Goal: Task Accomplishment & Management: Complete application form

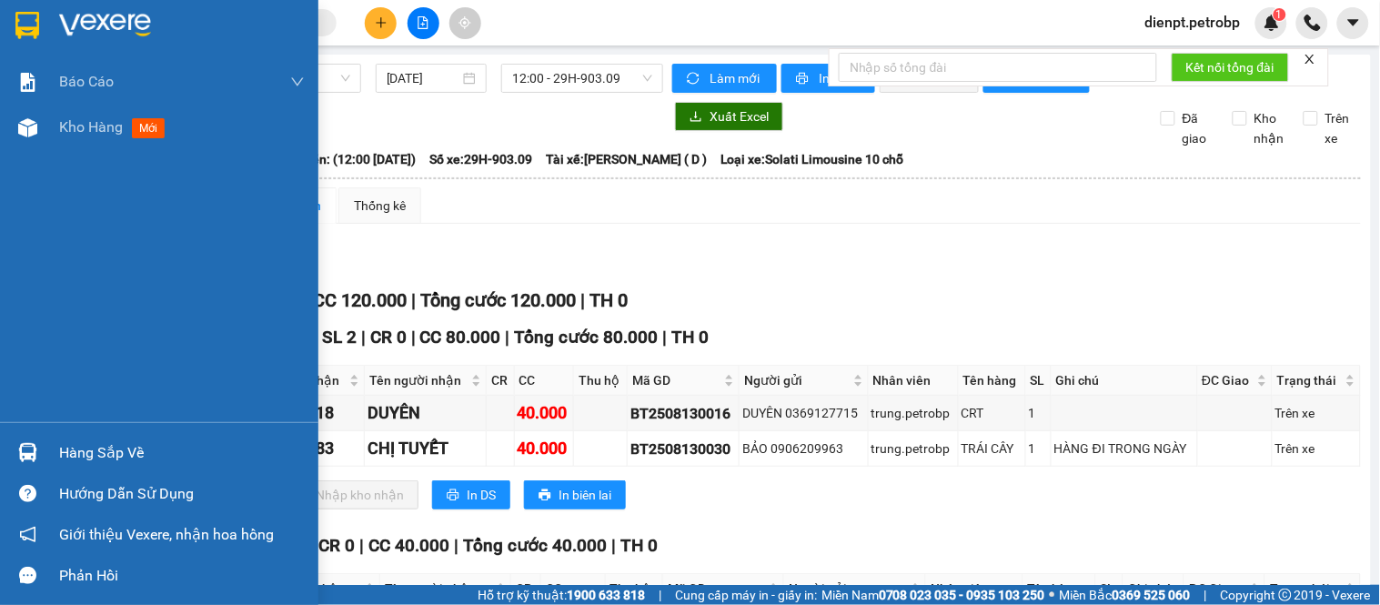
click at [0, 450] on div "Hàng sắp về" at bounding box center [159, 452] width 318 height 41
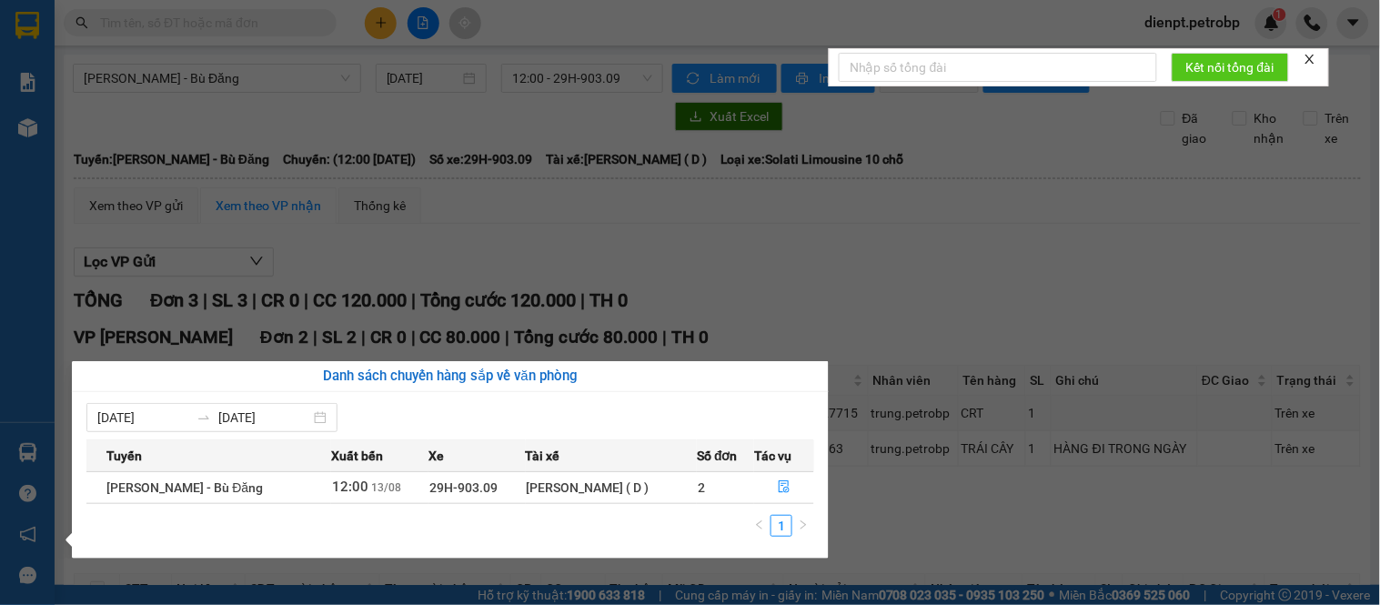
click at [861, 313] on section "Kết quả tìm kiếm ( 0 ) Bộ lọc No Data dienpt.petrobp 1 Báo cáo BC tiền tận nơi …" at bounding box center [690, 302] width 1380 height 605
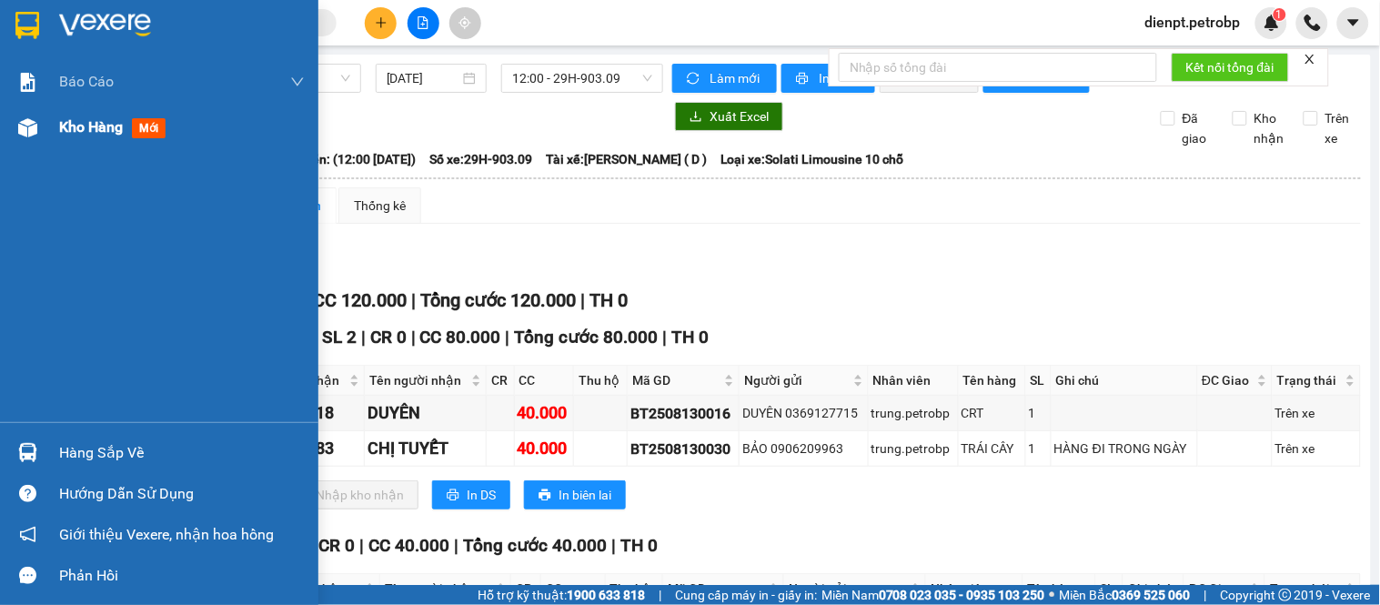
click at [15, 135] on div at bounding box center [28, 128] width 32 height 32
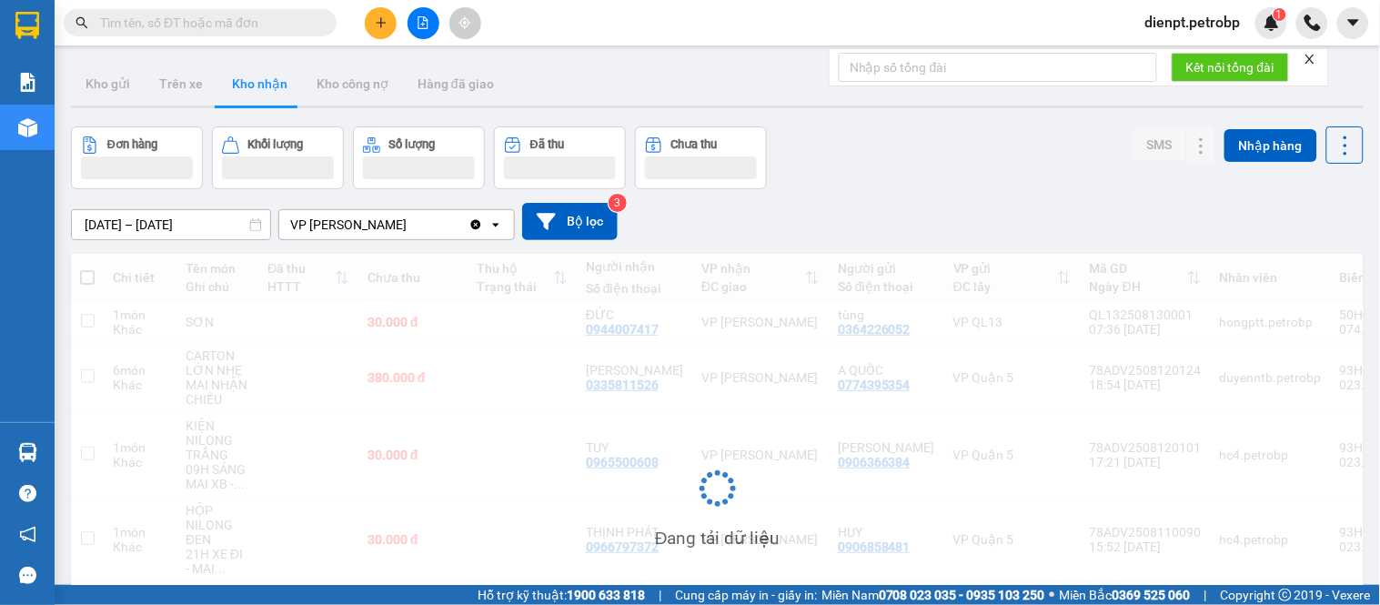
click at [924, 137] on div "Đơn hàng Khối lượng Số lượng Đã thu Chưa thu SMS Nhập hàng" at bounding box center [717, 157] width 1293 height 63
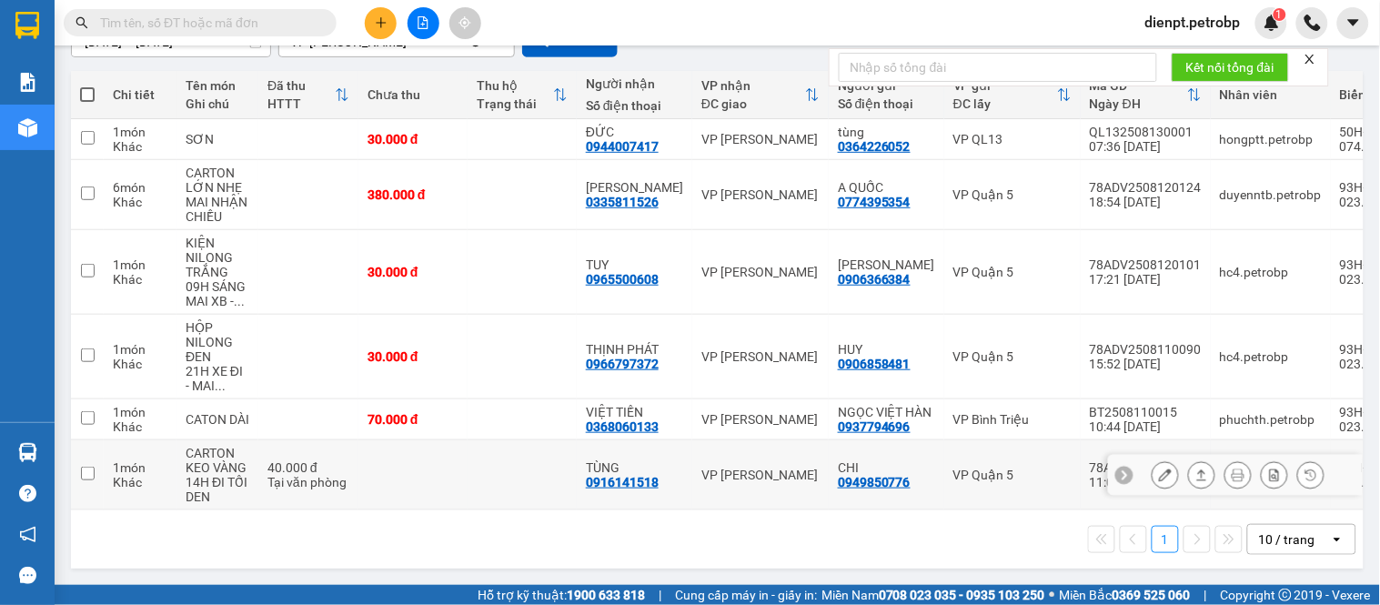
scroll to position [207, 0]
click at [1197, 469] on icon at bounding box center [1202, 474] width 10 height 11
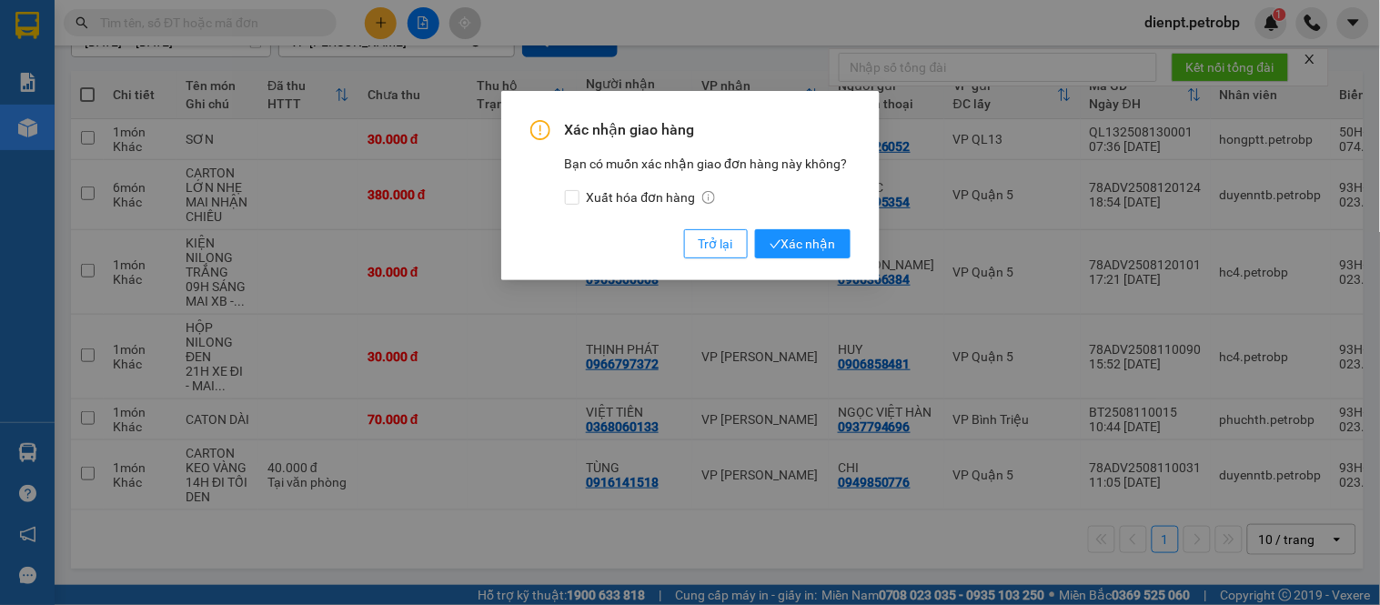
click at [790, 221] on div "Xác nhận giao hàng Bạn có muốn xác nhận giao đơn hàng này không? Xuất hóa đơn h…" at bounding box center [690, 189] width 320 height 138
click at [797, 234] on span "Xác nhận" at bounding box center [803, 244] width 66 height 20
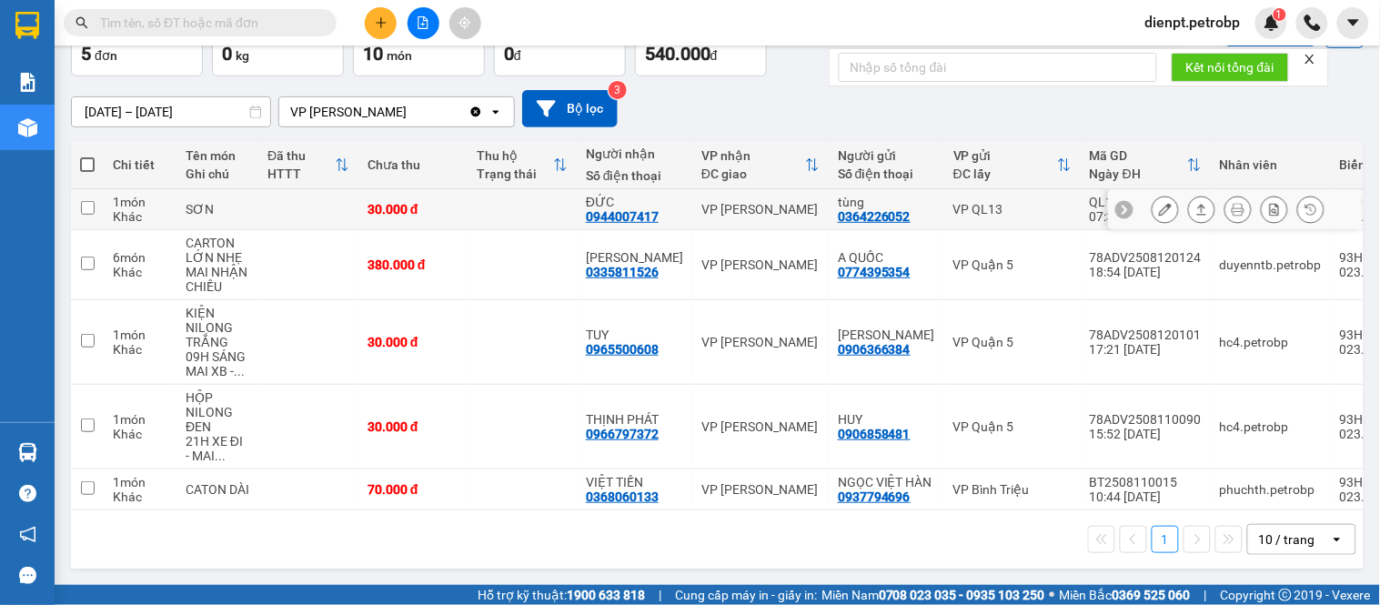
scroll to position [0, 0]
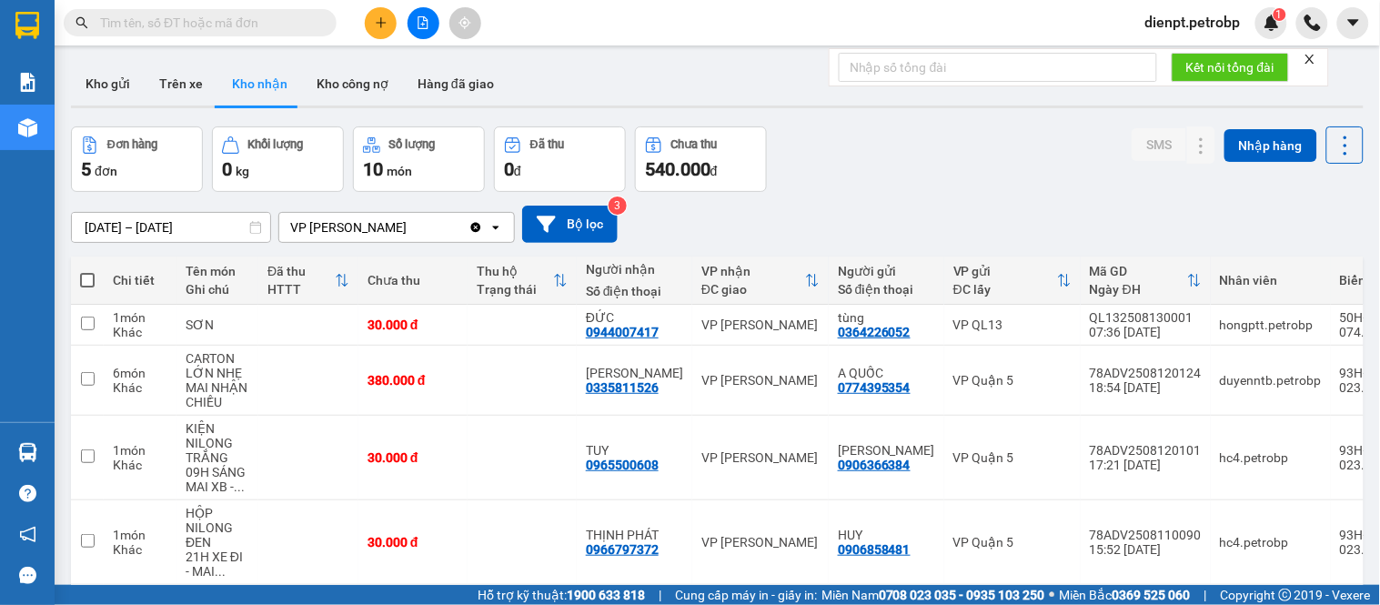
click at [861, 186] on div "Đơn hàng 5 đơn Khối lượng 0 kg Số lượng 10 món Đã thu 0 đ Chưa thu 540.000 đ SM…" at bounding box center [717, 158] width 1293 height 65
drag, startPoint x: 948, startPoint y: 177, endPoint x: 285, endPoint y: 338, distance: 682.4
click at [947, 177] on div "Đơn hàng 5 đơn Khối lượng 0 kg Số lượng 10 món Đã thu 0 đ Chưa thu 540.000 đ SM…" at bounding box center [717, 158] width 1293 height 65
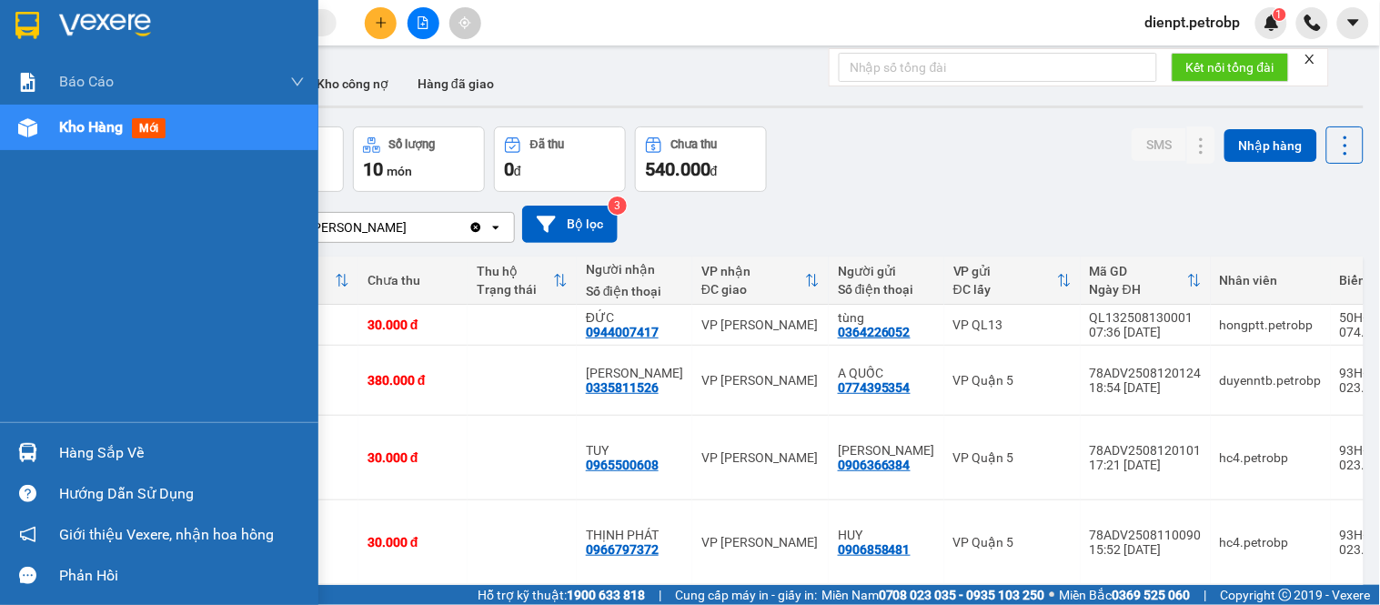
click at [27, 446] on img at bounding box center [27, 452] width 19 height 19
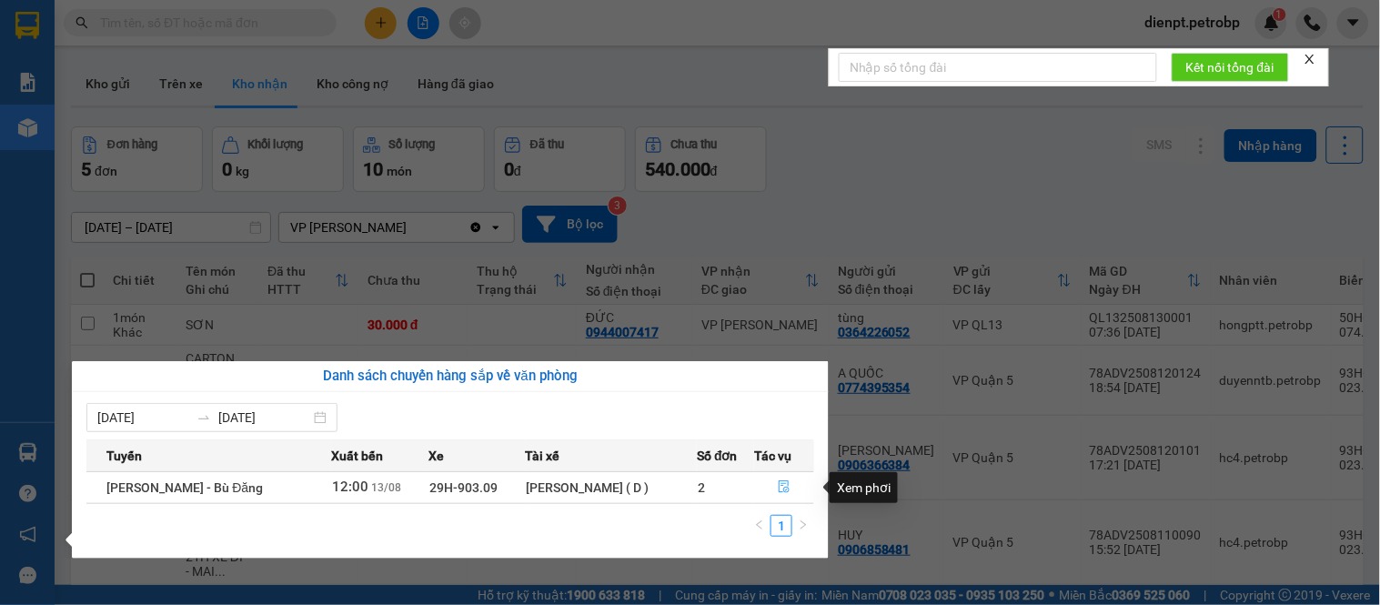
click at [779, 491] on icon "file-done" at bounding box center [784, 486] width 13 height 13
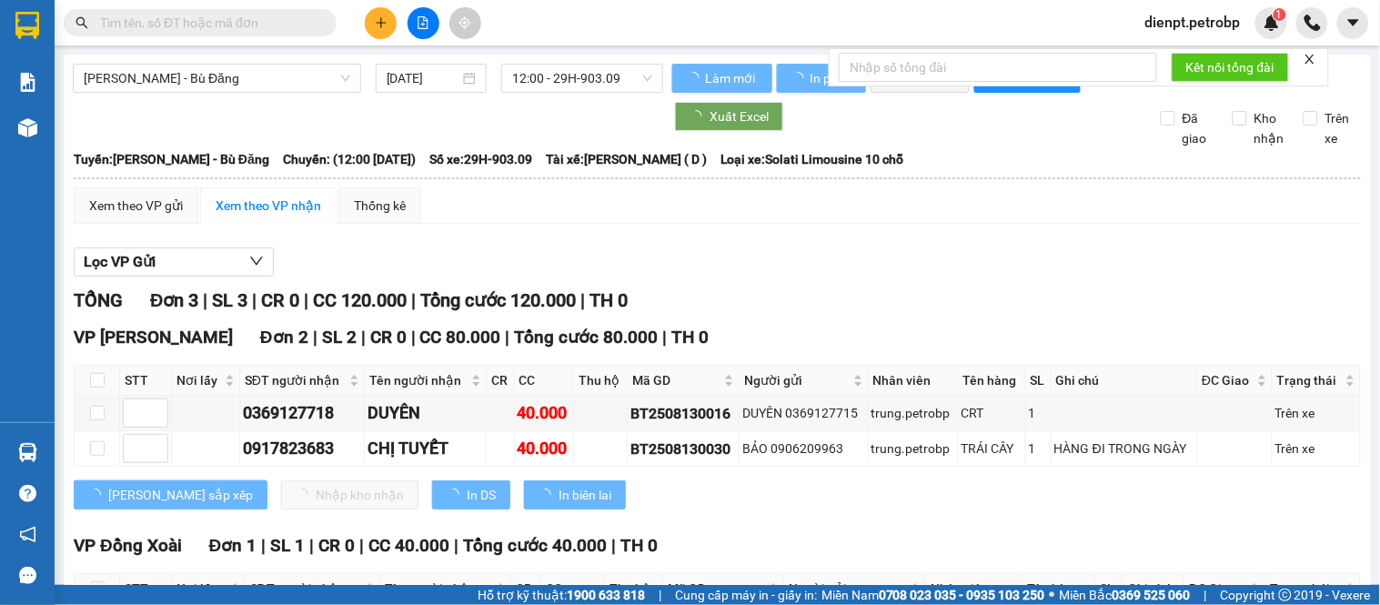
click at [704, 270] on div "Lọc VP Gửi" at bounding box center [717, 262] width 1287 height 30
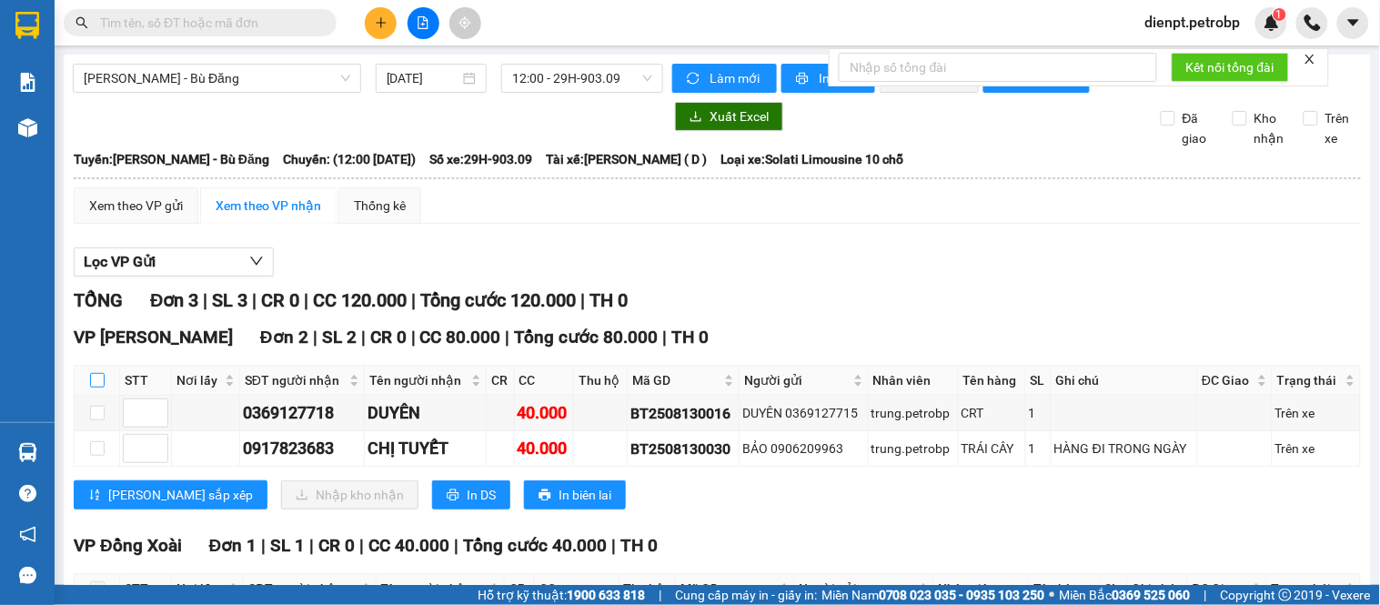
click at [94, 387] on input "checkbox" at bounding box center [97, 380] width 15 height 15
checkbox input "true"
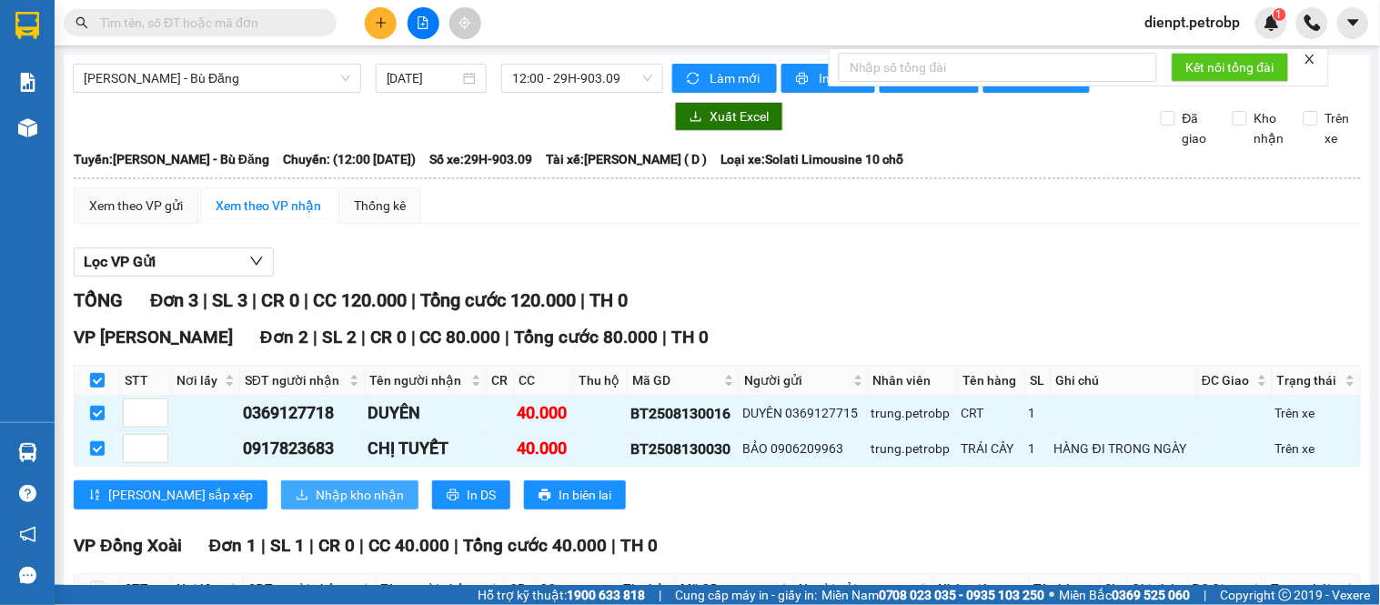
click at [316, 505] on span "Nhập kho nhận" at bounding box center [360, 495] width 88 height 20
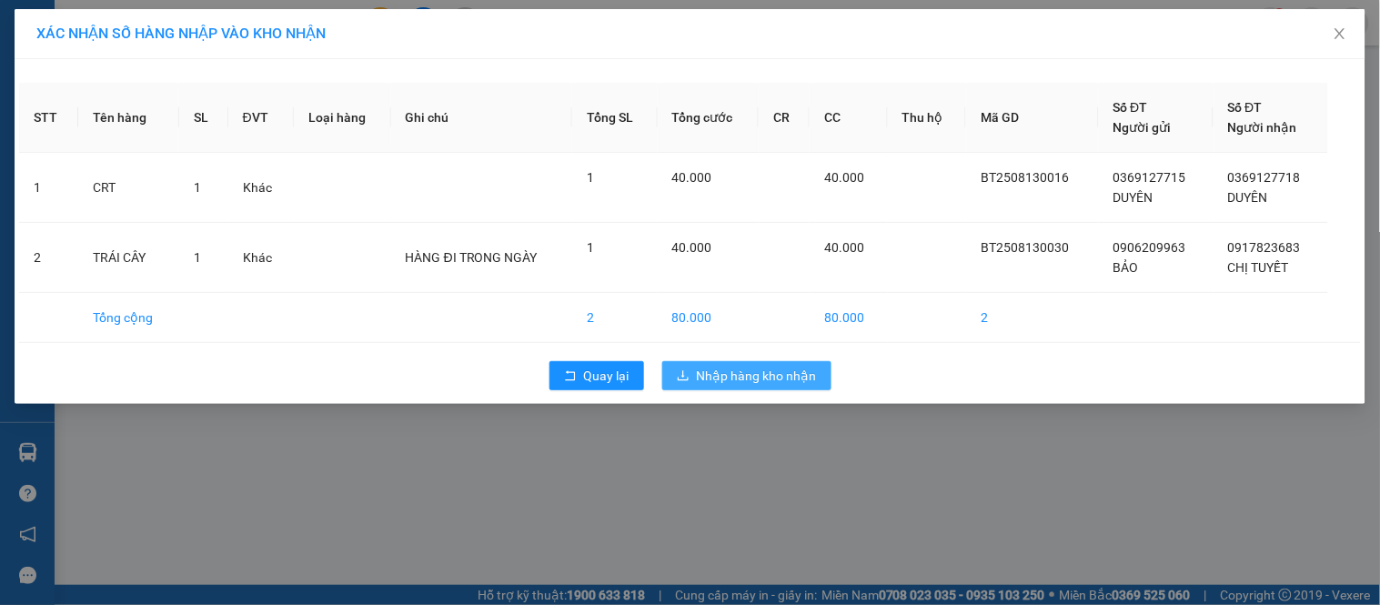
click at [755, 364] on button "Nhập hàng kho nhận" at bounding box center [746, 375] width 169 height 29
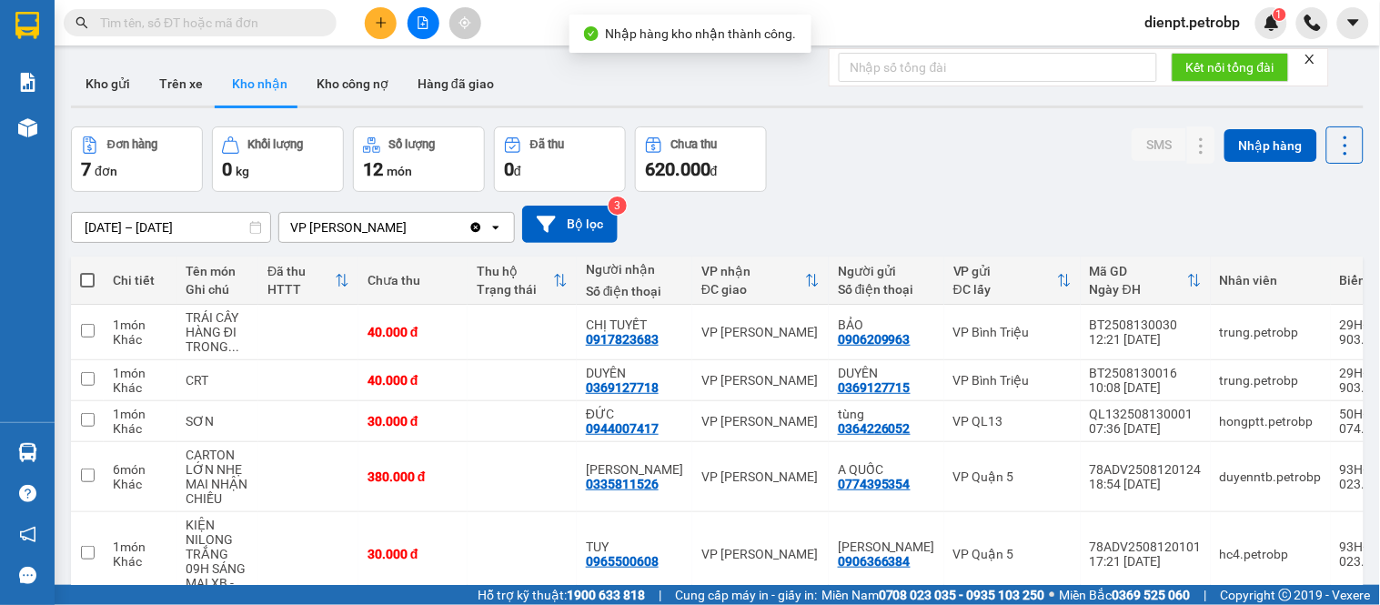
click at [890, 182] on div "Đơn hàng 7 đơn Khối lượng 0 kg Số lượng 12 món Đã thu 0 đ Chưa thu 620.000 đ SM…" at bounding box center [717, 158] width 1293 height 65
click at [895, 196] on div "[DATE] – [DATE] Press the down arrow key to interact with the calendar and sele…" at bounding box center [717, 224] width 1293 height 65
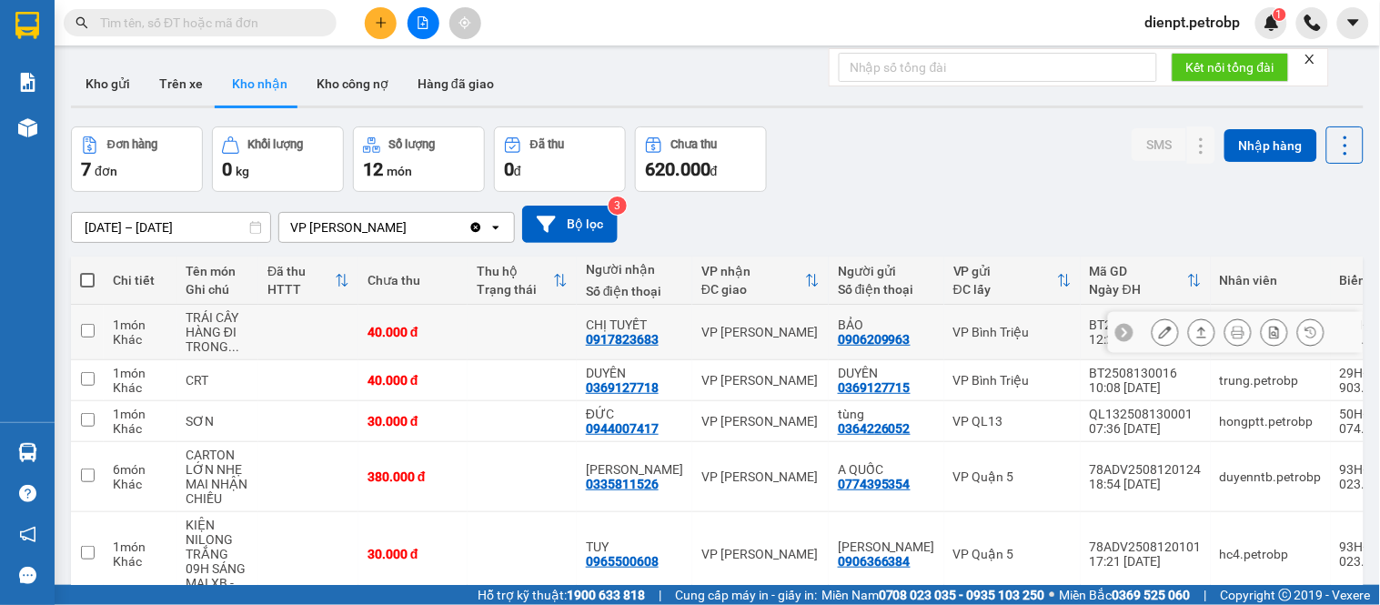
click at [620, 342] on div "0917823683" at bounding box center [622, 339] width 73 height 15
click at [885, 201] on div "[DATE] – [DATE] Press the down arrow key to interact with the calendar and sele…" at bounding box center [717, 224] width 1293 height 65
drag, startPoint x: 586, startPoint y: 337, endPoint x: 669, endPoint y: 343, distance: 83.0
click at [669, 343] on td "CHỊ TUYẾT 0917823683" at bounding box center [635, 332] width 116 height 55
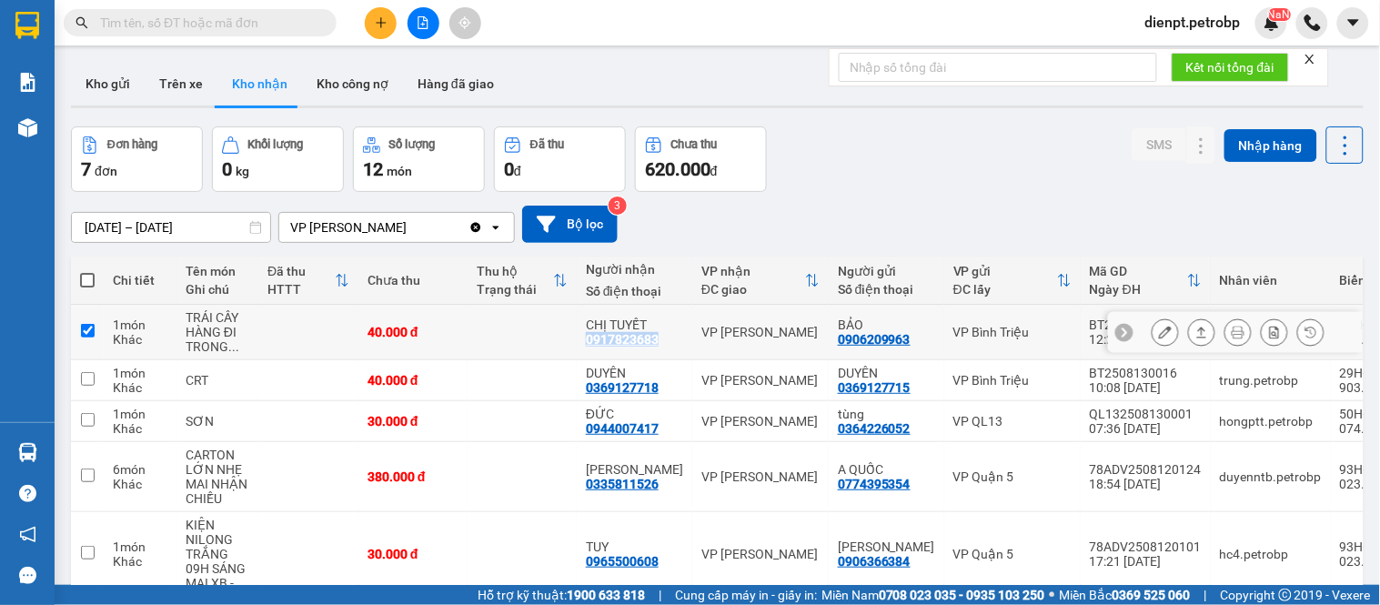
checkbox input "true"
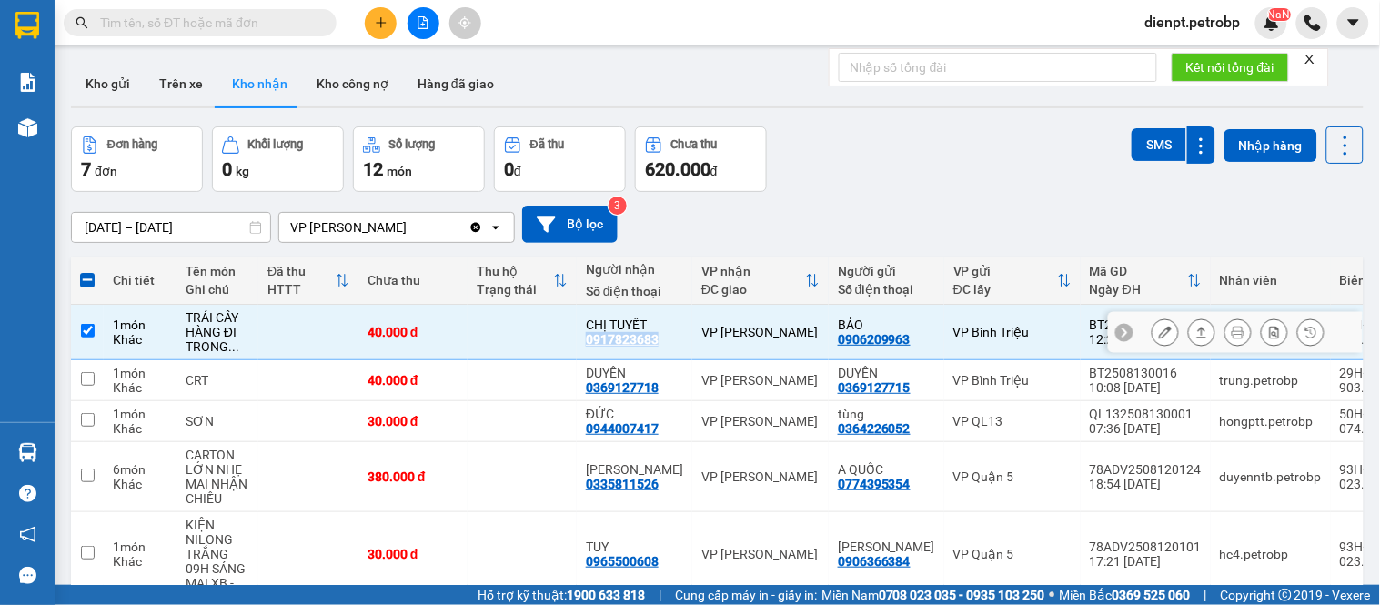
copy div "0917823683"
click at [1303, 232] on div "[DATE] – [DATE] Press the down arrow key to interact with the calendar and sele…" at bounding box center [717, 224] width 1293 height 37
click at [750, 191] on button "Chưa thu 620.000 đ" at bounding box center [701, 158] width 132 height 65
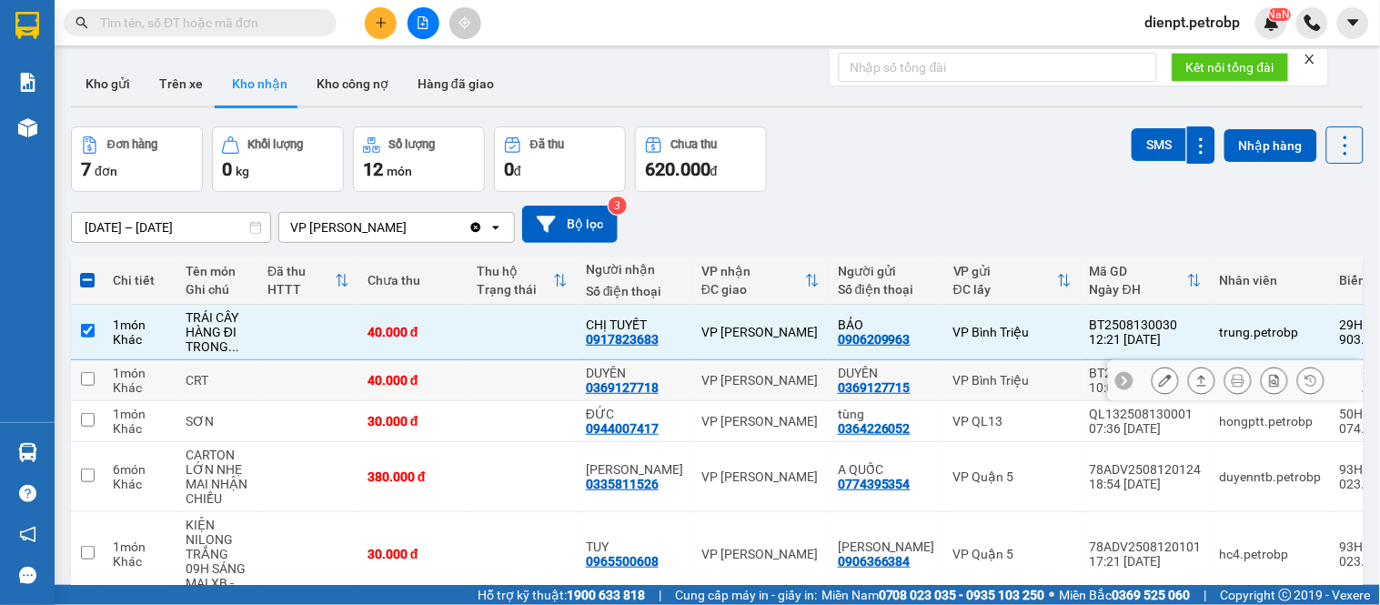
click at [614, 387] on div "0369127718" at bounding box center [622, 387] width 73 height 15
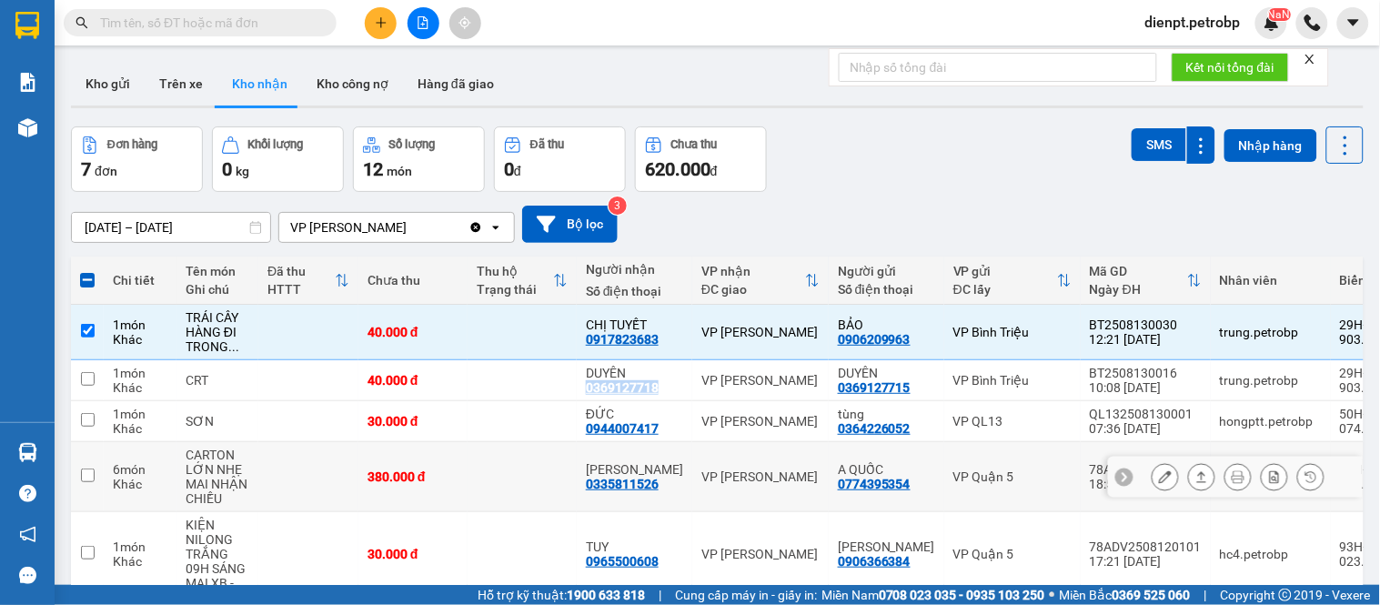
copy div "0369127718"
click at [824, 146] on div "Đơn hàng 7 đơn Khối lượng 0 kg Số lượng 12 món Đã thu 0 đ Chưa thu 620.000 đ SM…" at bounding box center [717, 158] width 1293 height 65
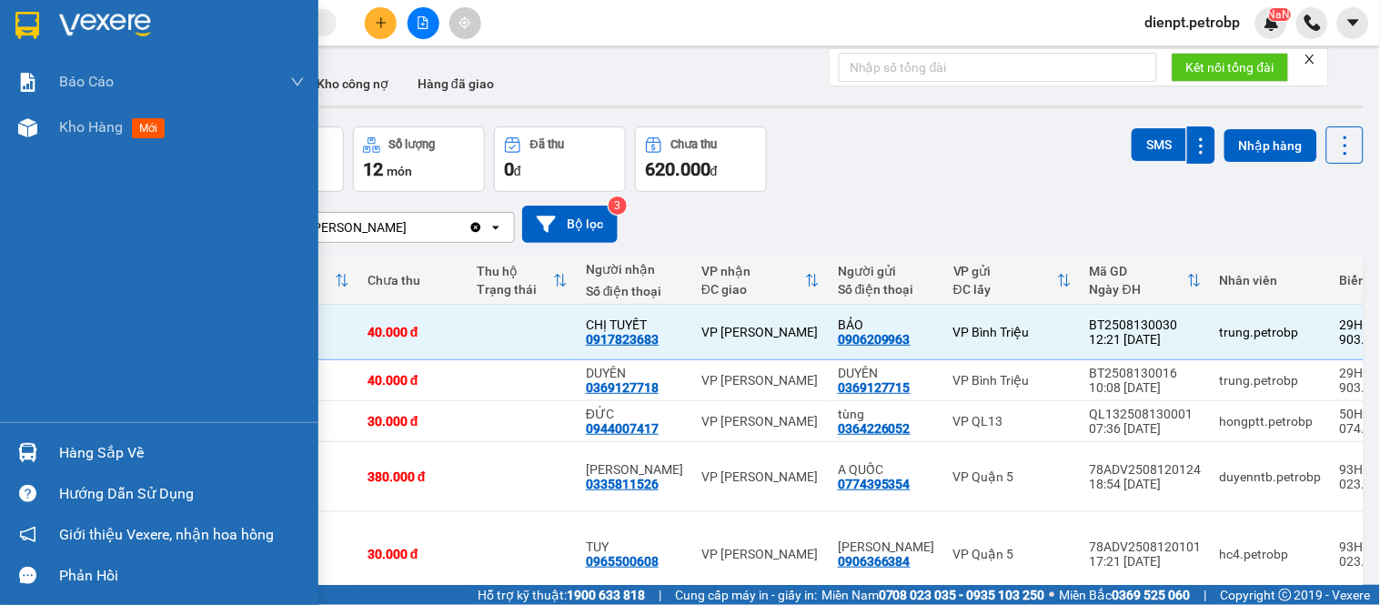
click at [22, 450] on img at bounding box center [27, 452] width 19 height 19
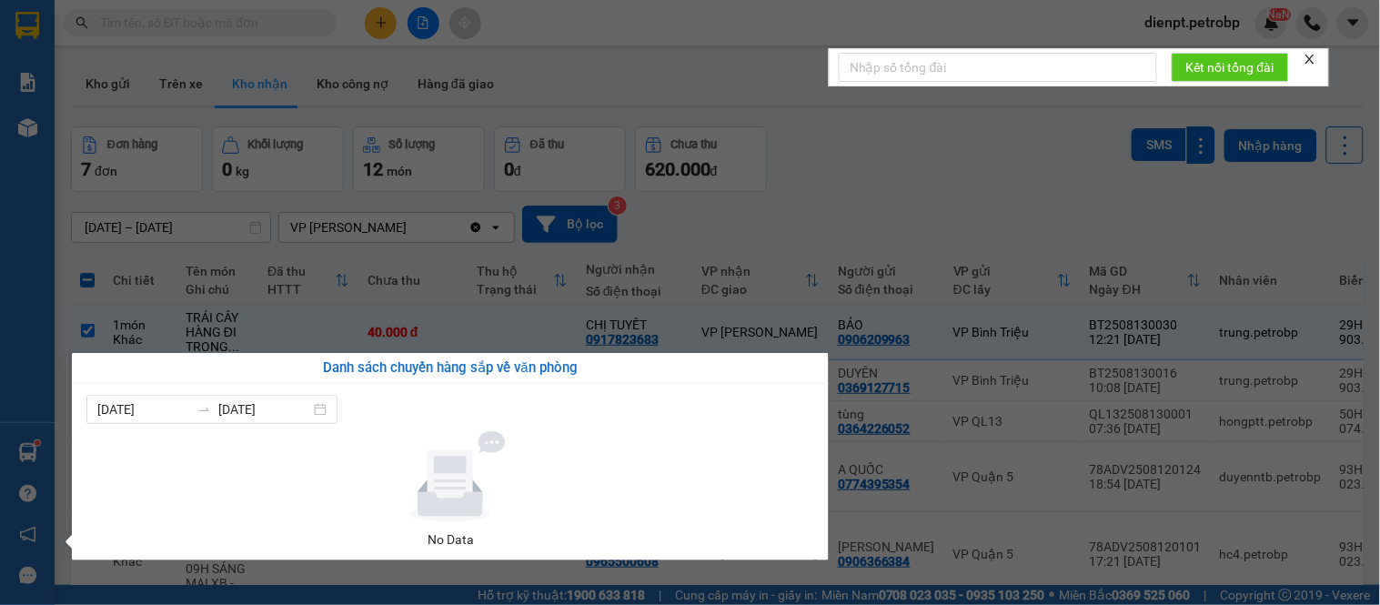
click at [951, 196] on section "Kết quả tìm kiếm ( 0 ) Bộ lọc No Data dienpt.petrobp NaN Báo cáo BC tiền tận nơ…" at bounding box center [690, 302] width 1380 height 605
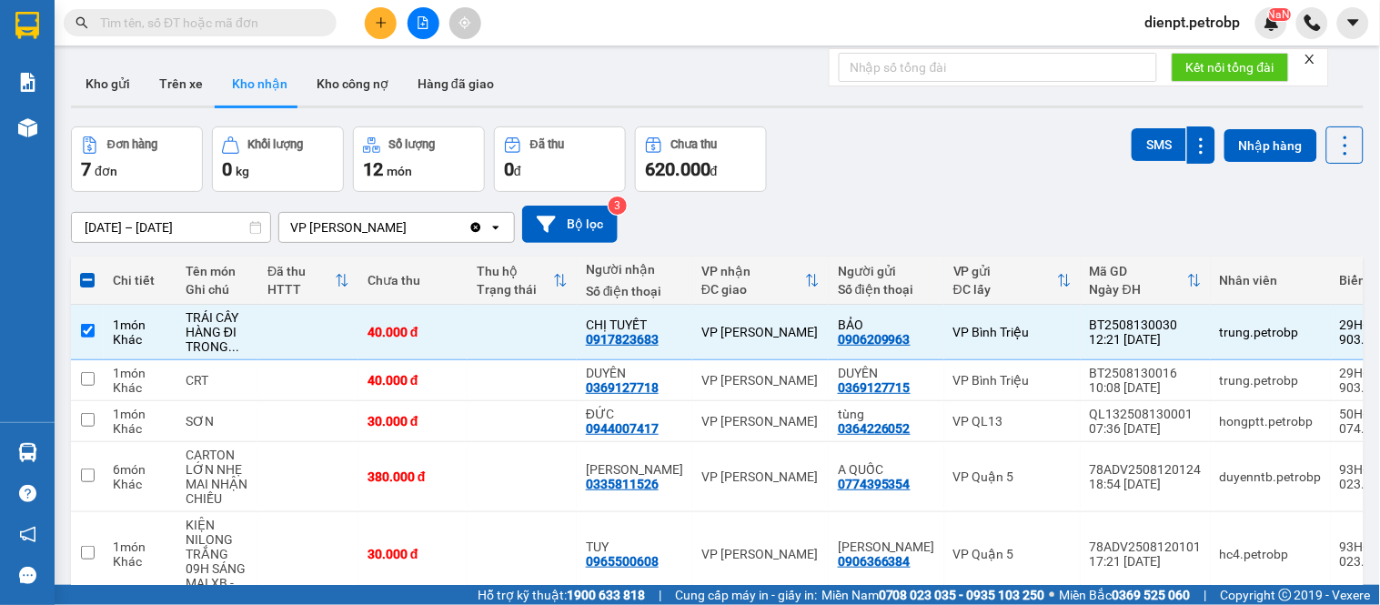
click at [952, 185] on div "Đơn hàng 7 đơn Khối lượng 0 kg Số lượng 12 món Đã thu 0 đ Chưa thu 620.000 đ SM…" at bounding box center [717, 158] width 1293 height 65
click at [981, 182] on div "Đơn hàng 7 đơn Khối lượng 0 kg Số lượng 12 món Đã thu 0 đ Chưa thu 620.000 đ SM…" at bounding box center [717, 158] width 1293 height 65
click at [874, 186] on div "Đơn hàng 7 đơn Khối lượng 0 kg Số lượng 12 món Đã thu 0 đ Chưa thu 620.000 đ SM…" at bounding box center [717, 158] width 1293 height 65
click at [1189, 480] on button at bounding box center [1201, 477] width 25 height 32
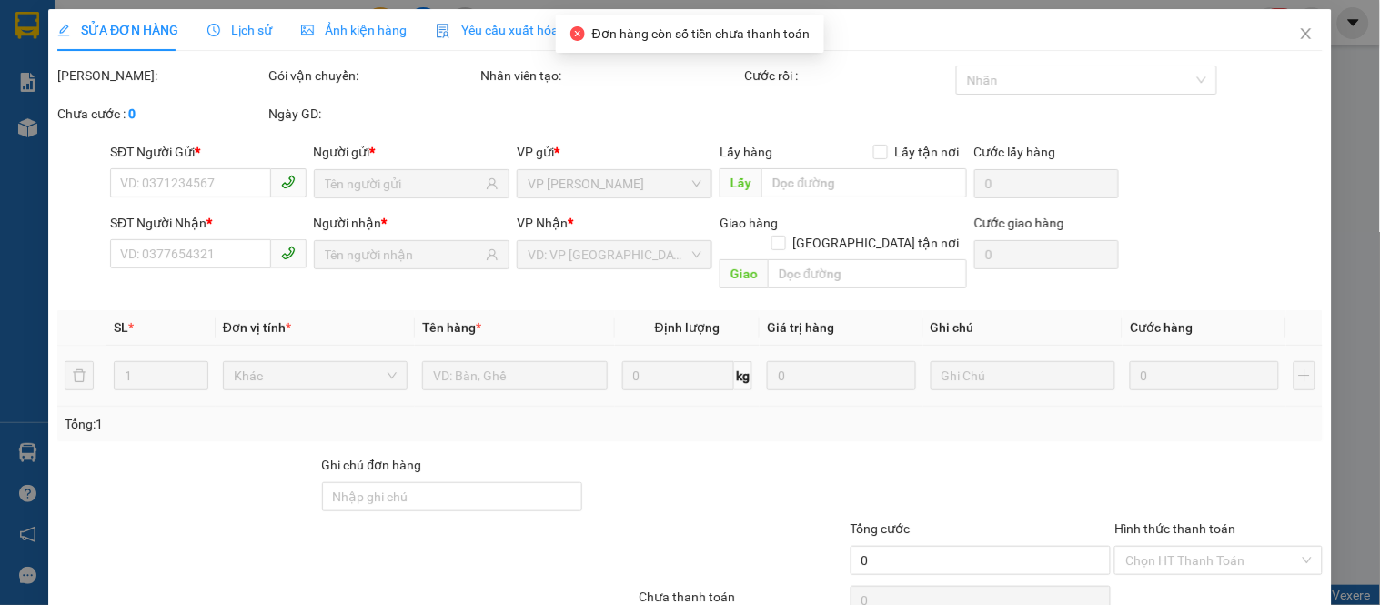
type input "0774395354"
type input "A QUỐC"
type input "0335811526"
type input "[PERSON_NAME]"
type input "380.000"
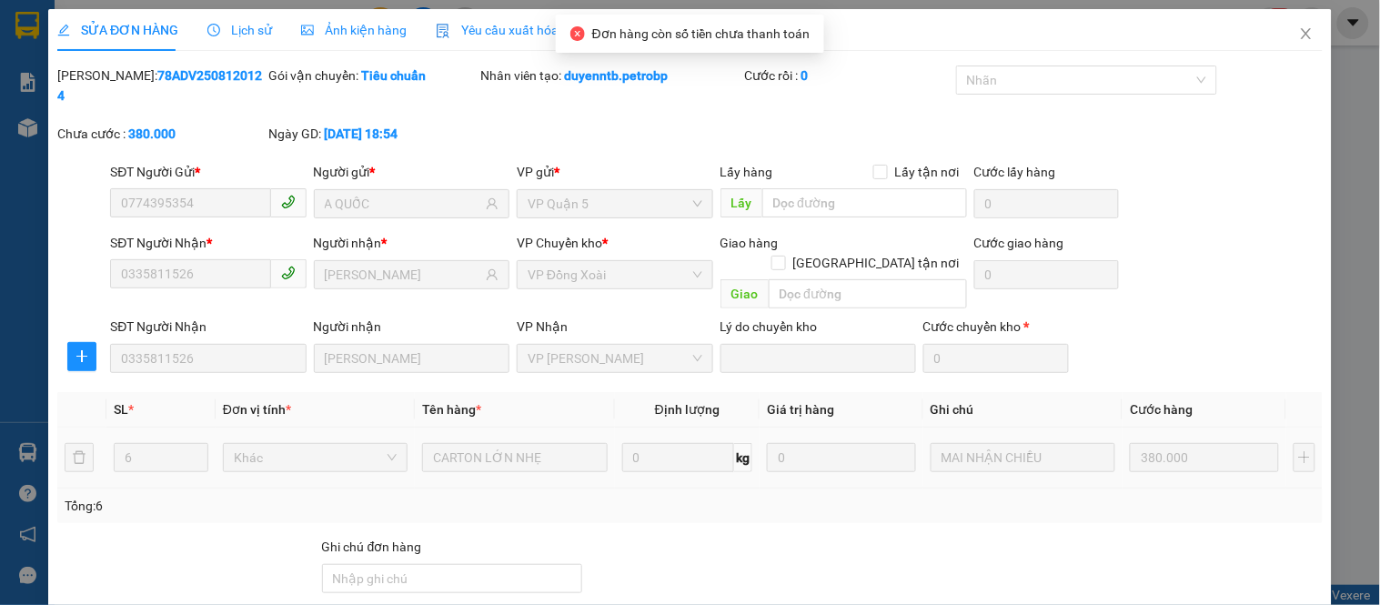
scroll to position [133, 0]
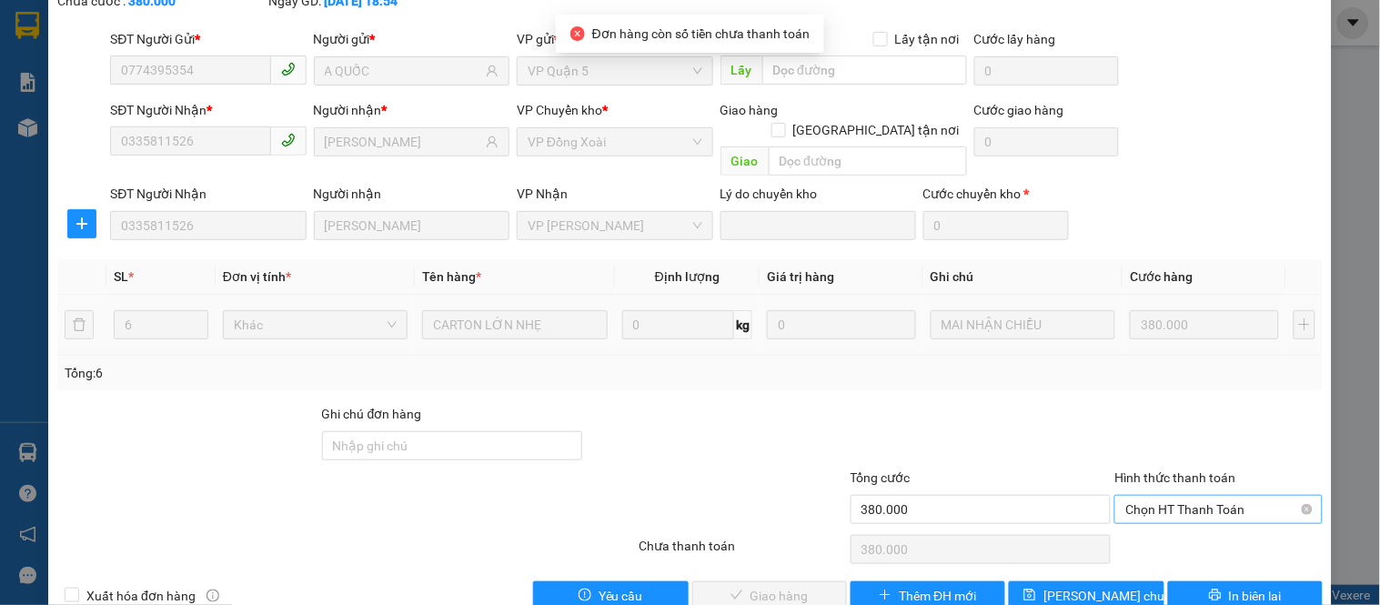
click at [1171, 496] on span "Chọn HT Thanh Toán" at bounding box center [1218, 509] width 186 height 27
click at [1174, 509] on div "Tại văn phòng" at bounding box center [1207, 506] width 184 height 20
type input "0"
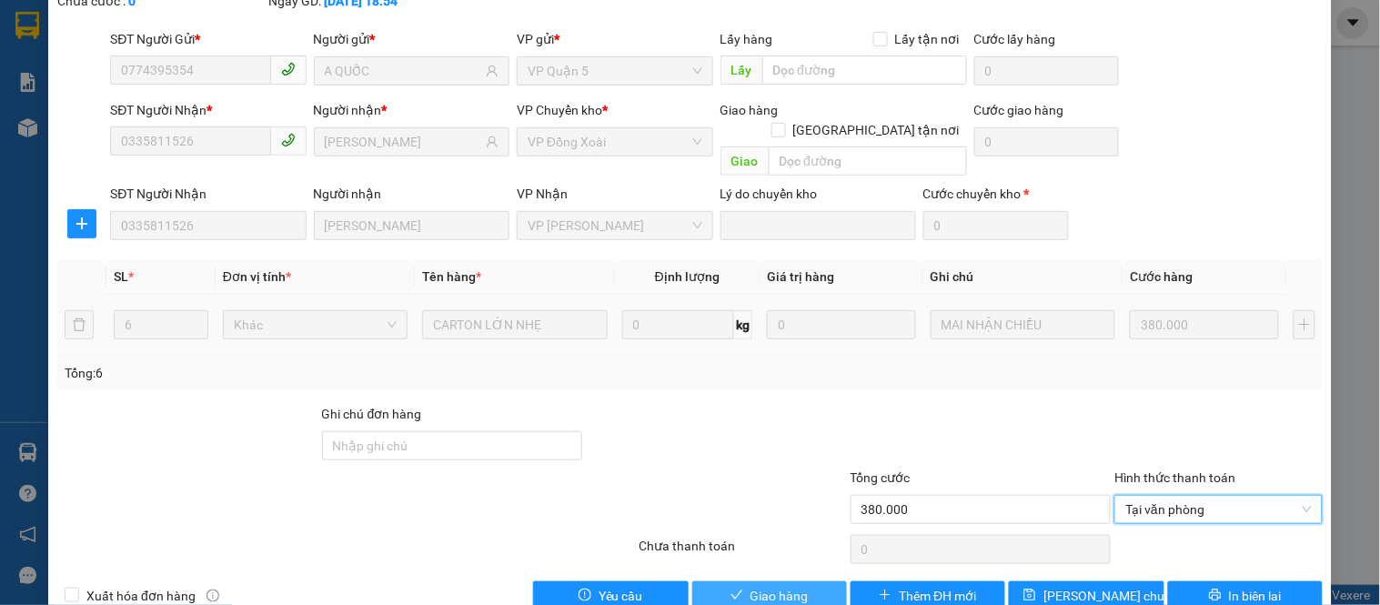
click at [768, 586] on span "Giao hàng" at bounding box center [779, 596] width 58 height 20
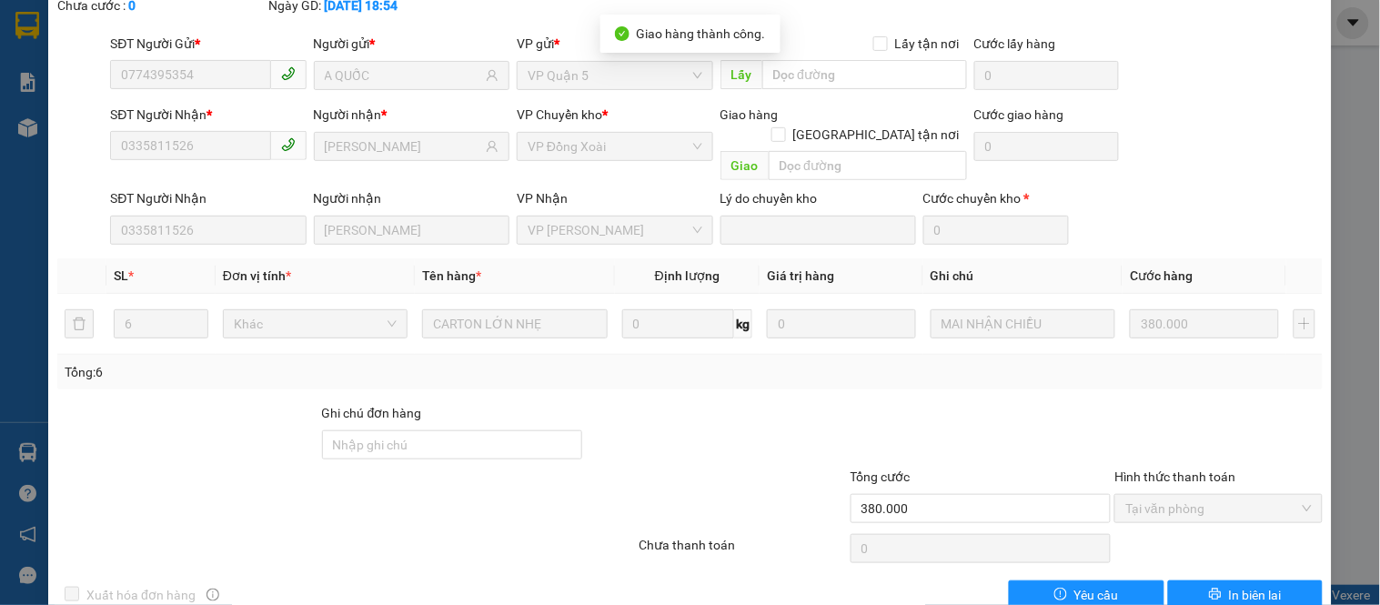
scroll to position [0, 0]
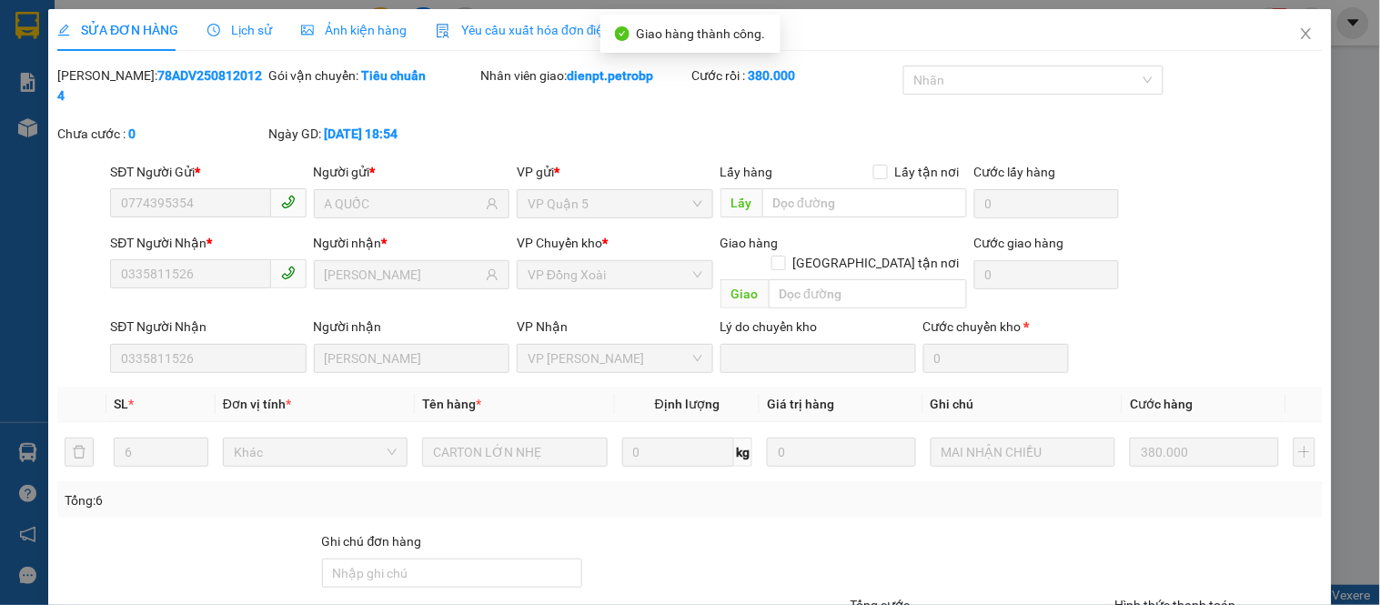
click at [171, 74] on b "78ADV2508120124" at bounding box center [159, 85] width 205 height 35
copy b "78ADV2508120124"
drag, startPoint x: 1280, startPoint y: 75, endPoint x: 1285, endPoint y: 62, distance: 14.7
click at [1281, 69] on div "[PERSON_NAME]: 78ADV2508120124 Gói vận chuyển: Tiêu chuẩn Nhân viên giao: dienp…" at bounding box center [689, 113] width 1269 height 96
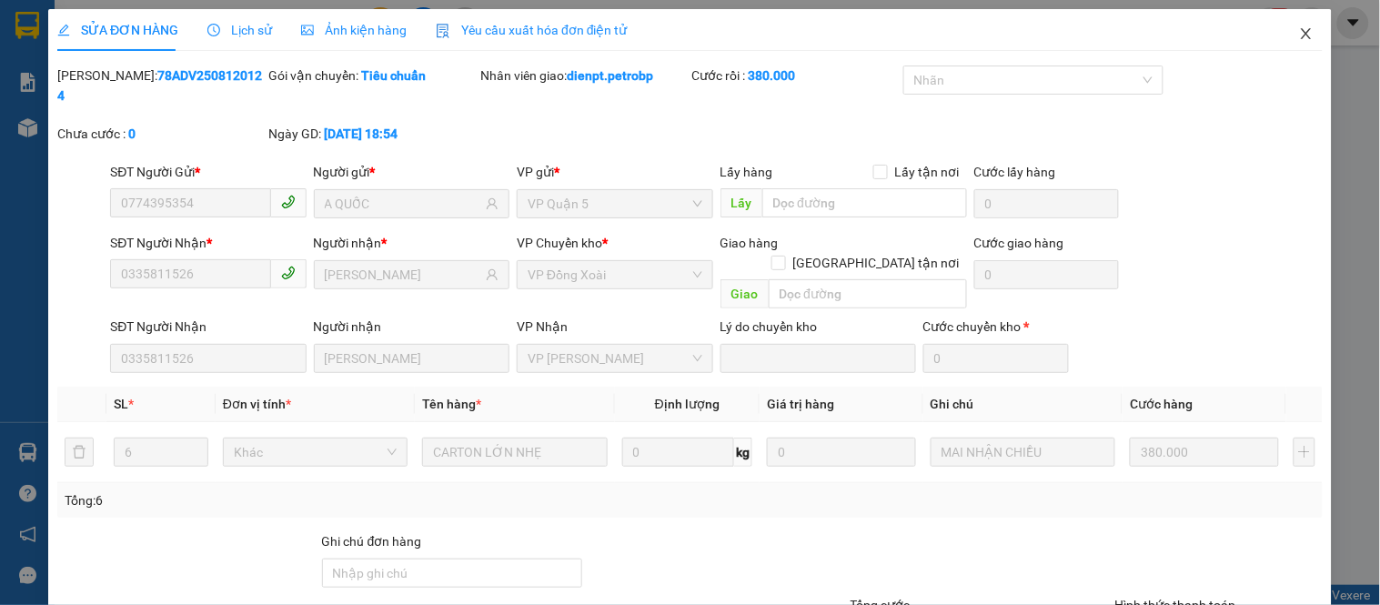
click at [1299, 34] on icon "close" at bounding box center [1306, 33] width 15 height 15
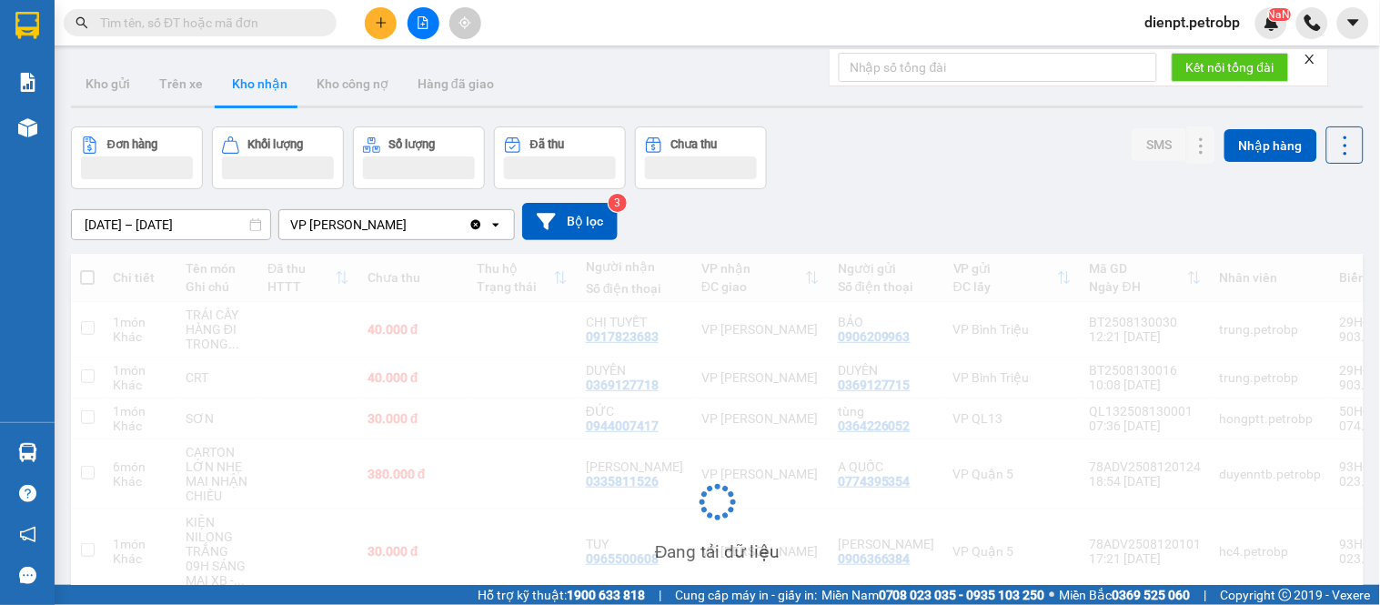
click at [995, 189] on div "[DATE] – [DATE] Press the down arrow key to interact with the calendar and sele…" at bounding box center [717, 221] width 1293 height 65
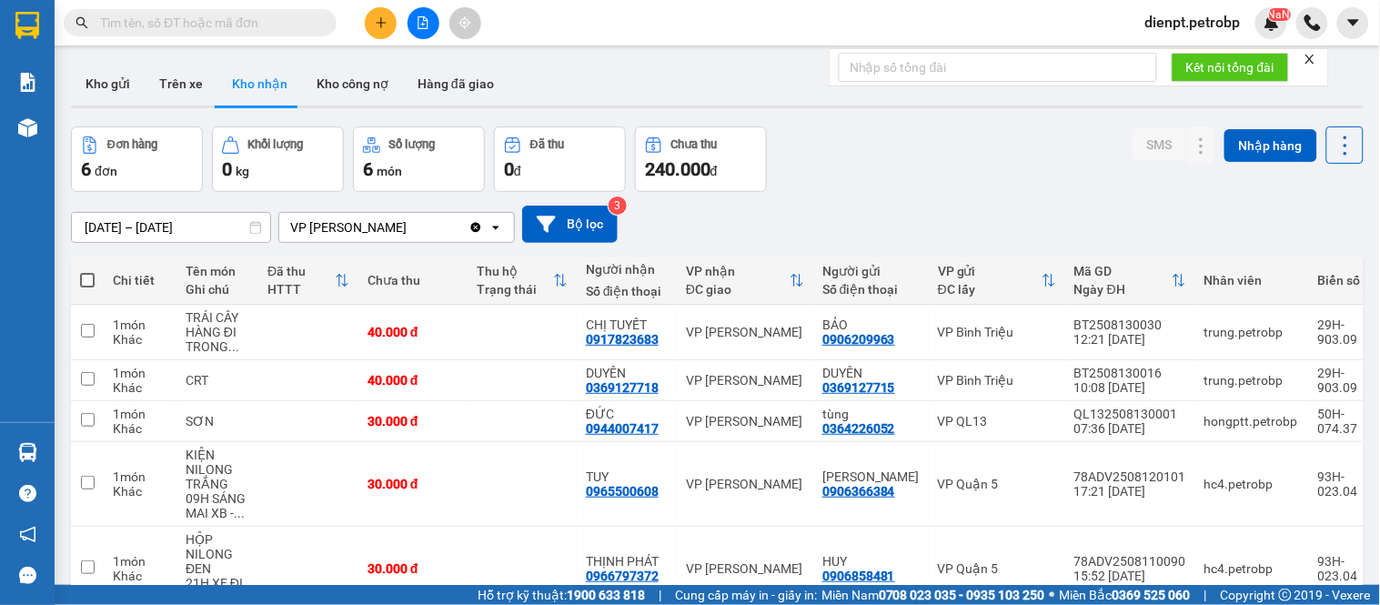
click at [924, 206] on div "[DATE] – [DATE] Press the down arrow key to interact with the calendar and sele…" at bounding box center [717, 224] width 1293 height 37
click at [958, 210] on div "[DATE] – [DATE] Press the down arrow key to interact with the calendar and sele…" at bounding box center [717, 224] width 1293 height 37
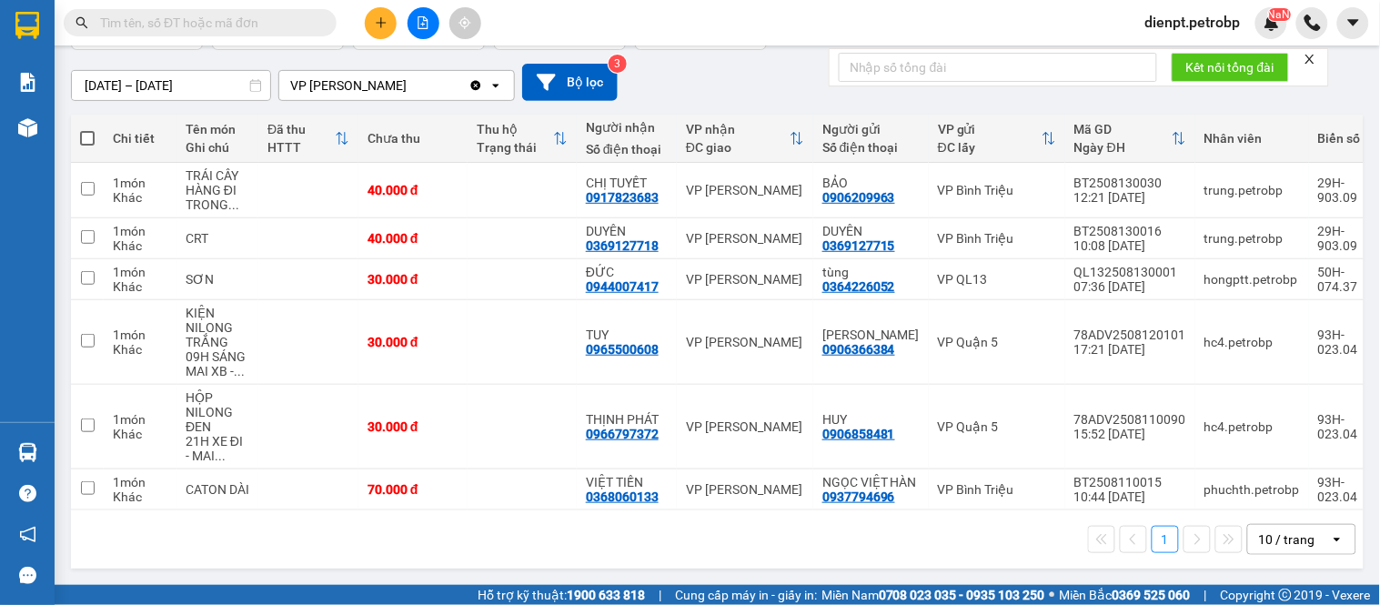
drag, startPoint x: 577, startPoint y: 544, endPoint x: 722, endPoint y: 552, distance: 145.8
click at [594, 543] on div "1 10 / trang open" at bounding box center [717, 539] width 1278 height 31
click at [1189, 223] on button at bounding box center [1201, 239] width 25 height 32
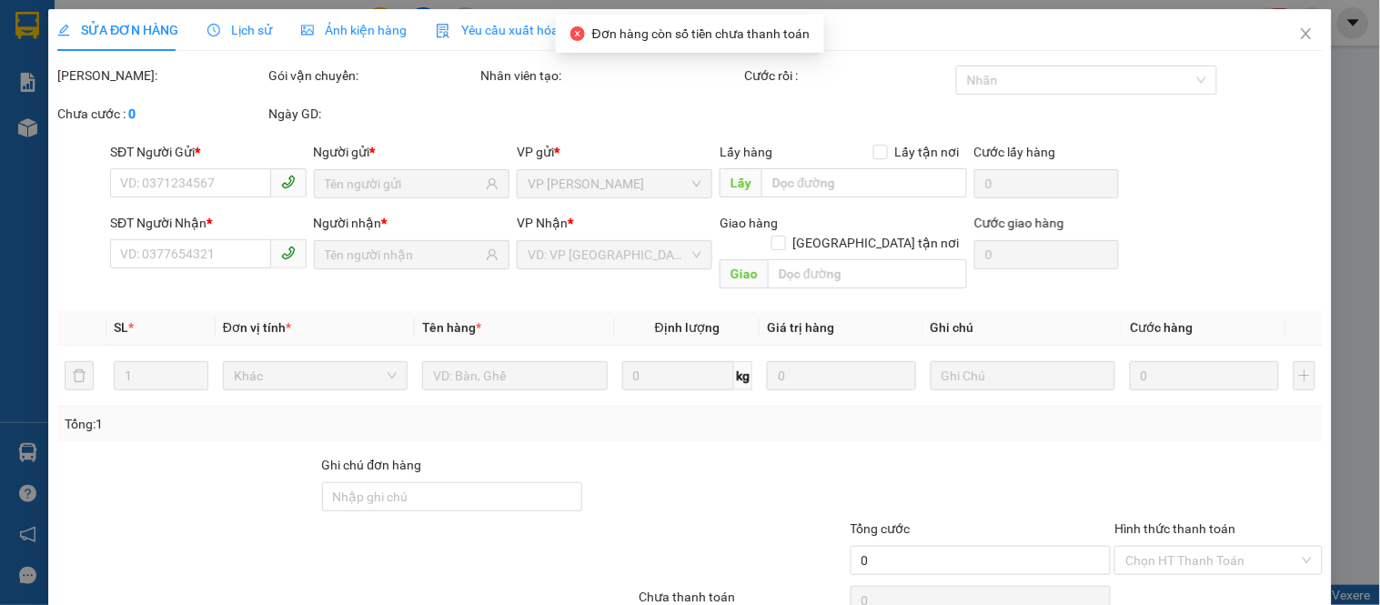
type input "0369127715"
type input "DUYÊN"
type input "0369127718"
type input "DUYÊN"
type input "40.000"
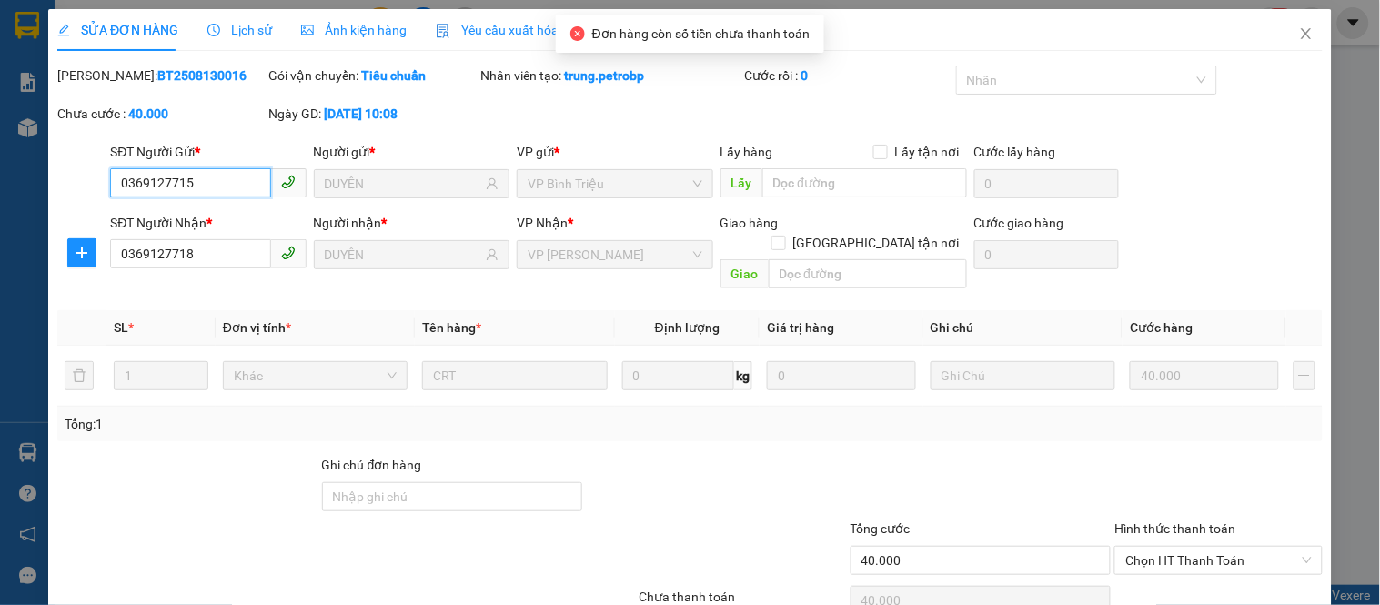
scroll to position [71, 0]
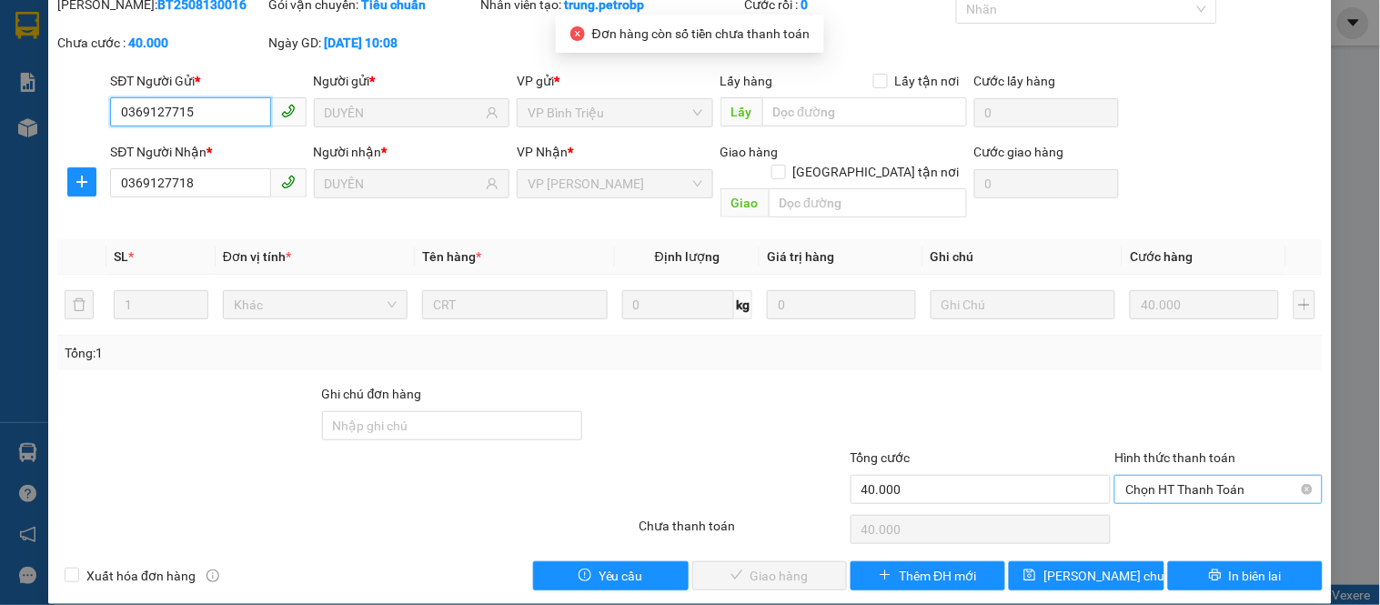
click at [1150, 476] on span "Chọn HT Thanh Toán" at bounding box center [1218, 489] width 186 height 27
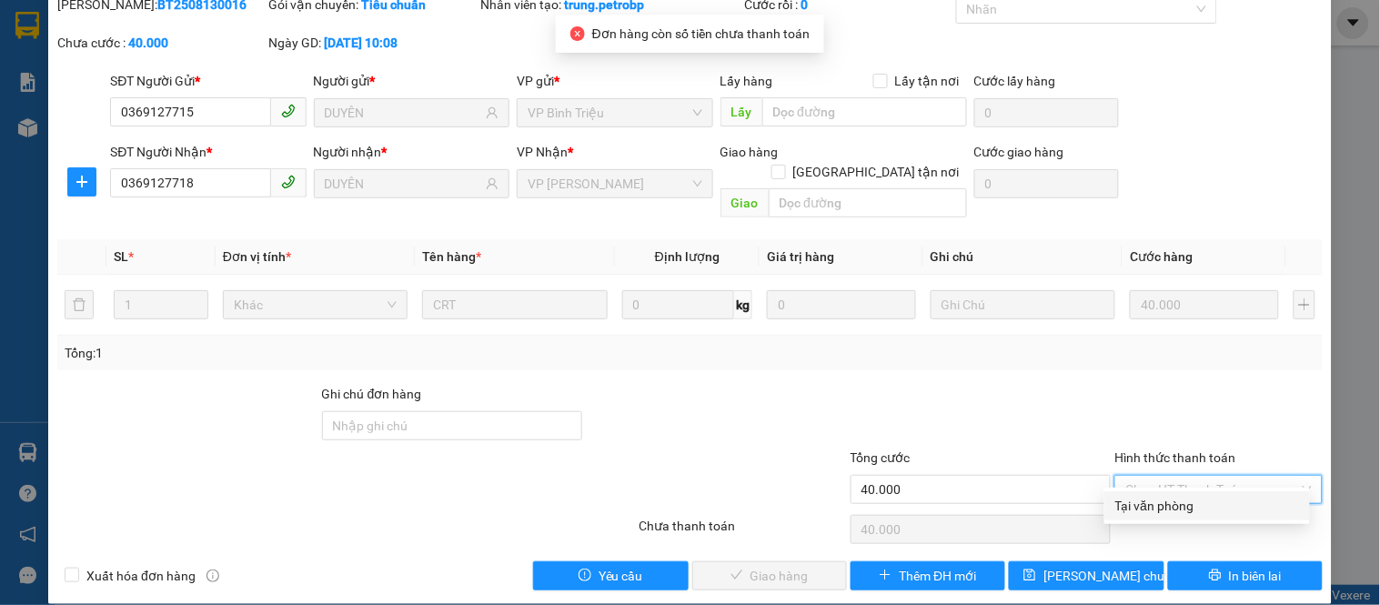
click at [1138, 498] on div "Tại văn phòng" at bounding box center [1207, 506] width 184 height 20
type input "0"
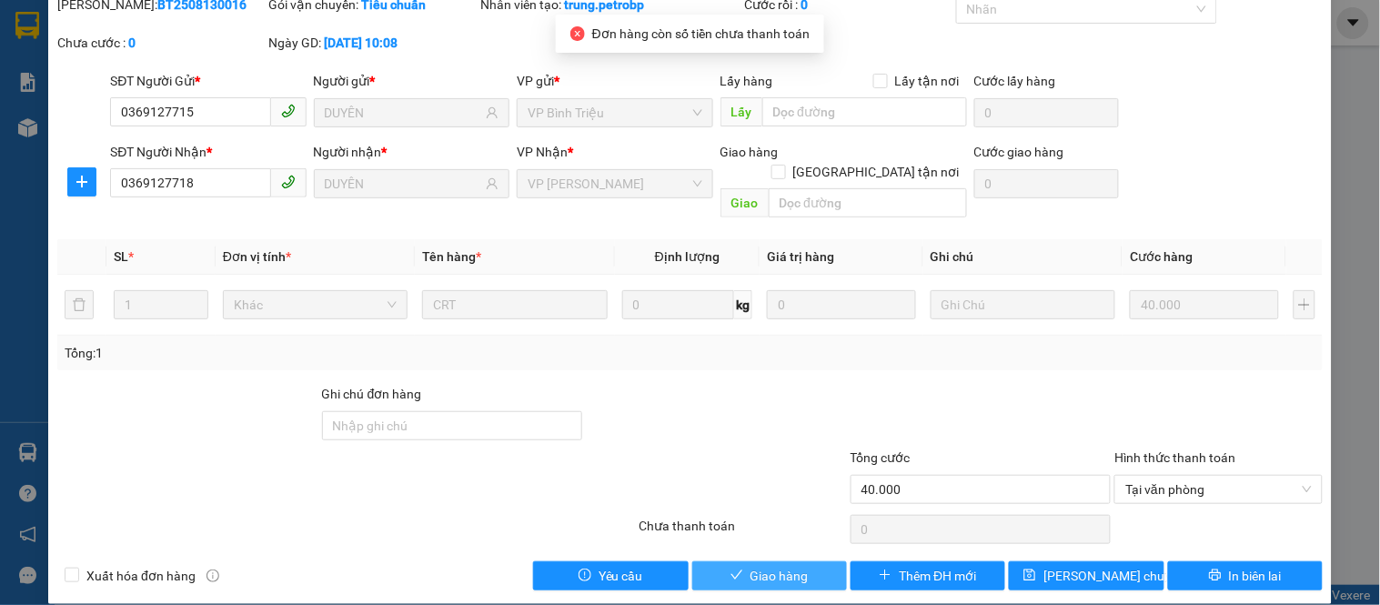
click at [774, 566] on span "Giao hàng" at bounding box center [779, 576] width 58 height 20
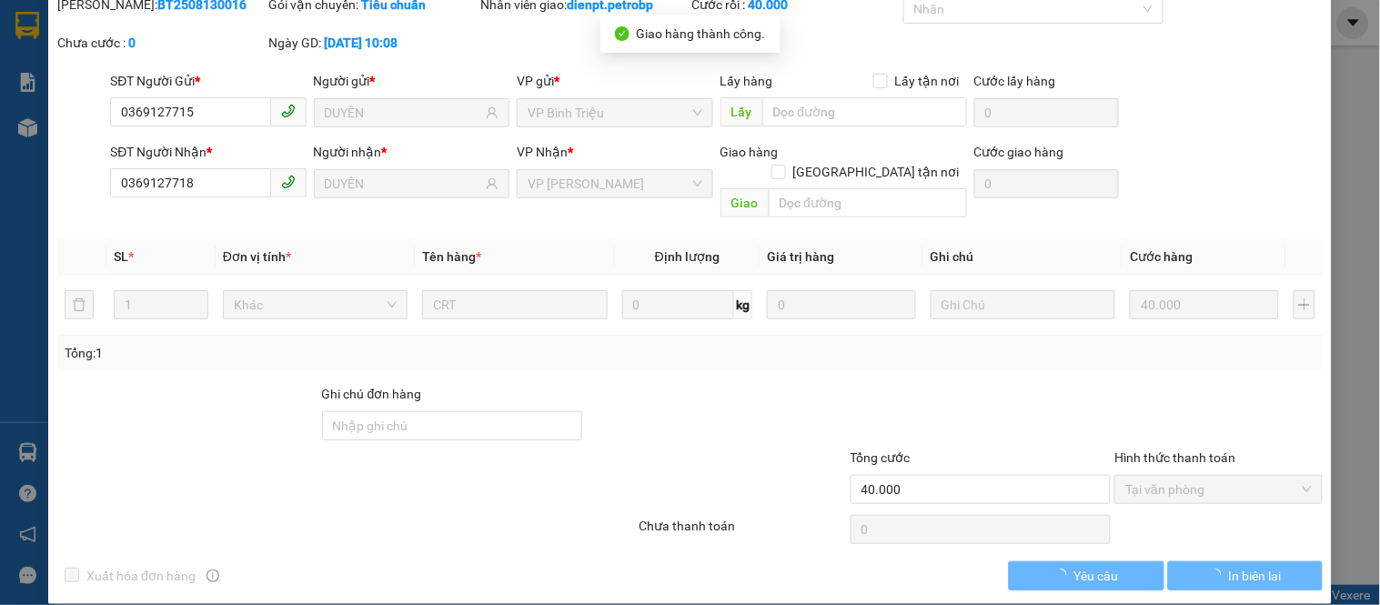
scroll to position [0, 0]
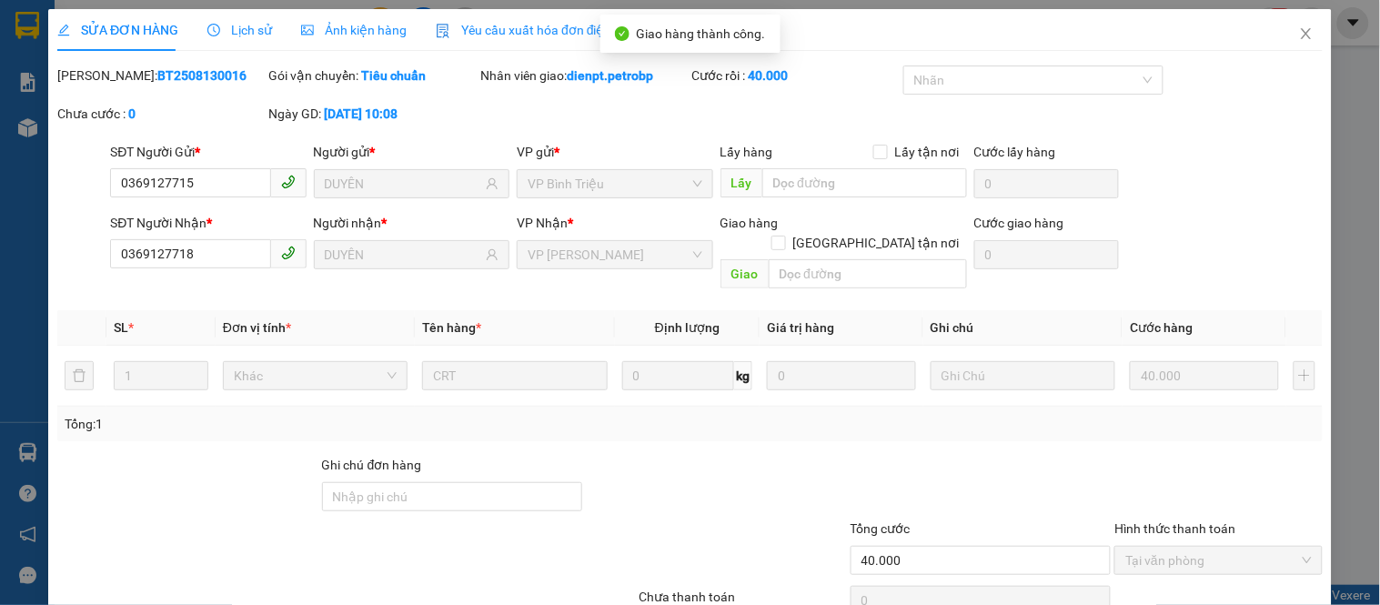
click at [157, 74] on b "BT2508130016" at bounding box center [201, 75] width 89 height 15
copy b "BT2508130016"
drag, startPoint x: 1253, startPoint y: 135, endPoint x: 1269, endPoint y: 82, distance: 55.2
click at [1253, 134] on div "[PERSON_NAME]: BT2508130016 Gói vận chuyển: Tiêu chuẩn Nhân viên giao: dienpt.p…" at bounding box center [689, 103] width 1269 height 76
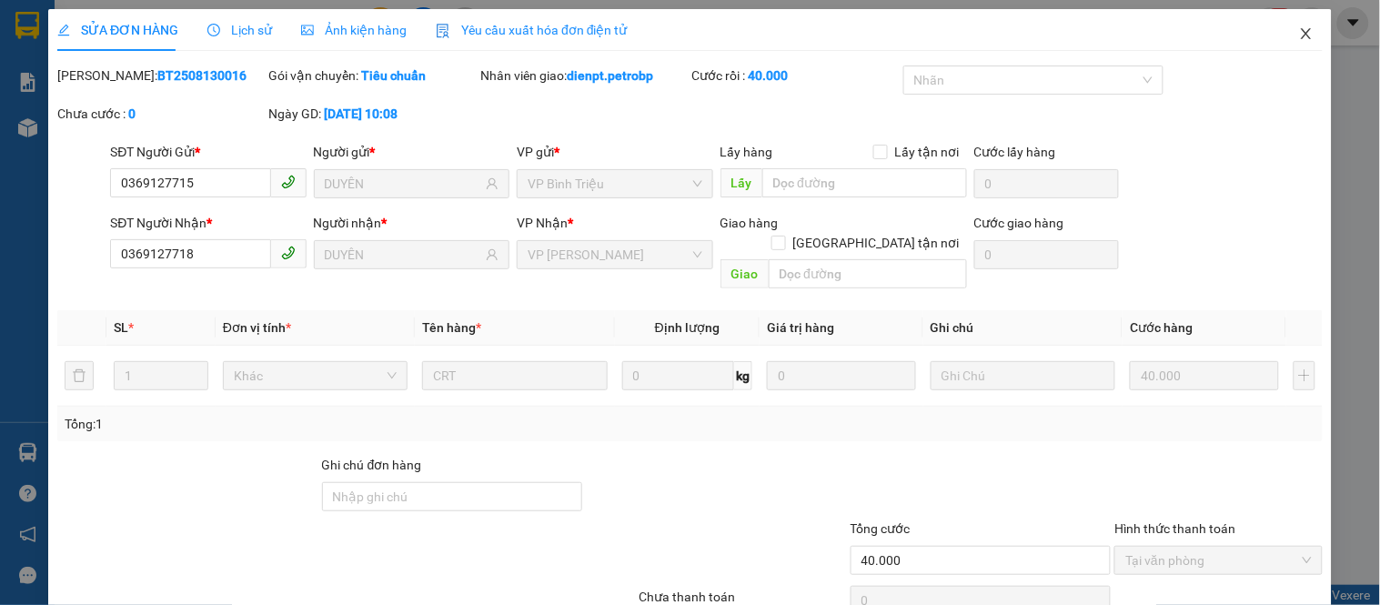
click at [1299, 33] on icon "close" at bounding box center [1306, 33] width 15 height 15
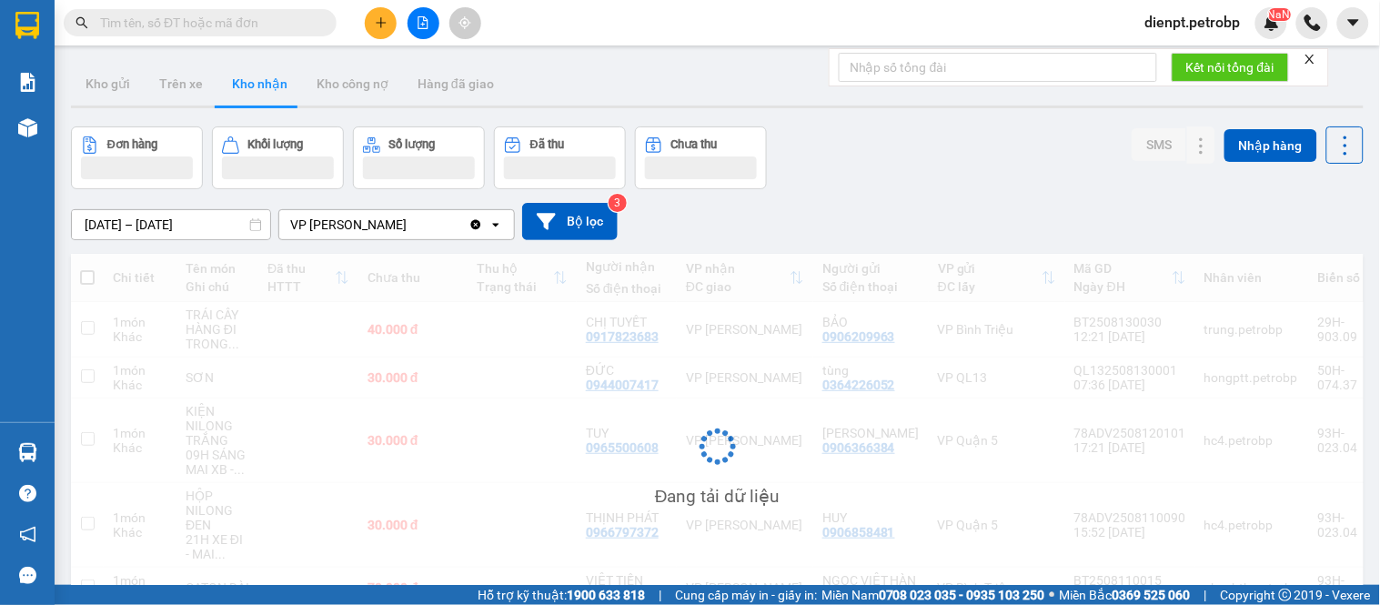
click at [1035, 169] on div "Đơn hàng Khối lượng Số lượng Đã thu Chưa thu SMS Nhập hàng" at bounding box center [717, 157] width 1293 height 63
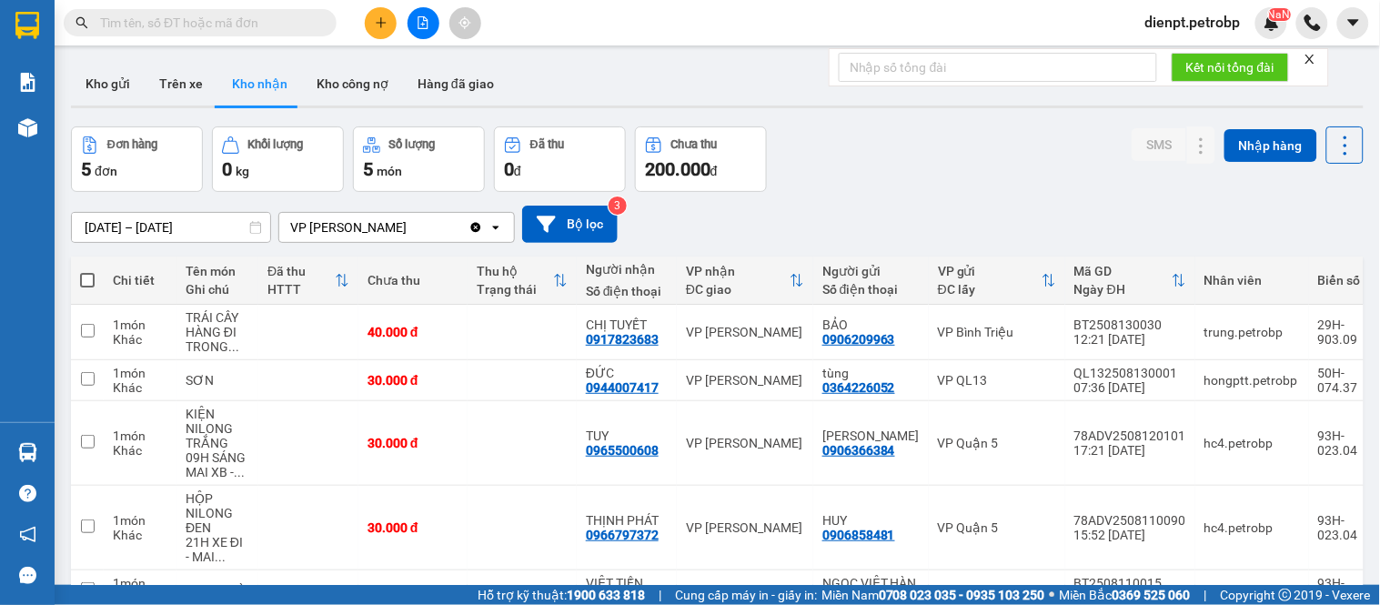
click at [895, 206] on div "[DATE] – [DATE] Press the down arrow key to interact with the calendar and sele…" at bounding box center [717, 224] width 1293 height 37
click at [908, 174] on div "Đơn hàng 5 đơn Khối lượng 0 kg Số lượng 5 món Đã thu 0 đ Chưa thu 200.000 đ SMS…" at bounding box center [717, 158] width 1293 height 65
click at [1276, 211] on div "[DATE] – [DATE] Press the down arrow key to interact with the calendar and sele…" at bounding box center [717, 224] width 1293 height 37
click at [929, 174] on div "Đơn hàng 5 đơn Khối lượng 0 kg Số lượng 5 món Đã thu 0 đ Chưa thu 200.000 đ SMS…" at bounding box center [717, 158] width 1293 height 65
click at [912, 193] on div "[DATE] – [DATE] Press the down arrow key to interact with the calendar and sele…" at bounding box center [717, 224] width 1293 height 65
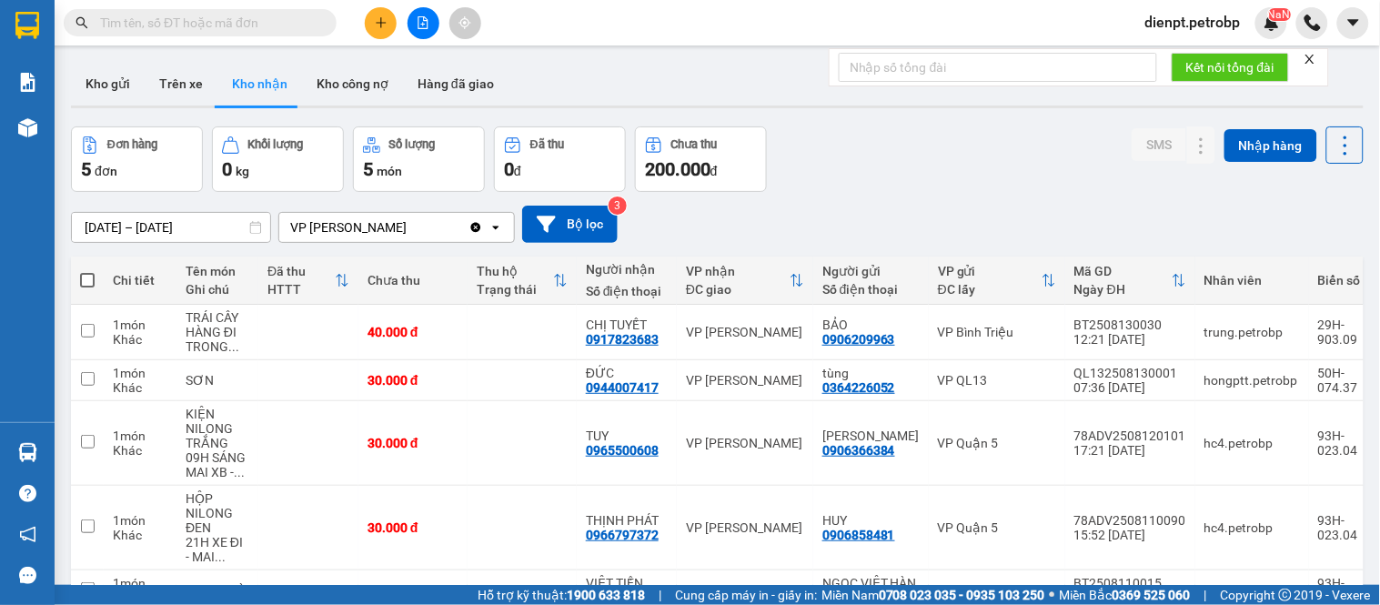
click at [911, 188] on div "Đơn hàng 5 đơn Khối lượng 0 kg Số lượng 5 món Đã thu 0 đ Chưa thu 200.000 đ SMS…" at bounding box center [717, 158] width 1293 height 65
click at [890, 171] on div "Đơn hàng 5 đơn Khối lượng 0 kg Số lượng 5 món Đã thu 0 đ Chưa thu 200.000 đ SMS…" at bounding box center [717, 158] width 1293 height 65
click at [901, 211] on div "[DATE] – [DATE] Press the down arrow key to interact with the calendar and sele…" at bounding box center [717, 224] width 1293 height 37
click at [983, 179] on div "Đơn hàng 5 đơn Khối lượng 0 kg Số lượng 5 món Đã thu 0 đ Chưa thu 200.000 đ SMS…" at bounding box center [717, 158] width 1293 height 65
click at [870, 126] on div "Đơn hàng 5 đơn Khối lượng 0 kg Số lượng 5 món Đã thu 0 đ Chưa thu 200.000 đ SMS…" at bounding box center [717, 158] width 1293 height 65
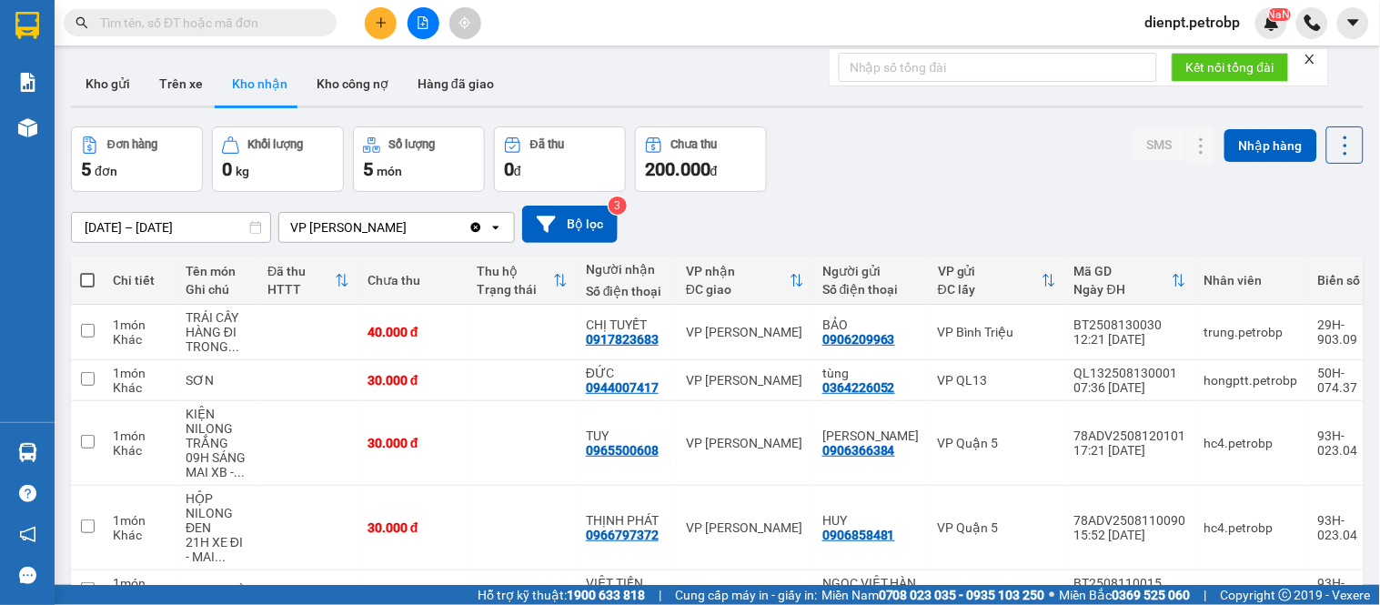
click at [783, 106] on div at bounding box center [717, 107] width 1293 height 3
click at [986, 209] on div "[DATE] – [DATE] Press the down arrow key to interact with the calendar and sele…" at bounding box center [717, 224] width 1293 height 37
click at [928, 156] on div "Đơn hàng 5 đơn Khối lượng 0 kg Số lượng 5 món Đã thu 0 đ Chưa thu 200.000 đ SMS…" at bounding box center [717, 158] width 1293 height 65
click at [922, 168] on div "Đơn hàng 5 đơn Khối lượng 0 kg Số lượng 5 món Đã thu 0 đ Chưa thu 200.000 đ SMS…" at bounding box center [717, 158] width 1293 height 65
click at [916, 176] on div "Đơn hàng 5 đơn Khối lượng 0 kg Số lượng 5 món Đã thu 0 đ Chưa thu 200.000 đ SMS…" at bounding box center [717, 158] width 1293 height 65
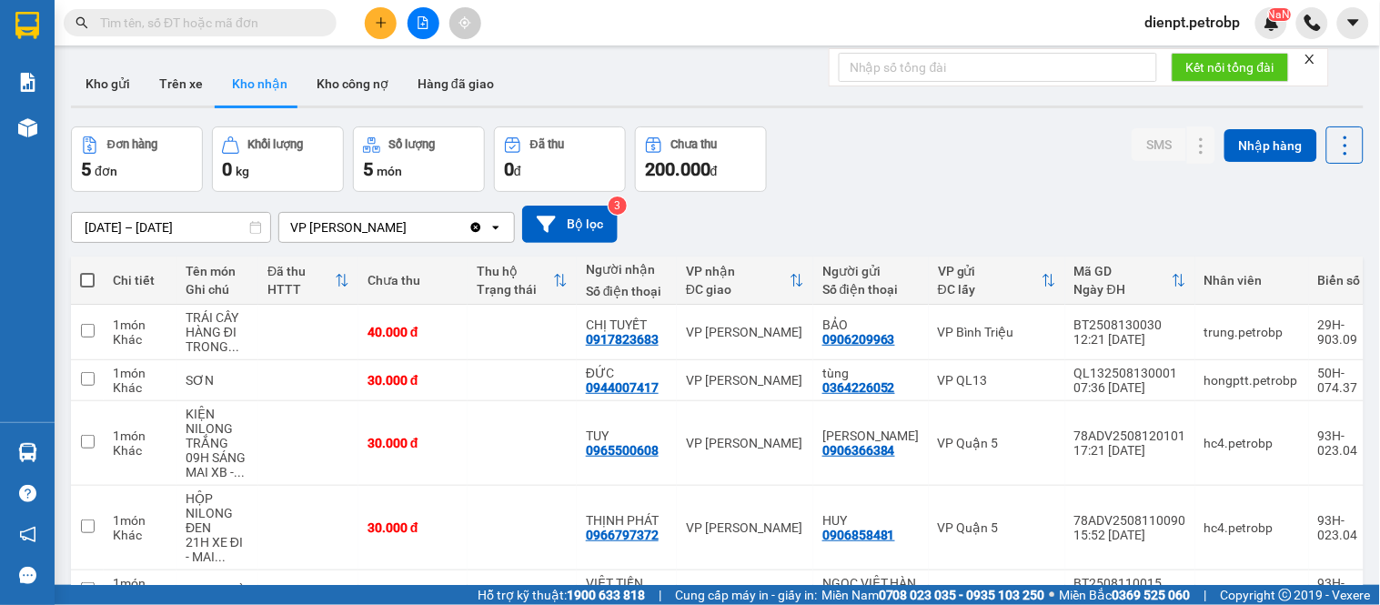
drag, startPoint x: 853, startPoint y: 166, endPoint x: 422, endPoint y: 28, distance: 452.5
click at [851, 159] on div "Đơn hàng 5 đơn Khối lượng 0 kg Số lượng 5 món Đã thu 0 đ Chưa thu 200.000 đ SMS…" at bounding box center [717, 158] width 1293 height 65
click at [388, 15] on button at bounding box center [381, 23] width 32 height 32
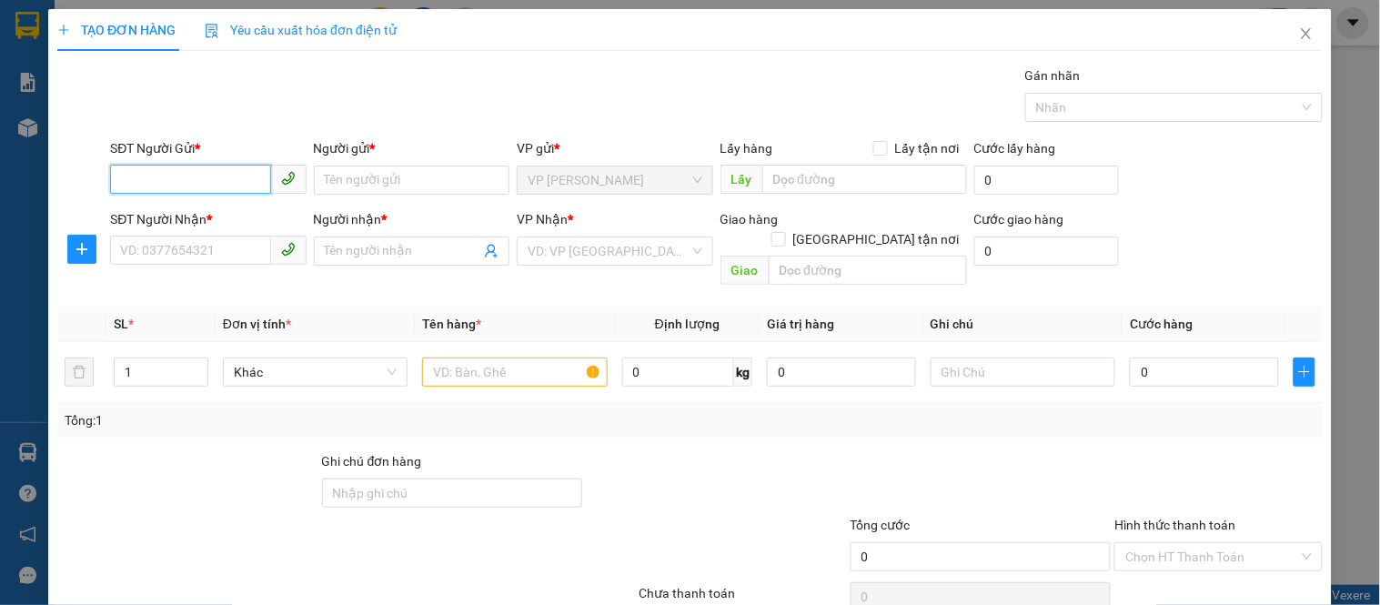
click at [211, 185] on input "SĐT Người Gửi *" at bounding box center [190, 179] width 160 height 29
click at [160, 193] on input "SĐT Người Gửi *" at bounding box center [190, 179] width 160 height 29
paste input "0855455505"
type input "0855455505"
click at [194, 222] on div "0855455505 - NHA KHOA LONG THỊNH" at bounding box center [232, 216] width 224 height 20
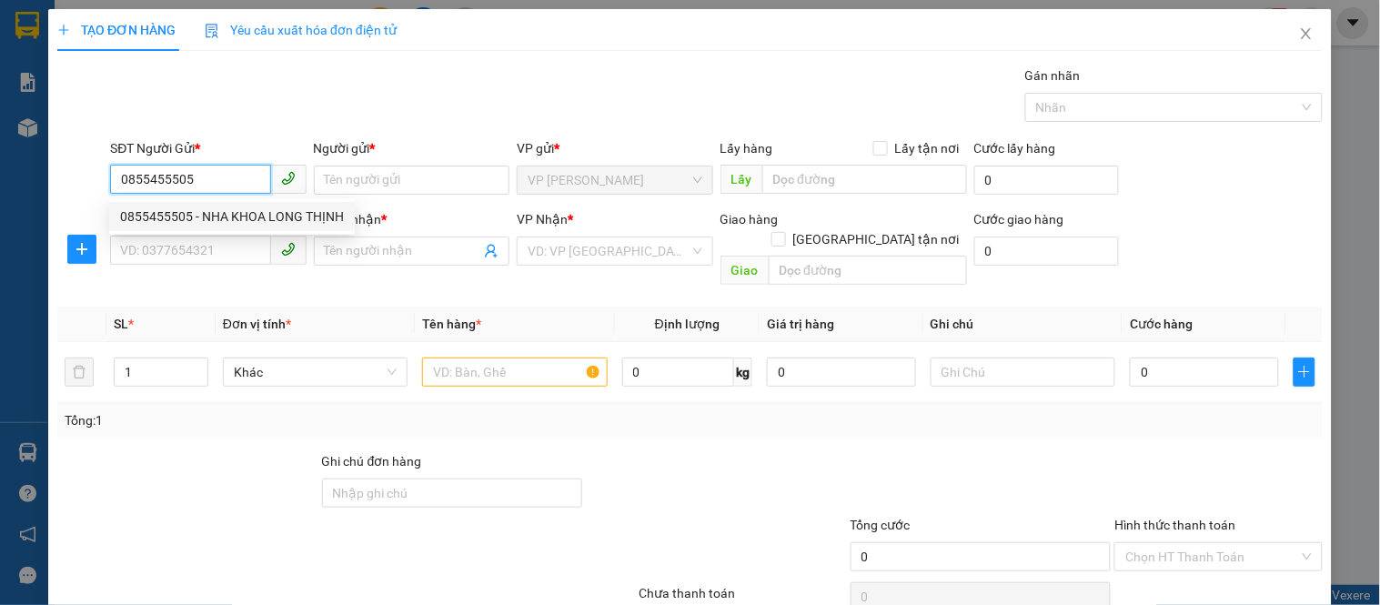
type input "NHA KHOA LONG THỊNH"
type input "0339399789"
type input "NHIỆM"
type input "30.000"
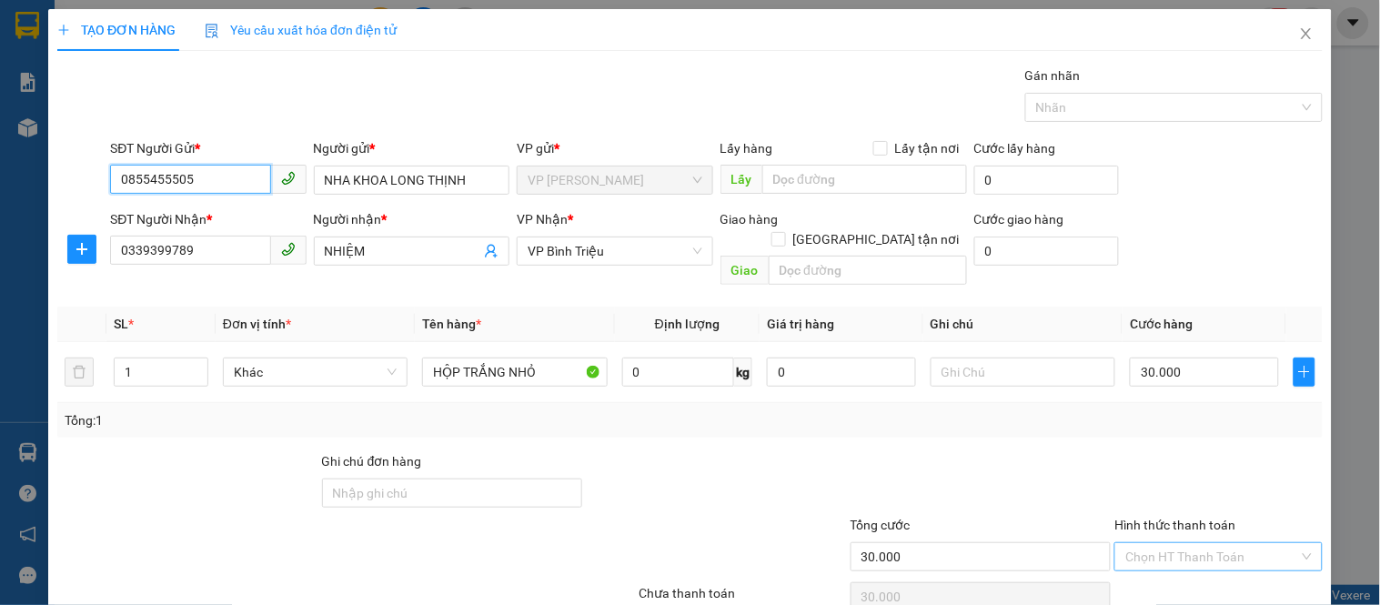
click at [1197, 542] on div "Chọn HT Thanh Toán" at bounding box center [1217, 556] width 207 height 29
type input "0855455505"
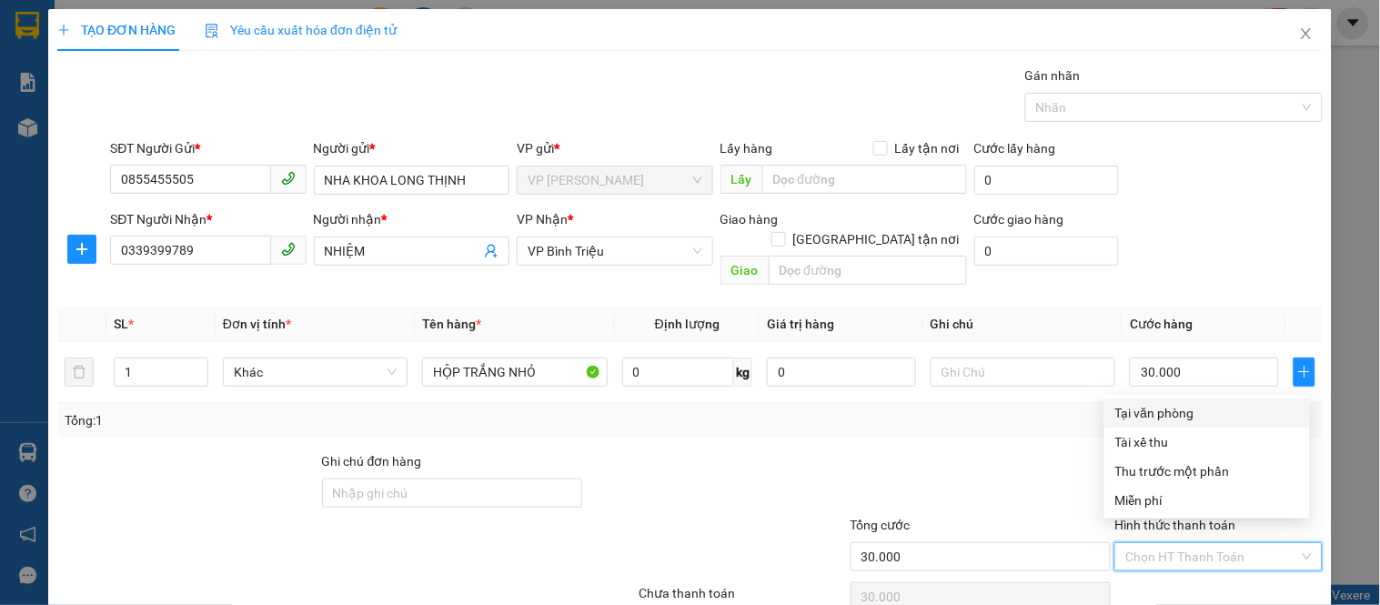
click at [1132, 412] on div "Tại văn phòng" at bounding box center [1207, 413] width 184 height 20
type input "0"
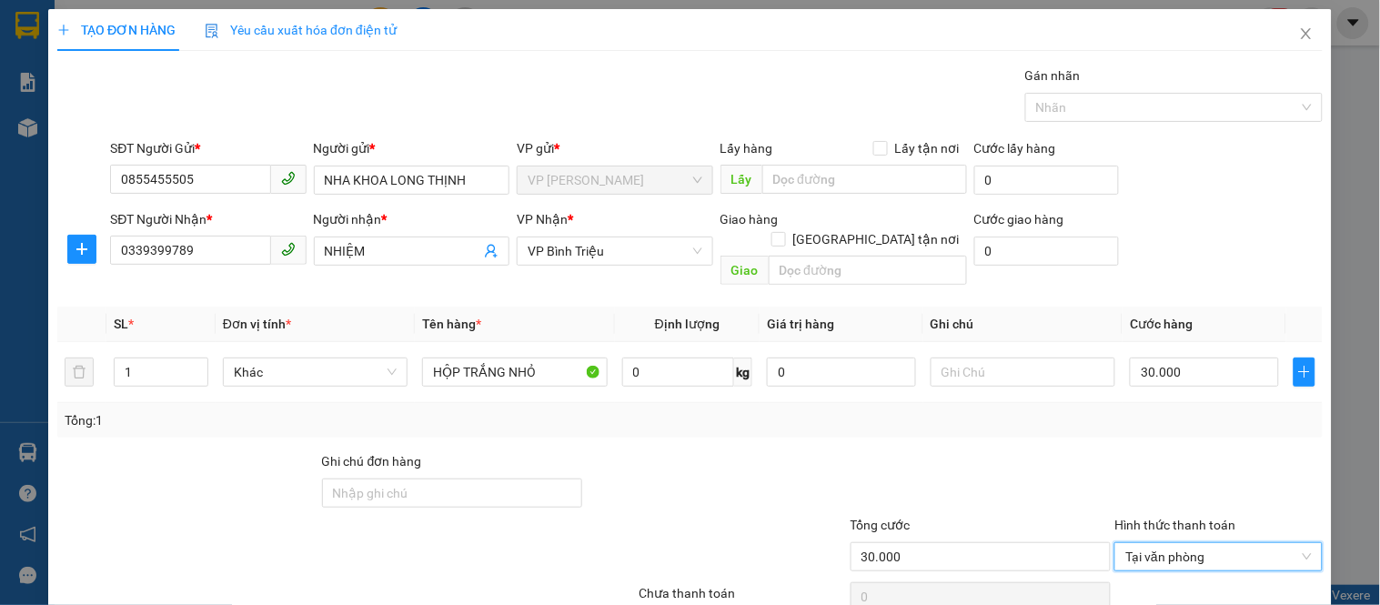
scroll to position [67, 0]
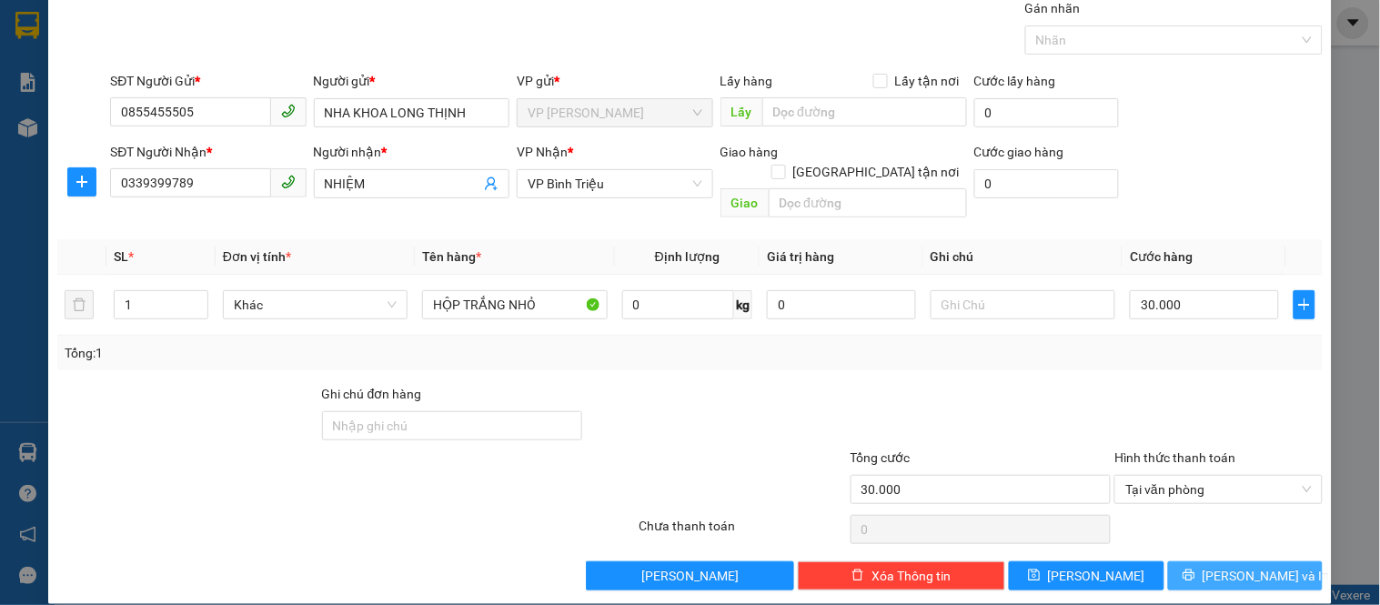
click at [1195, 569] on icon "printer" at bounding box center [1188, 575] width 13 height 13
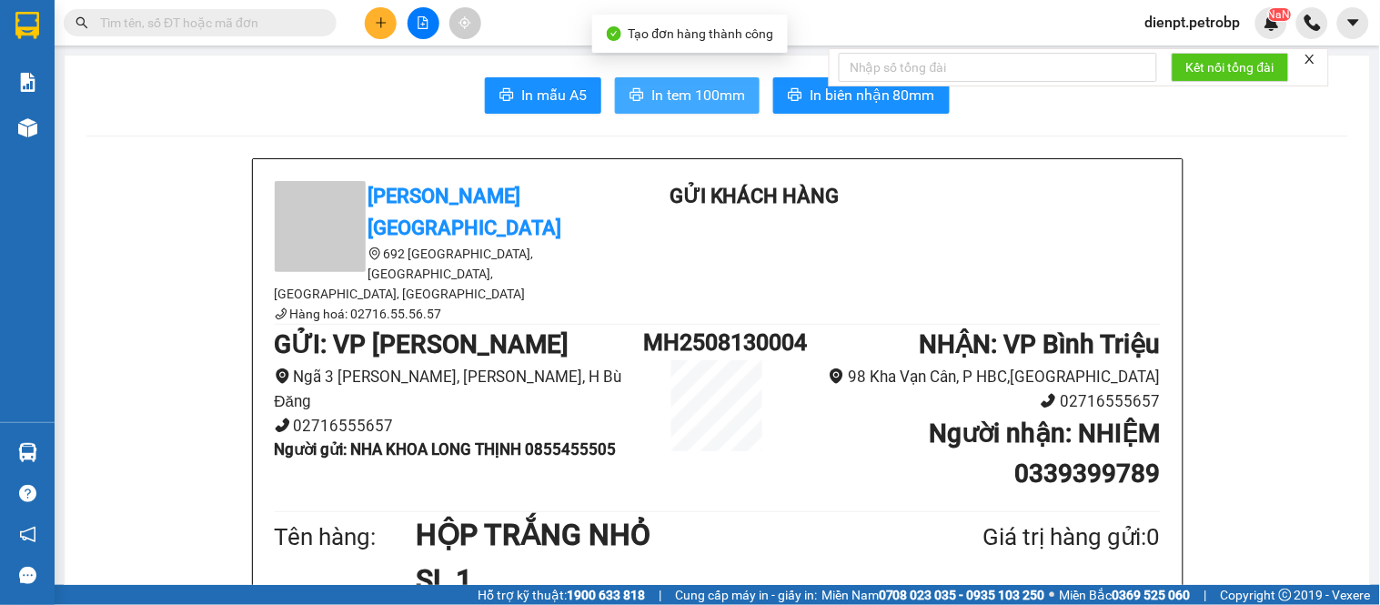
click at [659, 100] on span "In tem 100mm" at bounding box center [698, 95] width 94 height 23
click at [1310, 55] on icon "close" at bounding box center [1309, 59] width 13 height 13
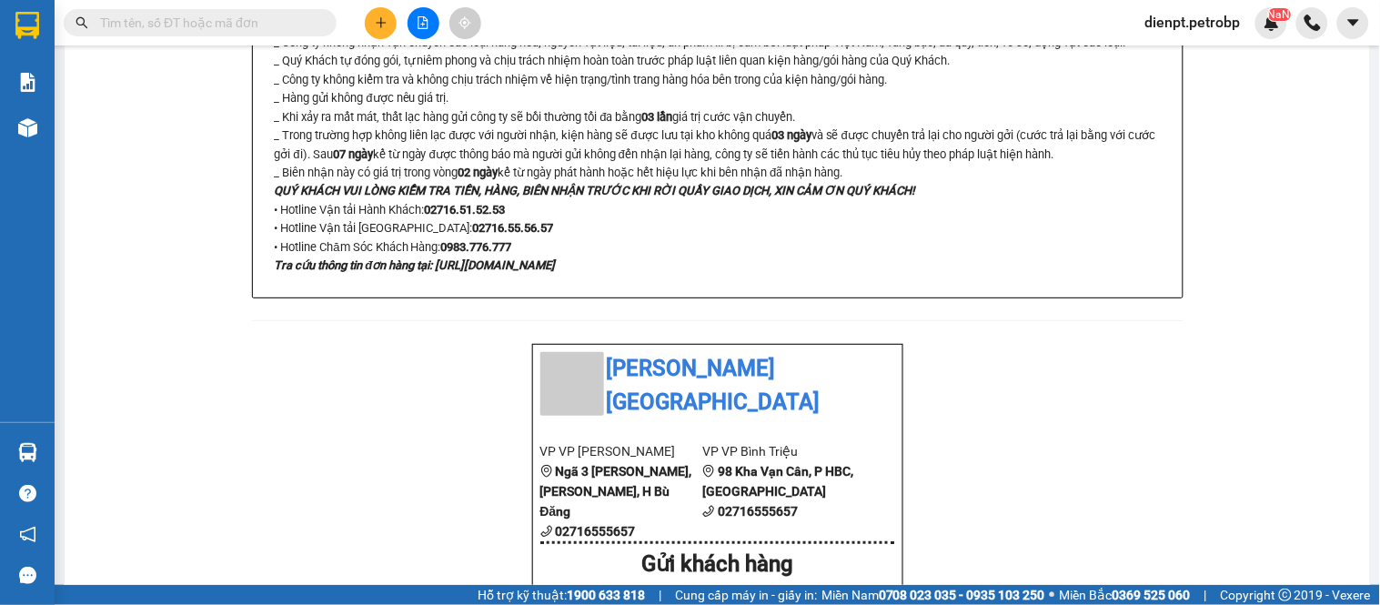
scroll to position [1112, 0]
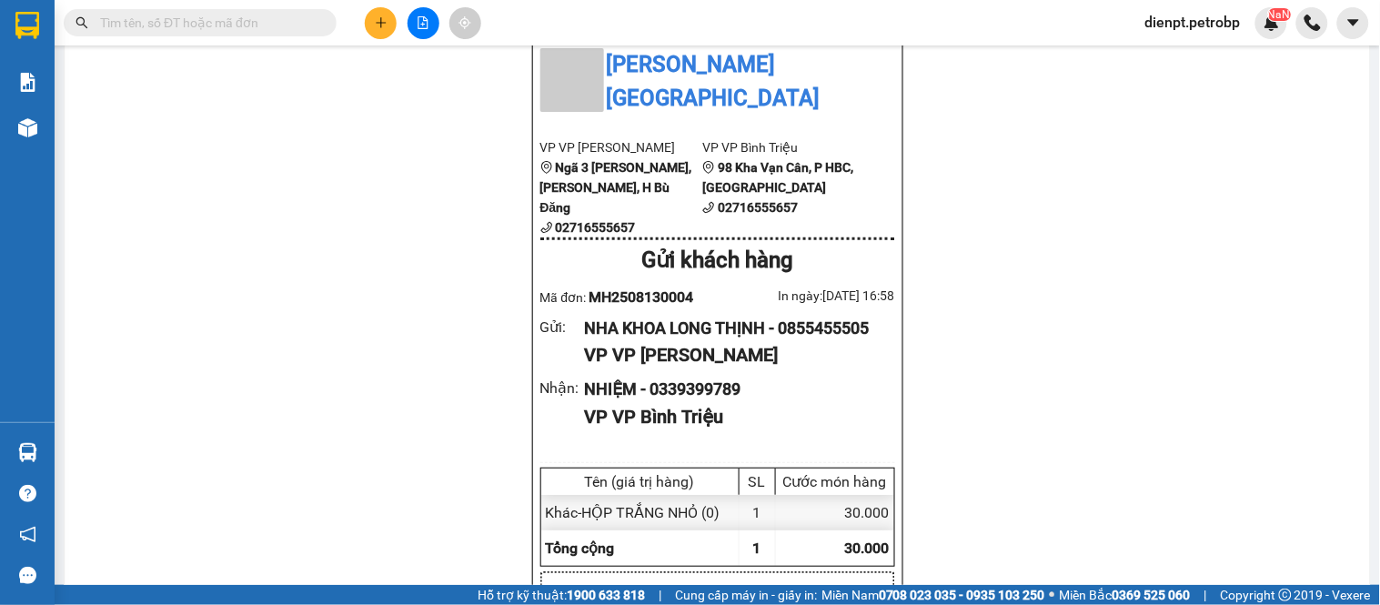
click at [659, 288] on span "MH2508130004" at bounding box center [641, 296] width 105 height 17
click at [658, 288] on span "MH2508130004" at bounding box center [641, 296] width 105 height 17
copy span "MH2508130004"
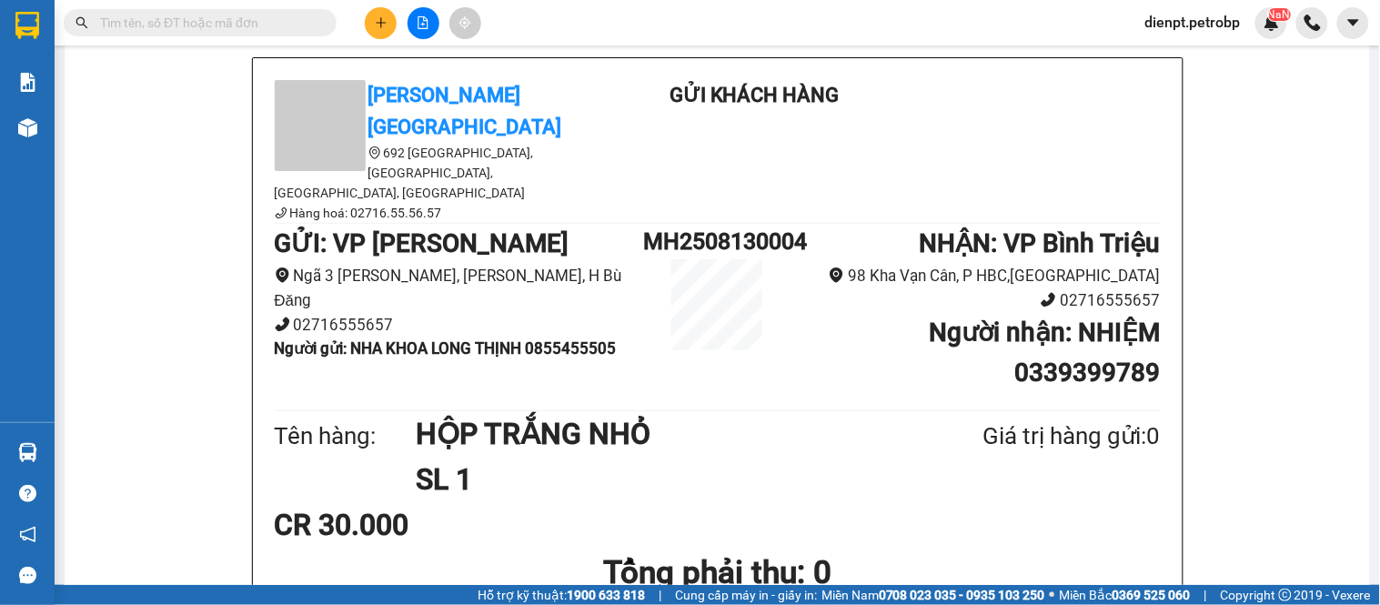
scroll to position [0, 0]
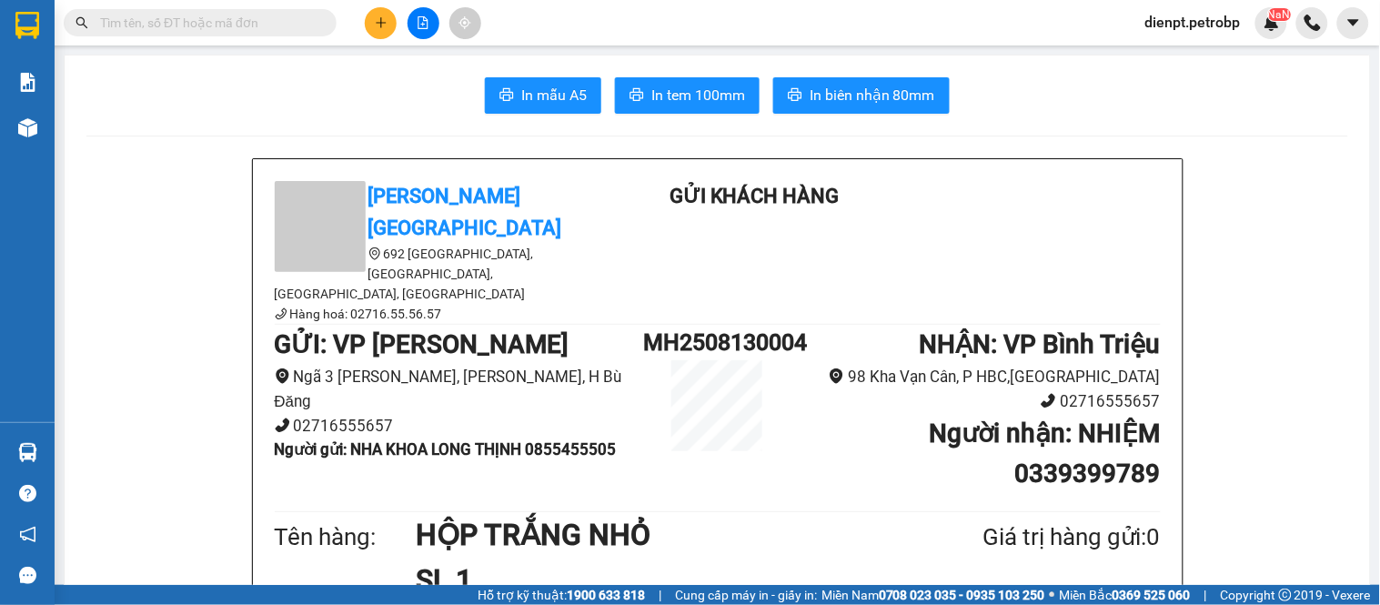
click at [1049, 95] on div "In mẫu A5 In tem 100mm In biên nhận 80mm" at bounding box center [717, 95] width 1262 height 36
click at [770, 325] on h1 "MH2508130004" at bounding box center [716, 342] width 147 height 35
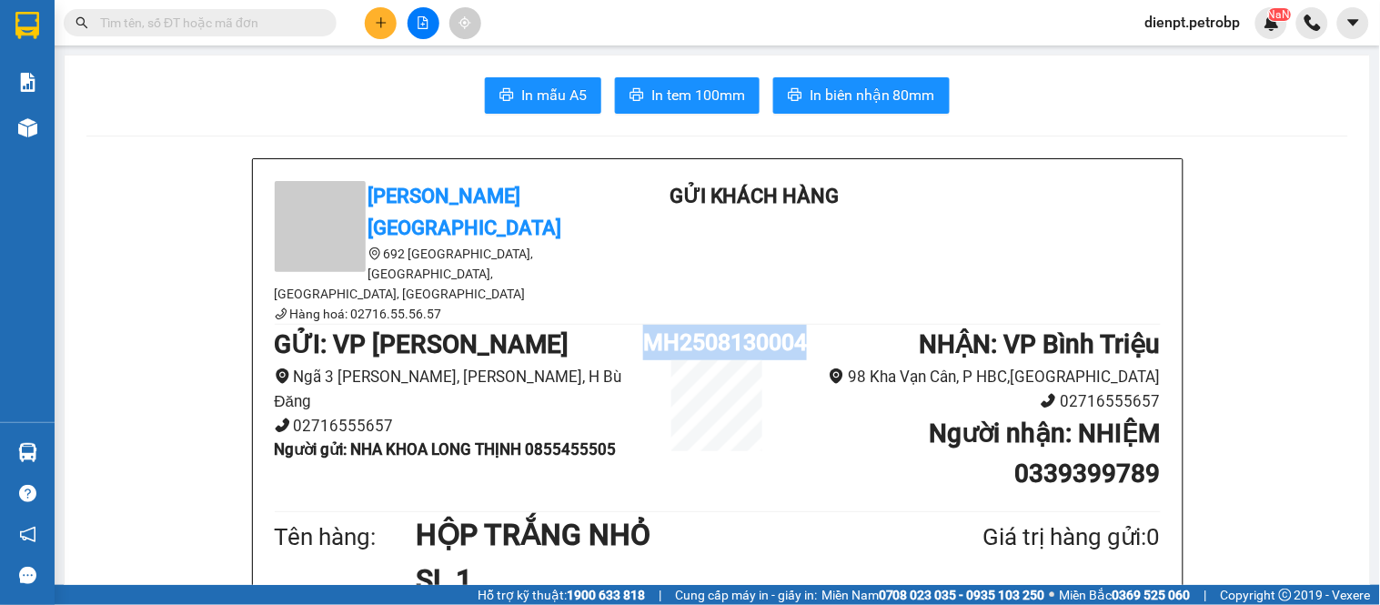
copy h1 "MH2508130004"
click at [255, 18] on input "text" at bounding box center [207, 23] width 215 height 20
paste input "MH2508130004"
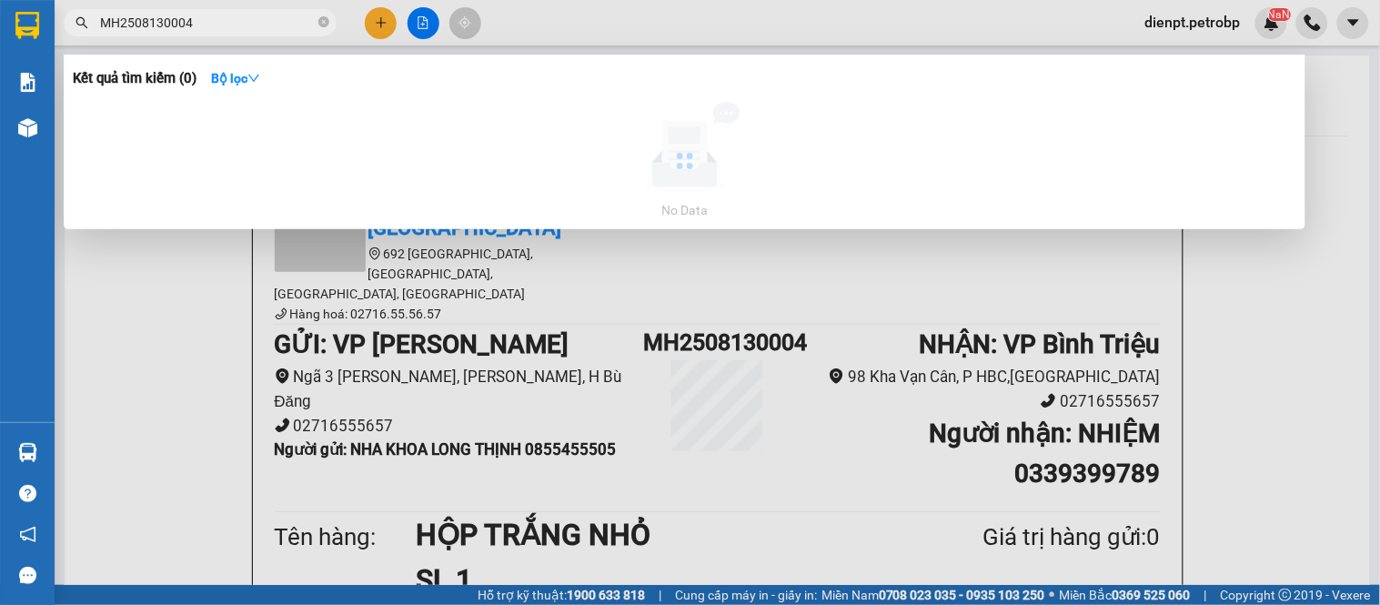
click at [212, 38] on div at bounding box center [690, 302] width 1380 height 605
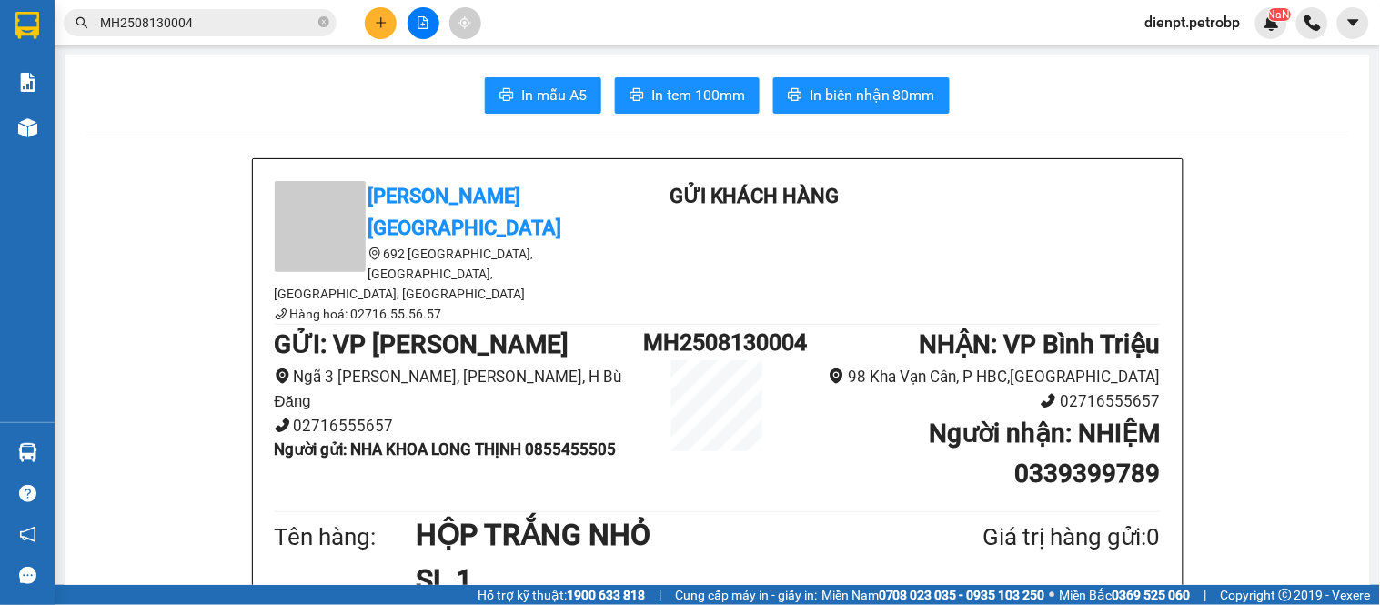
click at [215, 25] on input "MH2508130004" at bounding box center [207, 23] width 215 height 20
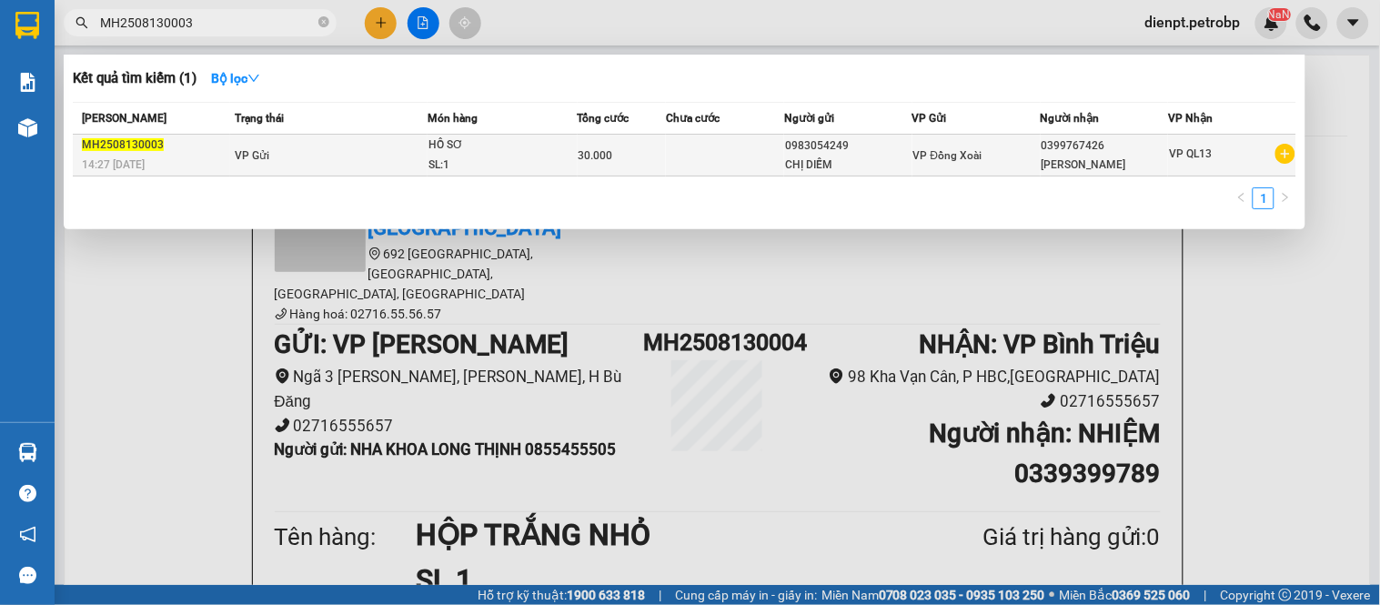
type input "MH2508130003"
click at [551, 138] on div "HỒ SƠ" at bounding box center [496, 146] width 136 height 20
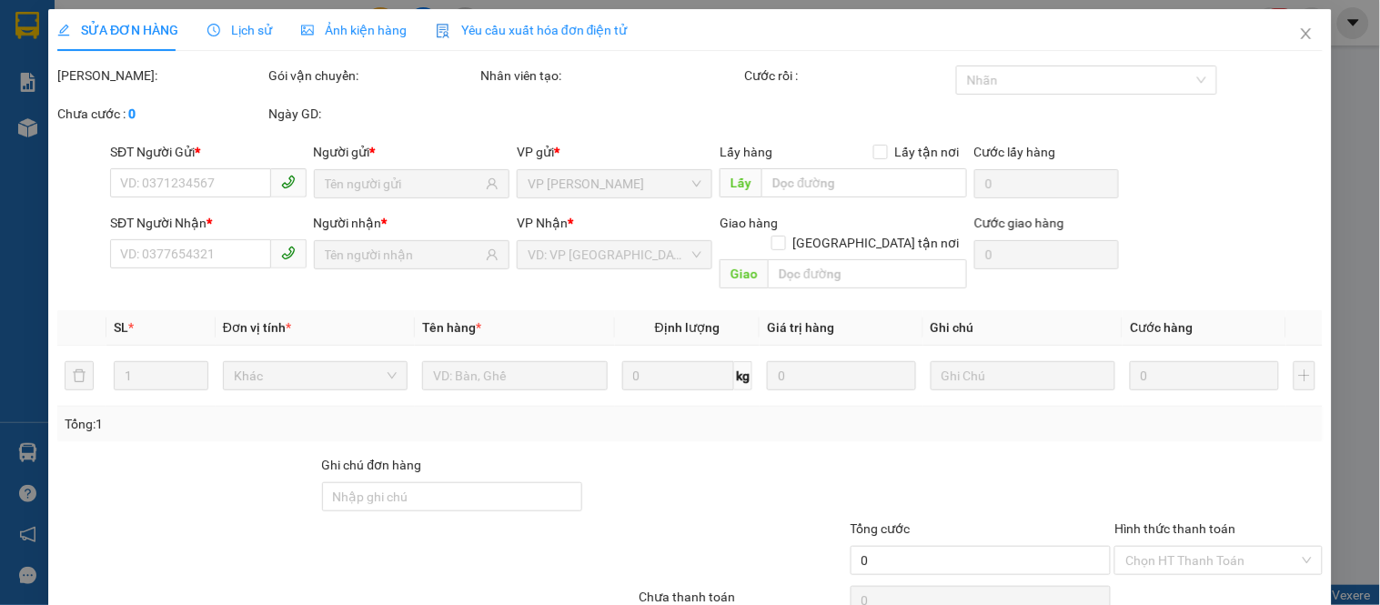
type input "0983054249"
type input "0399767426"
type input "30.000"
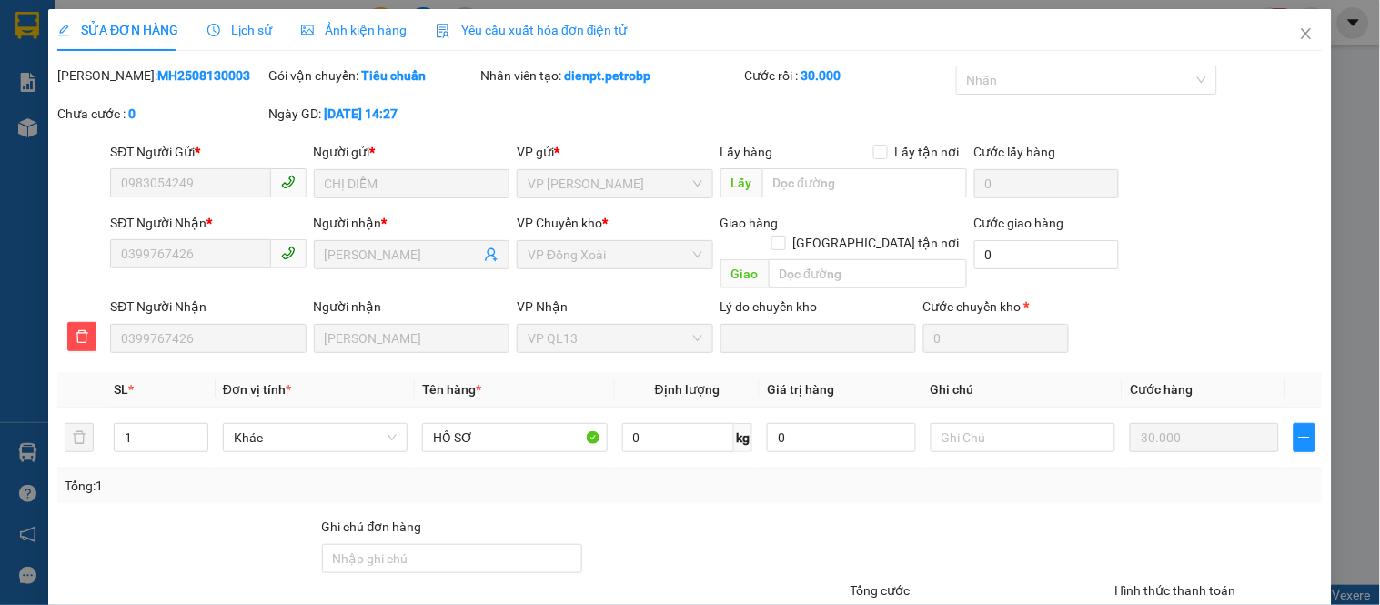
click at [240, 39] on div "Lịch sử" at bounding box center [239, 30] width 65 height 20
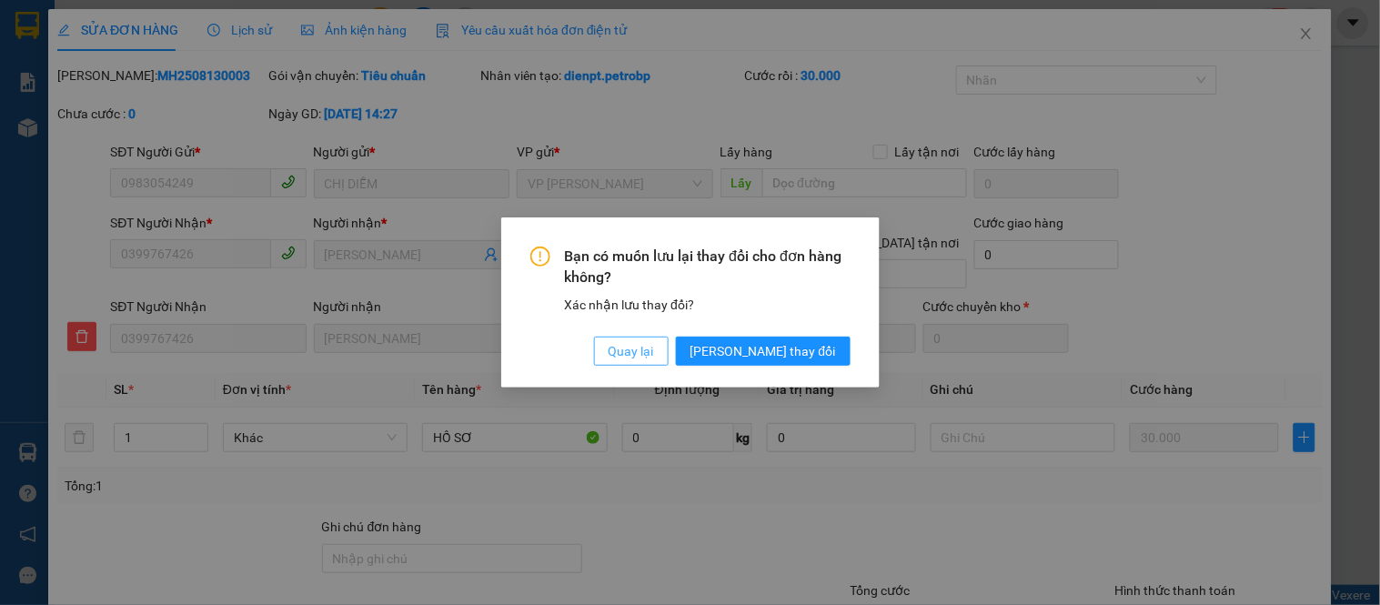
click at [654, 357] on span "Quay lại" at bounding box center [631, 351] width 45 height 20
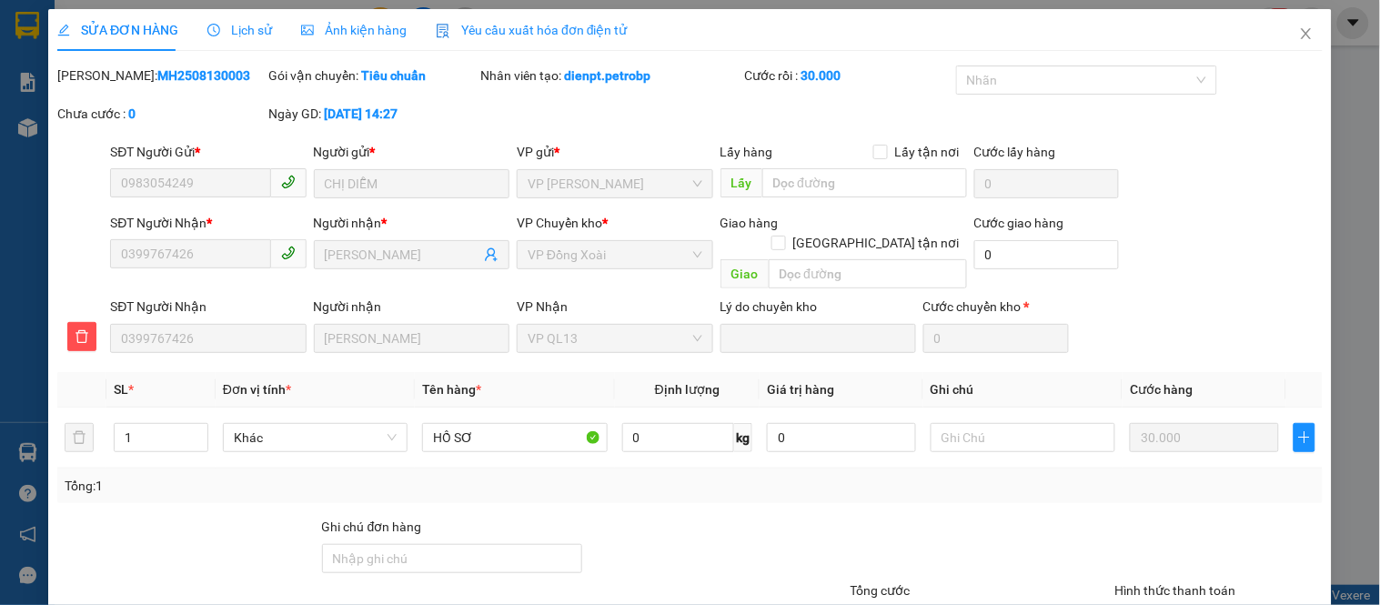
drag, startPoint x: 1238, startPoint y: 188, endPoint x: 1274, endPoint y: 65, distance: 128.9
click at [1239, 186] on div "SĐT Người Gửi * 0983054249 Người gửi * CHỊ DIỄM VP gửi * VP [PERSON_NAME] Lấy h…" at bounding box center [716, 174] width 1220 height 64
click at [1299, 39] on icon "close" at bounding box center [1306, 33] width 15 height 15
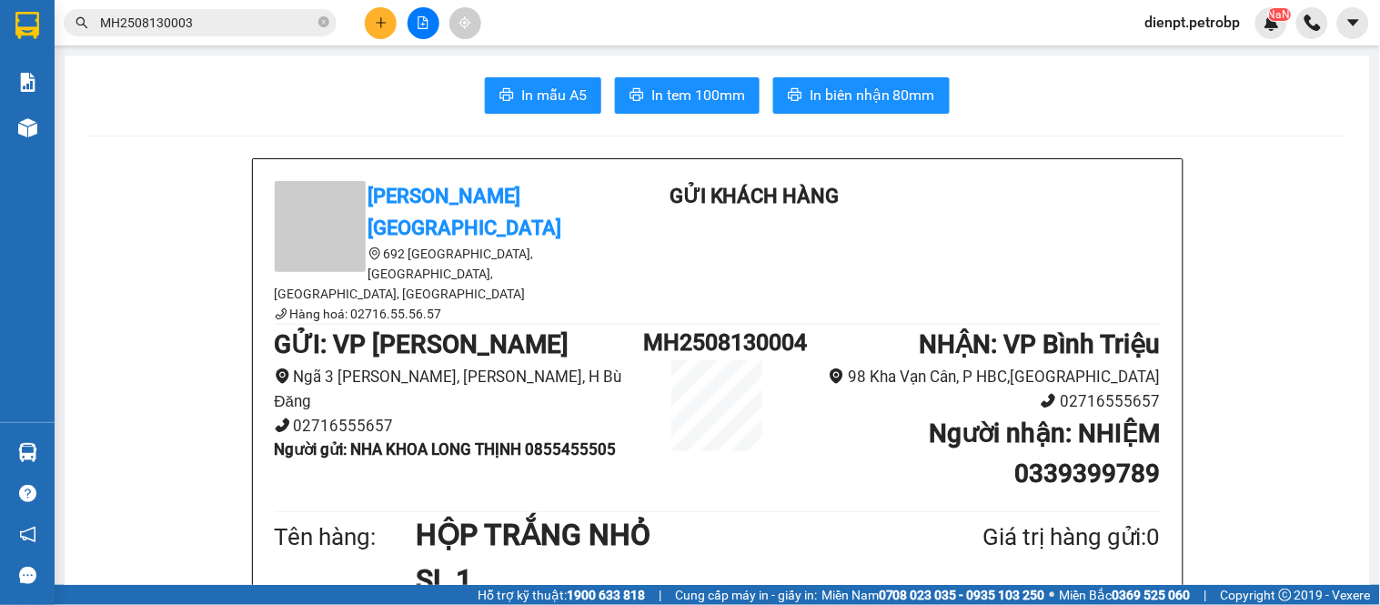
drag, startPoint x: 1058, startPoint y: 116, endPoint x: 419, endPoint y: 279, distance: 659.2
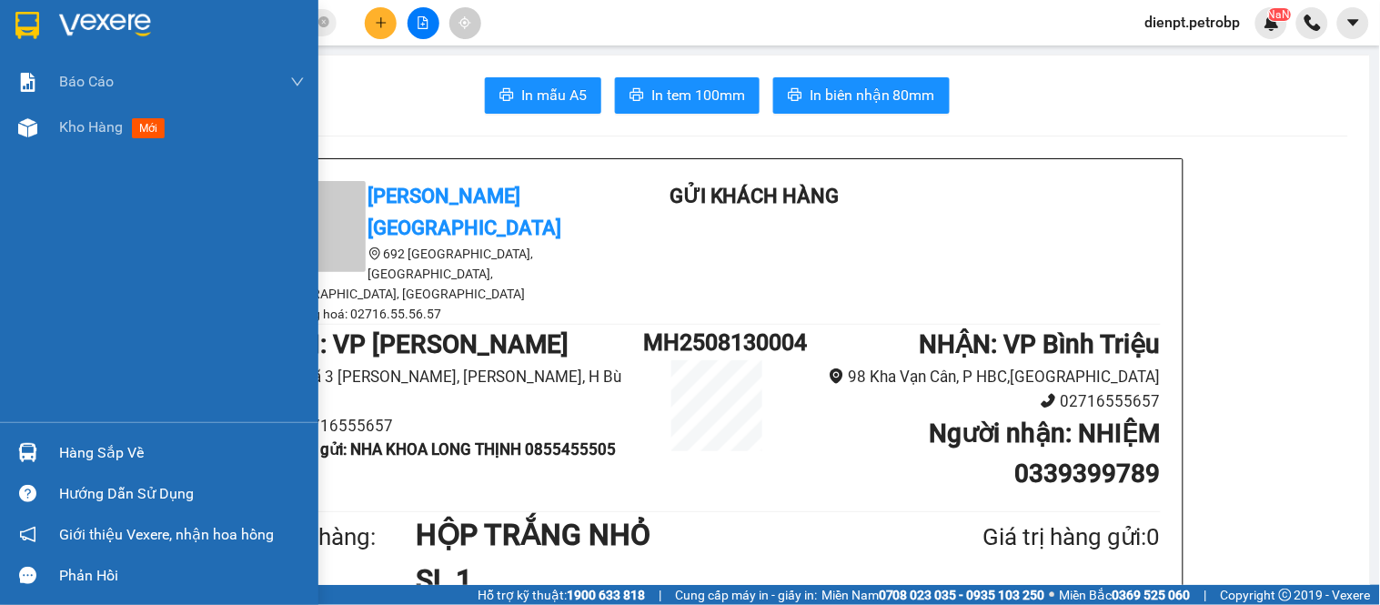
click at [36, 458] on img at bounding box center [27, 452] width 19 height 19
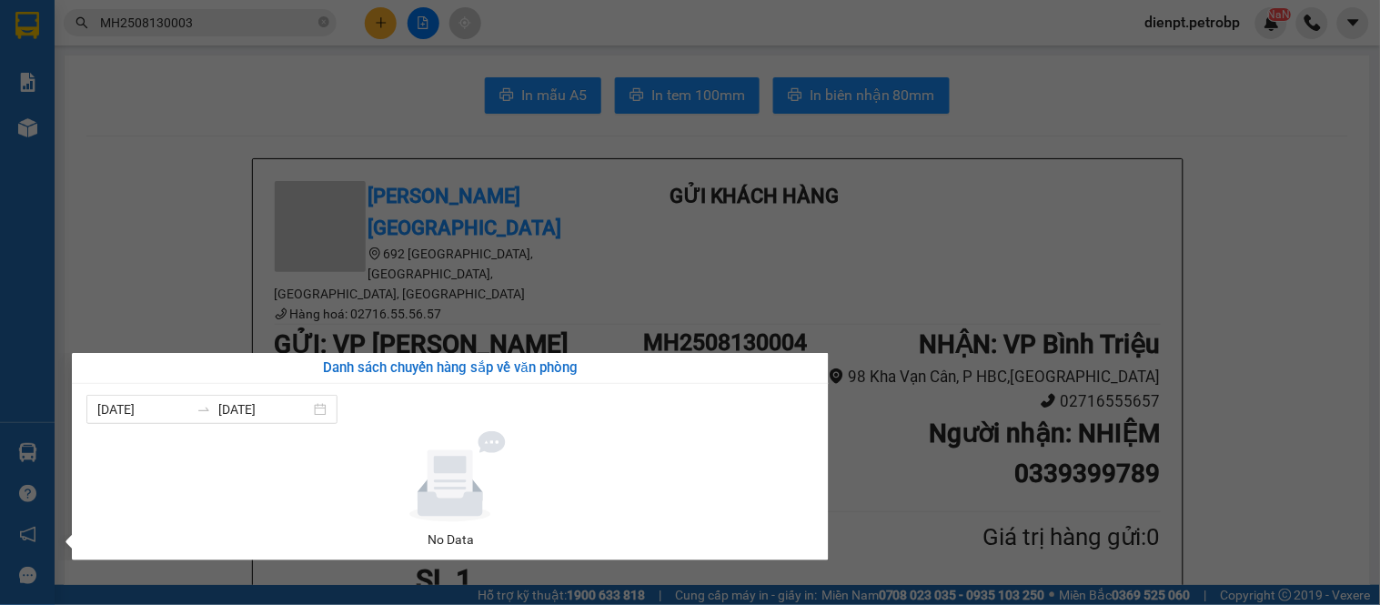
drag, startPoint x: 85, startPoint y: 211, endPoint x: 68, endPoint y: 166, distance: 48.3
click at [85, 210] on section "Kết quả tìm kiếm ( 1 ) Bộ lọc Mã ĐH Trạng thái Món hàng Tổng cước Chưa cước Ngư…" at bounding box center [690, 302] width 1380 height 605
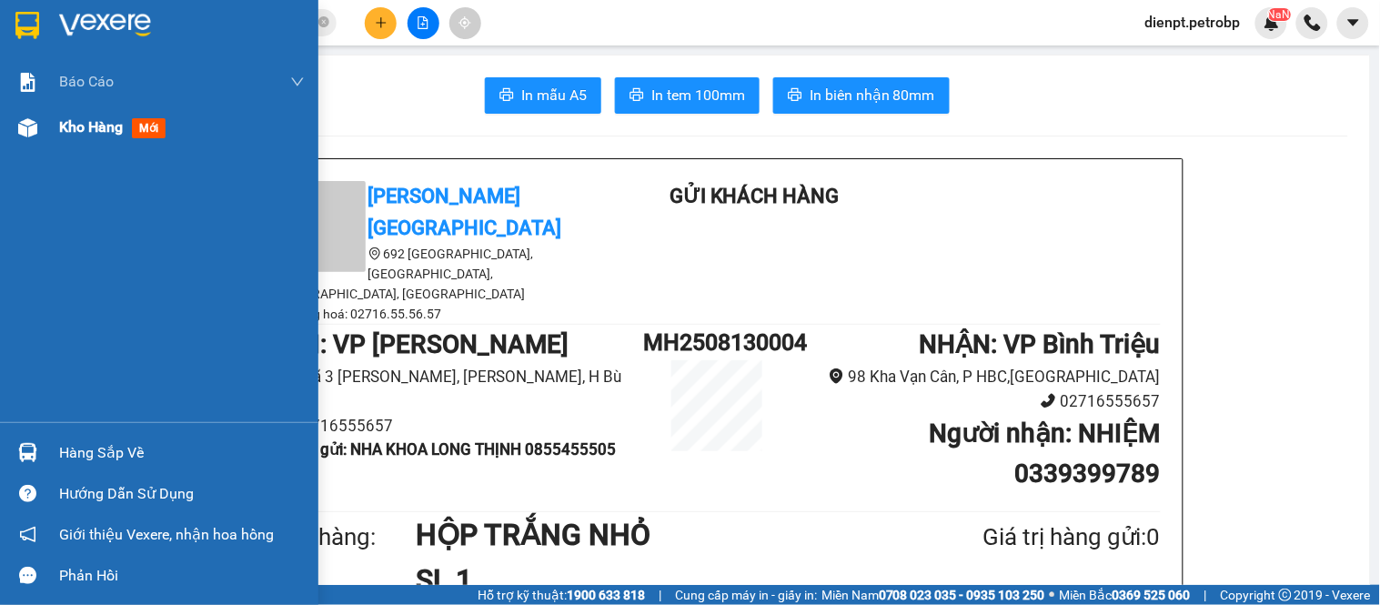
click at [35, 134] on img at bounding box center [27, 127] width 19 height 19
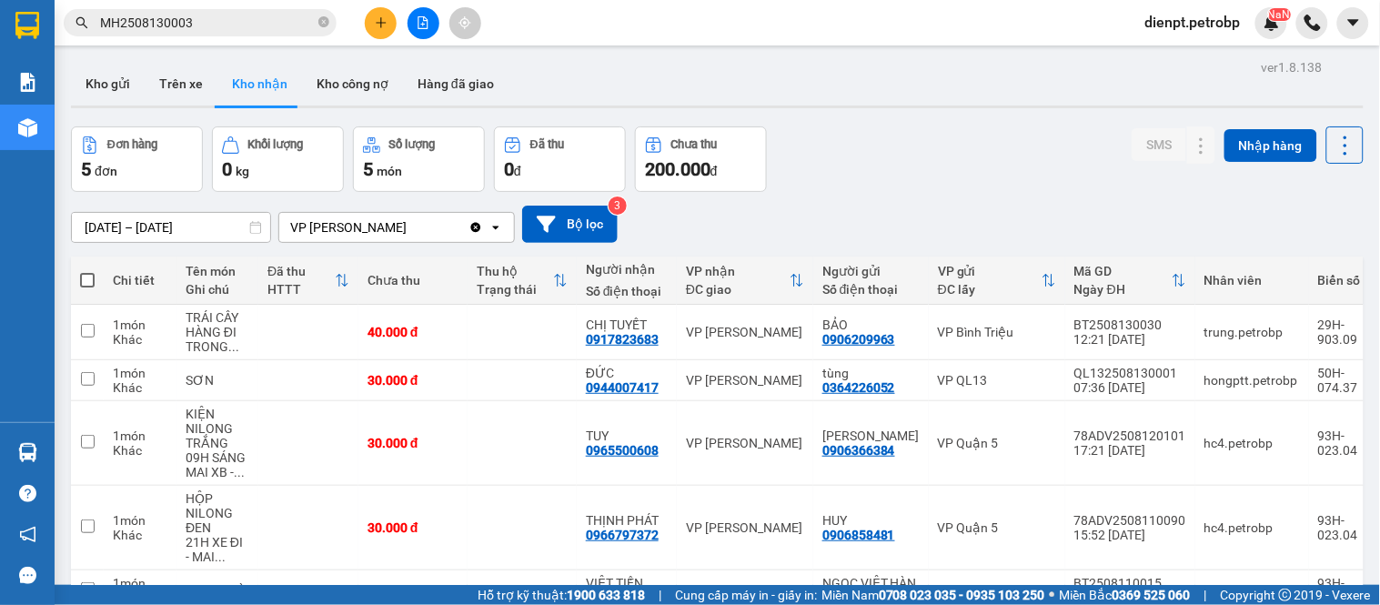
click at [902, 195] on div "[DATE] – [DATE] Press the down arrow key to interact with the calendar and sele…" at bounding box center [717, 224] width 1293 height 65
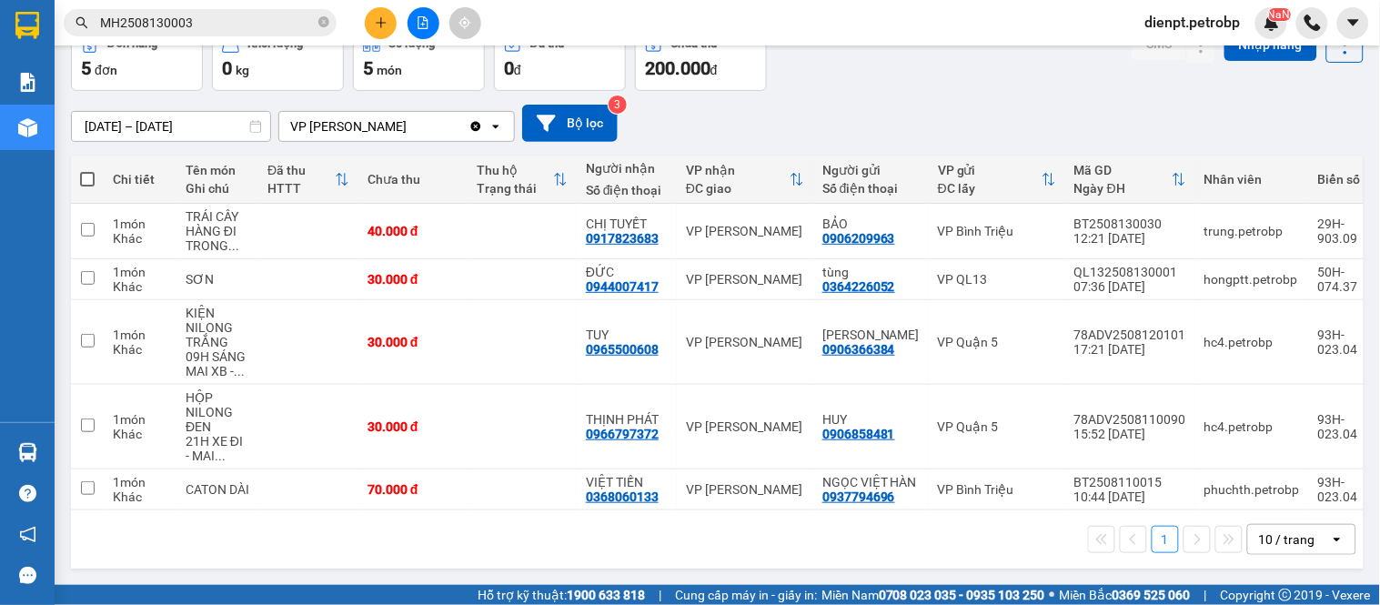
click at [486, 533] on div "1 10 / trang open" at bounding box center [717, 539] width 1278 height 31
click at [871, 91] on div "[DATE] – [DATE] Press the down arrow key to interact with the calendar and sele…" at bounding box center [717, 123] width 1293 height 65
drag, startPoint x: 1073, startPoint y: 82, endPoint x: 996, endPoint y: 16, distance: 101.3
click at [1065, 91] on div "[DATE] – [DATE] Press the down arrow key to interact with the calendar and sele…" at bounding box center [717, 123] width 1293 height 65
drag, startPoint x: 816, startPoint y: 96, endPoint x: 811, endPoint y: 3, distance: 92.9
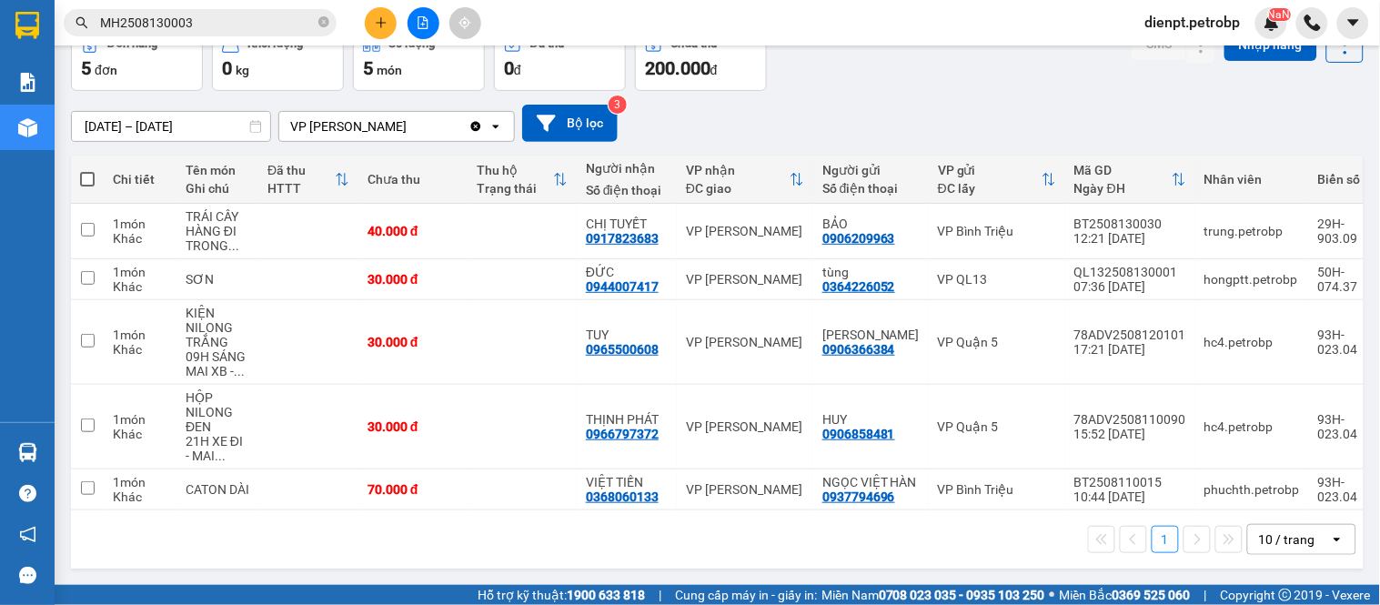
click at [816, 105] on div "[DATE] – [DATE] Press the down arrow key to interact with the calendar and sele…" at bounding box center [717, 123] width 1293 height 37
drag, startPoint x: 868, startPoint y: 555, endPoint x: 878, endPoint y: 547, distance: 12.9
click at [868, 555] on div "1 10 / trang open" at bounding box center [717, 539] width 1278 height 31
click at [1003, 91] on div "[DATE] – [DATE] Press the down arrow key to interact with the calendar and sele…" at bounding box center [717, 123] width 1293 height 65
click at [780, 546] on div "1 10 / trang open" at bounding box center [717, 539] width 1278 height 31
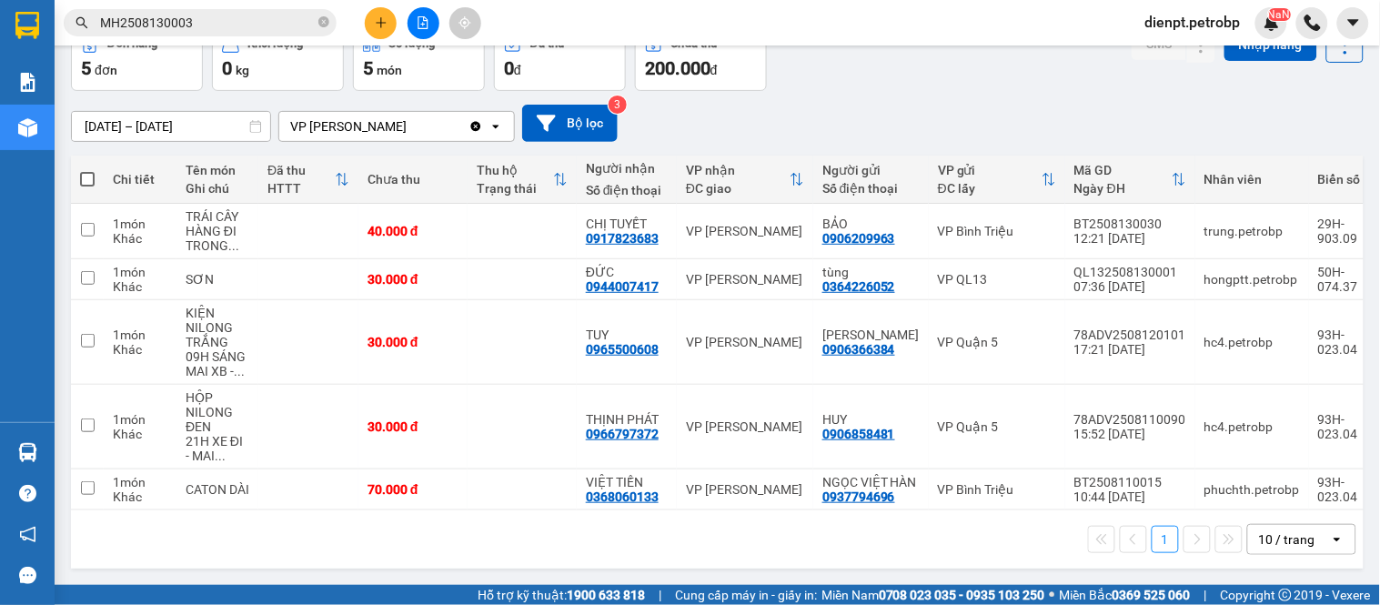
click at [928, 105] on div "[DATE] – [DATE] Press the down arrow key to interact with the calendar and sele…" at bounding box center [717, 123] width 1293 height 37
drag, startPoint x: 1167, startPoint y: 86, endPoint x: 997, endPoint y: 24, distance: 181.0
click at [1167, 105] on div "[DATE] – [DATE] Press the down arrow key to interact with the calendar and sele…" at bounding box center [717, 123] width 1293 height 37
click at [926, 106] on div "[DATE] – [DATE] Press the down arrow key to interact with the calendar and sele…" at bounding box center [717, 123] width 1293 height 37
click at [882, 66] on div "Đơn hàng 5 đơn Khối lượng 0 kg Số lượng 5 món Đã thu 0 đ Chưa thu 200.000 đ SMS…" at bounding box center [717, 57] width 1293 height 65
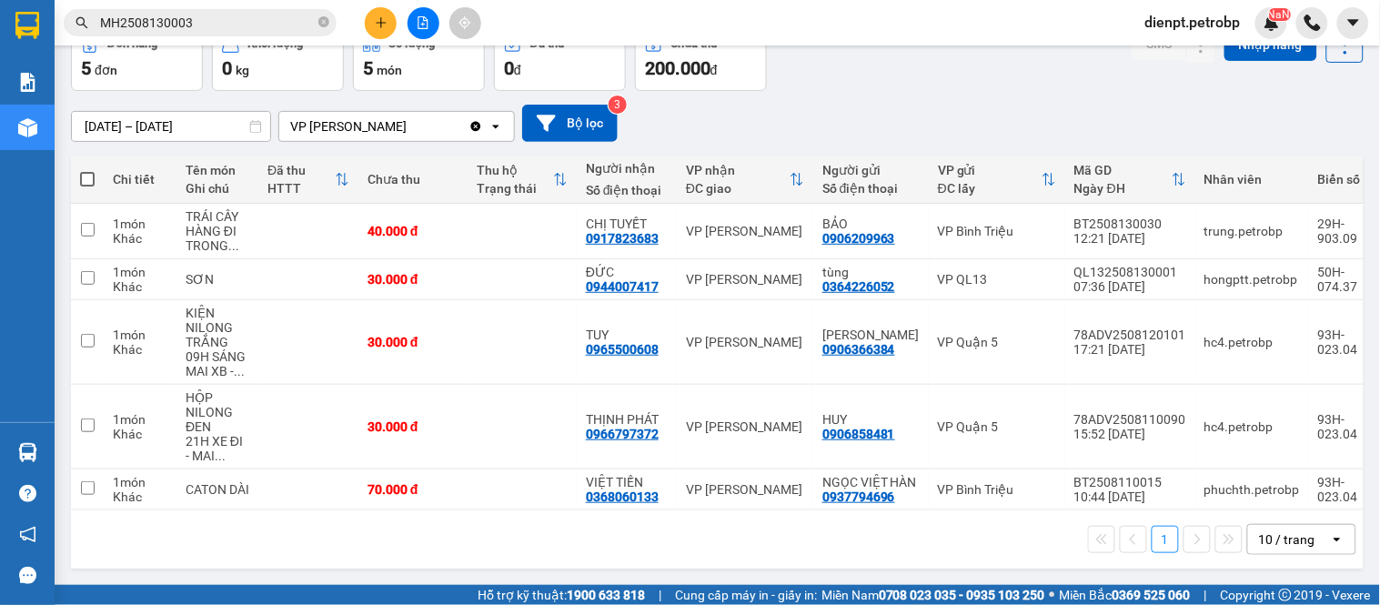
drag, startPoint x: 848, startPoint y: 85, endPoint x: 850, endPoint y: 3, distance: 81.9
click at [850, 91] on div "[DATE] – [DATE] Press the down arrow key to interact with the calendar and sele…" at bounding box center [717, 123] width 1293 height 65
click at [871, 105] on div "[DATE] – [DATE] Press the down arrow key to interact with the calendar and sele…" at bounding box center [717, 123] width 1293 height 37
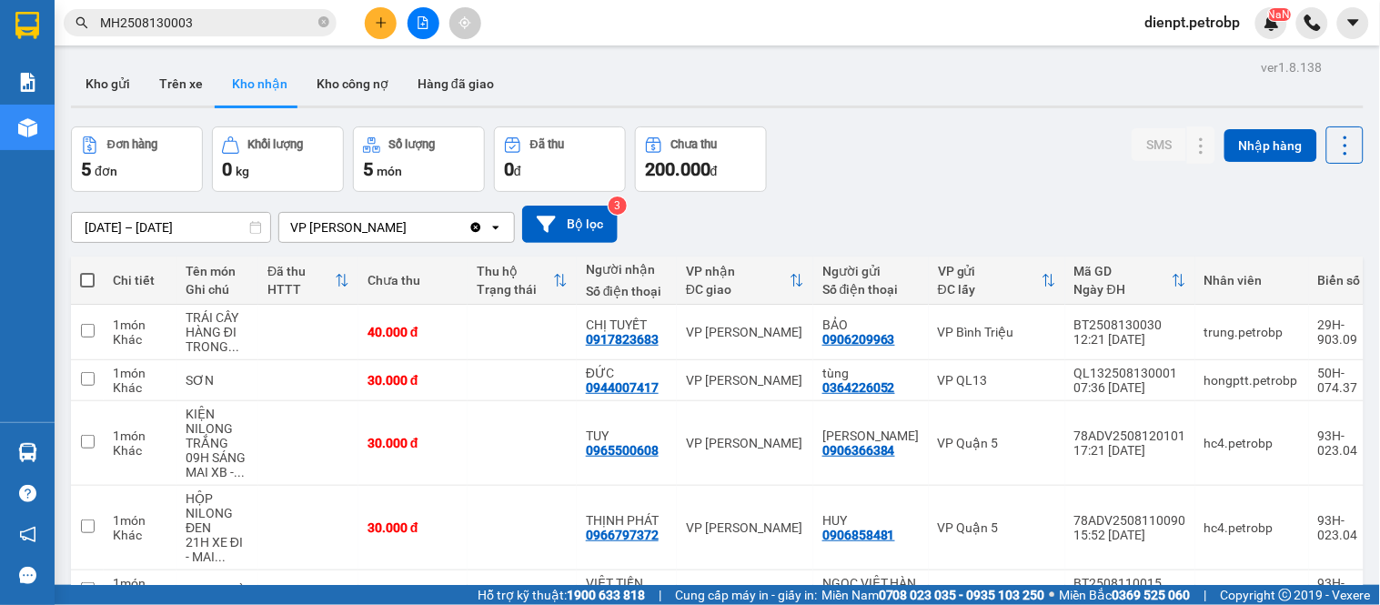
click at [986, 173] on div "Đơn hàng 5 đơn Khối lượng 0 kg Số lượng 5 món Đã thu 0 đ Chưa thu 200.000 đ SMS…" at bounding box center [717, 158] width 1293 height 65
click at [989, 165] on div "Đơn hàng 5 đơn Khối lượng 0 kg Số lượng 5 món Đã thu 0 đ Chưa thu 200.000 đ SMS…" at bounding box center [717, 158] width 1293 height 65
click at [955, 156] on div "Đơn hàng 5 đơn Khối lượng 0 kg Số lượng 5 món Đã thu 0 đ Chưa thu 200.000 đ SMS…" at bounding box center [717, 158] width 1293 height 65
click at [826, 189] on div "Đơn hàng 5 đơn Khối lượng 0 kg Số lượng 5 món Đã thu 0 đ Chưa thu 200.000 đ SMS…" at bounding box center [717, 158] width 1293 height 65
click at [997, 182] on div "Đơn hàng 5 đơn Khối lượng 0 kg Số lượng 5 món Đã thu 0 đ Chưa thu 200.000 đ SMS…" at bounding box center [717, 158] width 1293 height 65
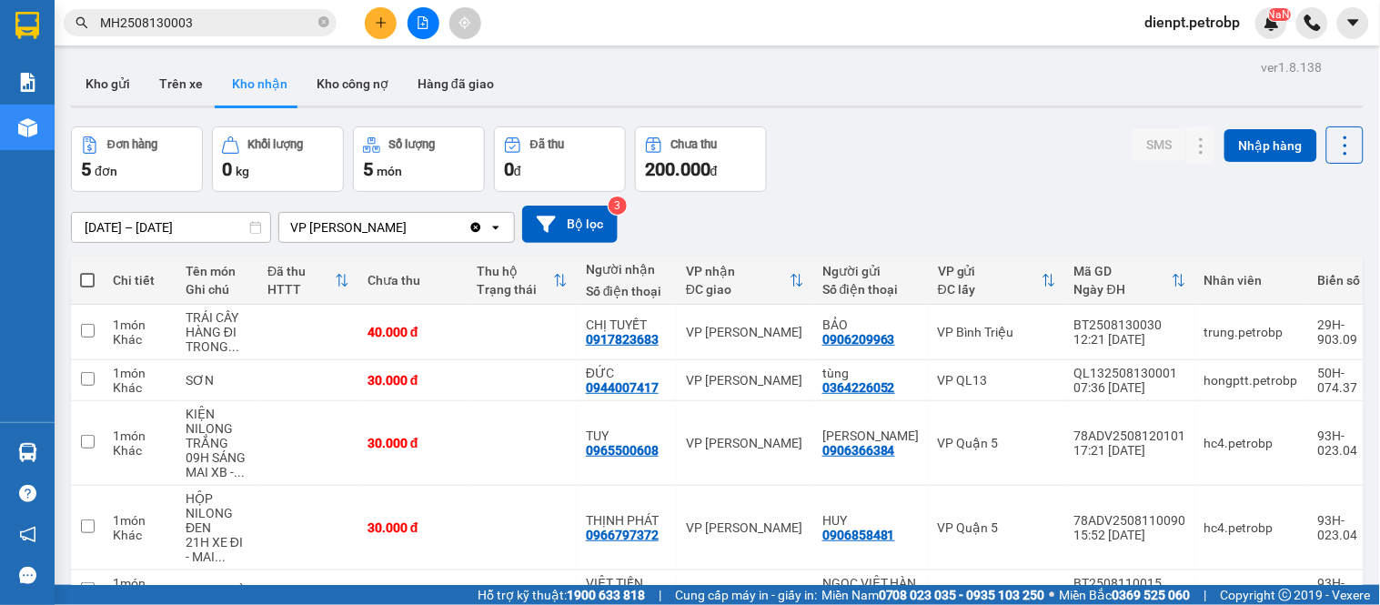
click at [1019, 176] on div "Đơn hàng 5 đơn Khối lượng 0 kg Số lượng 5 món Đã thu 0 đ Chưa thu 200.000 đ SMS…" at bounding box center [717, 158] width 1293 height 65
click at [866, 176] on div "Đơn hàng 5 đơn Khối lượng 0 kg Số lượng 5 món Đã thu 0 đ Chưa thu 200.000 đ SMS…" at bounding box center [717, 158] width 1293 height 65
drag, startPoint x: 973, startPoint y: 140, endPoint x: 961, endPoint y: 174, distance: 35.7
click at [973, 161] on div "Đơn hàng 5 đơn Khối lượng 0 kg Số lượng 5 món Đã thu 0 đ Chưa thu 200.000 đ SMS…" at bounding box center [717, 158] width 1293 height 65
drag, startPoint x: 901, startPoint y: 187, endPoint x: 1098, endPoint y: 370, distance: 269.0
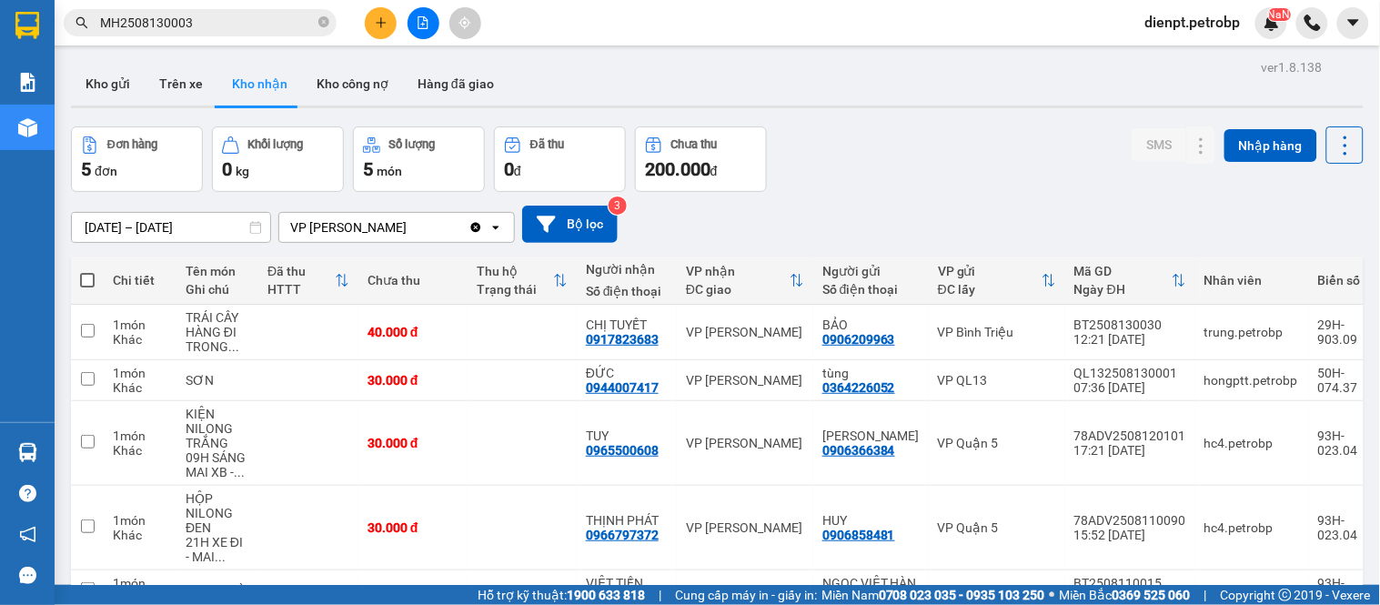
click at [901, 187] on div "Đơn hàng 5 đơn Khối lượng 0 kg Số lượng 5 món Đã thu 0 đ Chưa thu 200.000 đ SMS…" at bounding box center [717, 158] width 1293 height 65
click at [885, 116] on div "ver 1.8.138 Kho gửi Trên xe Kho nhận Kho công nợ Hàng đã giao Đơn hàng 5 đơn Kh…" at bounding box center [717, 366] width 1307 height 622
click at [966, 97] on div "Kho gửi Trên xe Kho nhận Kho công nợ Hàng đã giao" at bounding box center [717, 86] width 1293 height 48
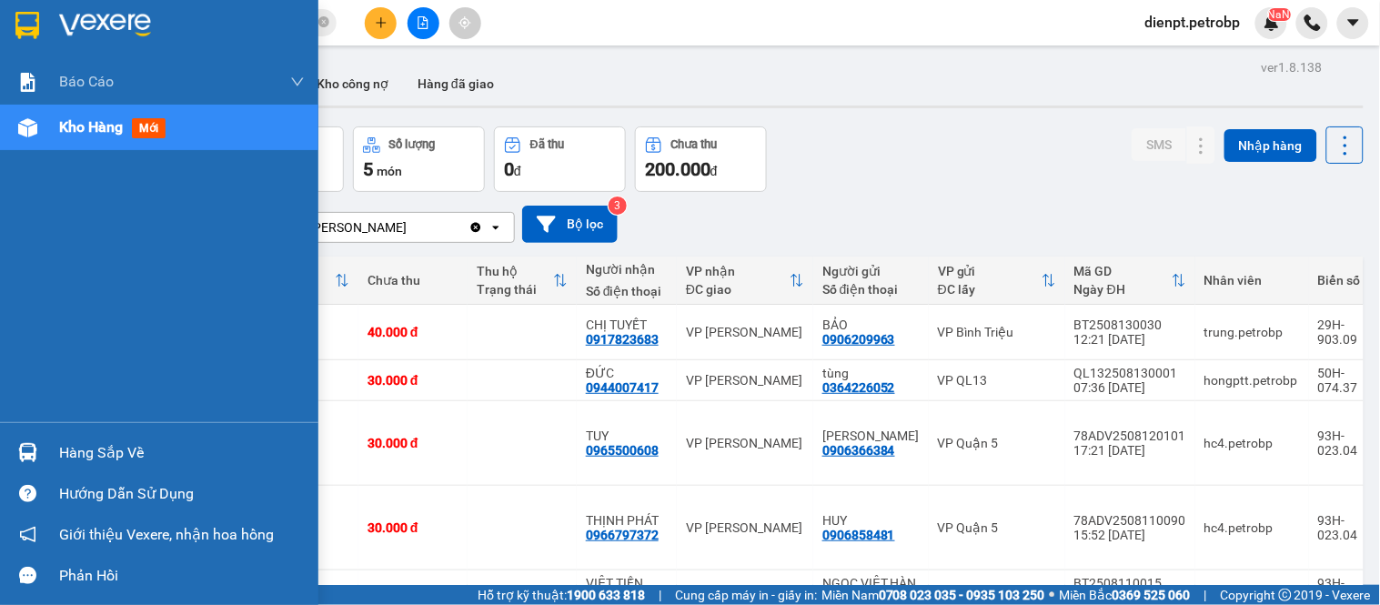
click at [36, 373] on div "Báo cáo BC tiền tận nơi (trưởng trạm) Báo cáo 1 (nv): Số tiền đã thu của văn ph…" at bounding box center [159, 240] width 318 height 363
click at [53, 460] on div "Hàng sắp về" at bounding box center [159, 452] width 318 height 41
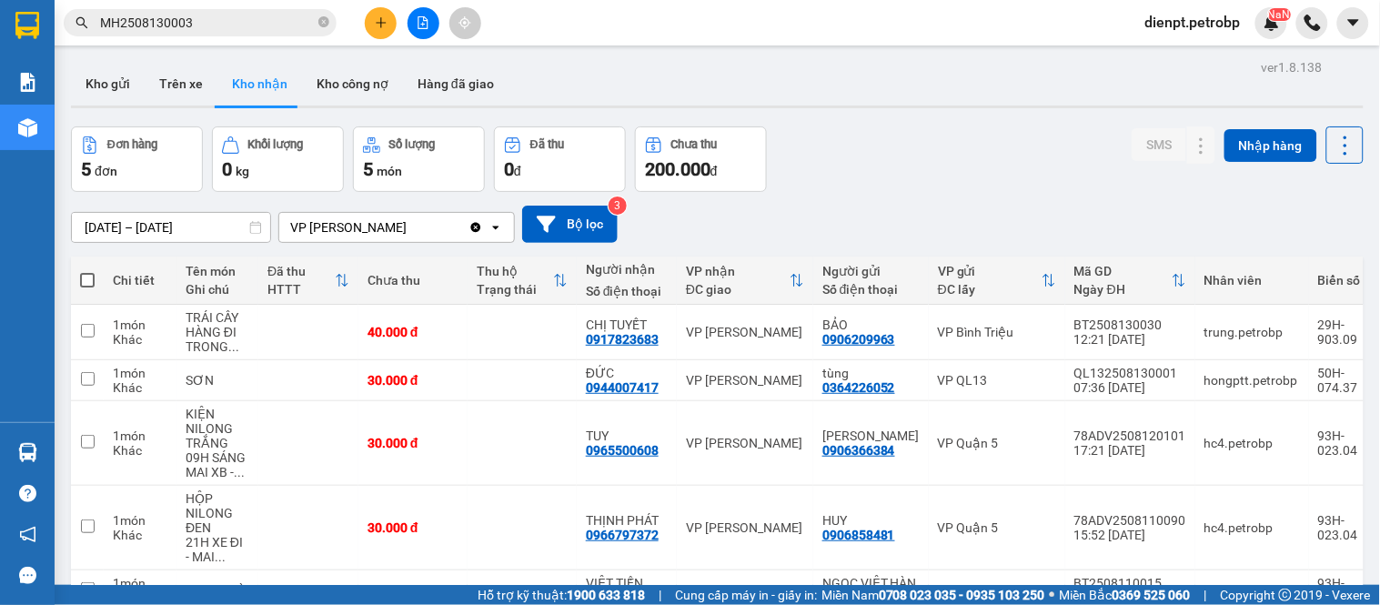
click at [875, 153] on section "Kết quả tìm kiếm ( 1 ) Bộ lọc Mã ĐH Trạng thái Món hàng Tổng cước Chưa cước Ngư…" at bounding box center [690, 302] width 1380 height 605
click at [183, 77] on button "Trên xe" at bounding box center [181, 84] width 73 height 44
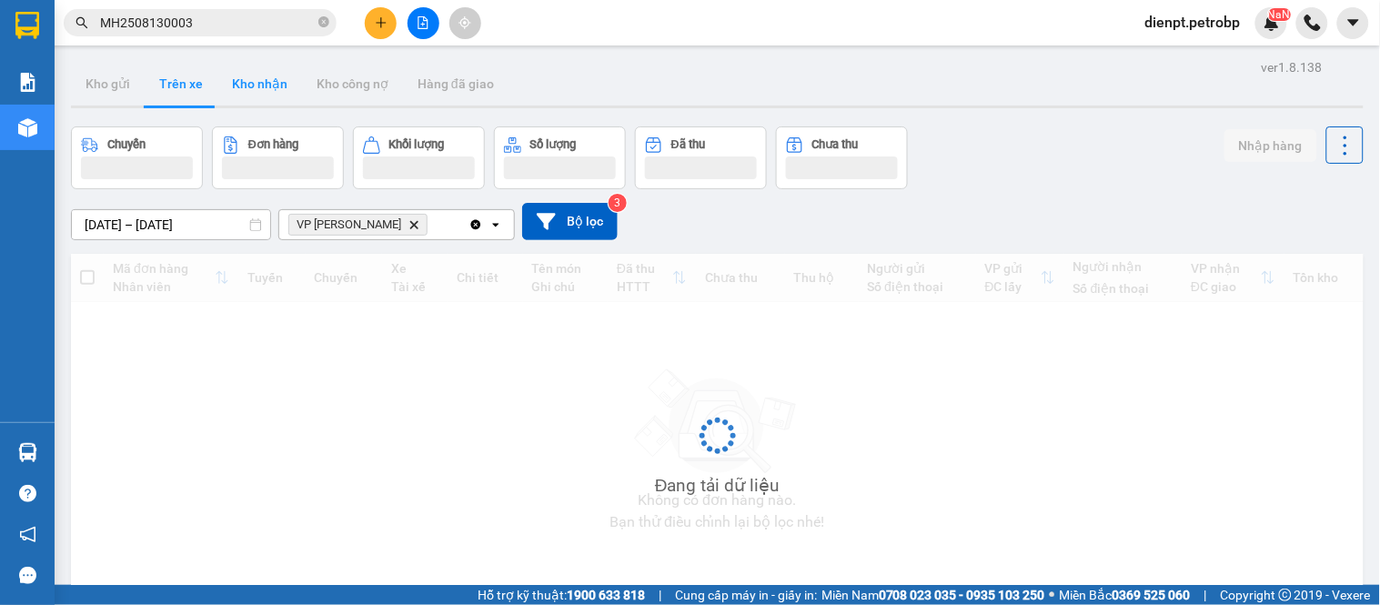
click at [261, 92] on button "Kho nhận" at bounding box center [259, 84] width 85 height 44
type input "[DATE] – [DATE]"
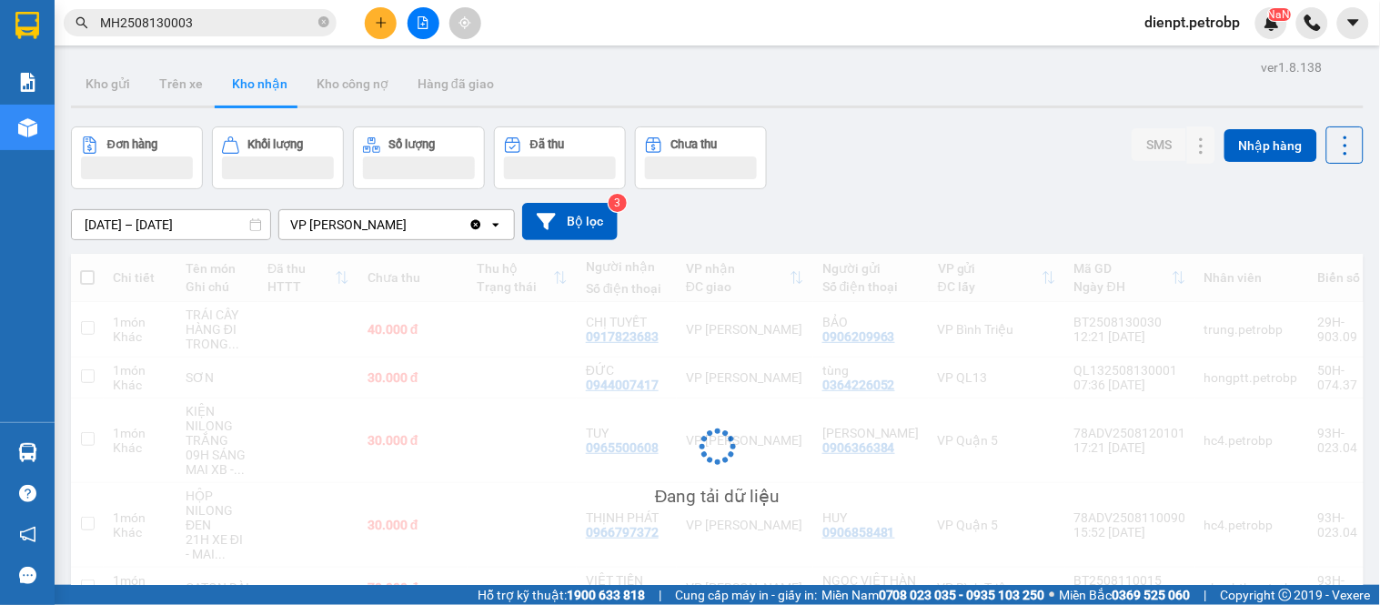
click at [261, 92] on button "Kho nhận" at bounding box center [259, 84] width 85 height 44
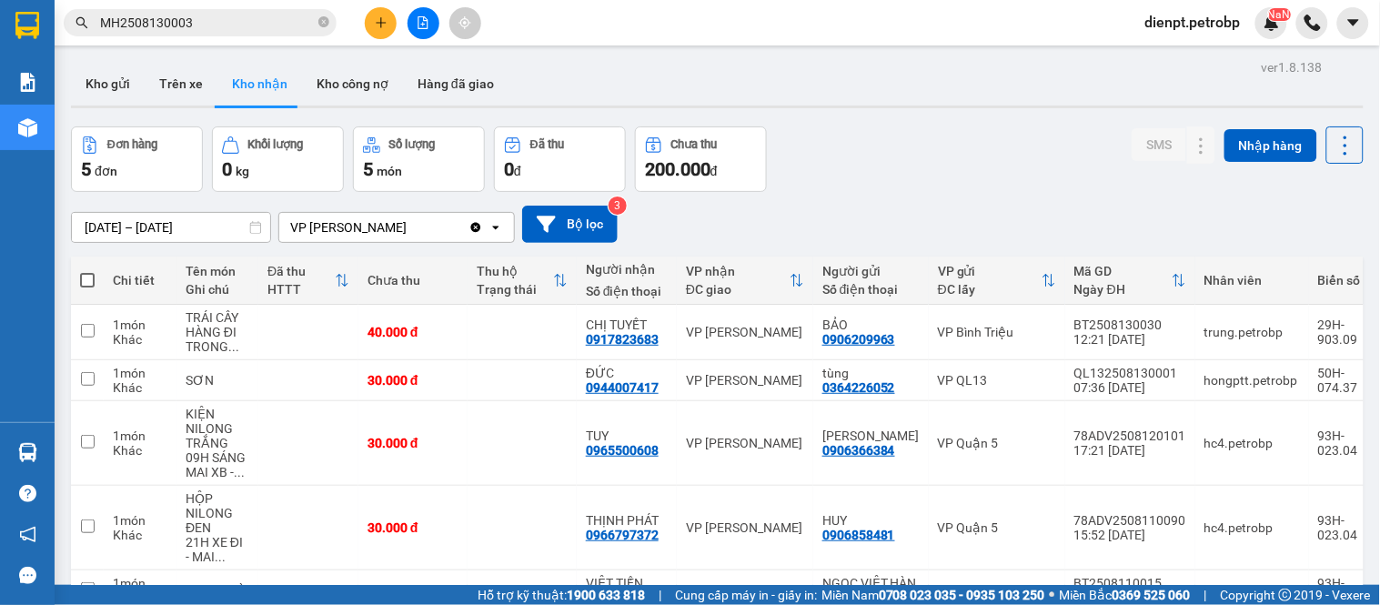
drag, startPoint x: 986, startPoint y: 173, endPoint x: 948, endPoint y: 357, distance: 188.6
click at [987, 175] on div "Đơn hàng 5 đơn Khối lượng 0 kg Số lượng 5 món Đã thu 0 đ Chưa thu 200.000 đ SMS…" at bounding box center [717, 158] width 1293 height 65
drag, startPoint x: 905, startPoint y: 150, endPoint x: 824, endPoint y: 5, distance: 165.7
click at [901, 124] on div "ver 1.8.138 Kho gửi Trên xe Kho nhận Kho công nợ Hàng đã giao Đơn hàng 5 đơn Kh…" at bounding box center [717, 366] width 1307 height 622
click at [882, 209] on div "[DATE] – [DATE] Press the down arrow key to interact with the calendar and sele…" at bounding box center [717, 224] width 1293 height 37
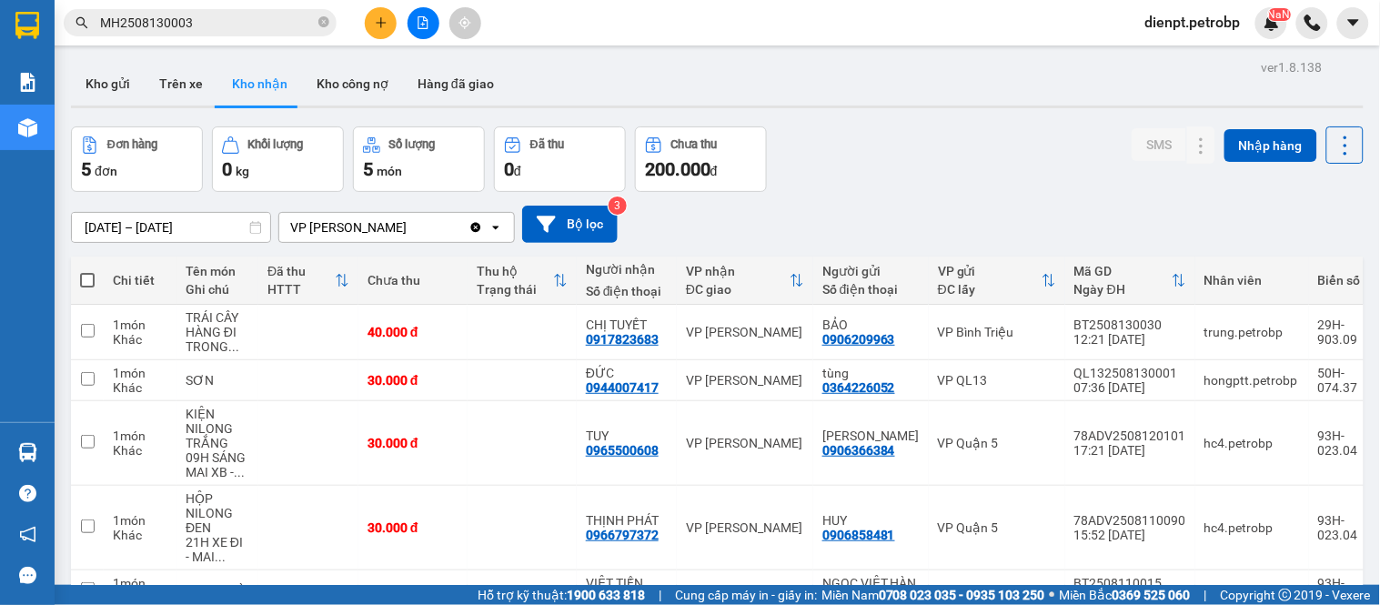
drag, startPoint x: 880, startPoint y: 183, endPoint x: 659, endPoint y: 11, distance: 280.0
click at [880, 183] on div "Đơn hàng 5 đơn Khối lượng 0 kg Số lượng 5 món Đã thu 0 đ Chưa thu 200.000 đ SMS…" at bounding box center [717, 158] width 1293 height 65
click at [1289, 209] on div "[DATE] – [DATE] Press the down arrow key to interact with the calendar and sele…" at bounding box center [717, 224] width 1293 height 37
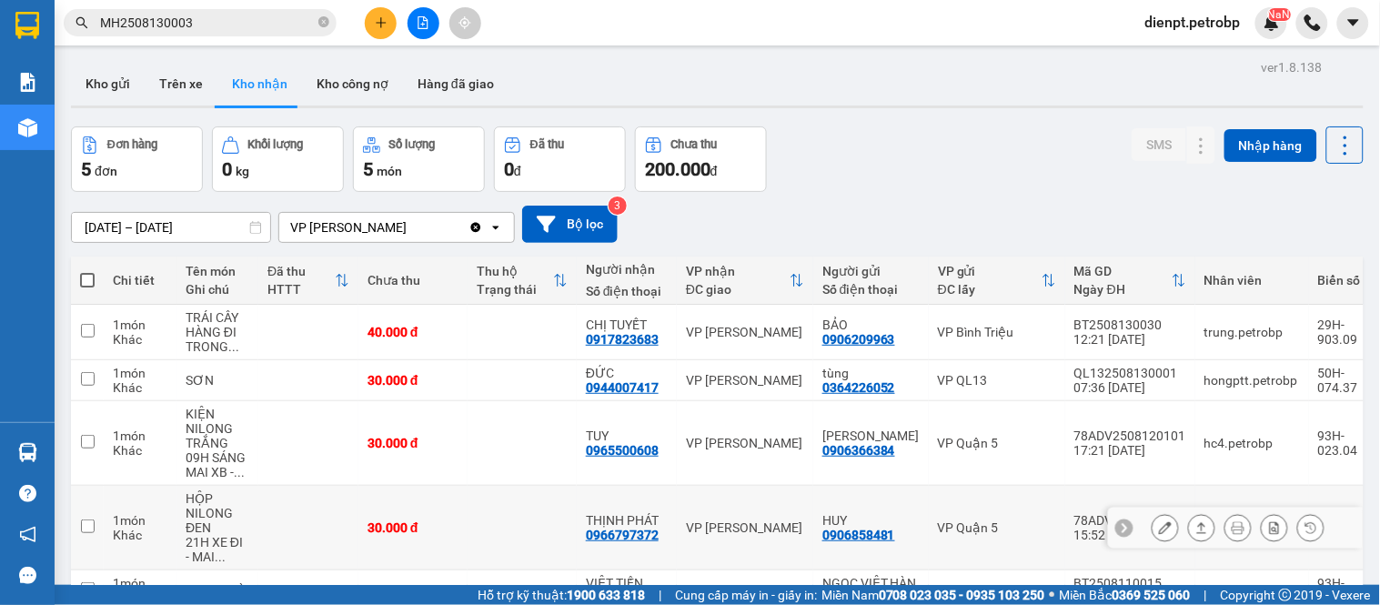
scroll to position [123, 0]
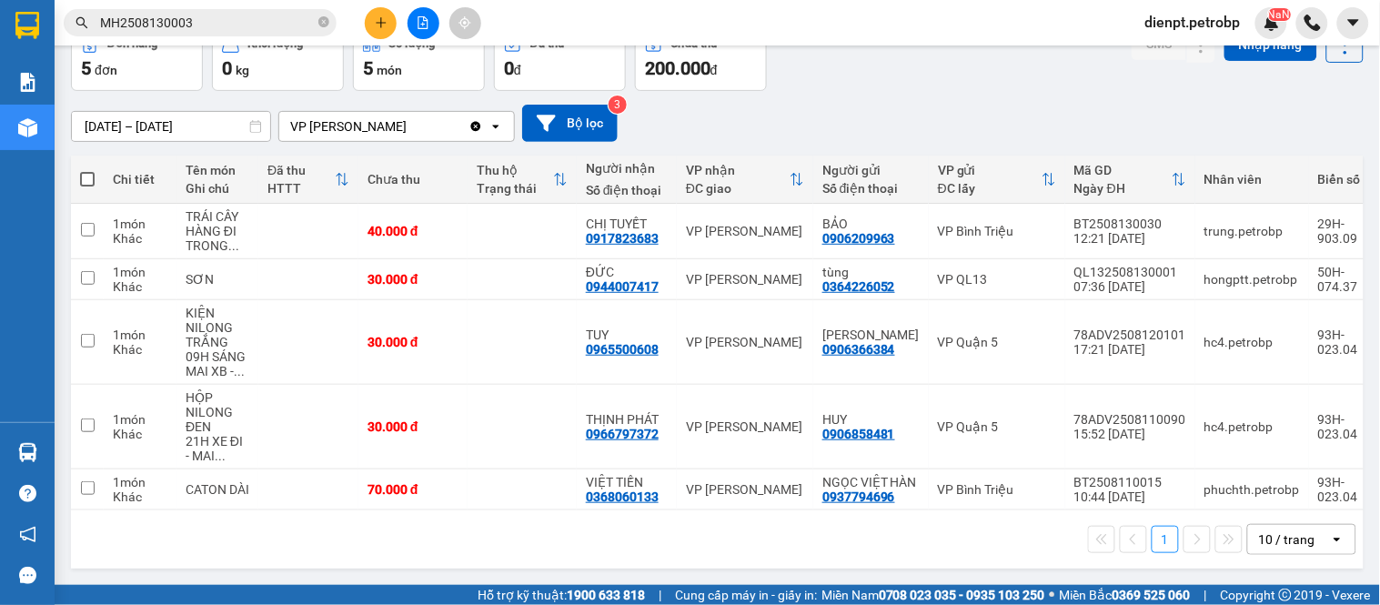
click at [859, 91] on div "[DATE] – [DATE] Press the down arrow key to interact with the calendar and sele…" at bounding box center [717, 123] width 1293 height 65
click at [866, 65] on div "Đơn hàng 5 đơn Khối lượng 0 kg Số lượng 5 món Đã thu 0 đ Chưa thu 200.000 đ SMS…" at bounding box center [717, 57] width 1293 height 65
click at [870, 105] on div "[DATE] – [DATE] Press the down arrow key to interact with the calendar and sele…" at bounding box center [717, 123] width 1293 height 37
click at [912, 91] on div "[DATE] – [DATE] Press the down arrow key to interact with the calendar and sele…" at bounding box center [717, 123] width 1293 height 65
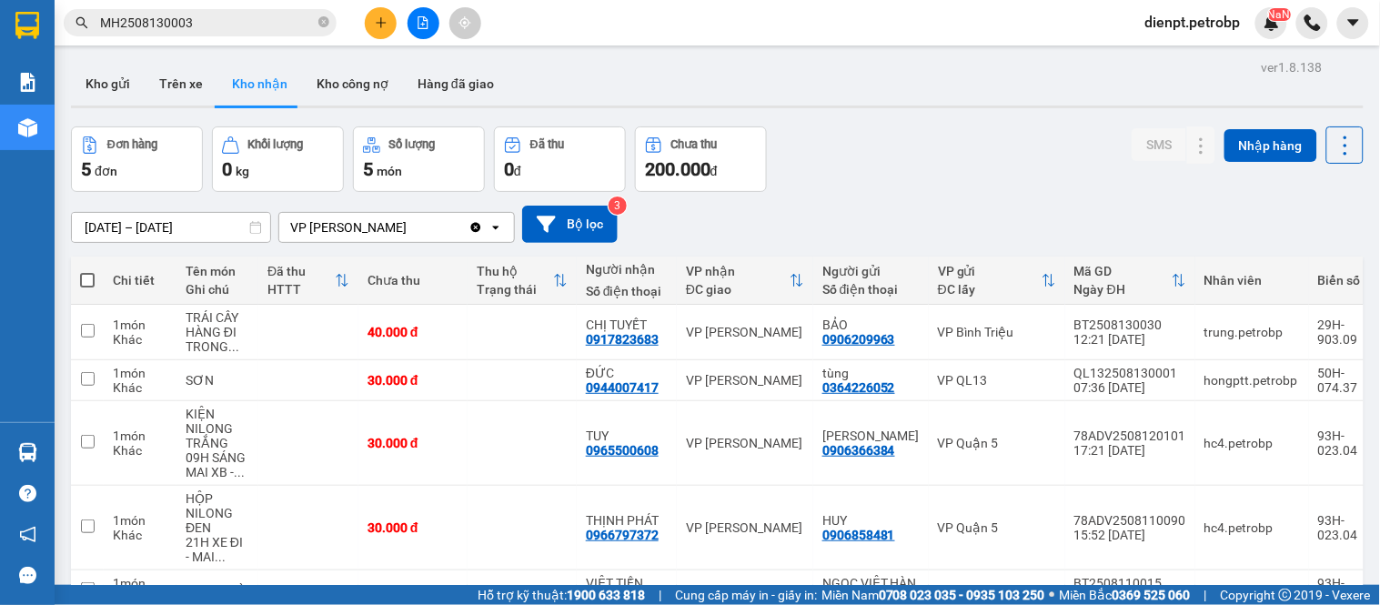
click at [994, 186] on div "Đơn hàng 5 đơn Khối lượng 0 kg Số lượng 5 món Đã thu 0 đ Chưa thu 200.000 đ SMS…" at bounding box center [717, 158] width 1293 height 65
click at [889, 212] on div "[DATE] – [DATE] Press the down arrow key to interact with the calendar and sele…" at bounding box center [717, 224] width 1293 height 37
click at [993, 209] on div "[DATE] – [DATE] Press the down arrow key to interact with the calendar and sele…" at bounding box center [717, 224] width 1293 height 37
click at [956, 166] on div "Đơn hàng 5 đơn Khối lượng 0 kg Số lượng 5 món Đã thu 0 đ Chưa thu 200.000 đ SMS…" at bounding box center [717, 158] width 1293 height 65
drag, startPoint x: 922, startPoint y: 116, endPoint x: 882, endPoint y: 120, distance: 40.3
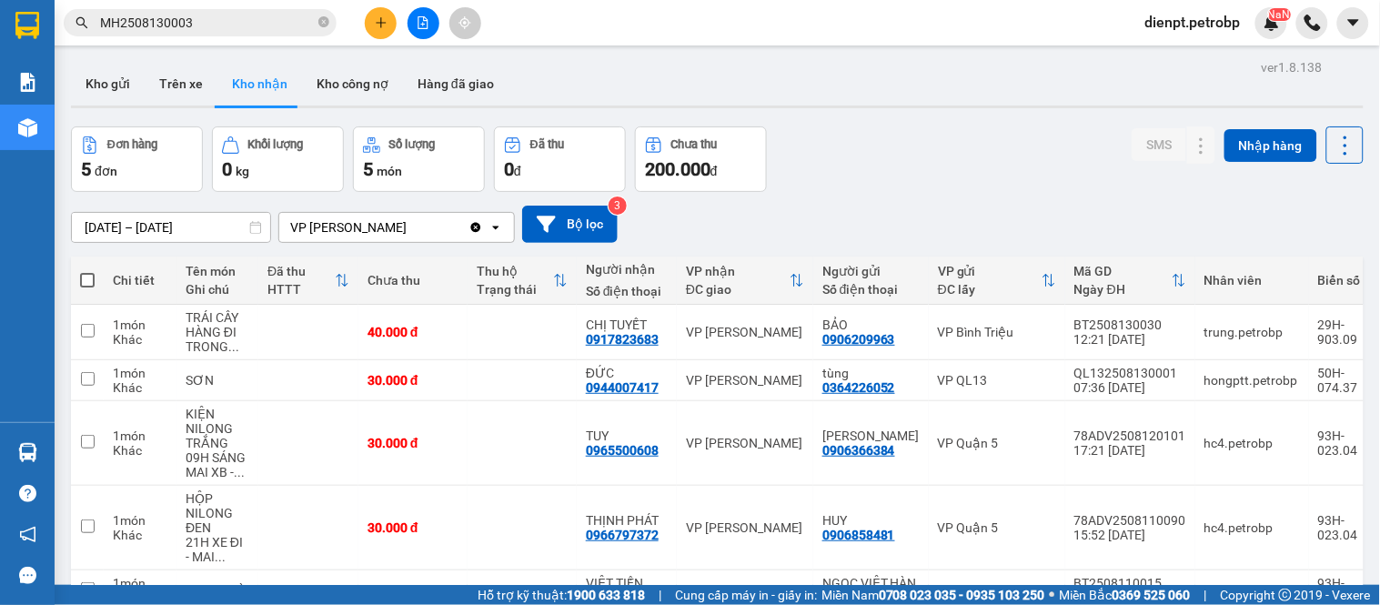
click at [923, 115] on div "ver 1.8.138 Kho gửi Trên xe Kho nhận Kho công nợ Hàng đã giao Đơn hàng 5 đơn Kh…" at bounding box center [717, 366] width 1307 height 622
click at [870, 102] on div "Kho gửi Trên xe Kho nhận Kho công nợ Hàng đã giao" at bounding box center [717, 86] width 1293 height 48
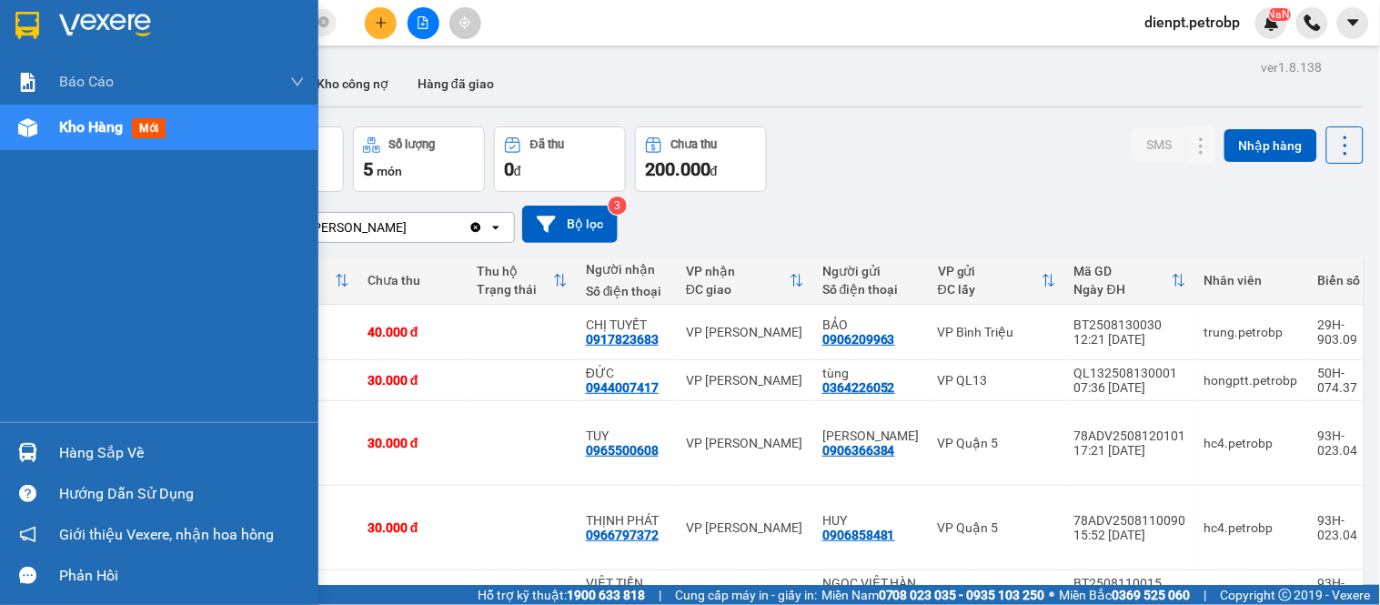
click at [34, 444] on img at bounding box center [27, 452] width 19 height 19
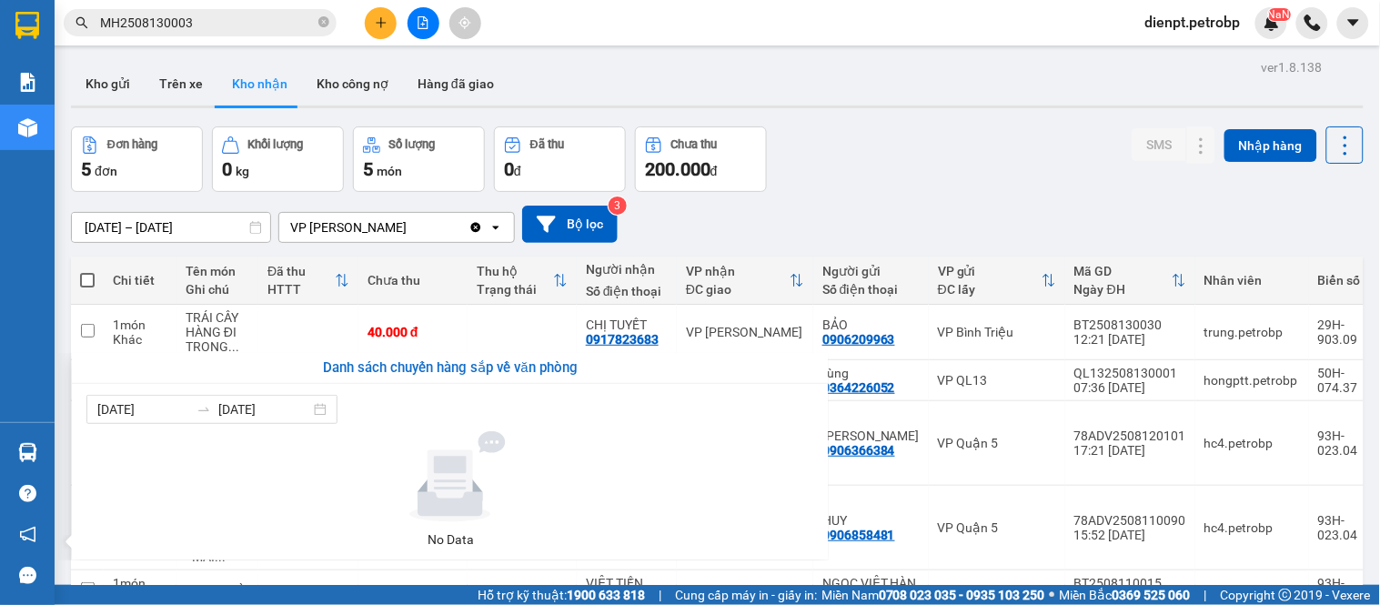
click at [830, 135] on section "Kết quả tìm kiếm ( 1 ) Bộ lọc Mã ĐH Trạng thái Món hàng Tổng cước Chưa cước Ngư…" at bounding box center [690, 302] width 1380 height 605
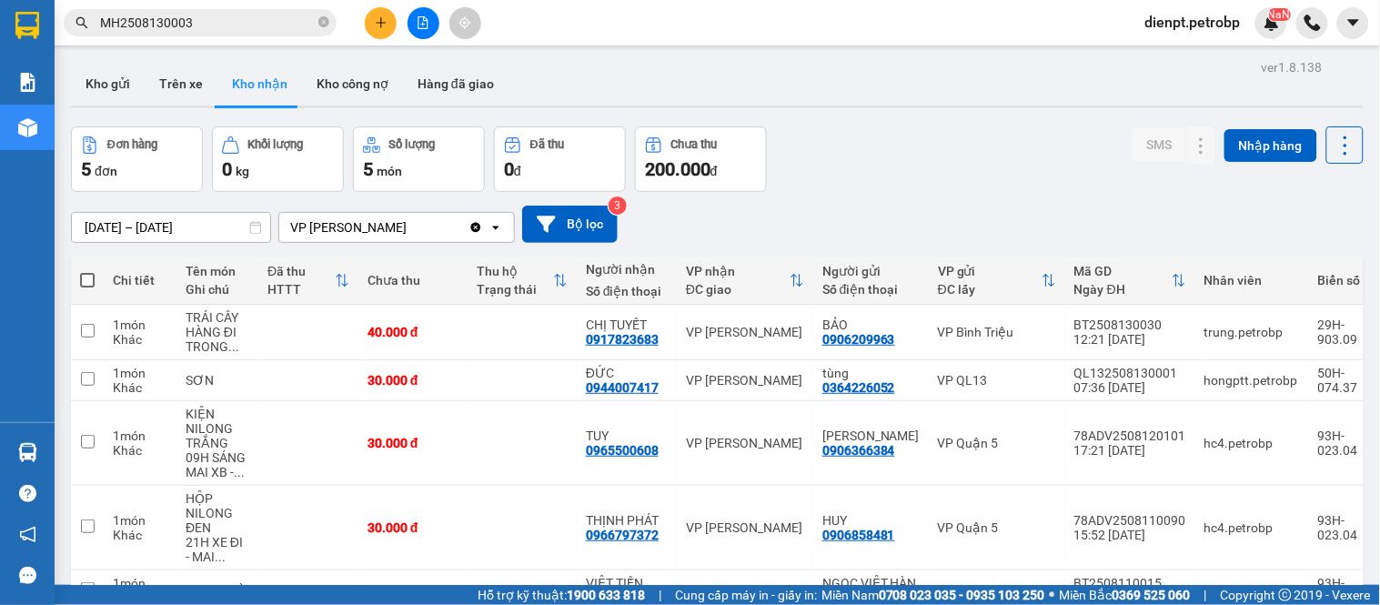
click at [801, 156] on div "Đơn hàng 5 đơn Khối lượng 0 kg Số lượng 5 món Đã thu 0 đ Chưa thu 200.000 đ SMS…" at bounding box center [717, 158] width 1293 height 65
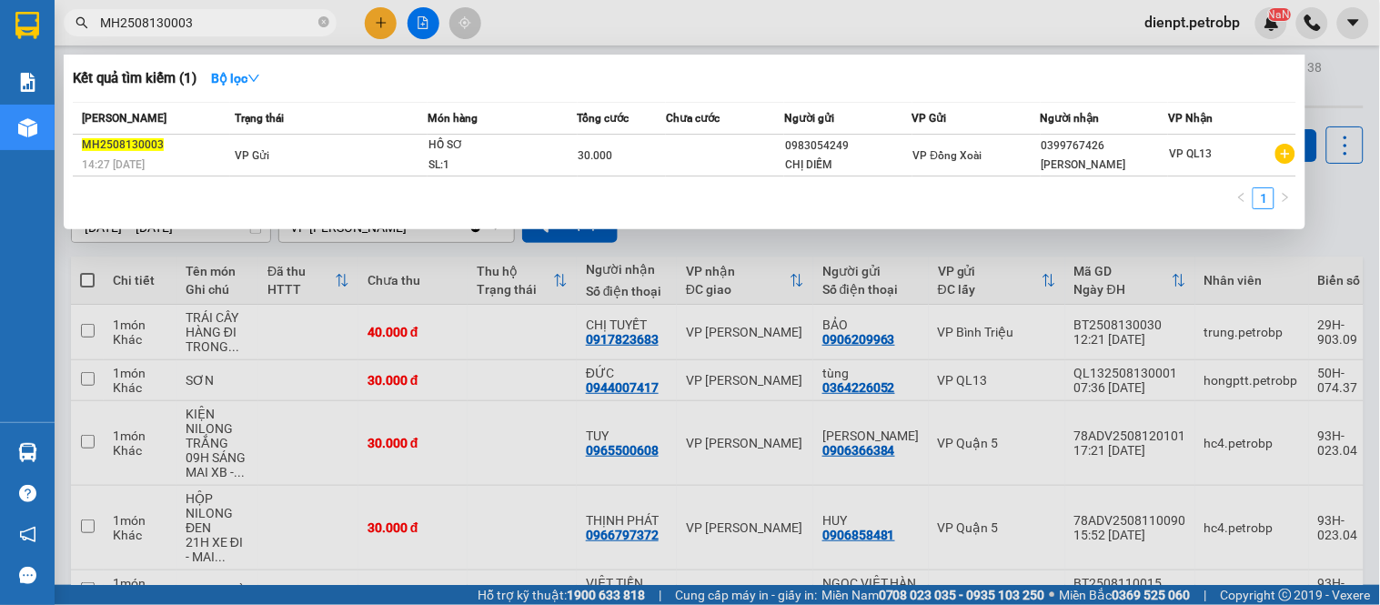
click at [234, 32] on input "MH2508130003" at bounding box center [207, 23] width 215 height 20
click at [214, 25] on input "MH2508130003" at bounding box center [207, 23] width 215 height 20
click at [322, 23] on icon "close-circle" at bounding box center [323, 21] width 11 height 11
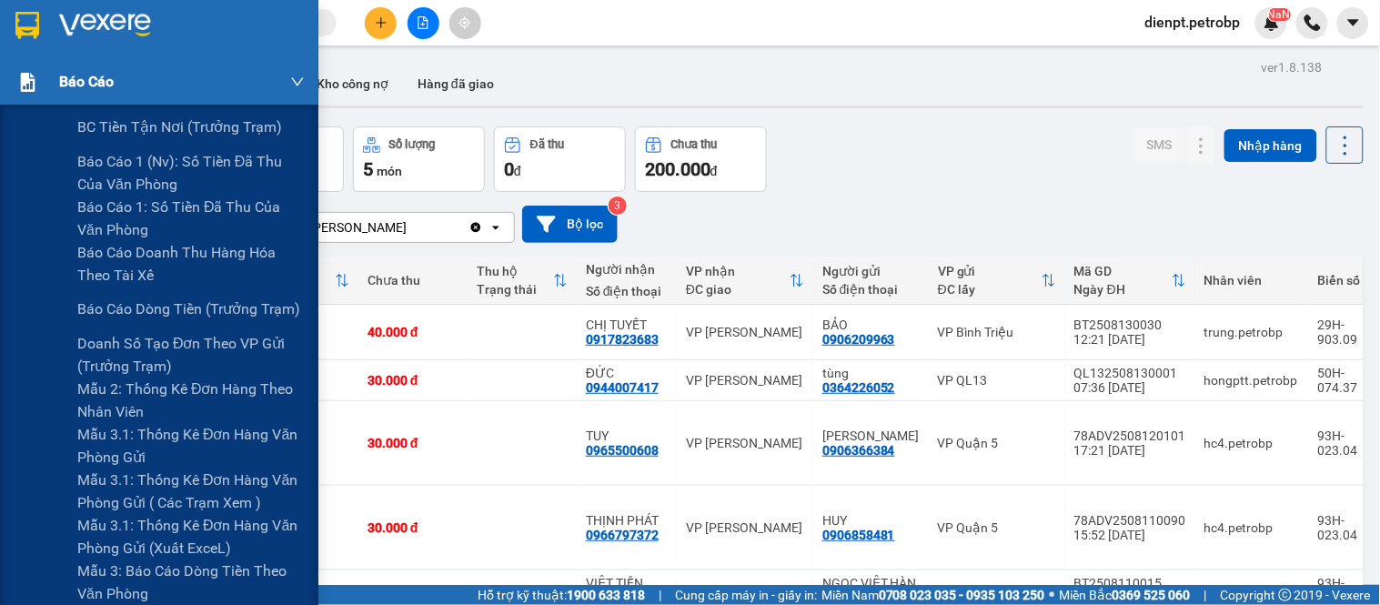
click at [41, 88] on div at bounding box center [28, 82] width 32 height 32
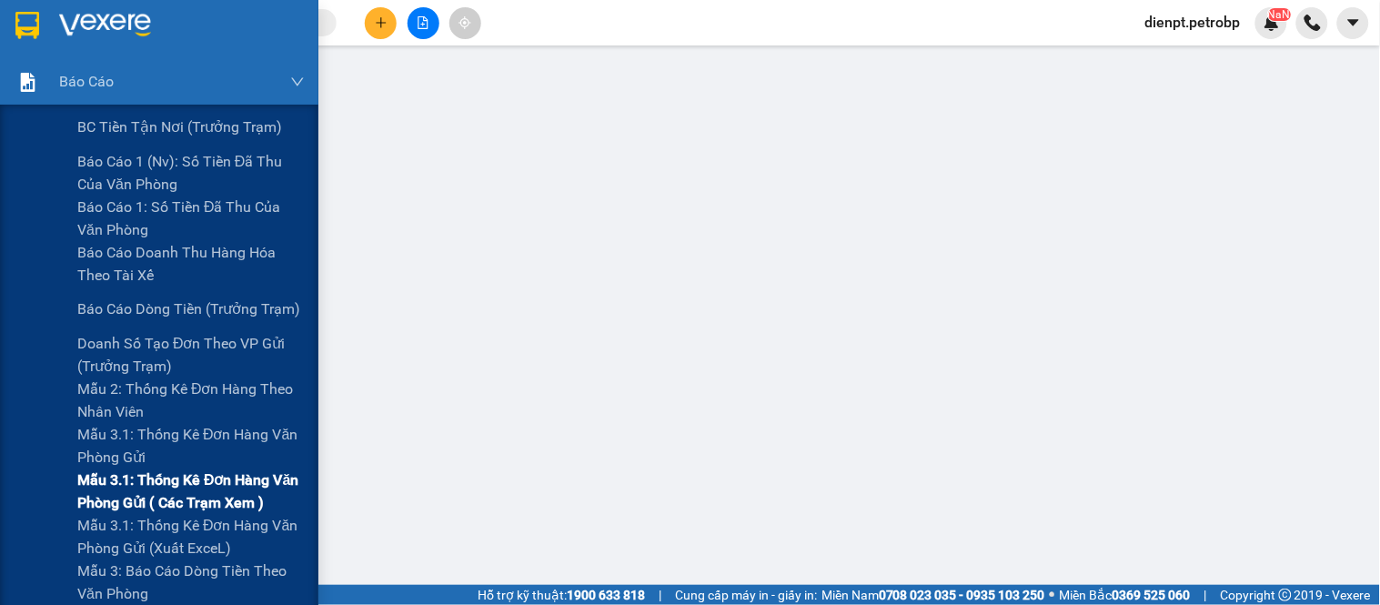
click at [126, 497] on span "Mẫu 3.1: Thống kê đơn hàng văn phòng gửi ( các trạm xem )" at bounding box center [190, 490] width 227 height 45
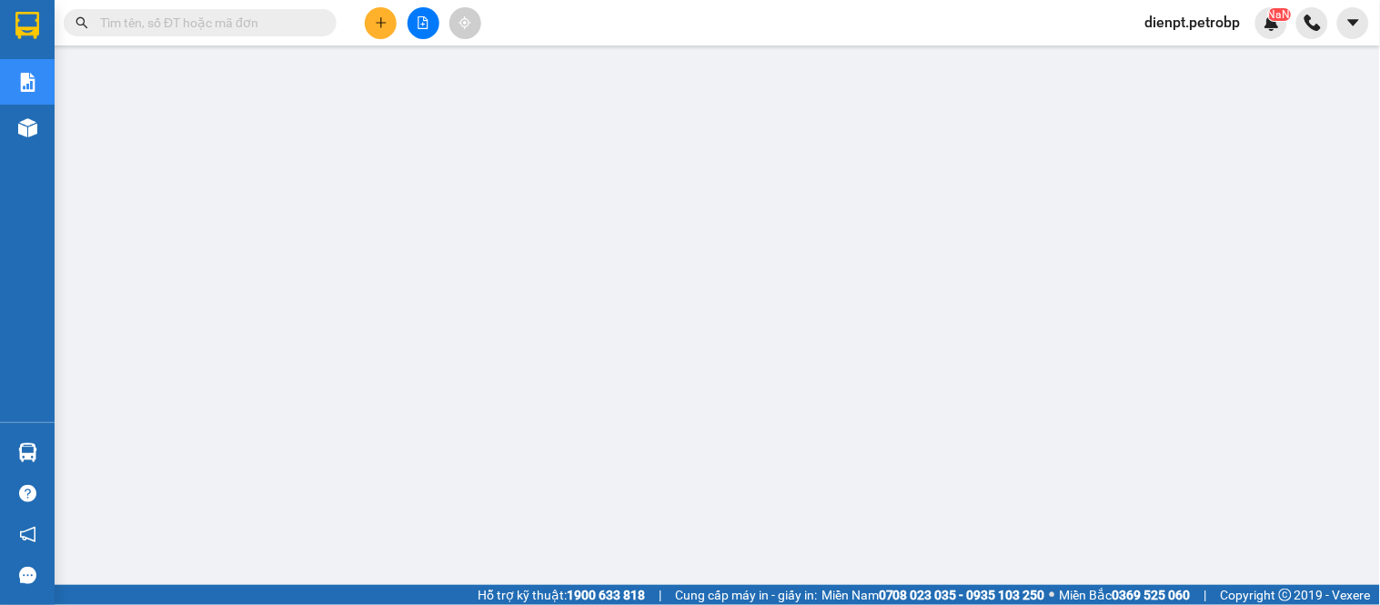
click at [186, 23] on input "text" at bounding box center [207, 23] width 215 height 20
paste input "MH2508130003"
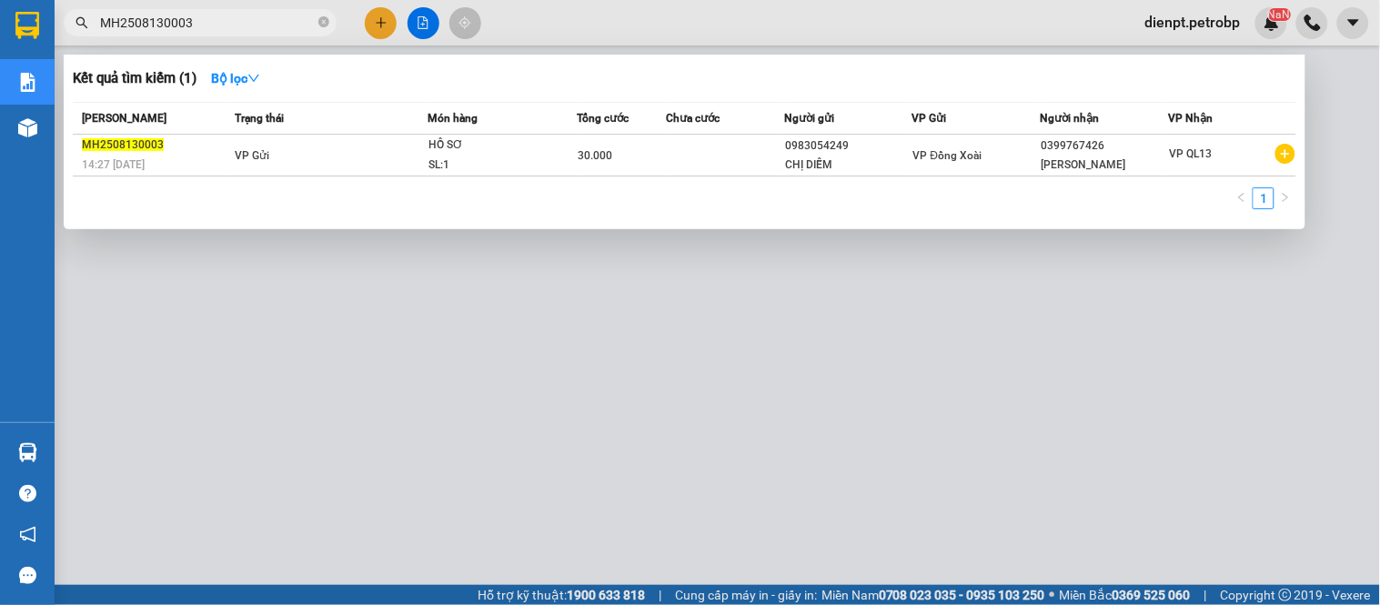
click at [366, 483] on div at bounding box center [690, 302] width 1380 height 605
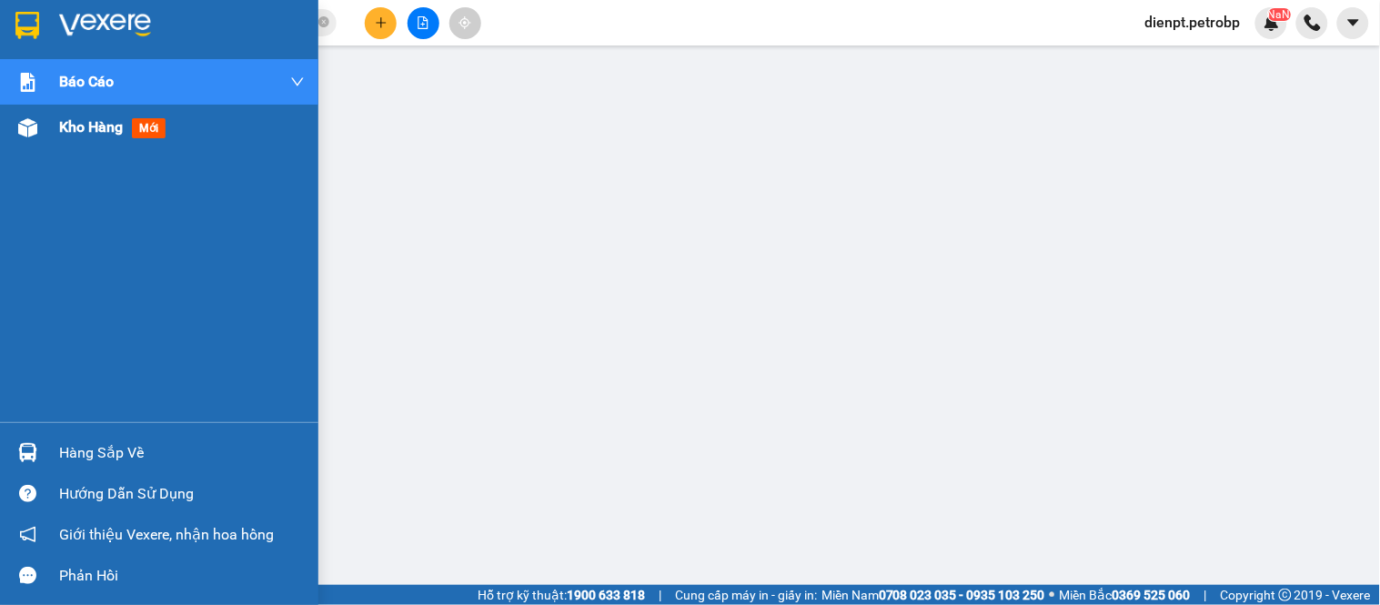
click at [31, 128] on img at bounding box center [27, 127] width 19 height 19
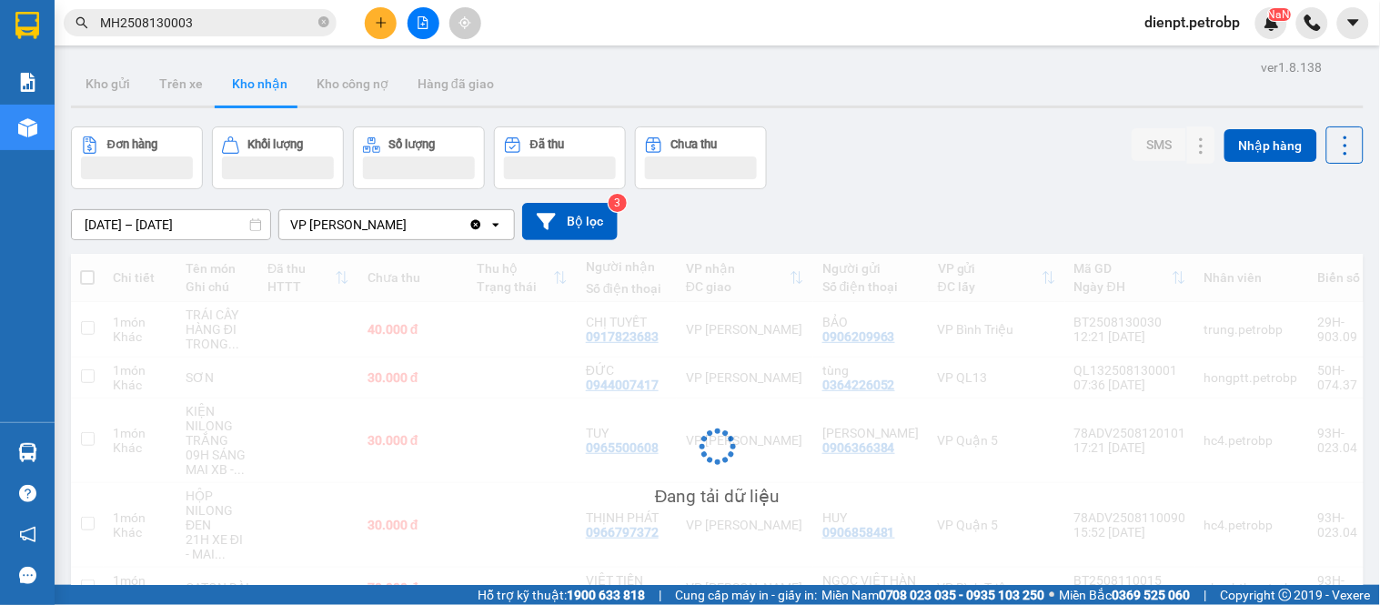
click at [919, 146] on div "Đơn hàng Khối lượng Số lượng Đã thu Chưa thu SMS Nhập hàng" at bounding box center [717, 157] width 1293 height 63
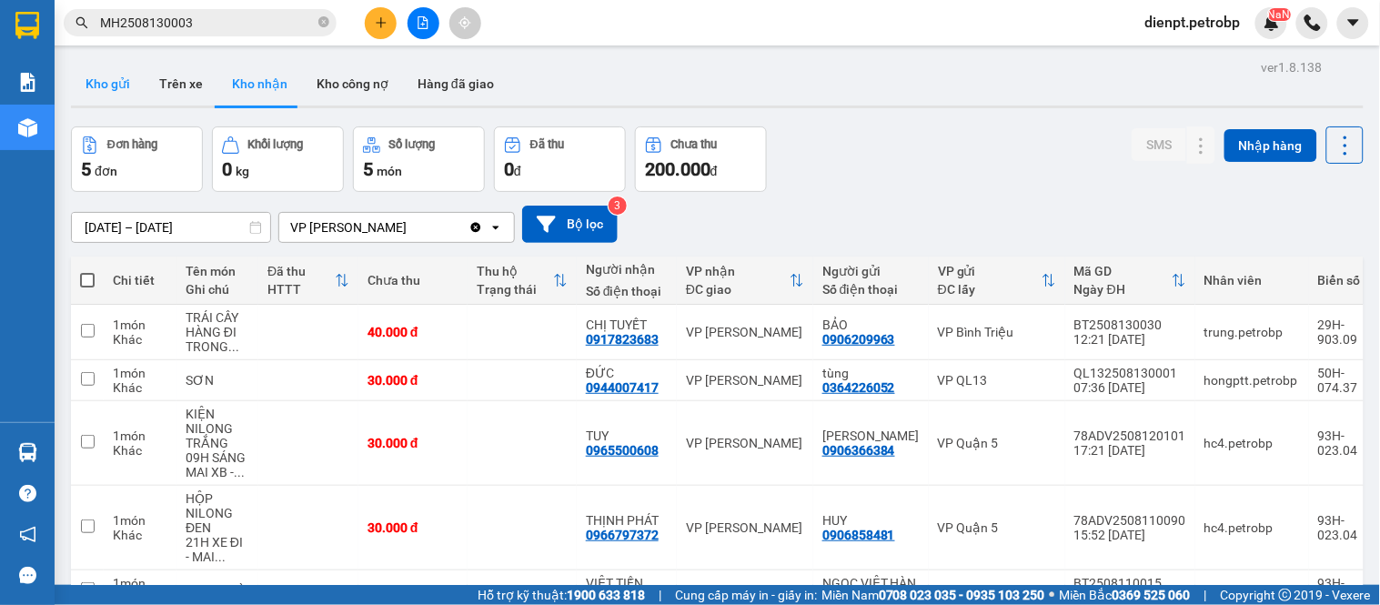
click at [119, 82] on button "Kho gửi" at bounding box center [108, 84] width 74 height 44
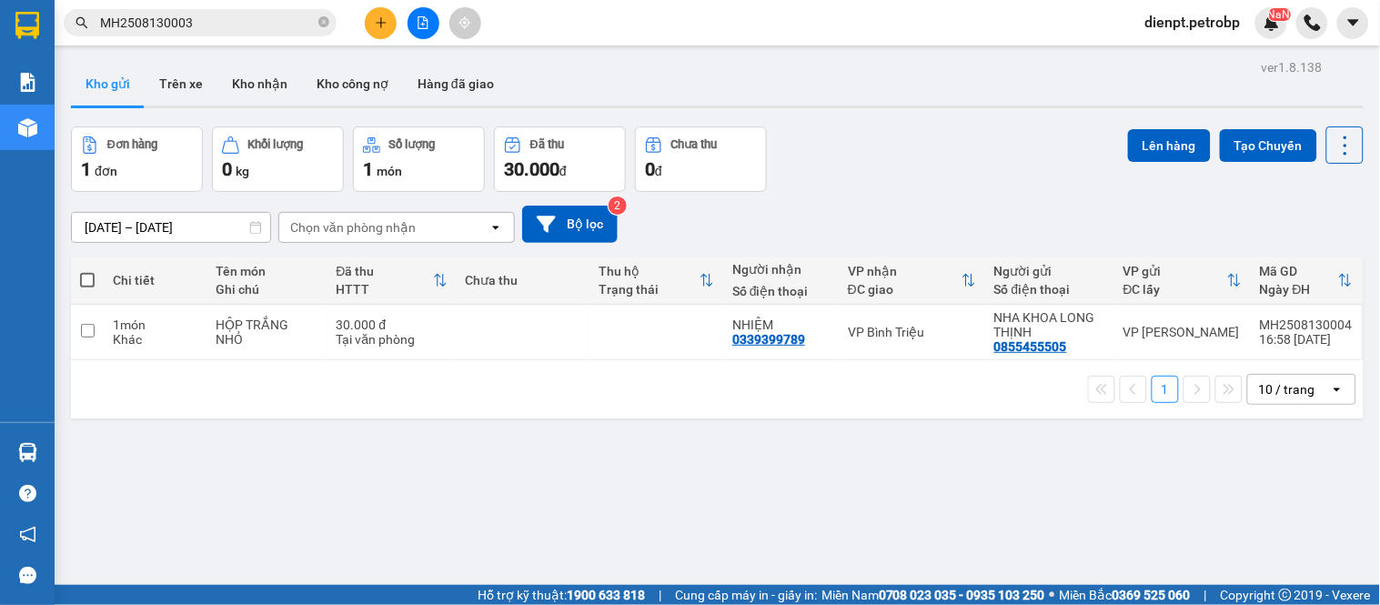
click at [922, 186] on div "Đơn hàng 1 đơn Khối lượng 0 kg Số lượng 1 món Đã thu 30.000 đ Chưa thu 0 đ Lên …" at bounding box center [717, 158] width 1293 height 65
click at [983, 209] on div "[DATE] – [DATE] Press the down arrow key to interact with the calendar and sele…" at bounding box center [717, 224] width 1293 height 37
drag, startPoint x: 924, startPoint y: 156, endPoint x: 761, endPoint y: 106, distance: 170.6
click at [921, 155] on div "Đơn hàng 1 đơn Khối lượng 0 kg Số lượng 1 món Đã thu 30.000 đ Chưa thu 0 đ Lên …" at bounding box center [717, 158] width 1293 height 65
click at [222, 30] on input "MH2508130003" at bounding box center [207, 23] width 215 height 20
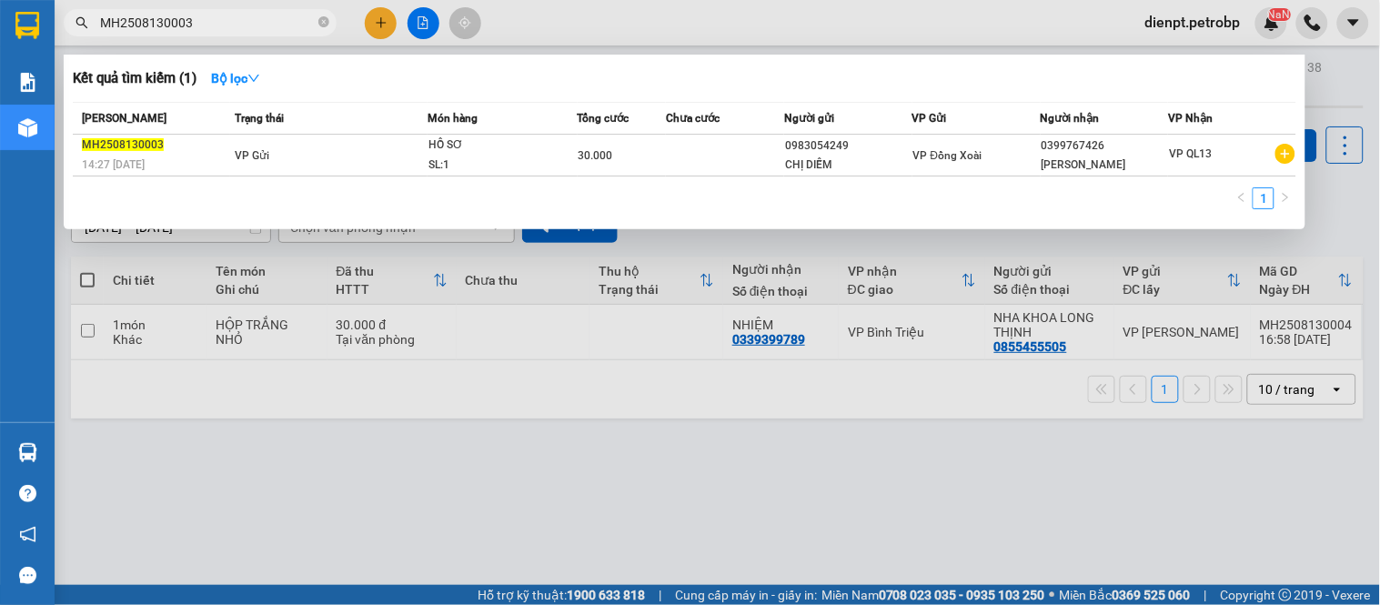
click at [675, 19] on div at bounding box center [690, 302] width 1380 height 605
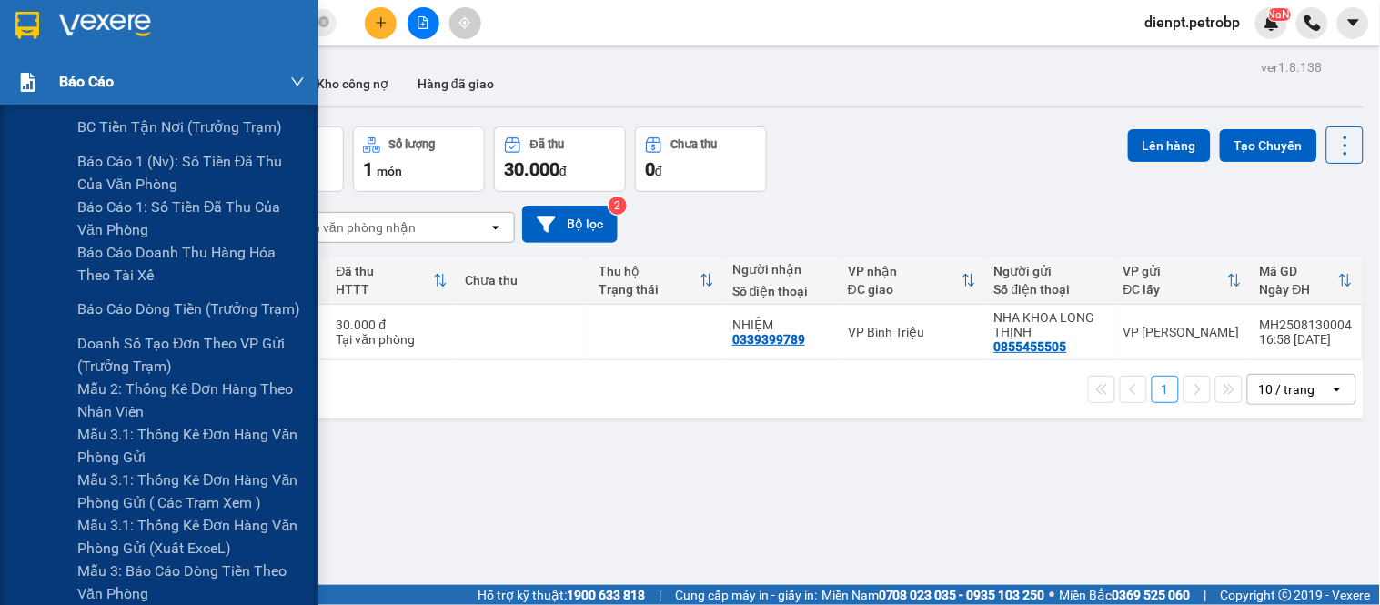
click at [44, 74] on div "Báo cáo" at bounding box center [159, 81] width 318 height 45
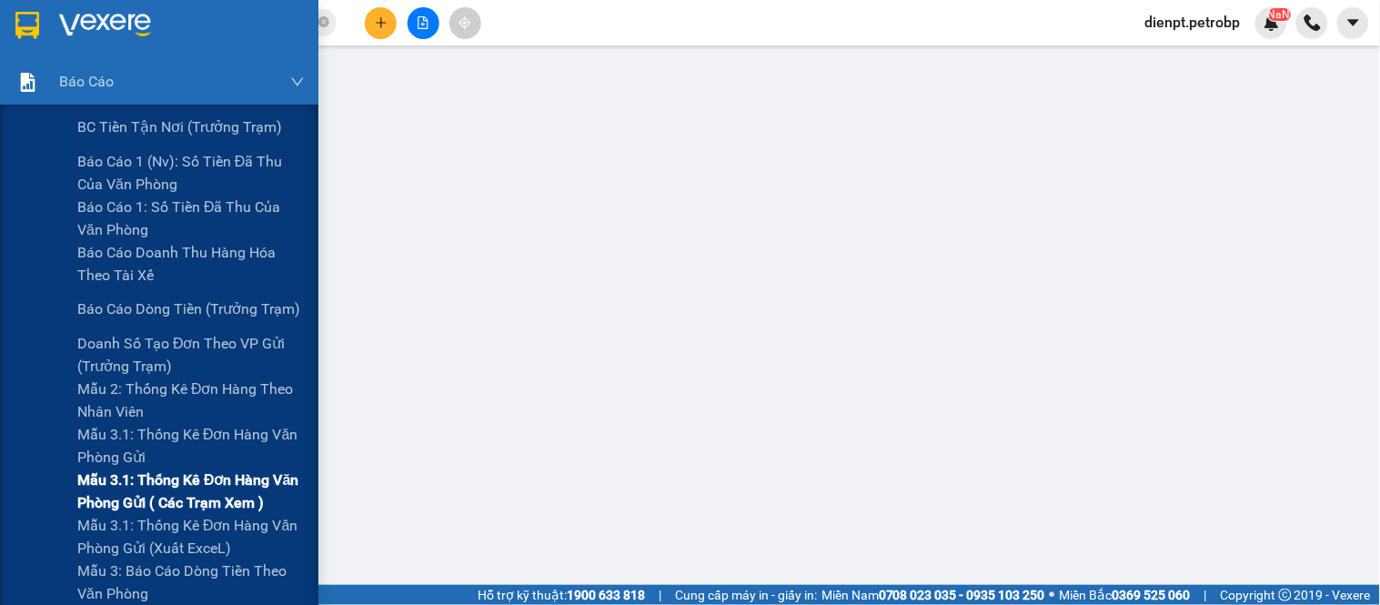
click at [167, 498] on span "Mẫu 3.1: Thống kê đơn hàng văn phòng gửi ( các trạm xem )" at bounding box center [190, 490] width 227 height 45
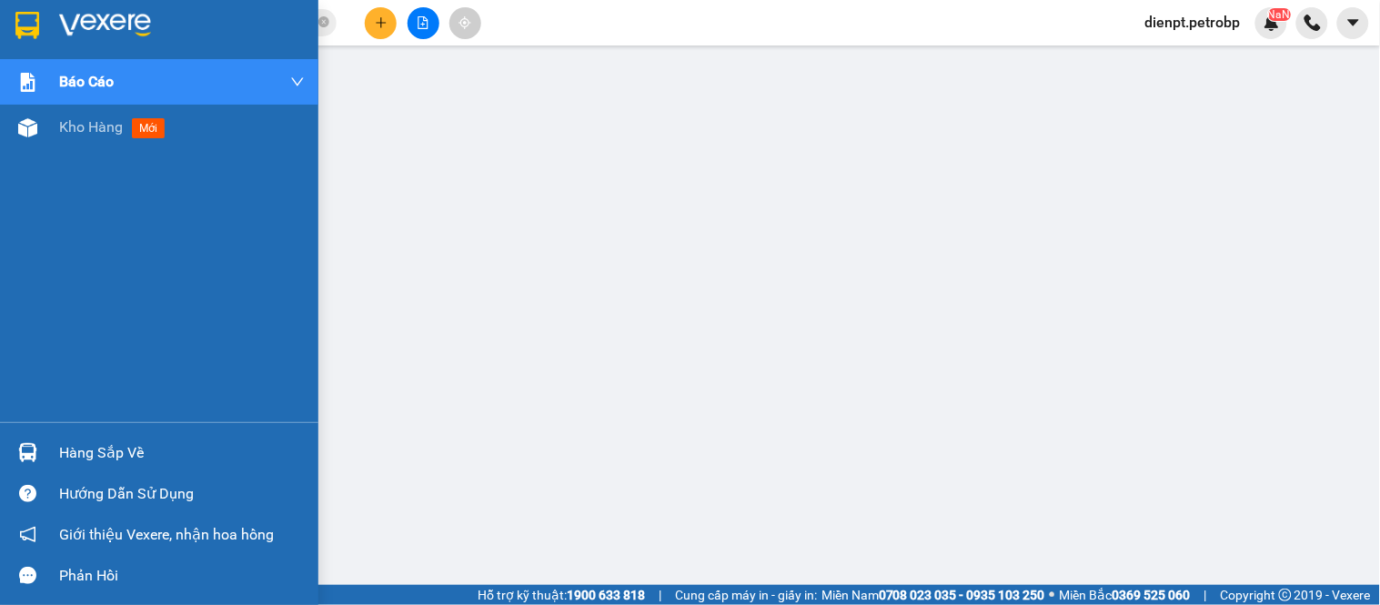
click at [21, 461] on img at bounding box center [27, 452] width 19 height 19
click at [32, 441] on div at bounding box center [28, 453] width 32 height 32
click at [33, 124] on img at bounding box center [27, 127] width 19 height 19
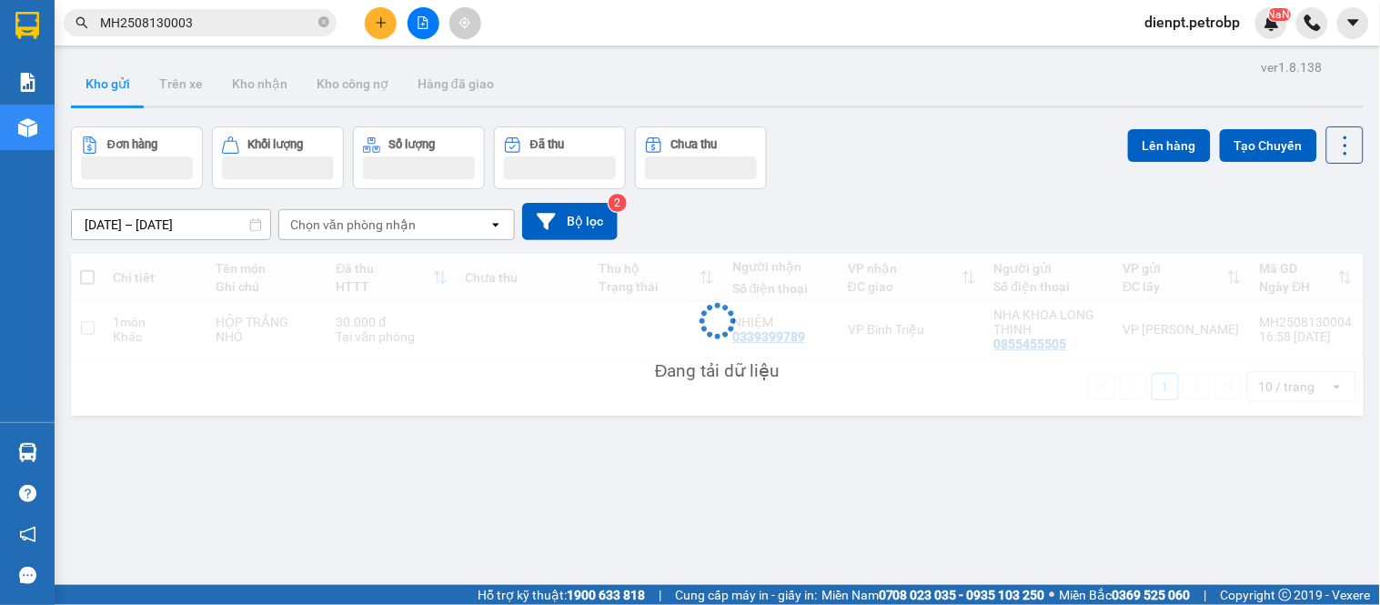
click at [965, 152] on div "Đơn hàng Khối lượng Số lượng Đã thu Chưa thu Lên hàng Tạo Chuyến" at bounding box center [717, 157] width 1293 height 63
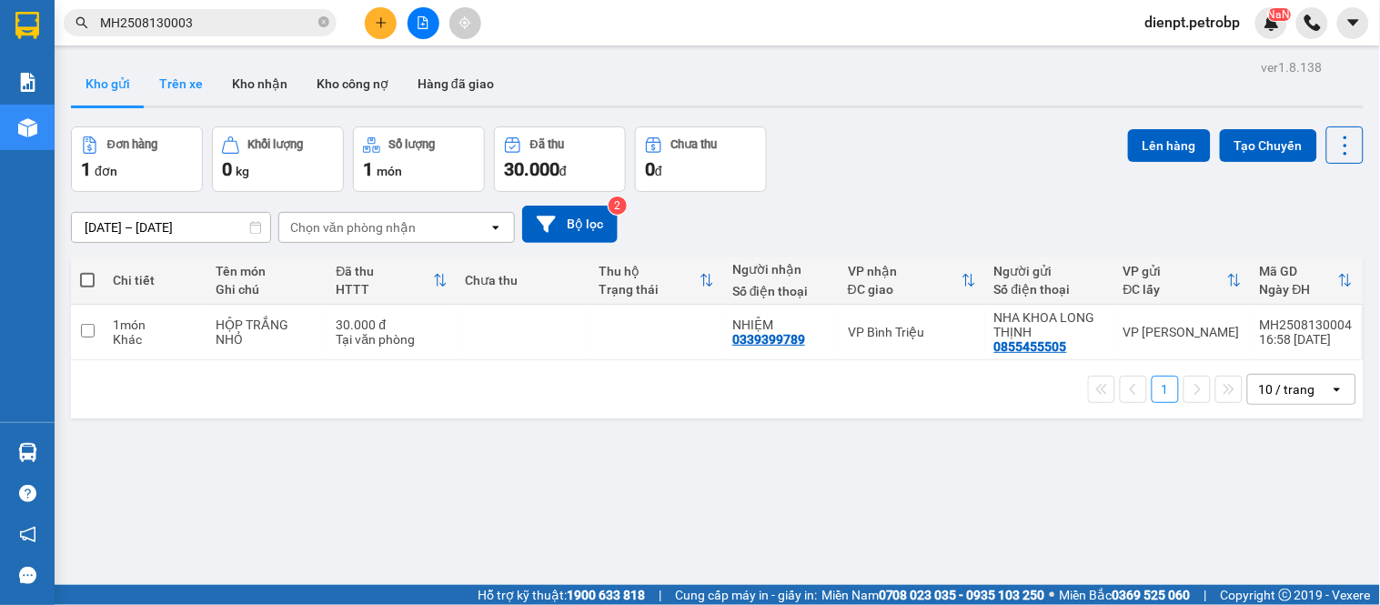
click at [176, 77] on button "Trên xe" at bounding box center [181, 84] width 73 height 44
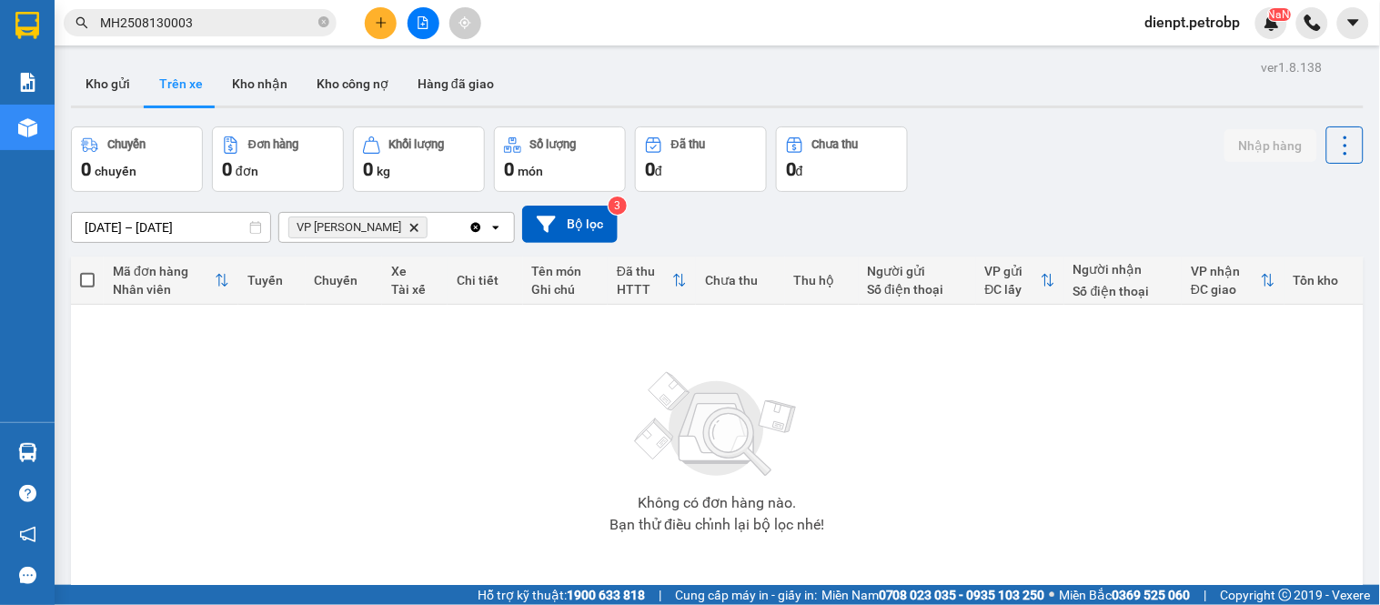
click at [1035, 191] on div "Chuyến 0 chuyến Đơn hàng 0 đơn Khối lượng 0 kg Số lượng 0 món Đã thu 0 đ Chưa t…" at bounding box center [717, 158] width 1293 height 65
click at [1034, 192] on div "[DATE] – [DATE] Press the down arrow key to interact with the calendar and sele…" at bounding box center [717, 224] width 1293 height 65
drag, startPoint x: 722, startPoint y: 461, endPoint x: 719, endPoint y: 479, distance: 18.4
click at [720, 461] on img at bounding box center [717, 424] width 182 height 127
click at [604, 423] on div "Không có đơn hàng nào. Bạn thử điều chỉnh lại bộ lọc nhé!" at bounding box center [717, 446] width 1274 height 273
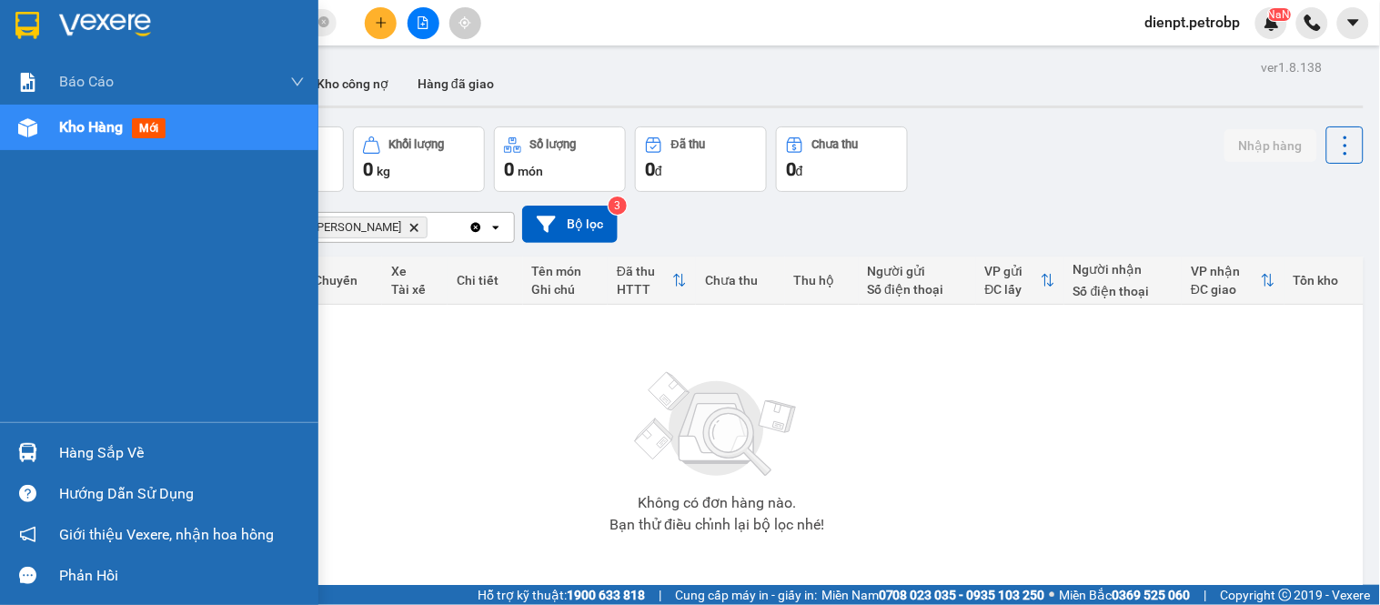
click at [15, 450] on div at bounding box center [28, 453] width 32 height 32
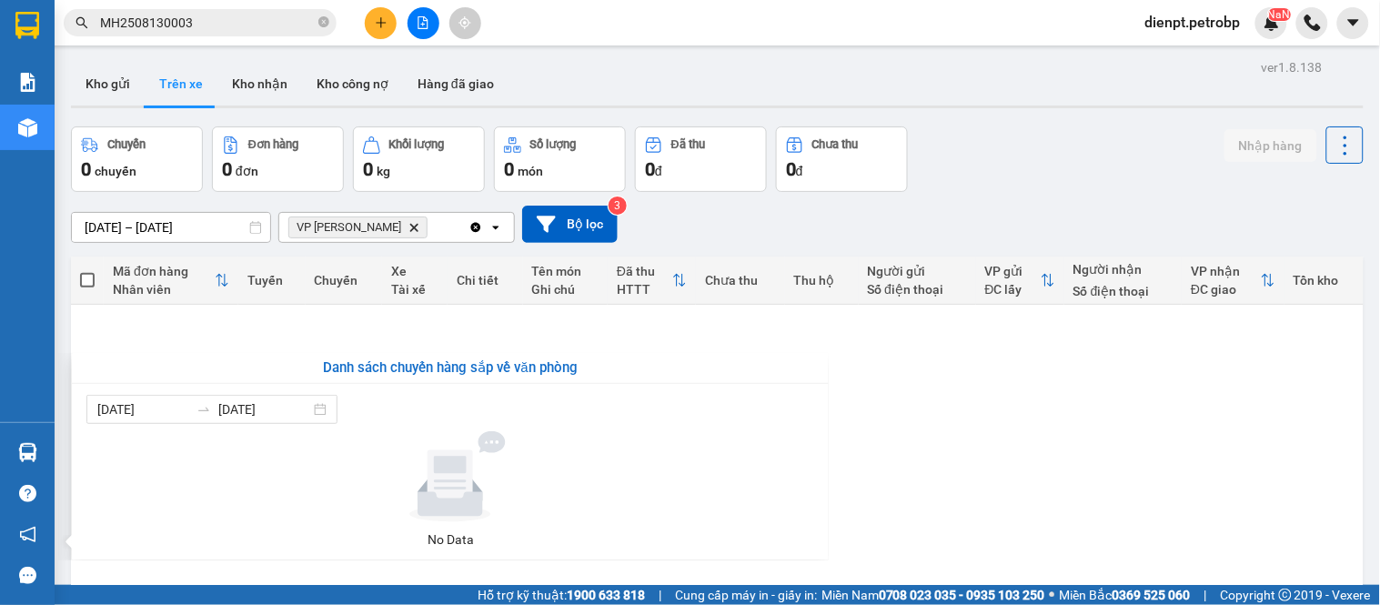
drag, startPoint x: 1037, startPoint y: 480, endPoint x: 985, endPoint y: 236, distance: 249.2
click at [1021, 414] on section "Kết quả tìm kiếm ( 1 ) Bộ lọc Mã ĐH Trạng thái Món hàng Tổng cước Chưa cước Ngư…" at bounding box center [690, 302] width 1380 height 605
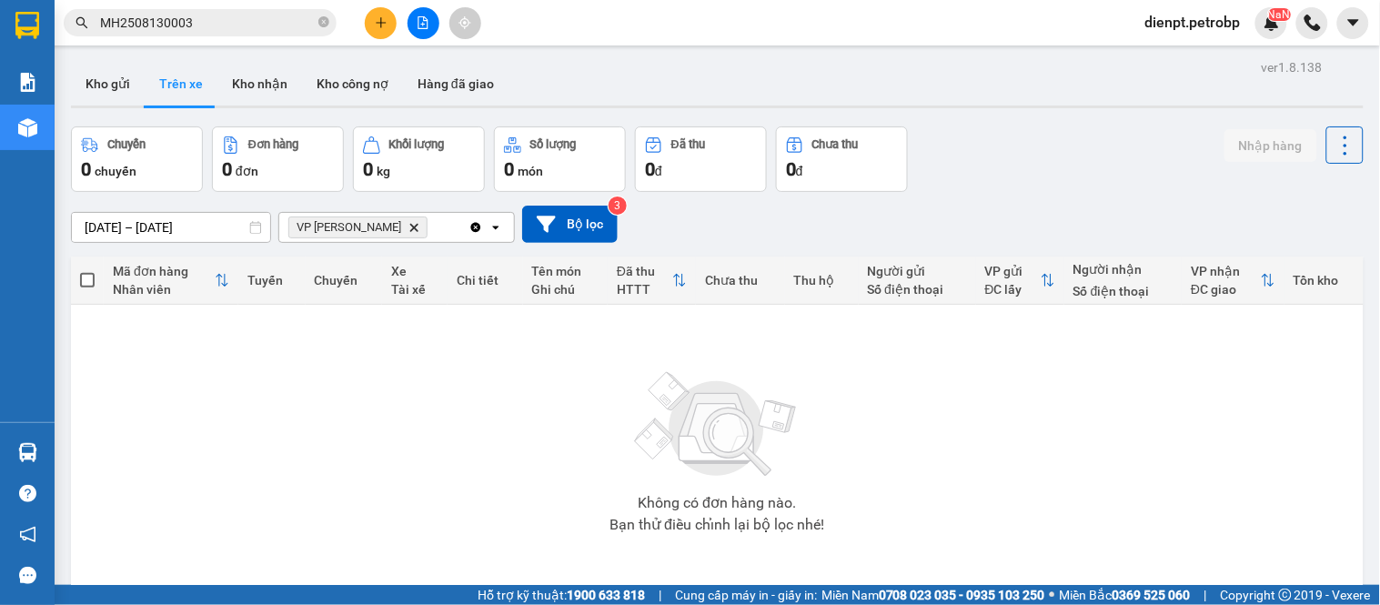
click at [985, 176] on div "Chuyến 0 chuyến Đơn hàng 0 đơn Khối lượng 0 kg Số lượng 0 món Đã thu 0 đ Chưa t…" at bounding box center [717, 158] width 1293 height 65
click at [1123, 166] on div "Chuyến 0 chuyến Đơn hàng 0 đơn Khối lượng 0 kg Số lượng 0 món Đã thu 0 đ Chưa t…" at bounding box center [717, 158] width 1293 height 65
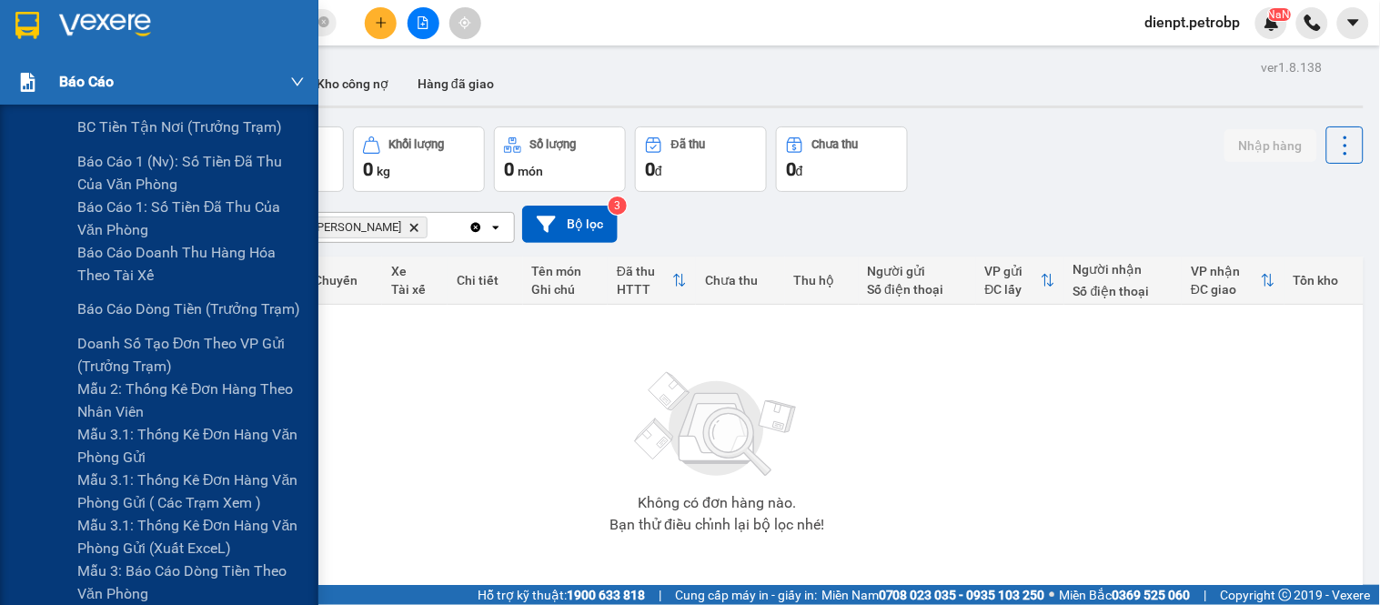
click at [15, 75] on div at bounding box center [28, 82] width 32 height 32
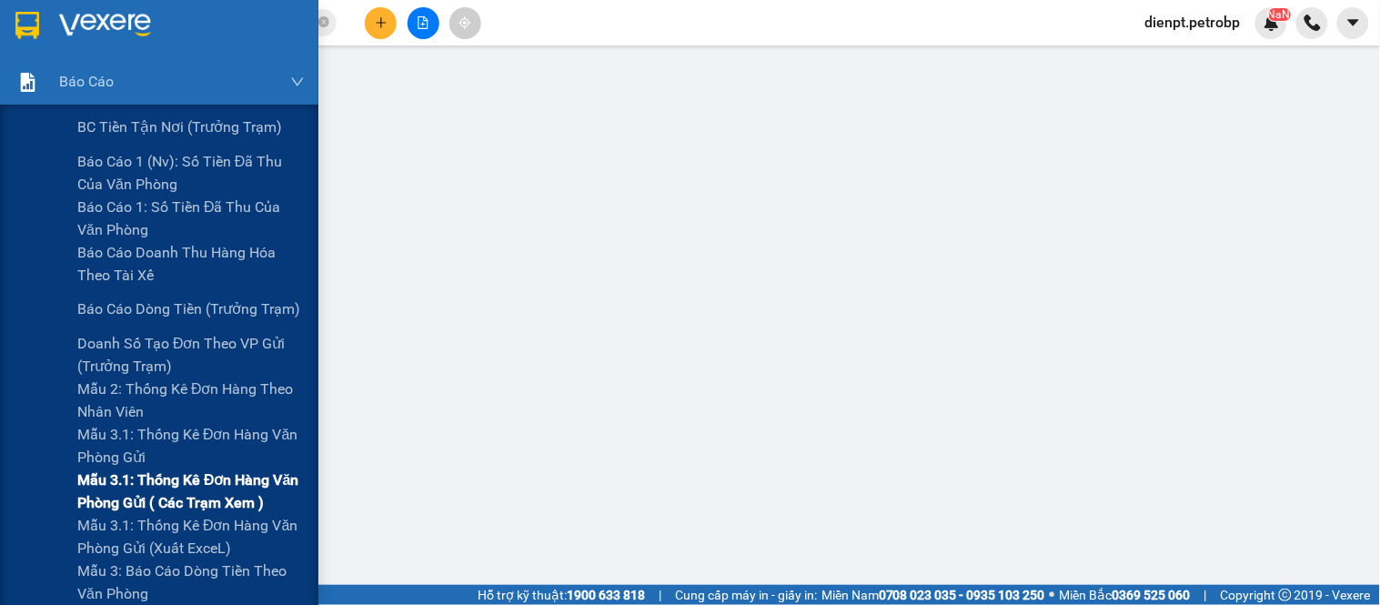
click at [183, 500] on span "Mẫu 3.1: Thống kê đơn hàng văn phòng gửi ( các trạm xem )" at bounding box center [190, 490] width 227 height 45
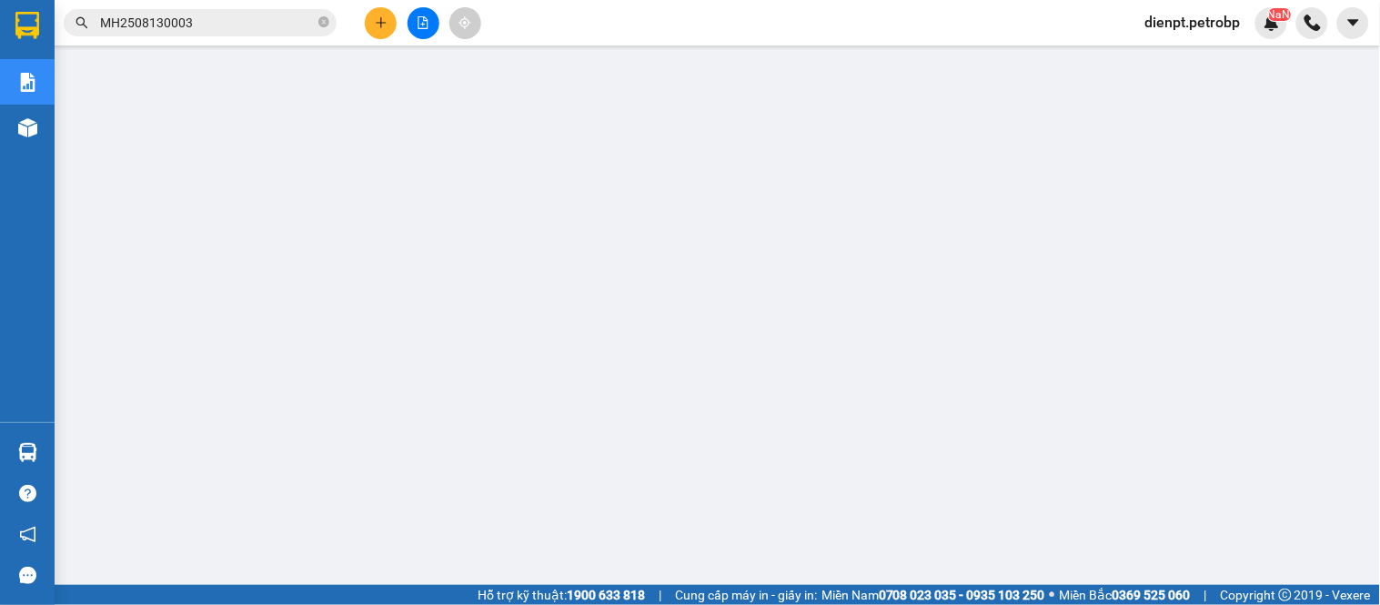
click at [307, 16] on input "MH2508130003" at bounding box center [207, 23] width 215 height 20
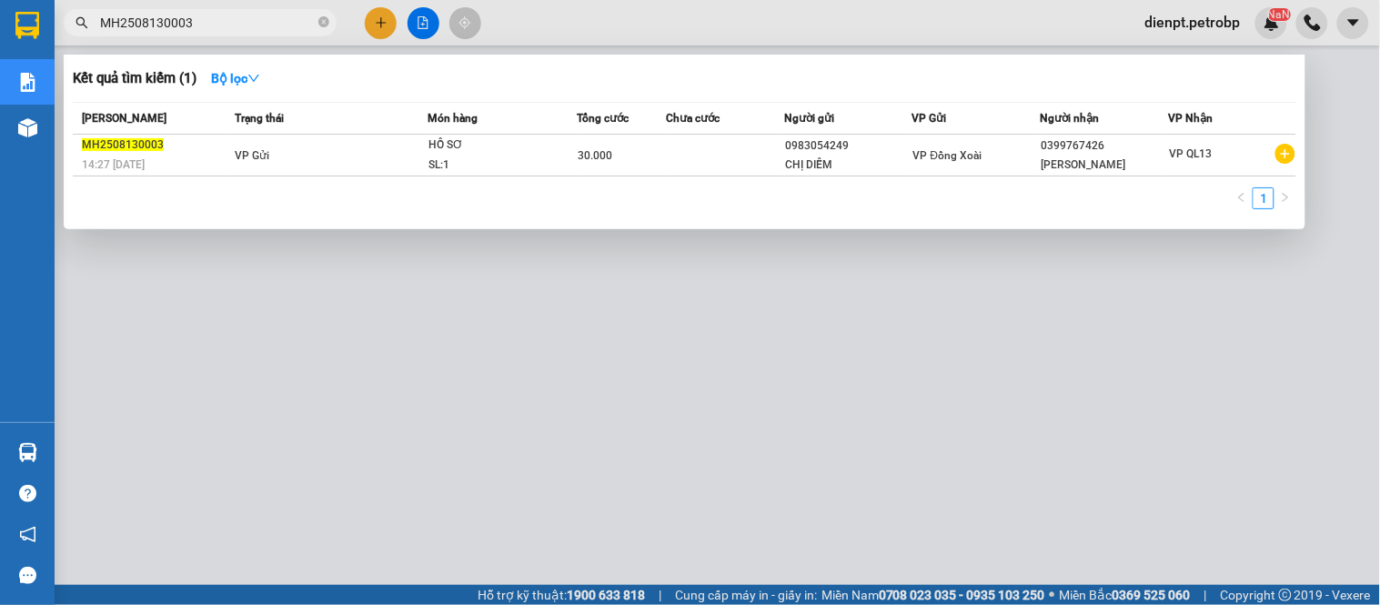
click at [307, 16] on input "MH2508130003" at bounding box center [207, 23] width 215 height 20
paste input "text"
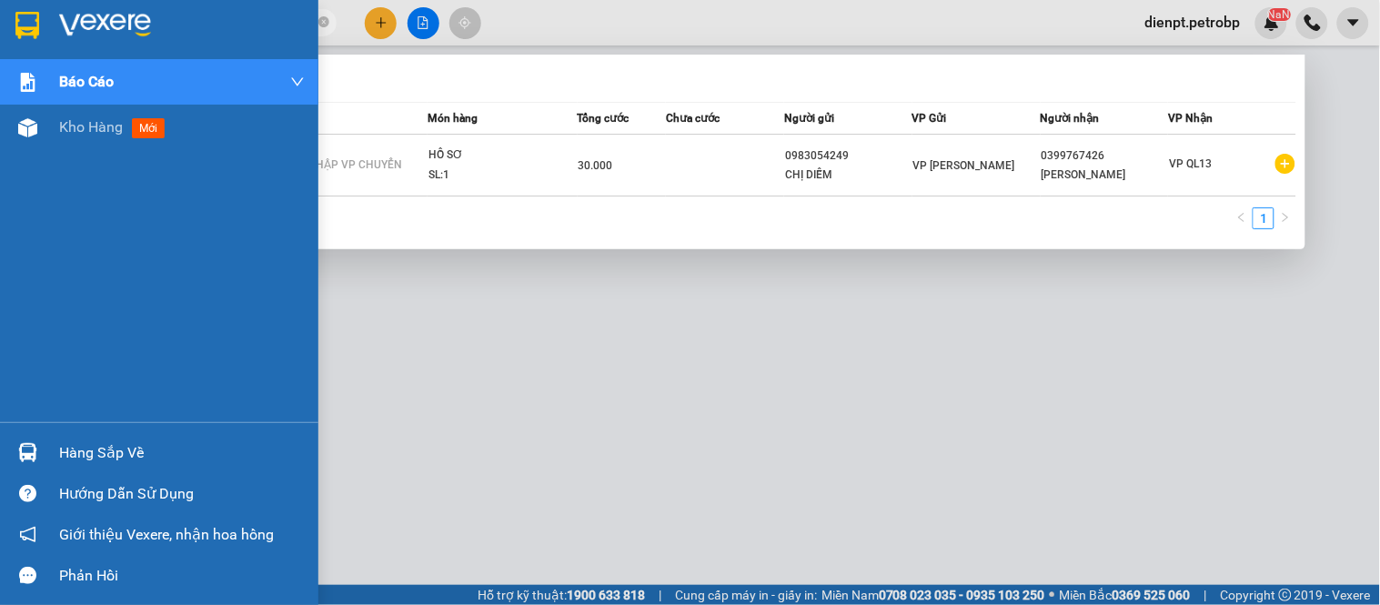
click at [22, 302] on div "Báo cáo BC tiền tận nơi (trưởng trạm) Báo cáo 1 (nv): Số tiền đã thu của văn ph…" at bounding box center [159, 240] width 318 height 363
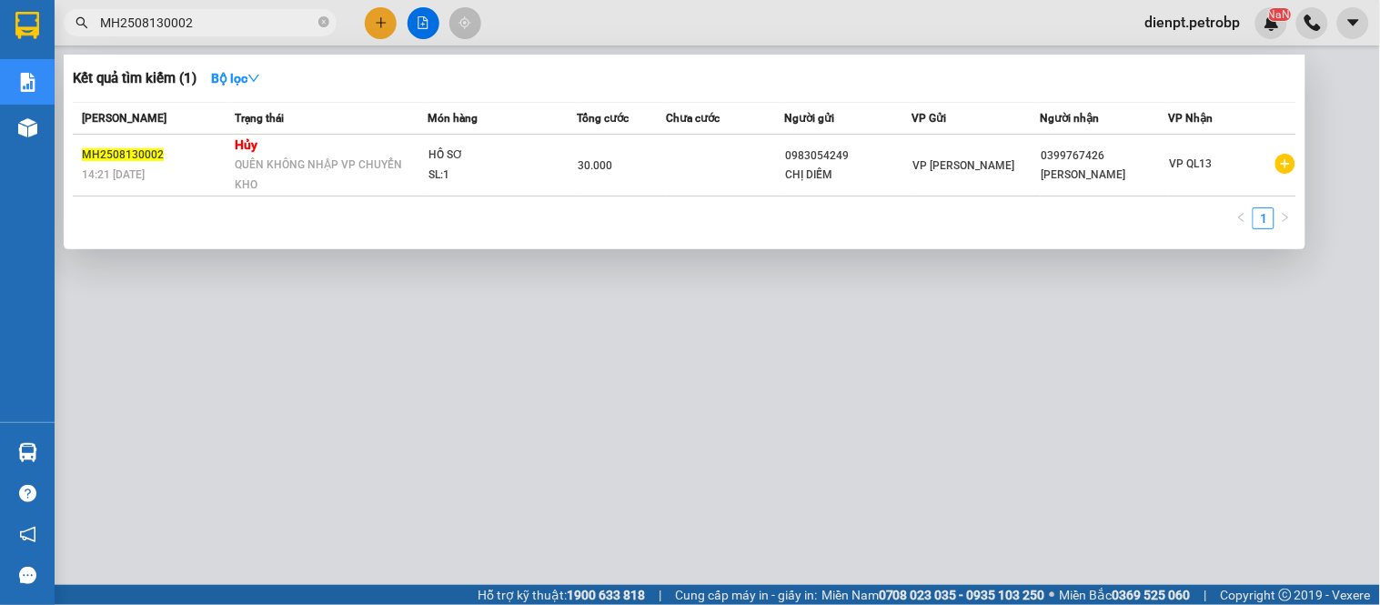
click at [1379, 205] on div at bounding box center [690, 302] width 1380 height 605
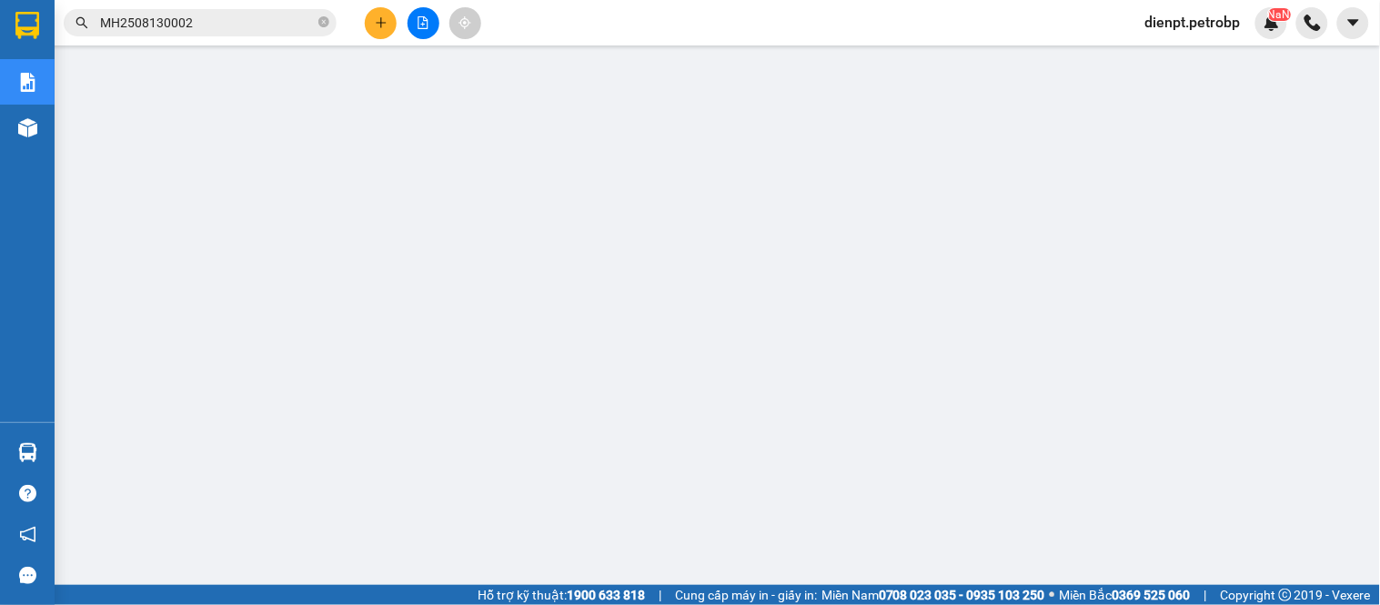
click at [237, 23] on input "MH2508130002" at bounding box center [207, 23] width 215 height 20
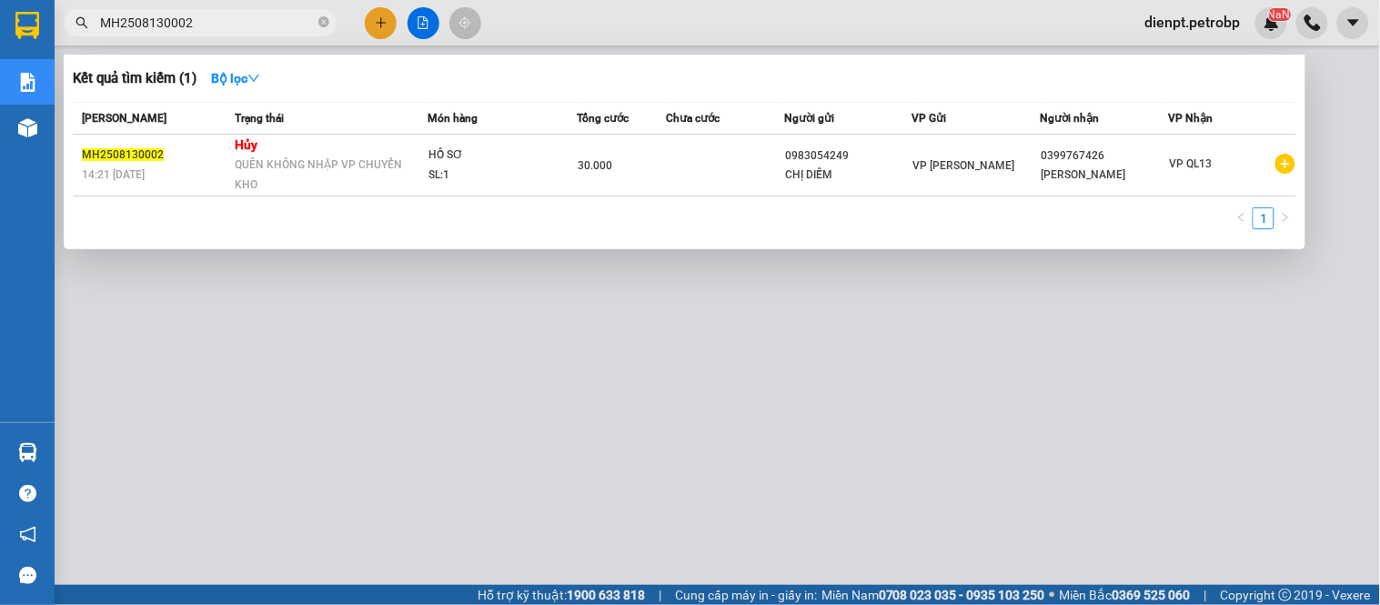
click at [237, 23] on input "MH2508130002" at bounding box center [207, 23] width 215 height 20
paste input "20005"
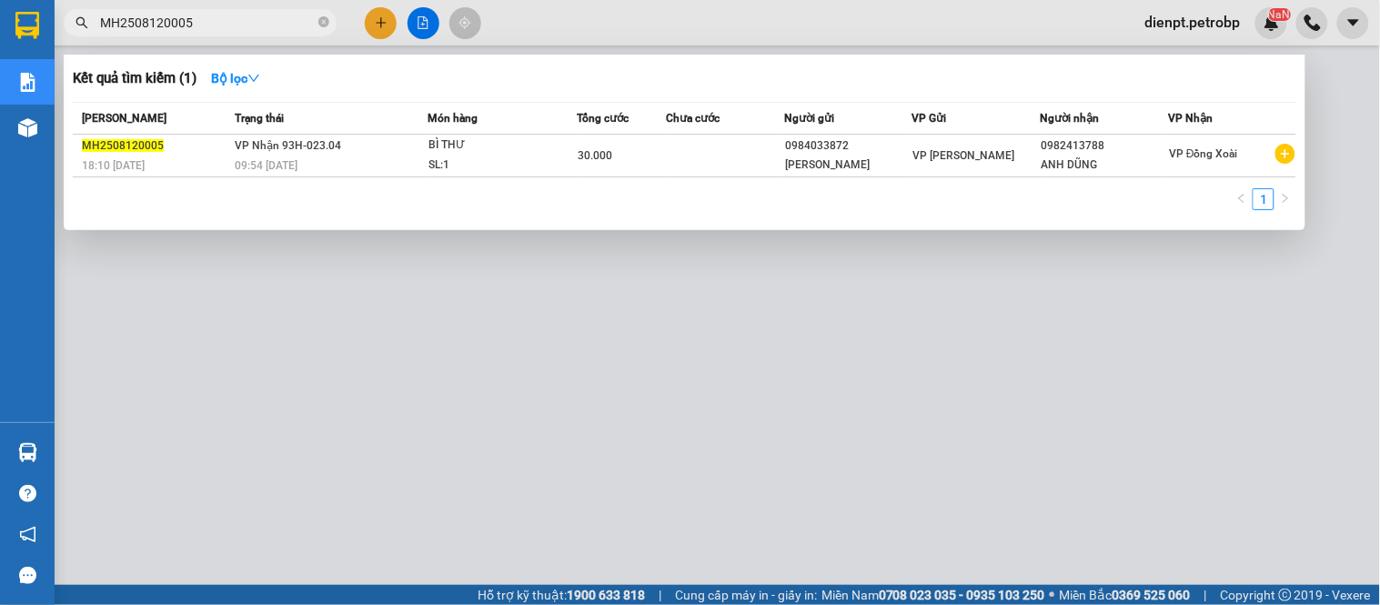
type input "MH2508120005"
click at [165, 565] on div at bounding box center [690, 302] width 1380 height 605
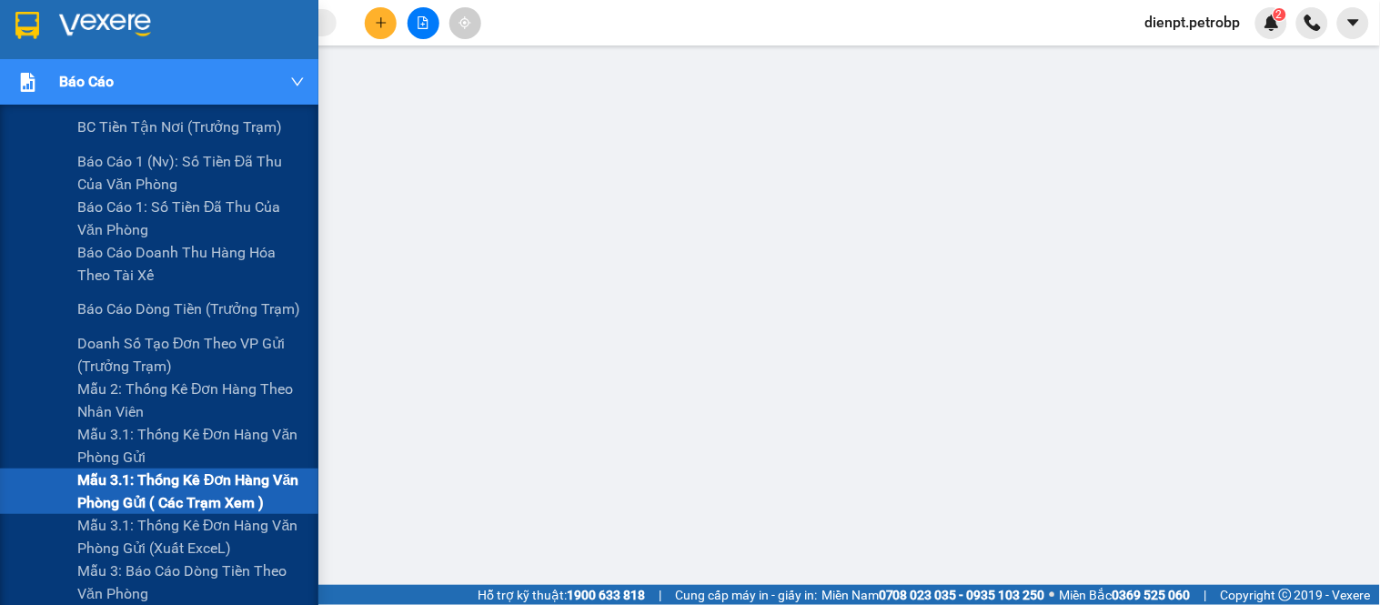
click at [27, 86] on img at bounding box center [27, 82] width 19 height 19
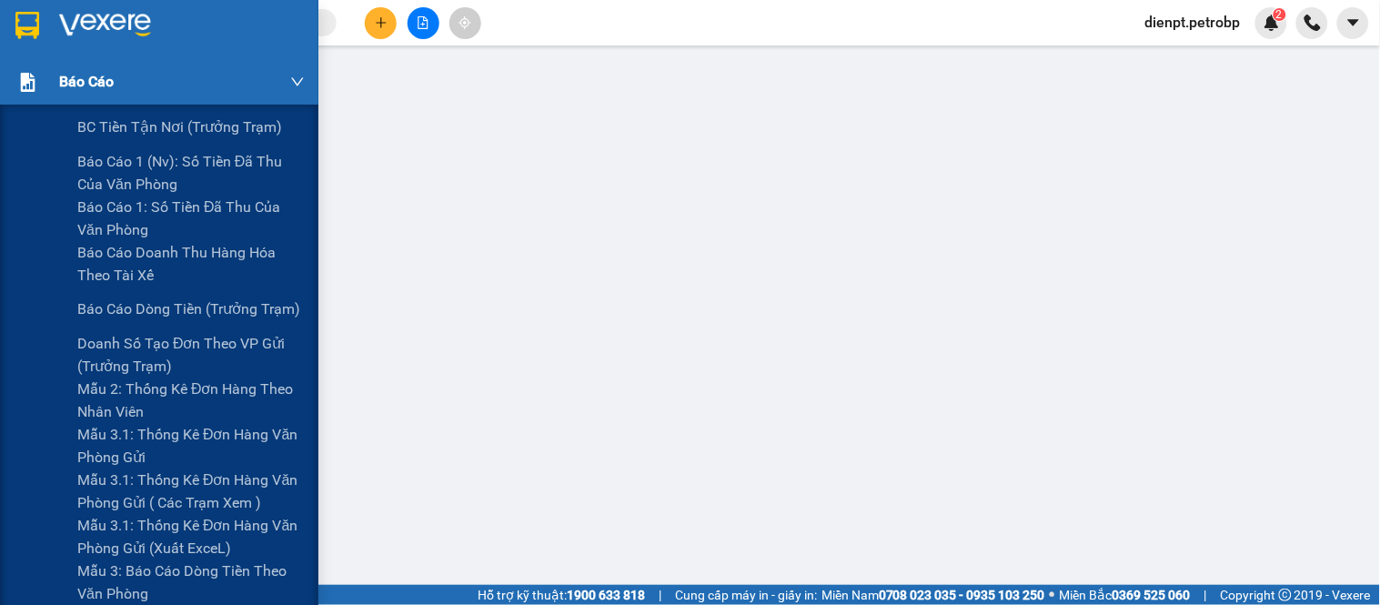
click at [30, 76] on img at bounding box center [27, 82] width 19 height 19
click at [125, 493] on span "Mẫu 3.1: Thống kê đơn hàng văn phòng gửi ( các trạm xem )" at bounding box center [190, 490] width 227 height 45
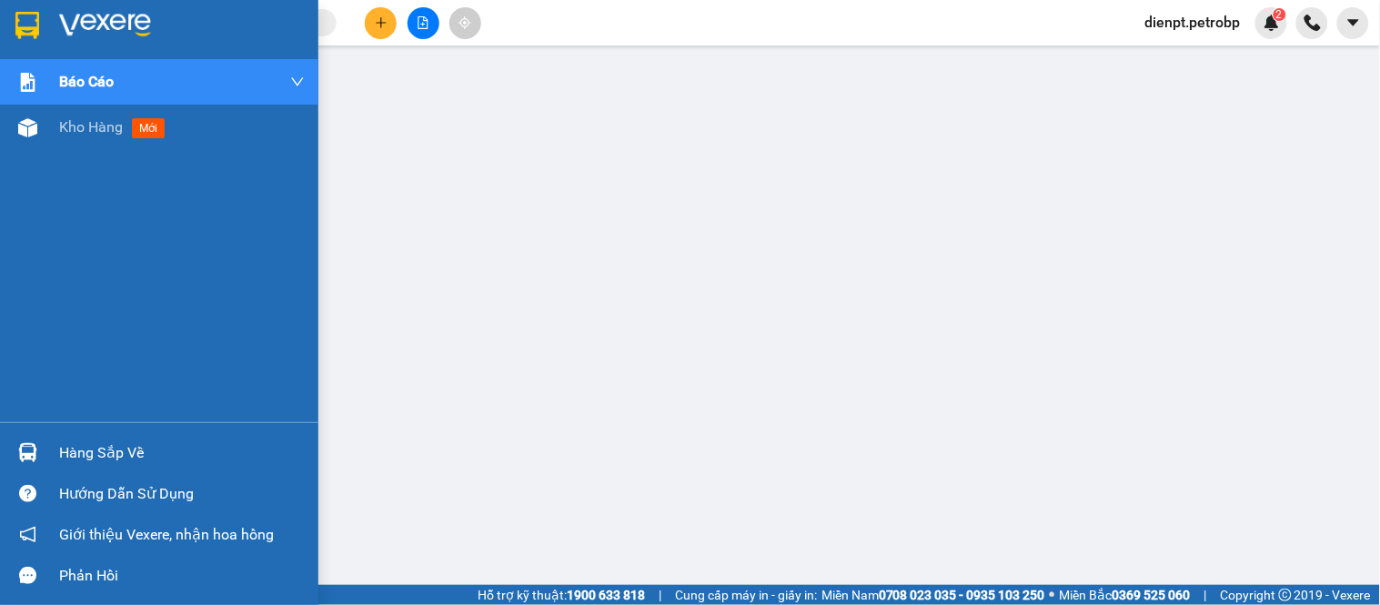
click at [41, 451] on div at bounding box center [28, 453] width 32 height 32
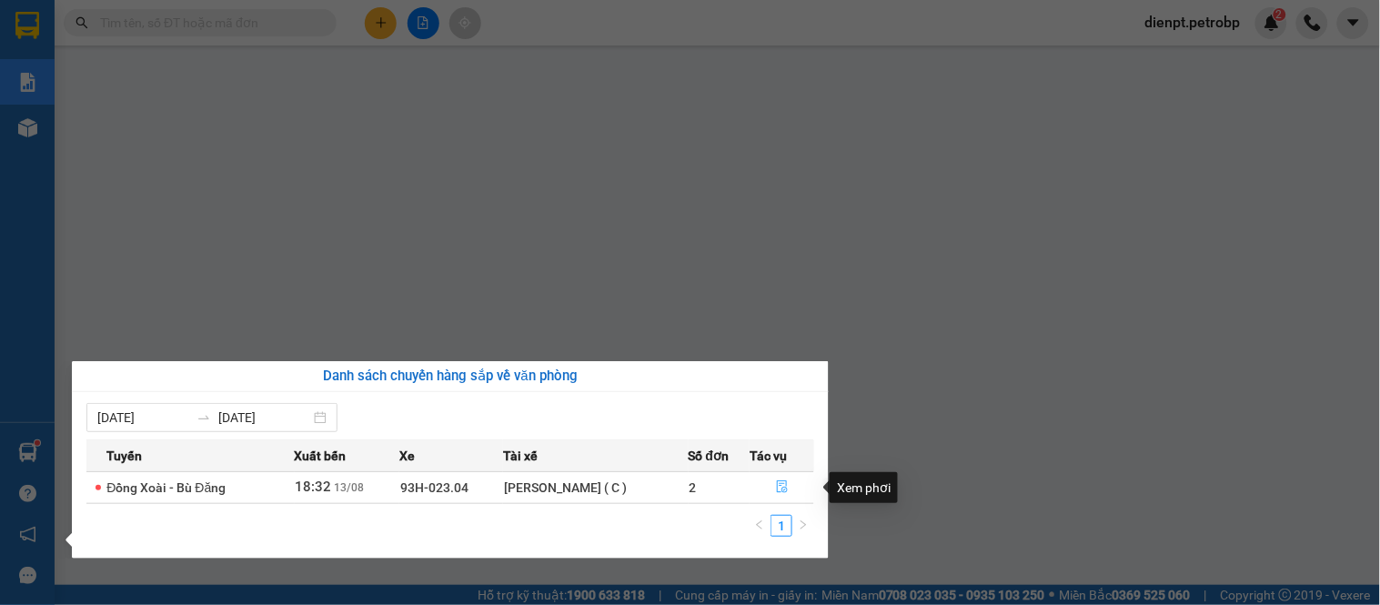
click at [779, 491] on icon "file-done" at bounding box center [782, 486] width 13 height 13
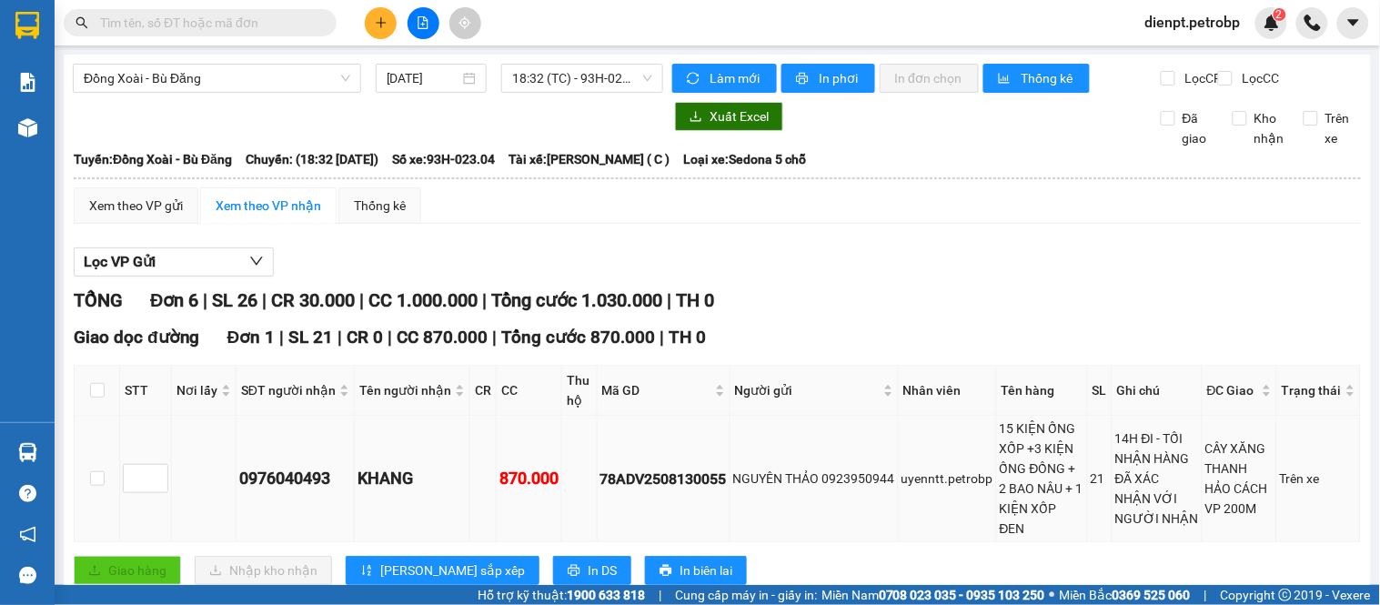
click at [669, 483] on div "78ADV2508130055" at bounding box center [663, 479] width 126 height 23
copy div "78ADV2508130055"
click at [187, 25] on input "text" at bounding box center [207, 23] width 215 height 20
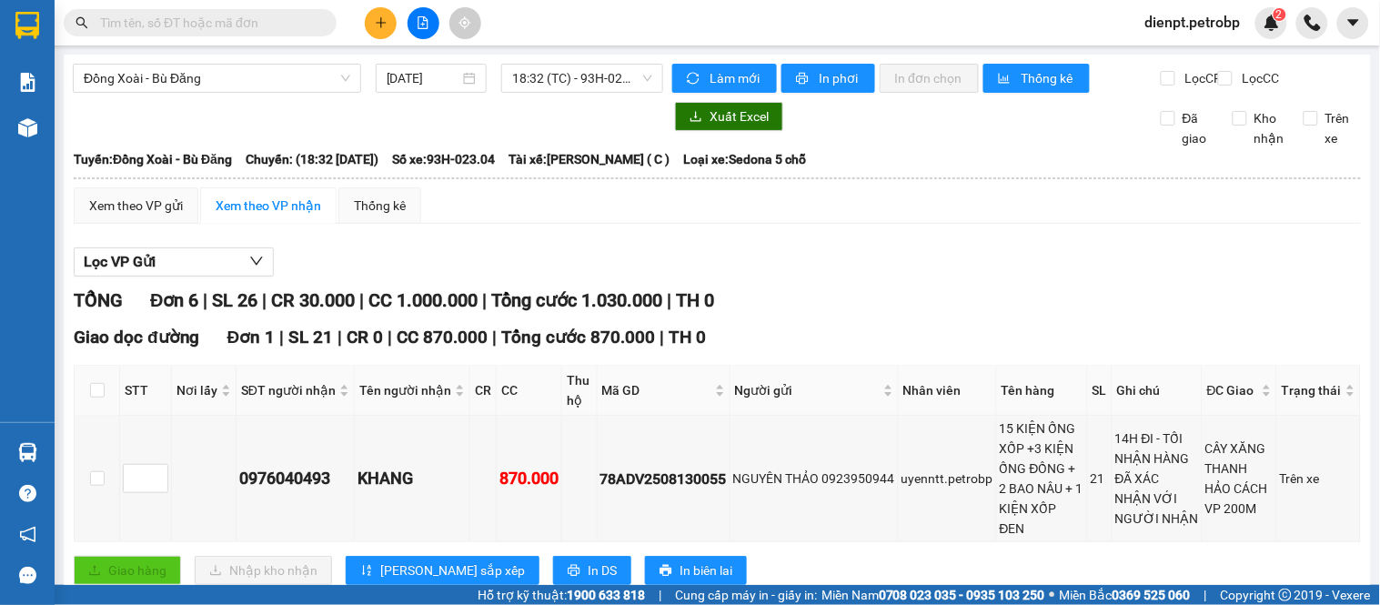
paste input "78ADV2508130055"
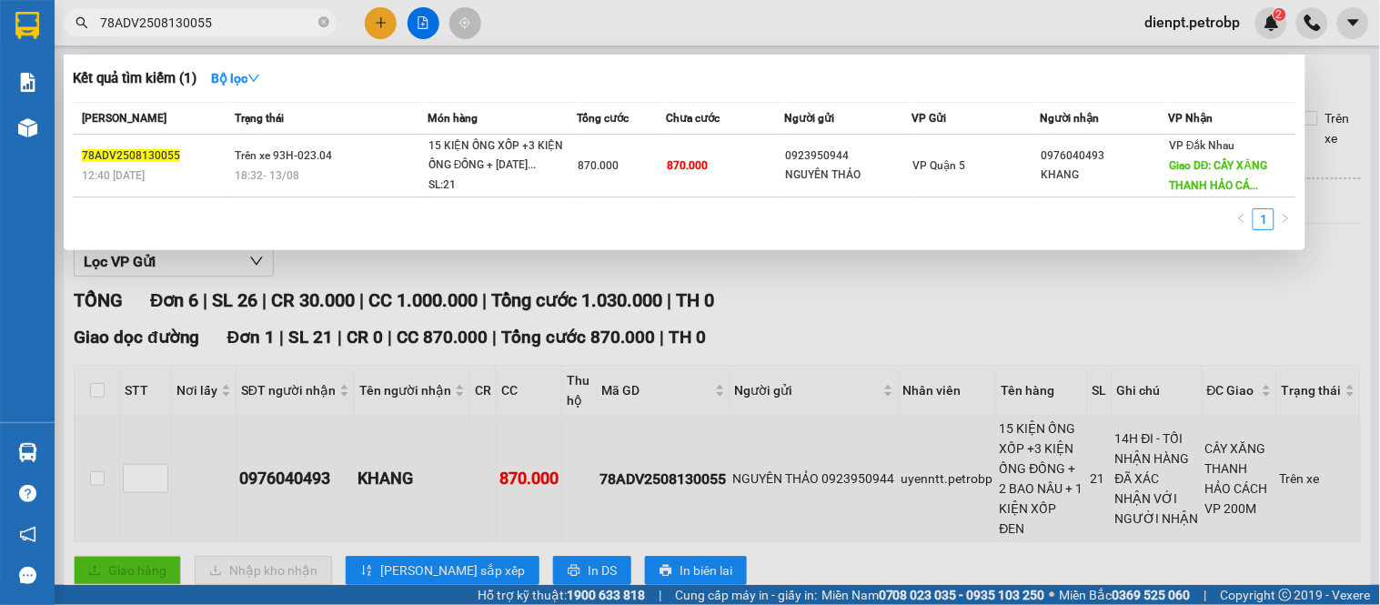
type input "78ADV2508130055"
click at [946, 296] on div at bounding box center [690, 302] width 1380 height 605
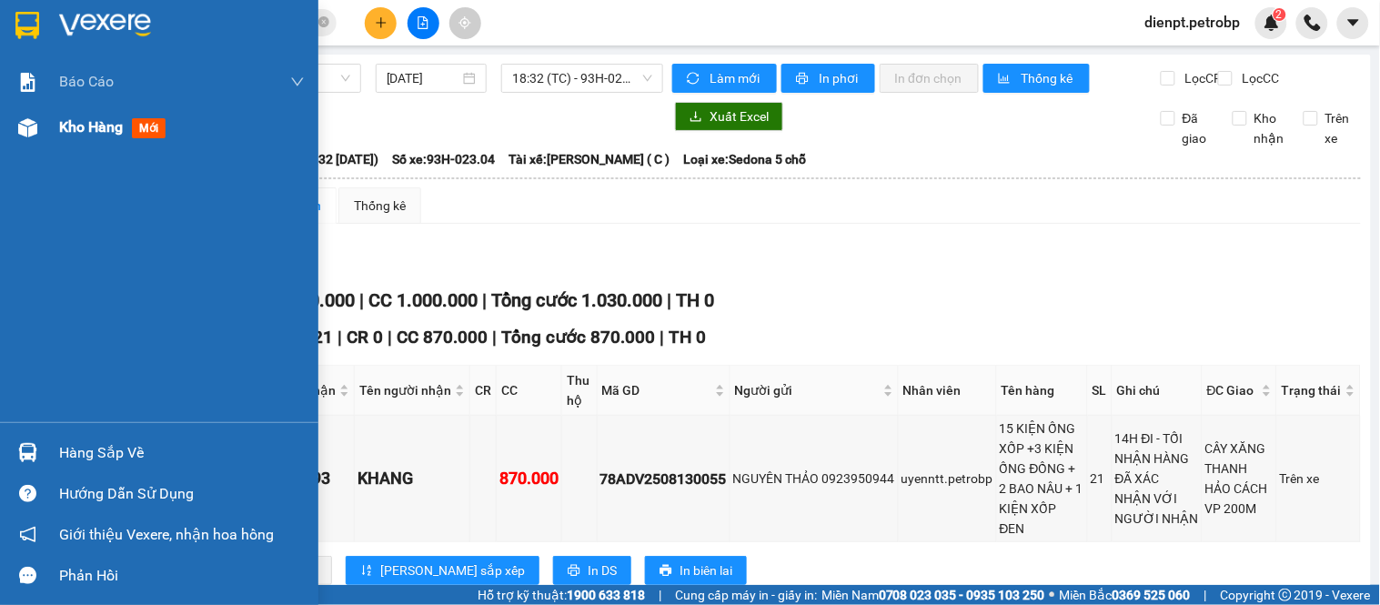
click at [37, 131] on div at bounding box center [28, 128] width 32 height 32
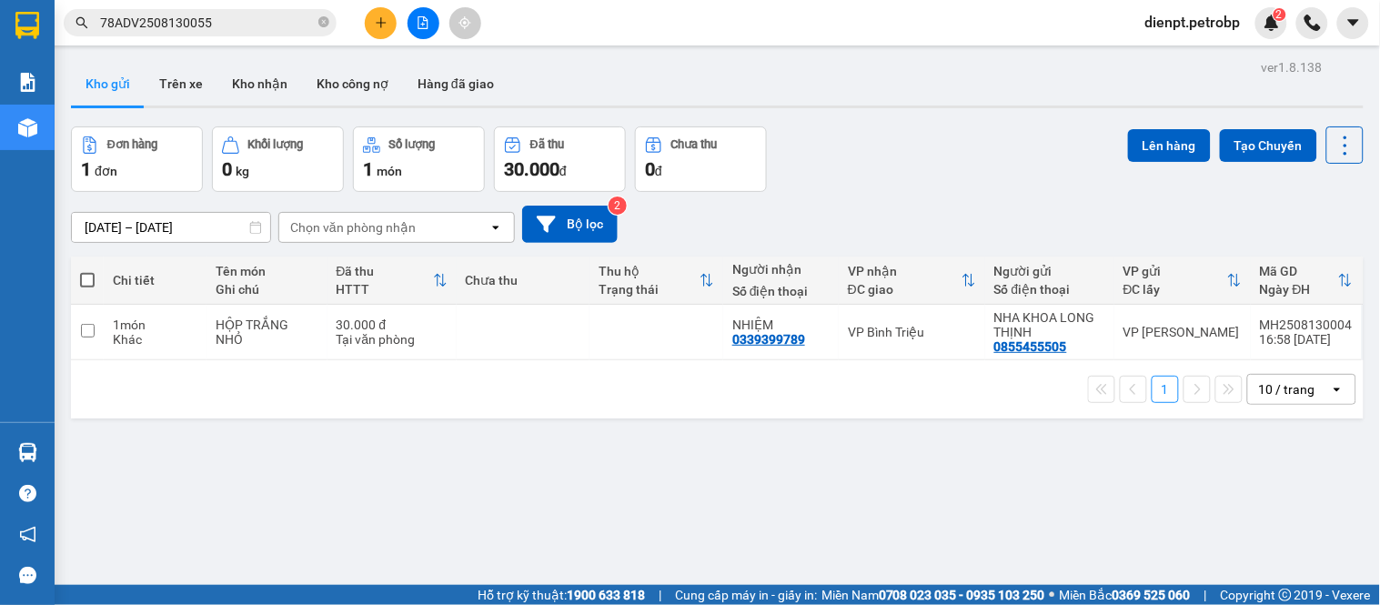
click at [956, 182] on div "Đơn hàng 1 đơn Khối lượng 0 kg Số lượng 1 món Đã thu 30.000 đ Chưa thu 0 đ Lên …" at bounding box center [717, 158] width 1293 height 65
click at [847, 170] on div "Đơn hàng 1 đơn Khối lượng 0 kg Số lượng 1 món Đã thu 30.000 đ Chưa thu 0 đ Lên …" at bounding box center [717, 158] width 1293 height 65
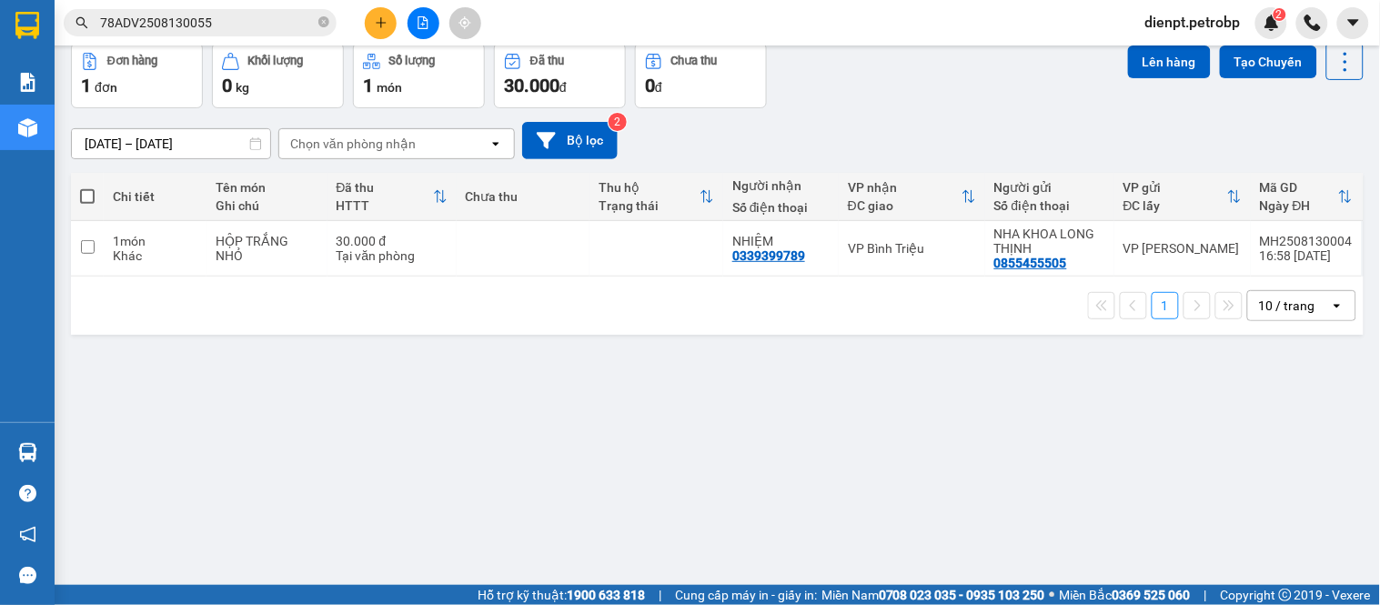
click at [911, 114] on div "[DATE] – [DATE] Press the down arrow key to interact with the calendar and sele…" at bounding box center [717, 140] width 1293 height 65
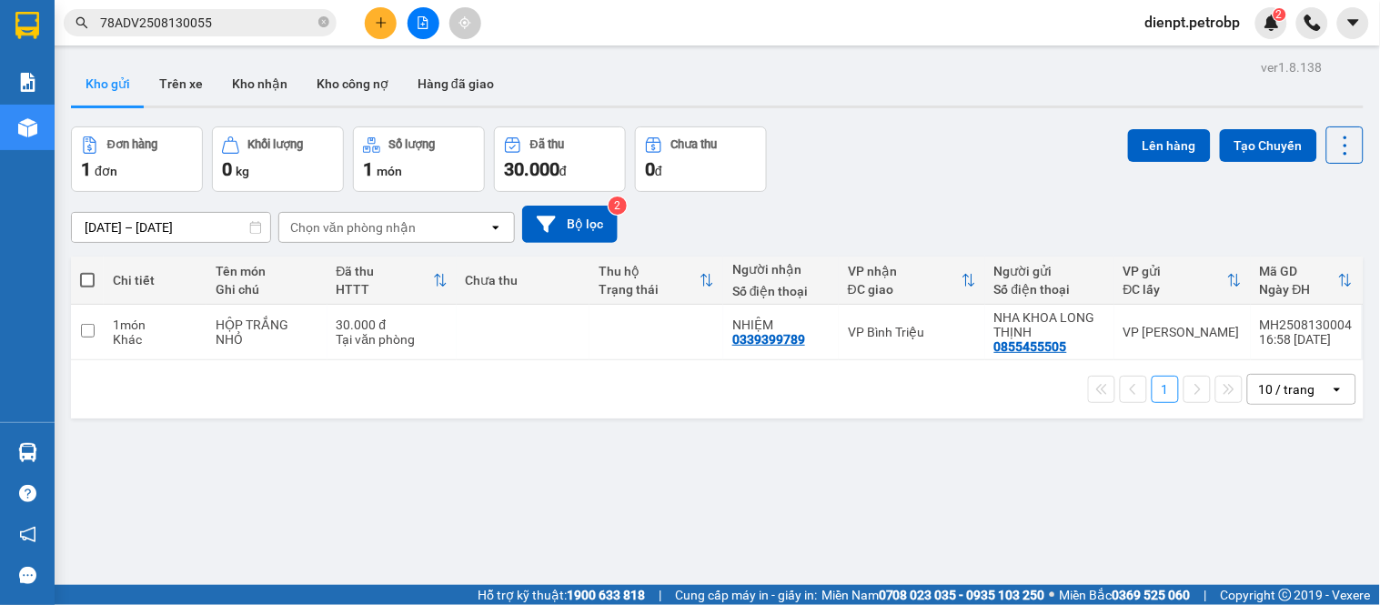
drag, startPoint x: 868, startPoint y: 96, endPoint x: 830, endPoint y: 135, distance: 54.0
click at [869, 96] on div "Kho gửi Trên xe Kho nhận Kho công nợ Hàng đã giao" at bounding box center [717, 86] width 1293 height 48
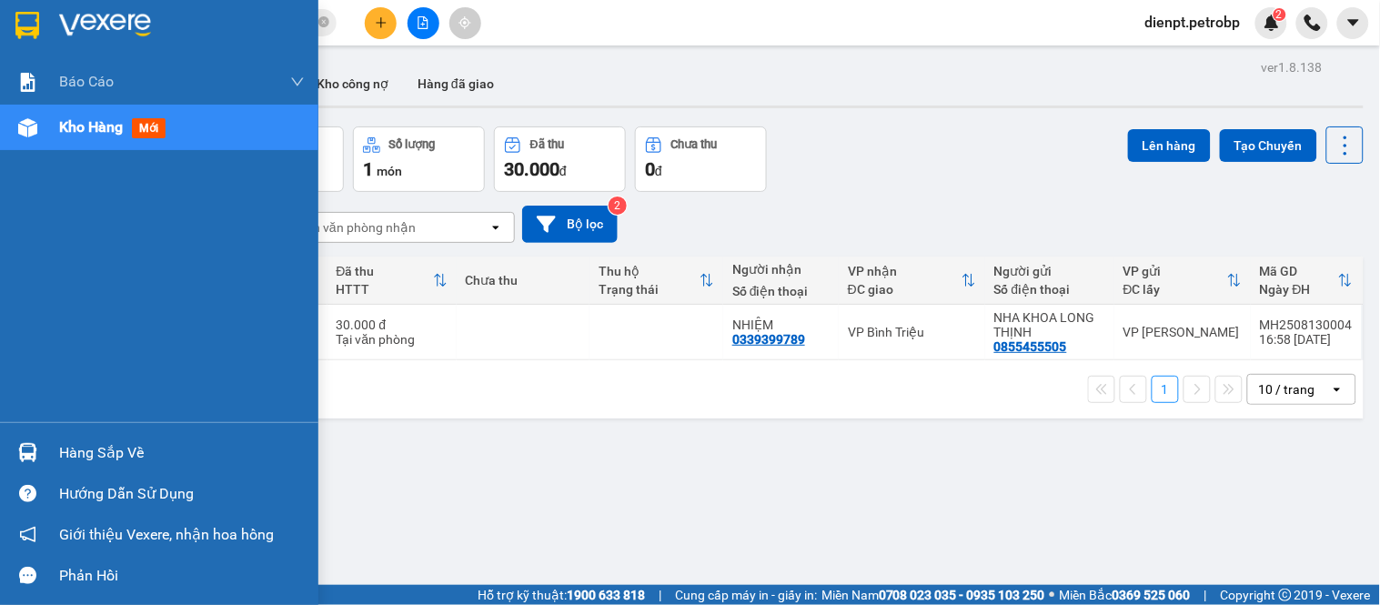
click at [38, 456] on div at bounding box center [28, 453] width 32 height 32
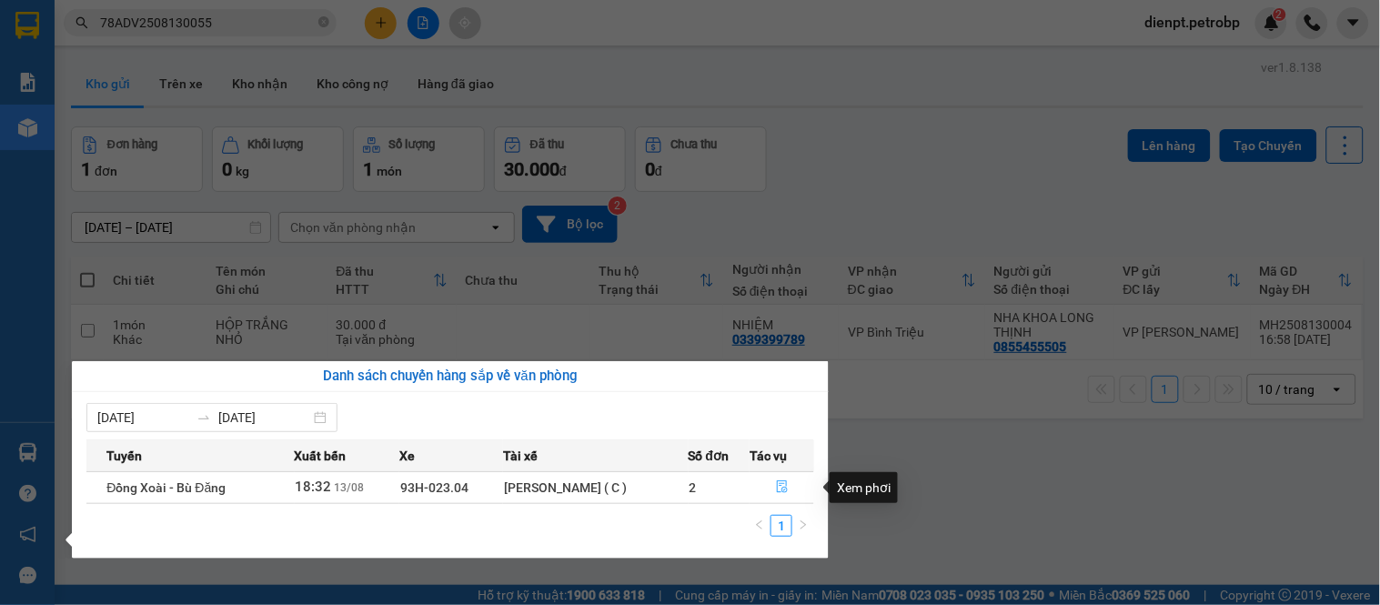
click at [786, 495] on span "file-done" at bounding box center [782, 487] width 13 height 15
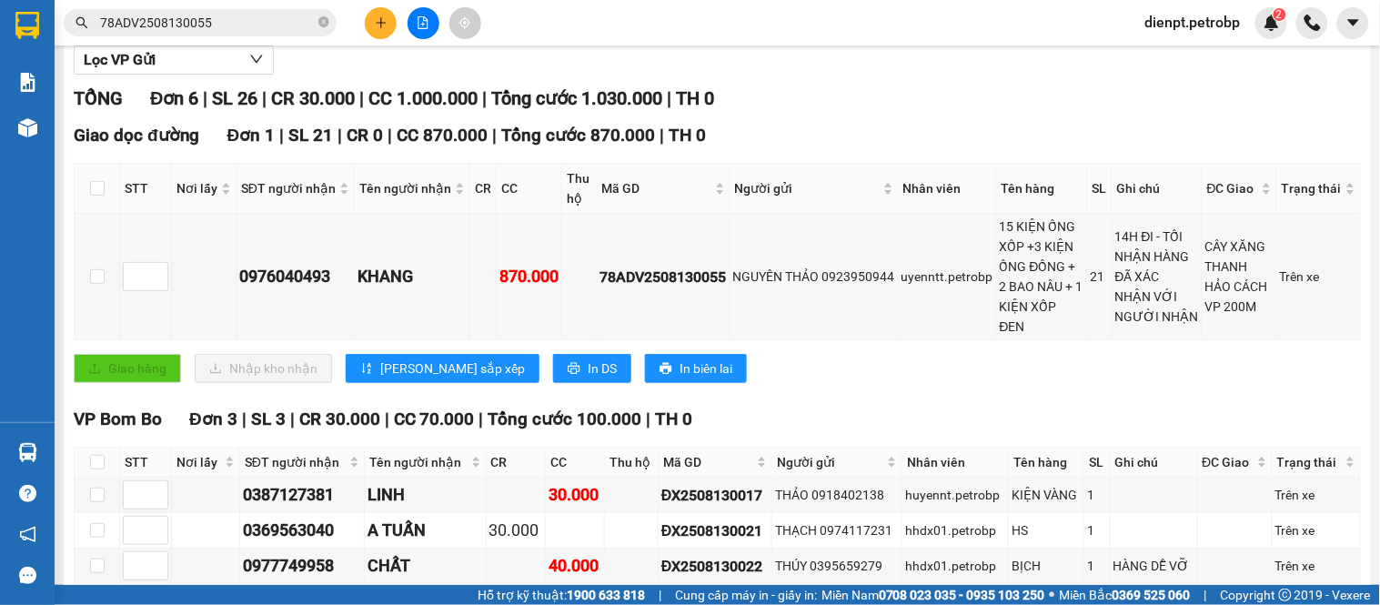
scroll to position [505, 0]
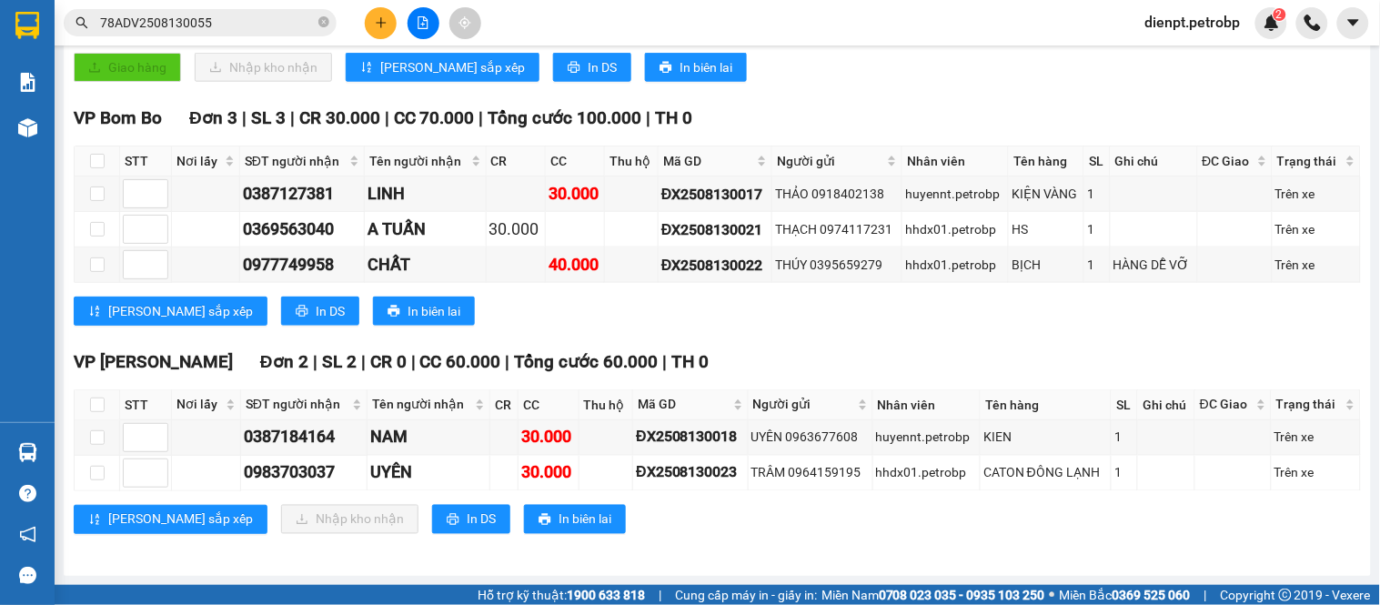
click at [767, 548] on div "VP Minh Hưng Đơn 2 | SL 2 | CR 0 | CC 60.000 | Tổng cước 60.000 | TH 0 STT Nơi …" at bounding box center [717, 447] width 1287 height 199
click at [882, 339] on div "VP Bom Bo Đơn 3 | SL 3 | CR 30.000 | CC 70.000 | Tổng cước 100.000 | TH 0 STT N…" at bounding box center [717, 222] width 1287 height 235
drag, startPoint x: 868, startPoint y: 378, endPoint x: 767, endPoint y: 247, distance: 165.4
click at [871, 365] on div "Click to sort ascending" at bounding box center [805, 377] width 142 height 31
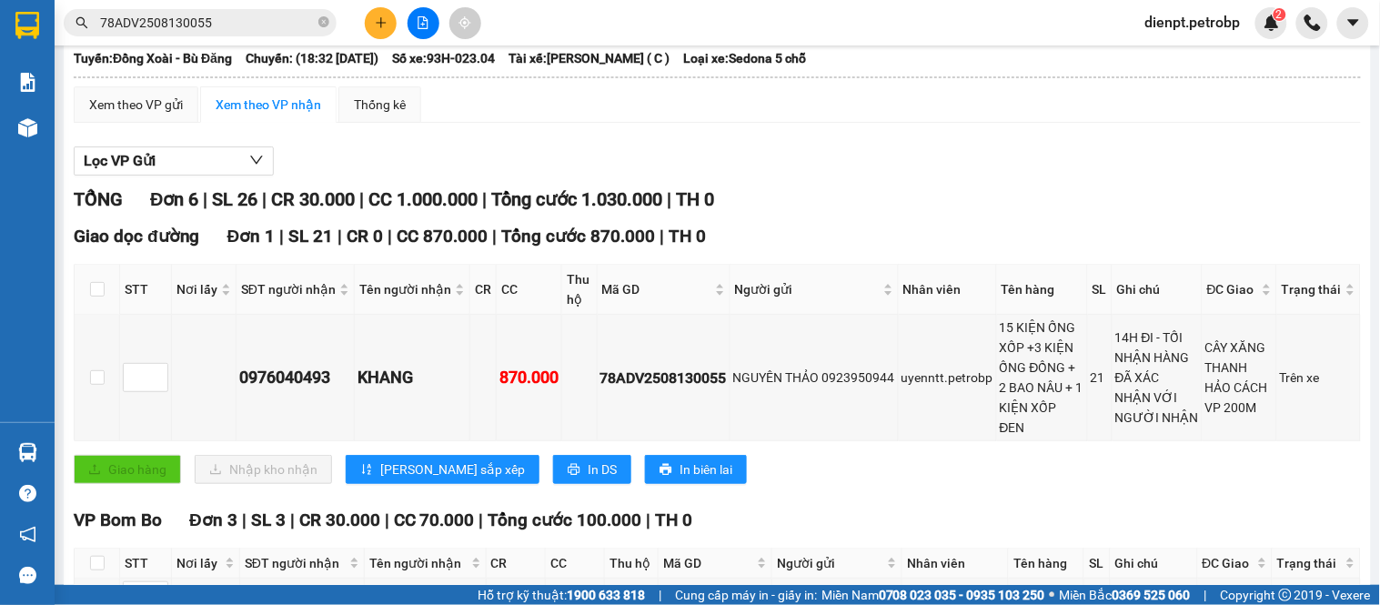
scroll to position [0, 0]
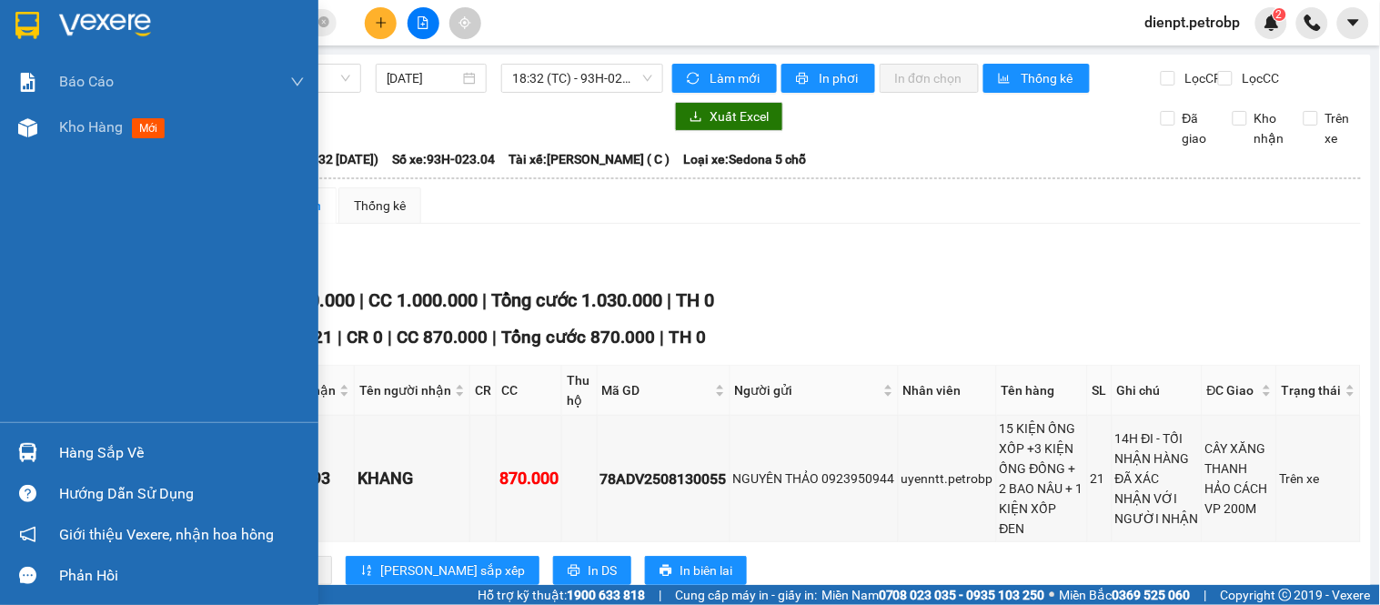
drag, startPoint x: 25, startPoint y: 138, endPoint x: 25, endPoint y: 158, distance: 20.0
click at [25, 144] on div "Kho hàng mới" at bounding box center [159, 127] width 318 height 45
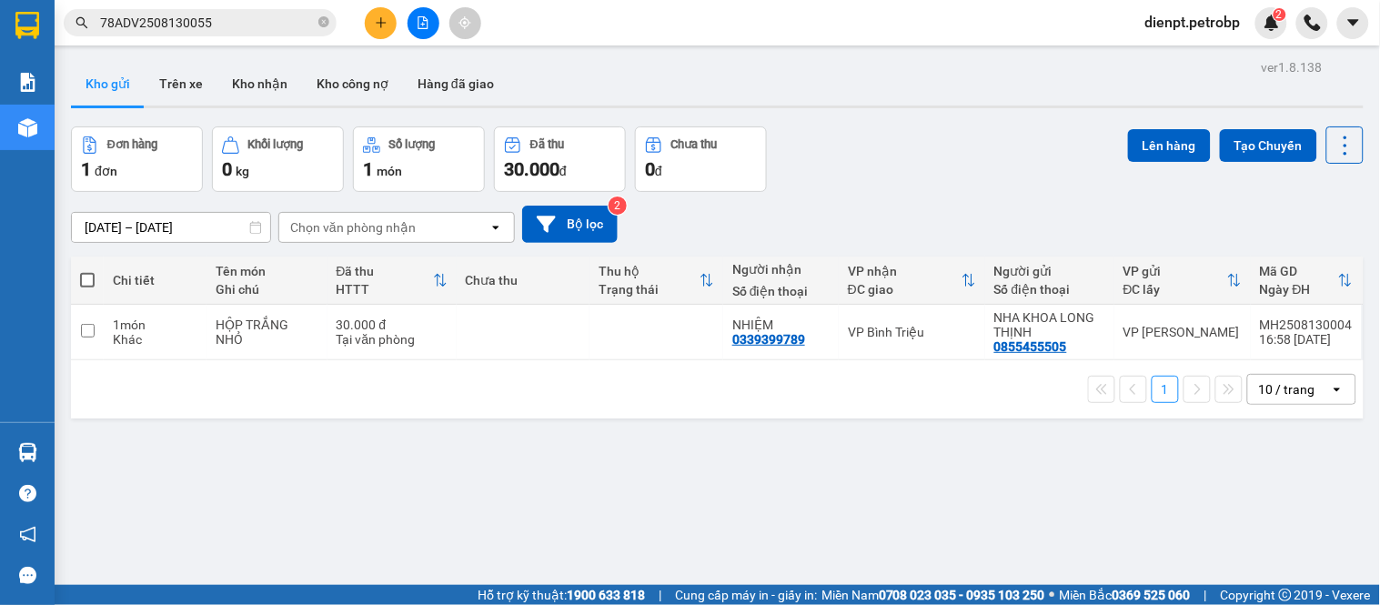
click at [894, 196] on div "[DATE] – [DATE] Press the down arrow key to interact with the calendar and sele…" at bounding box center [717, 224] width 1293 height 65
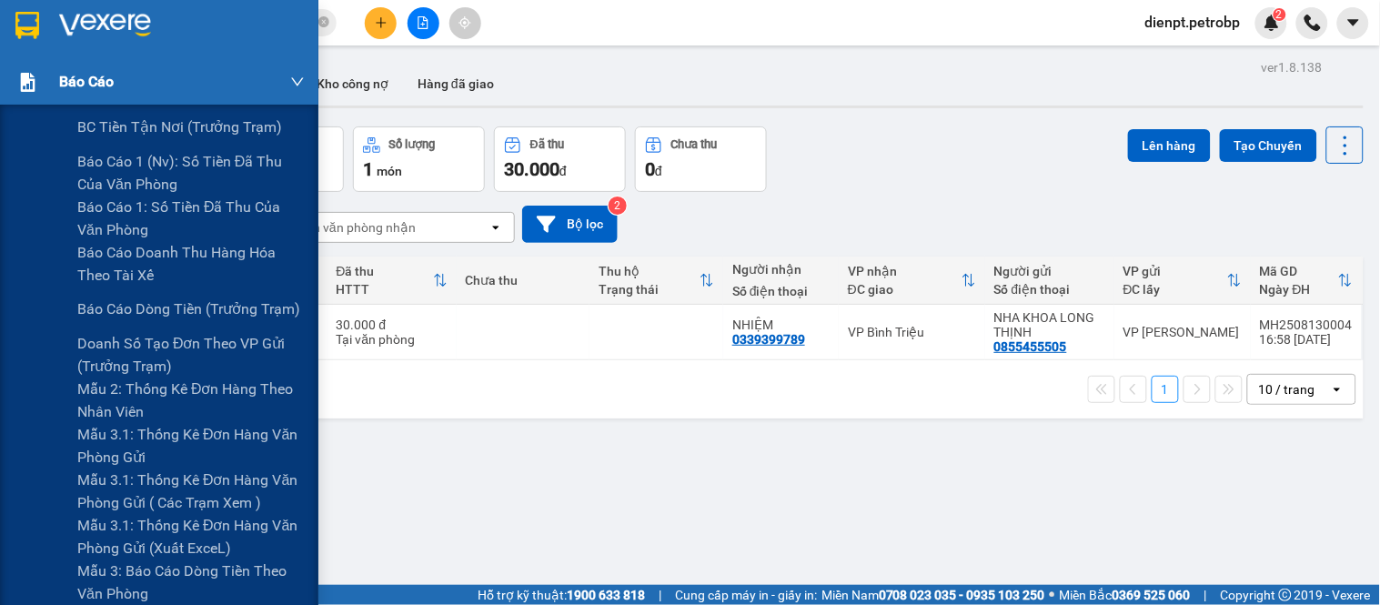
click at [35, 89] on img at bounding box center [27, 82] width 19 height 19
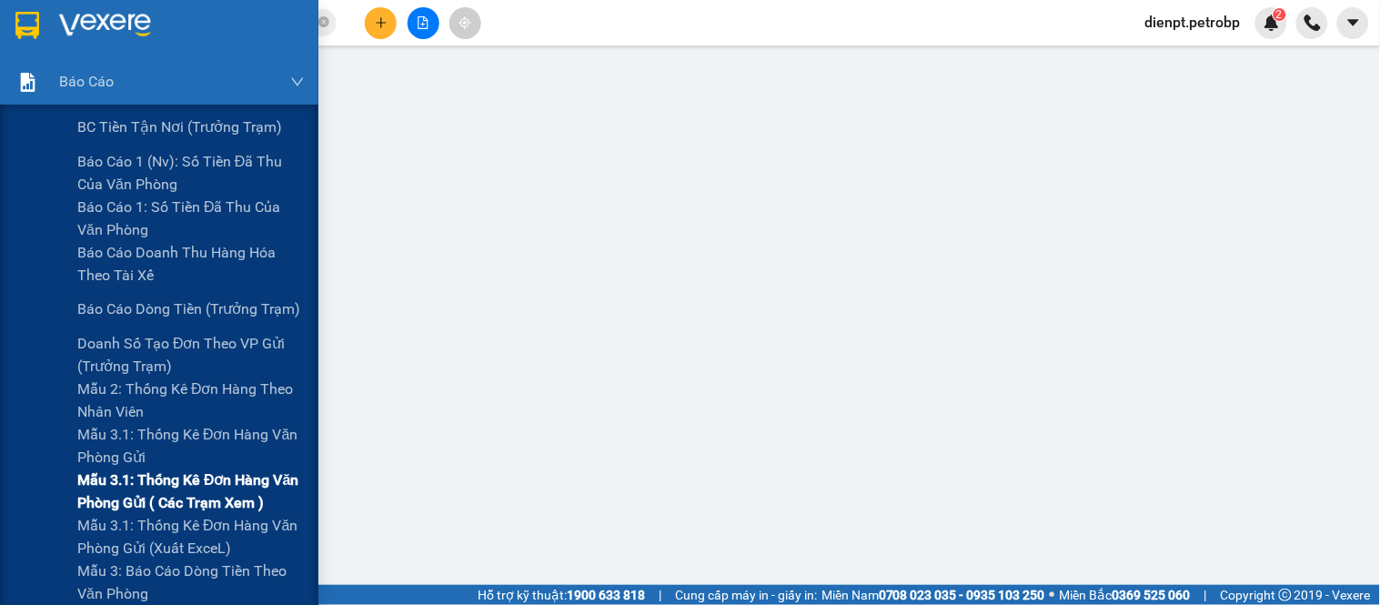
click at [176, 507] on span "Mẫu 3.1: Thống kê đơn hàng văn phòng gửi ( các trạm xem )" at bounding box center [190, 490] width 227 height 45
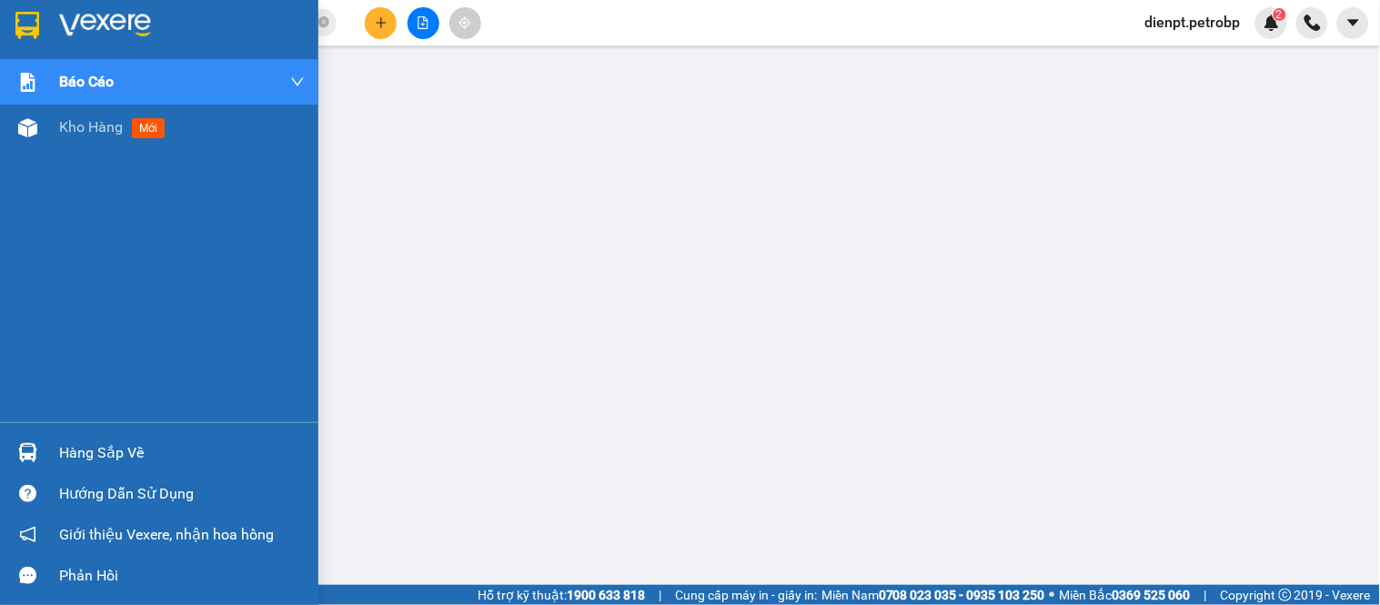
click at [21, 469] on div "Hàng sắp về" at bounding box center [159, 452] width 318 height 41
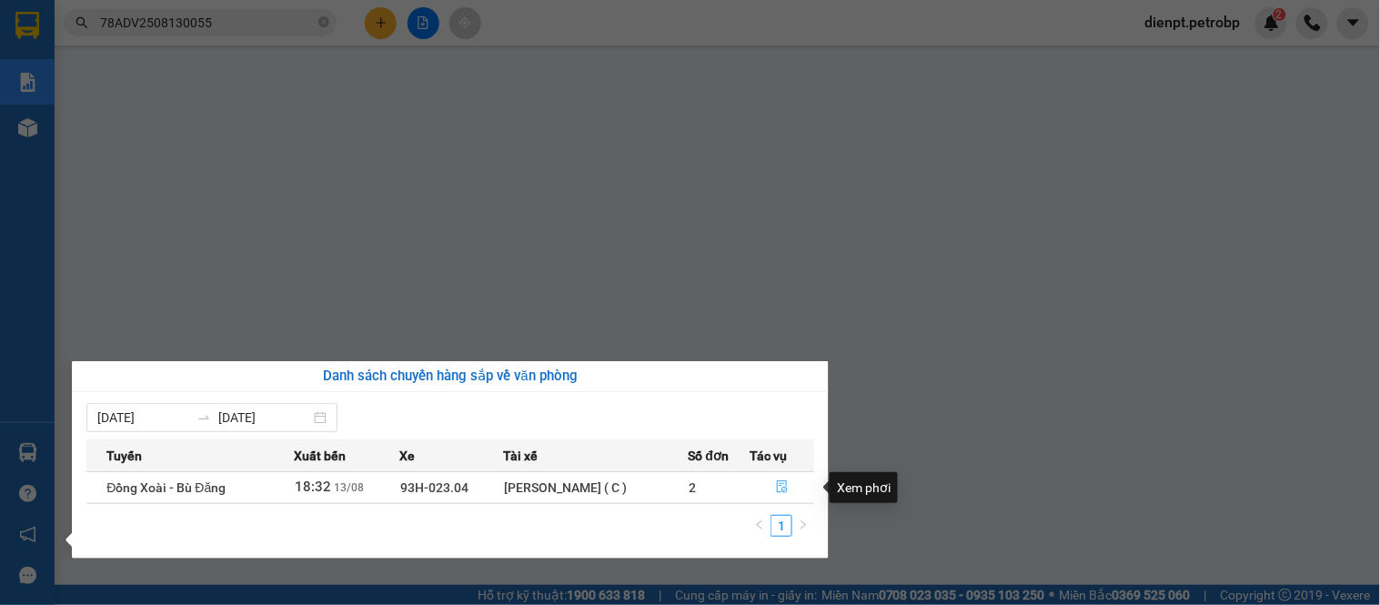
click at [788, 493] on icon "file-done" at bounding box center [782, 486] width 11 height 13
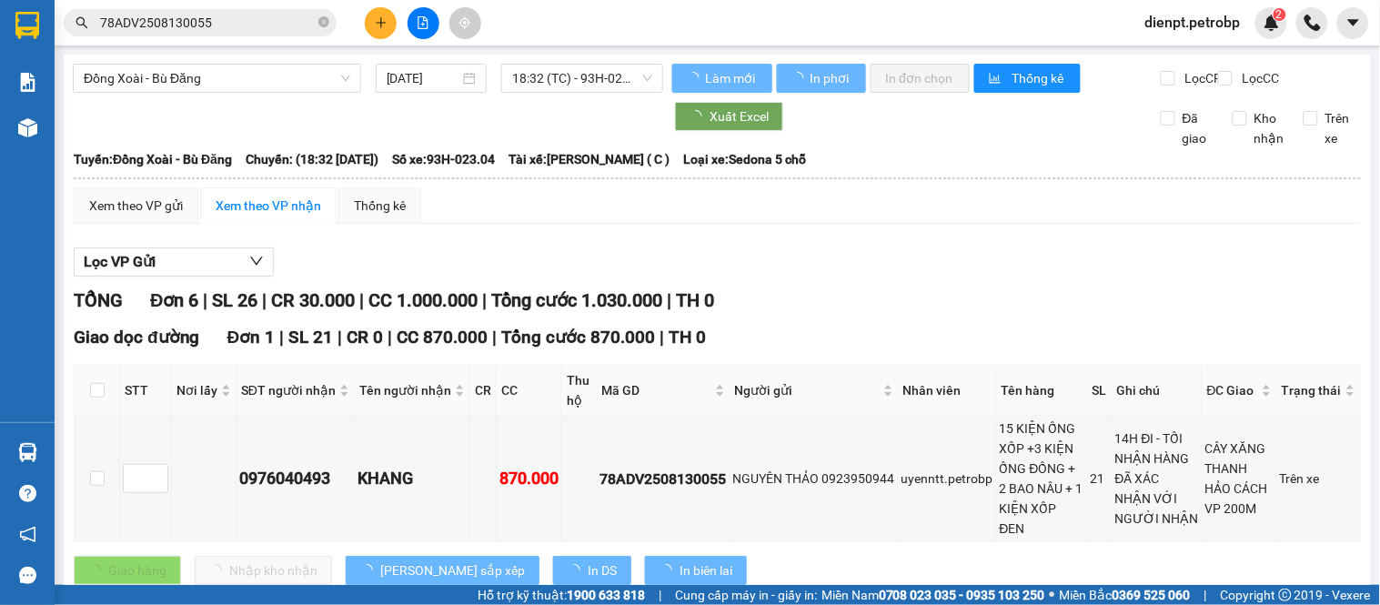
click at [1007, 224] on div "Xem theo VP gửi Xem theo VP nhận Thống kê" at bounding box center [717, 205] width 1287 height 36
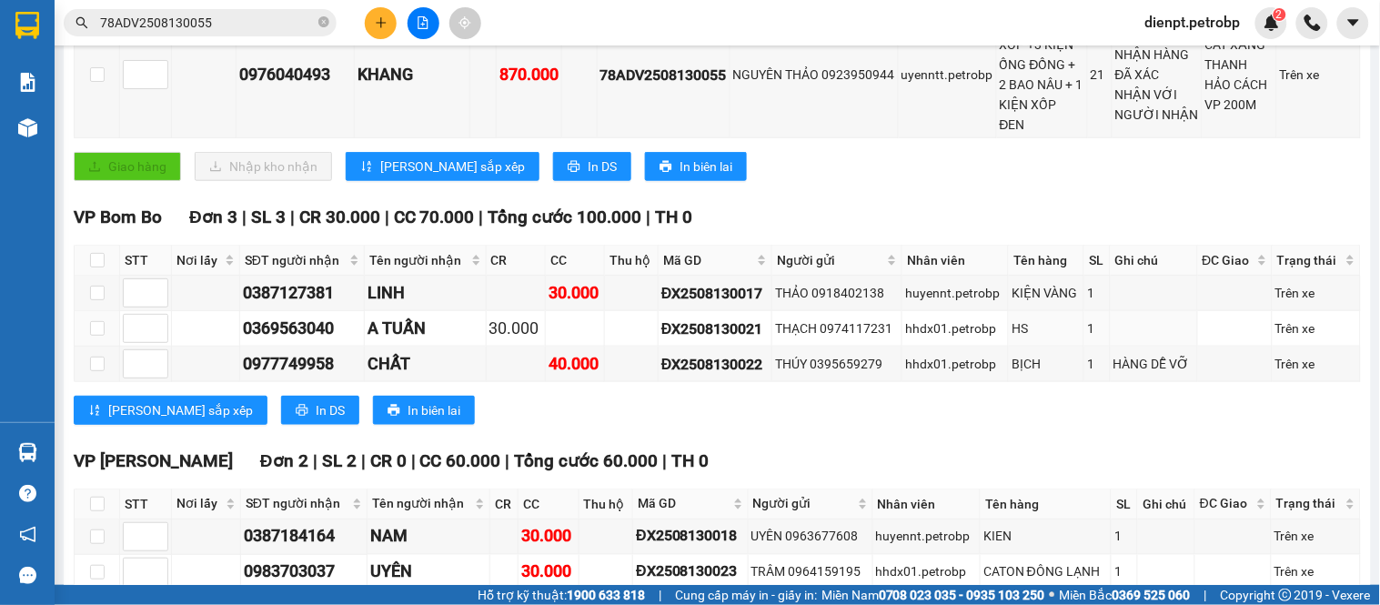
scroll to position [520, 0]
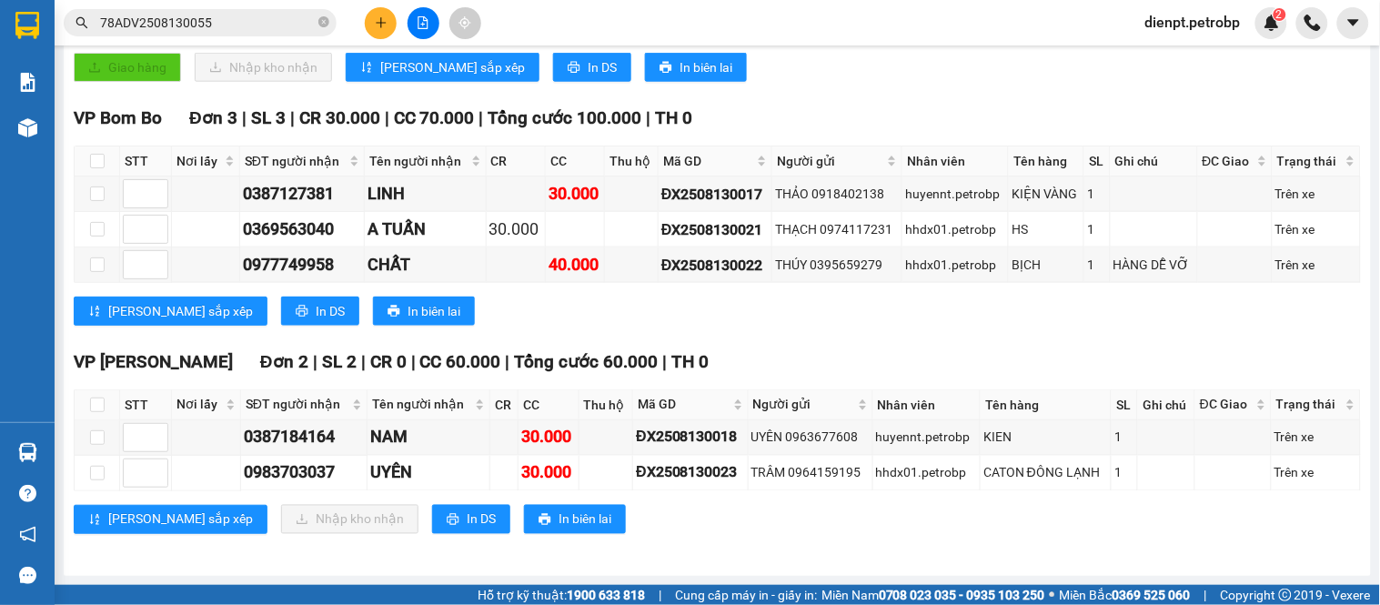
click at [793, 291] on div "VP Bom Bo Đơn 3 | SL 3 | CR 30.000 | CC 70.000 | Tổng cước 100.000 | TH 0 STT N…" at bounding box center [717, 222] width 1287 height 235
click at [96, 407] on input "checkbox" at bounding box center [97, 404] width 15 height 15
checkbox input "true"
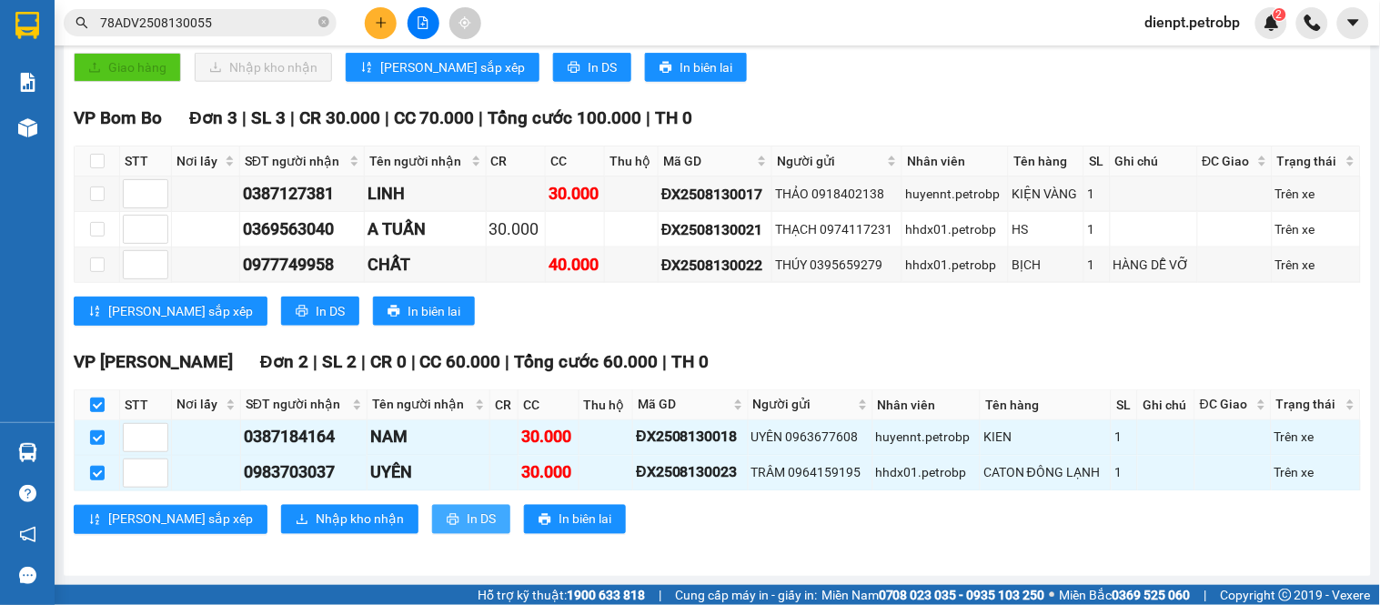
click at [467, 518] on span "In DS" at bounding box center [481, 519] width 29 height 20
click at [316, 516] on span "Nhập kho nhận" at bounding box center [360, 519] width 88 height 20
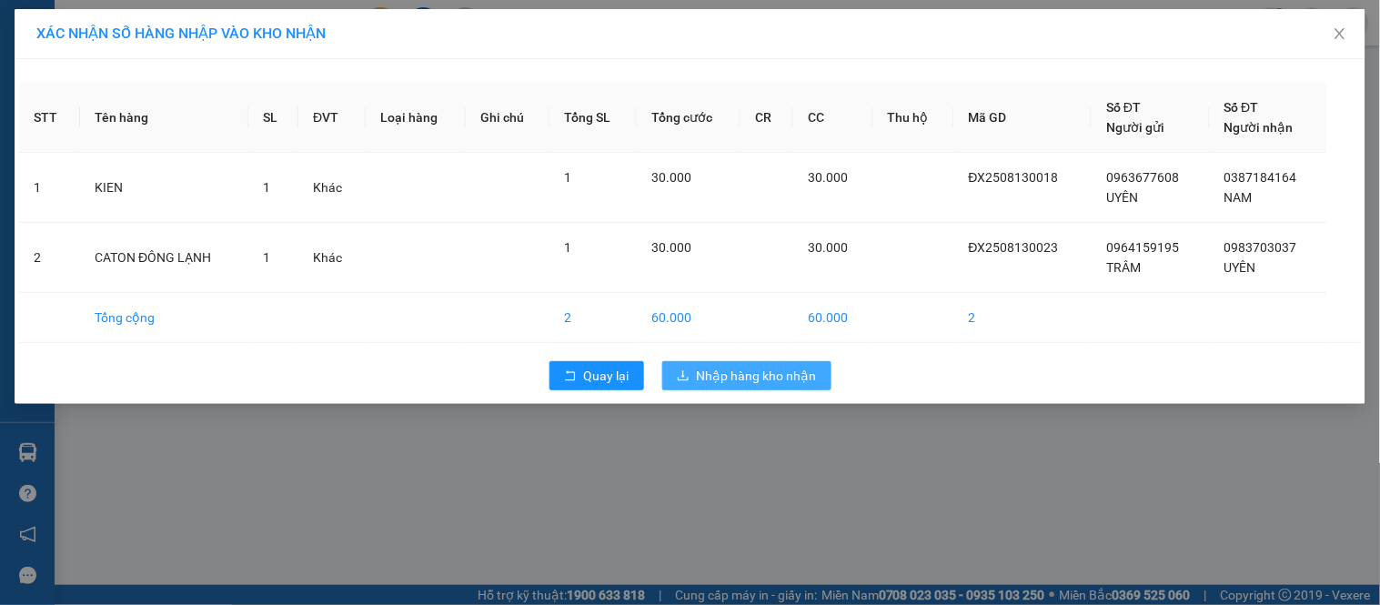
click at [696, 374] on button "Nhập hàng kho nhận" at bounding box center [746, 375] width 169 height 29
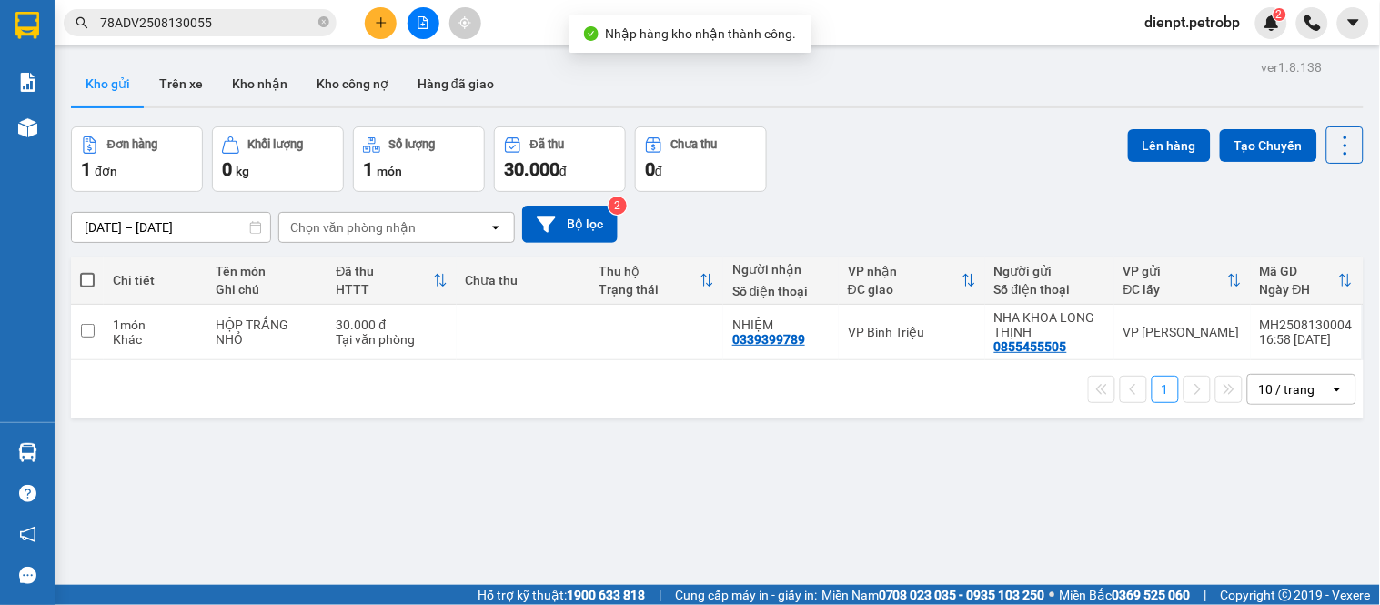
click at [942, 202] on div "[DATE] – [DATE] Press the down arrow key to interact with the calendar and sele…" at bounding box center [717, 224] width 1293 height 65
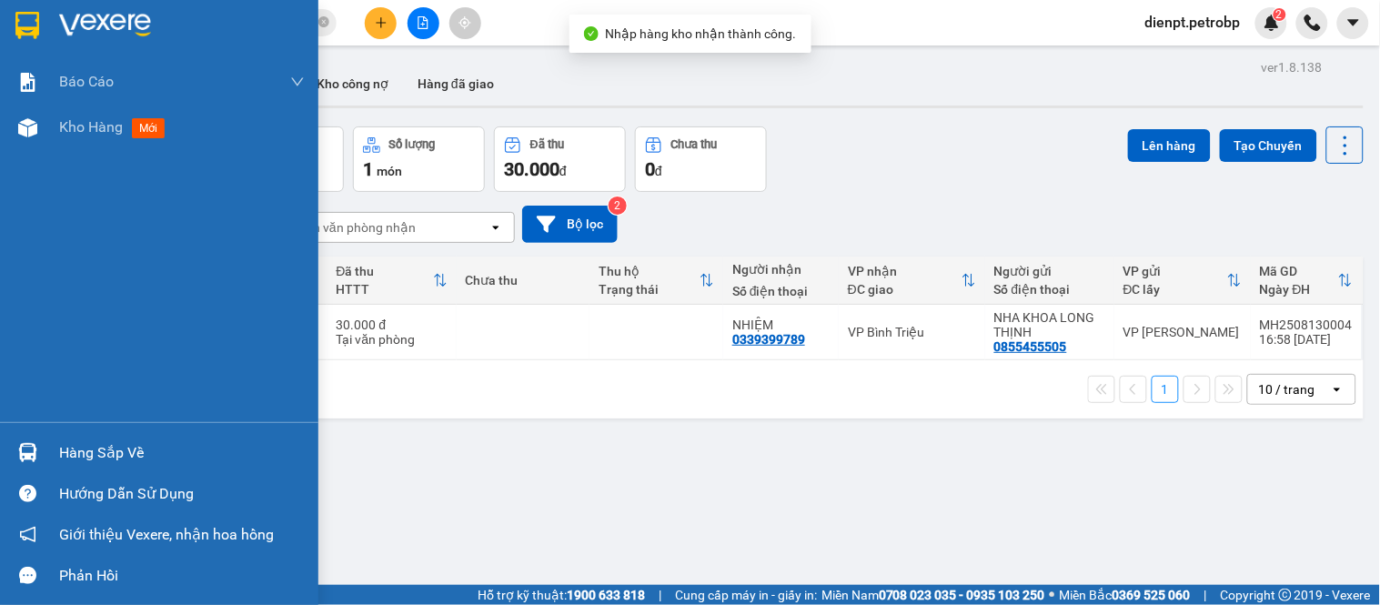
click at [45, 456] on div "Hàng sắp về" at bounding box center [159, 452] width 318 height 41
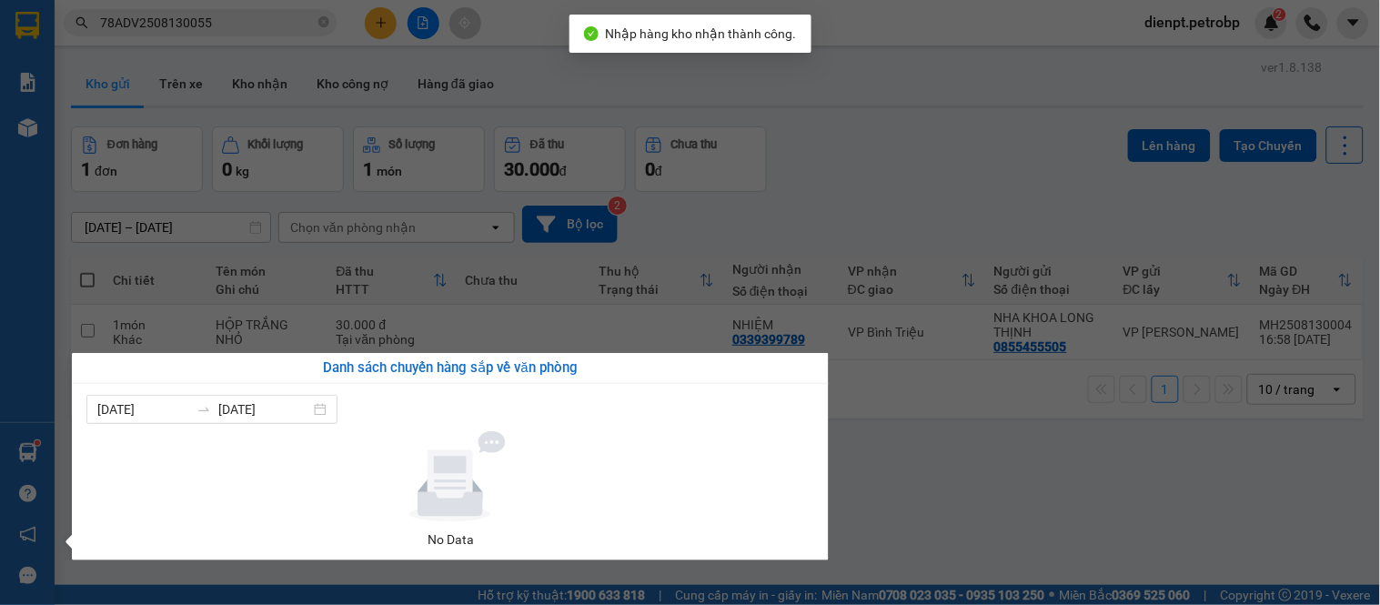
drag, startPoint x: 1052, startPoint y: 511, endPoint x: 1021, endPoint y: 333, distance: 180.9
click at [1056, 507] on section "Kết quả tìm kiếm ( 1 ) Bộ lọc Mã ĐH Trạng thái Món hàng Tổng cước Chưa cước Ngư…" at bounding box center [690, 302] width 1380 height 605
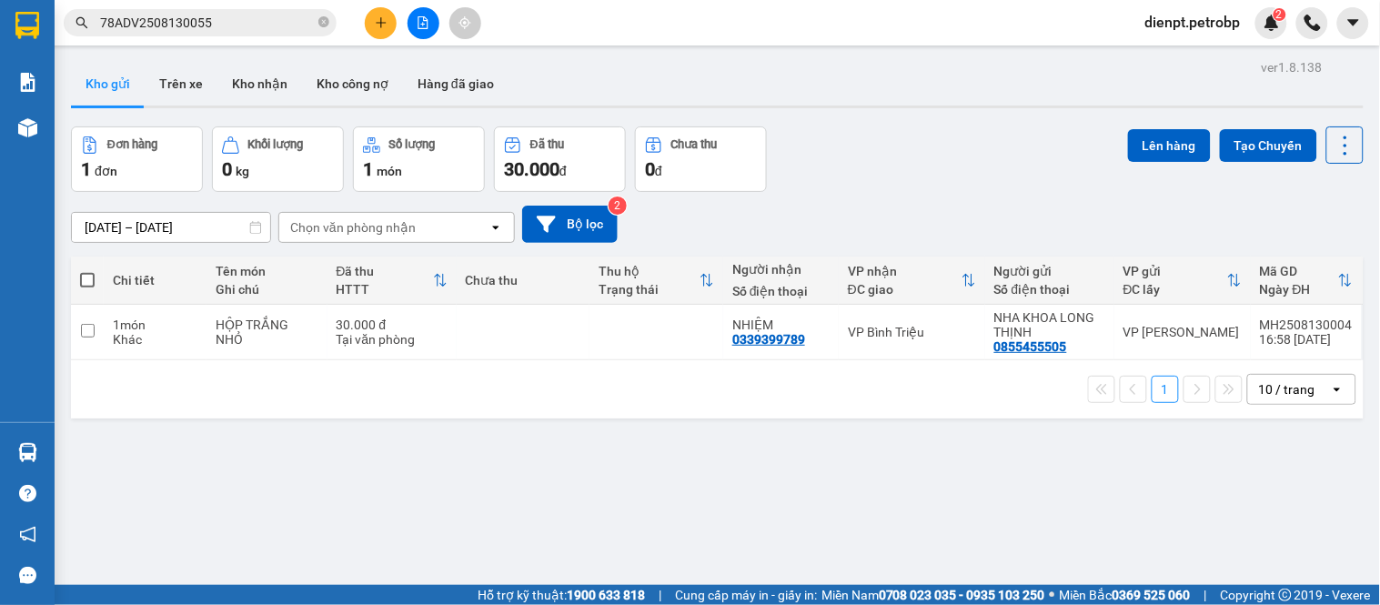
click at [948, 131] on div "Đơn hàng 1 đơn Khối lượng 0 kg Số lượng 1 món Đã thu 30.000 đ Chưa thu 0 đ Lên …" at bounding box center [717, 158] width 1293 height 65
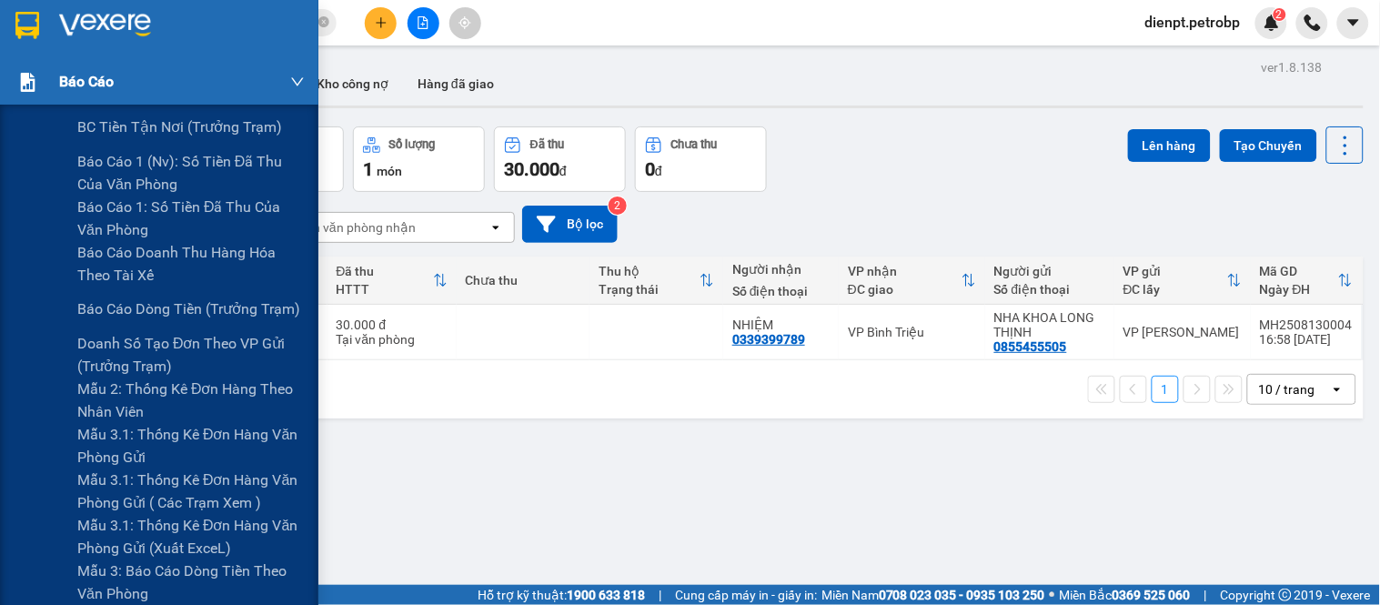
click at [16, 93] on div at bounding box center [28, 82] width 32 height 32
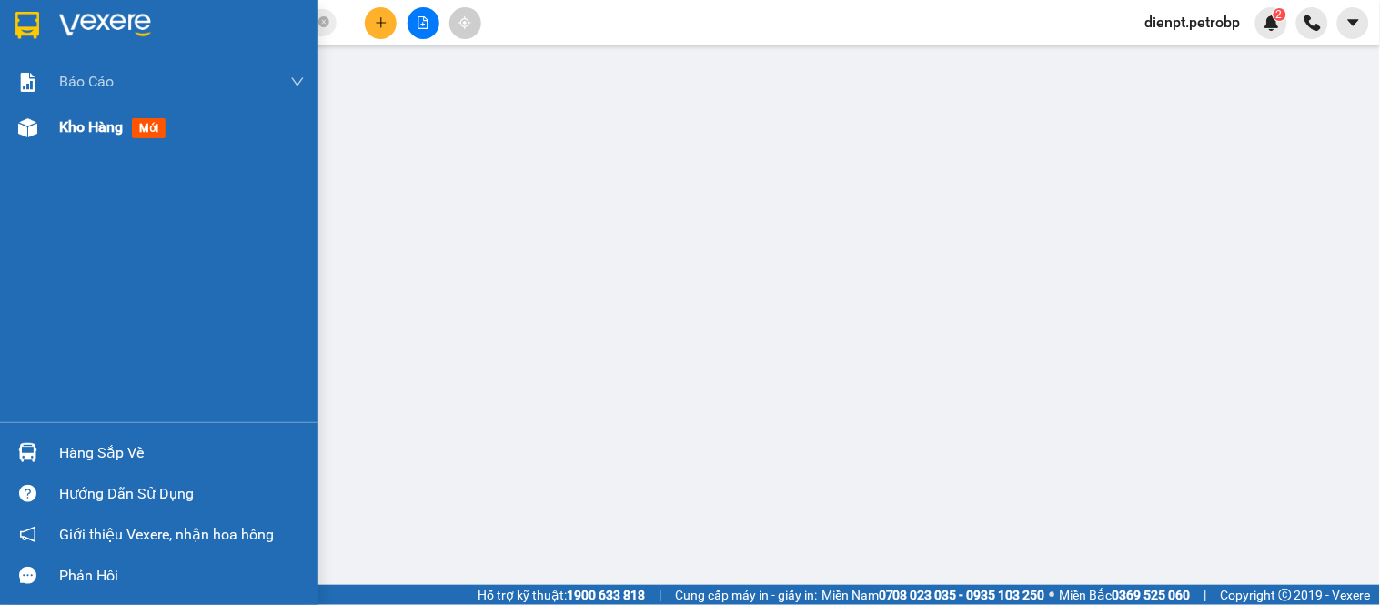
click at [68, 133] on span "Kho hàng" at bounding box center [91, 126] width 64 height 17
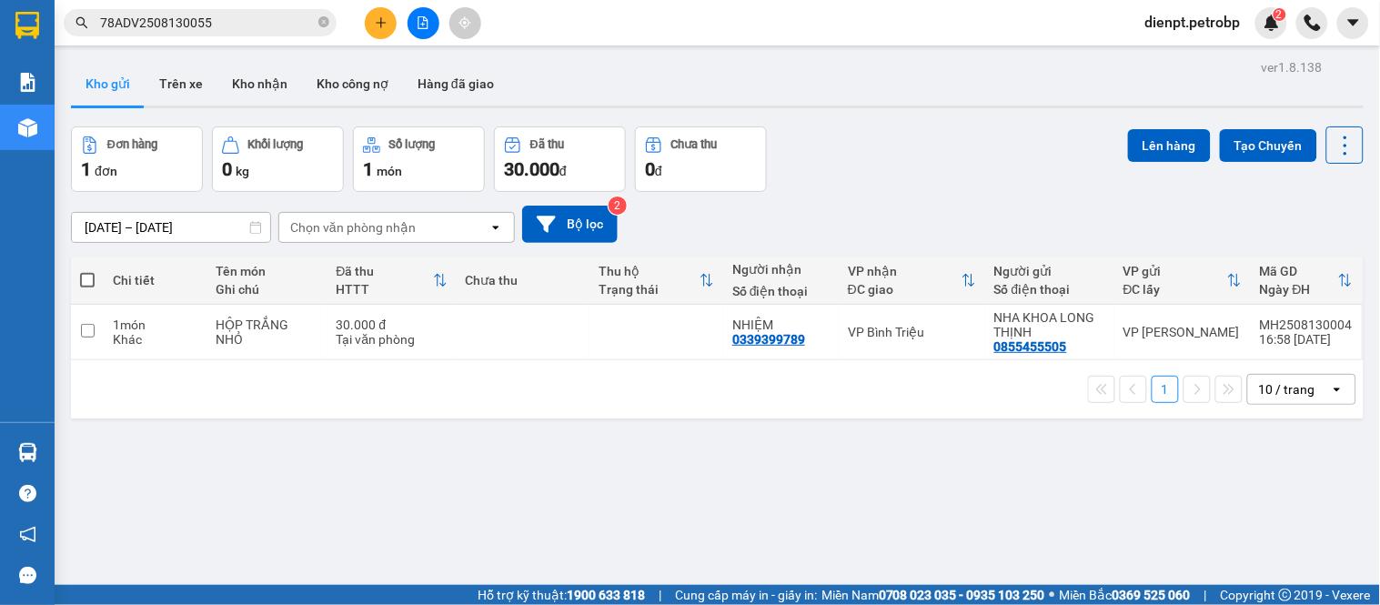
drag, startPoint x: 996, startPoint y: 168, endPoint x: 1379, endPoint y: 285, distance: 400.3
click at [1004, 167] on div "Đơn hàng 1 đơn Khối lượng 0 kg Số lượng 1 món Đã thu 30.000 đ Chưa thu 0 đ Lên …" at bounding box center [717, 158] width 1293 height 65
click at [235, 79] on button "Kho nhận" at bounding box center [259, 84] width 85 height 44
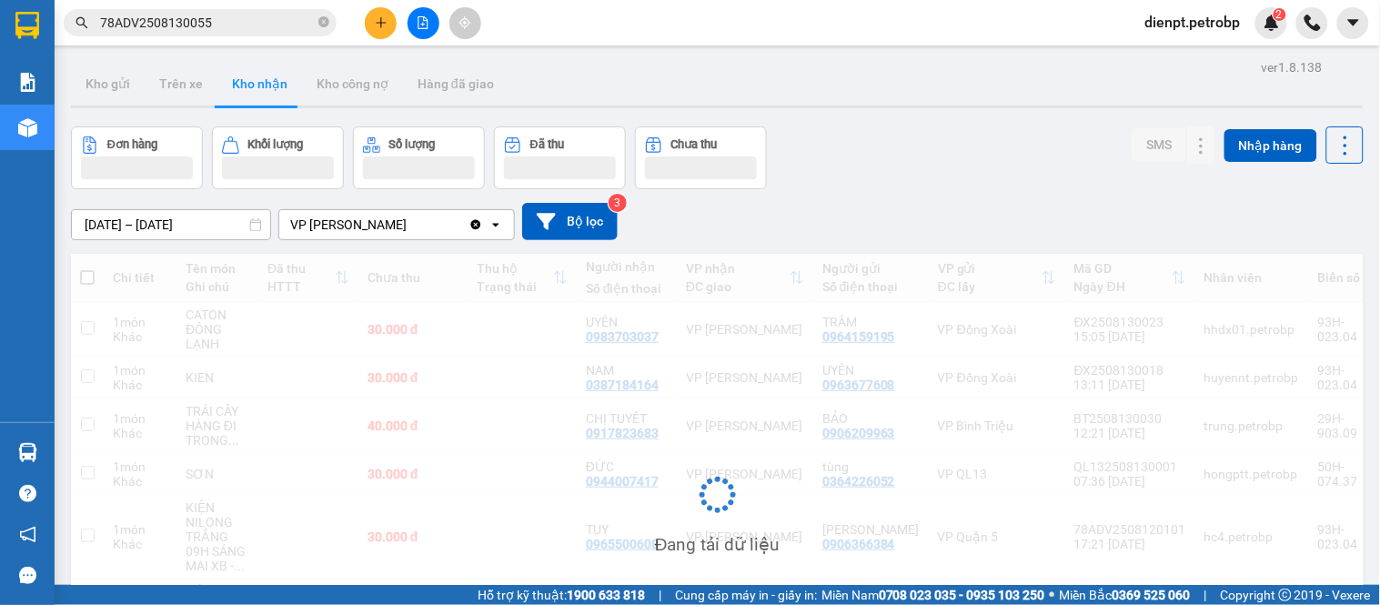
click at [911, 152] on div "Đơn hàng Khối lượng Số lượng Đã thu Chưa thu SMS Nhập hàng" at bounding box center [717, 157] width 1293 height 63
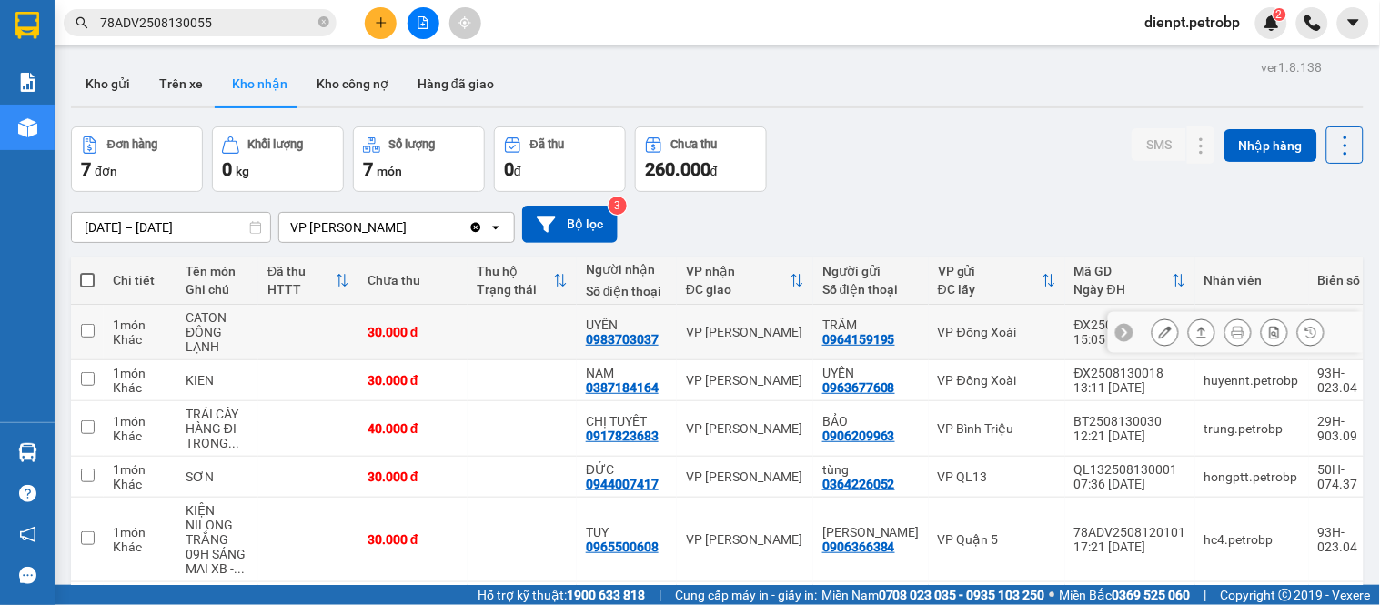
click at [583, 337] on td "UYÊN 0983703037" at bounding box center [627, 332] width 100 height 55
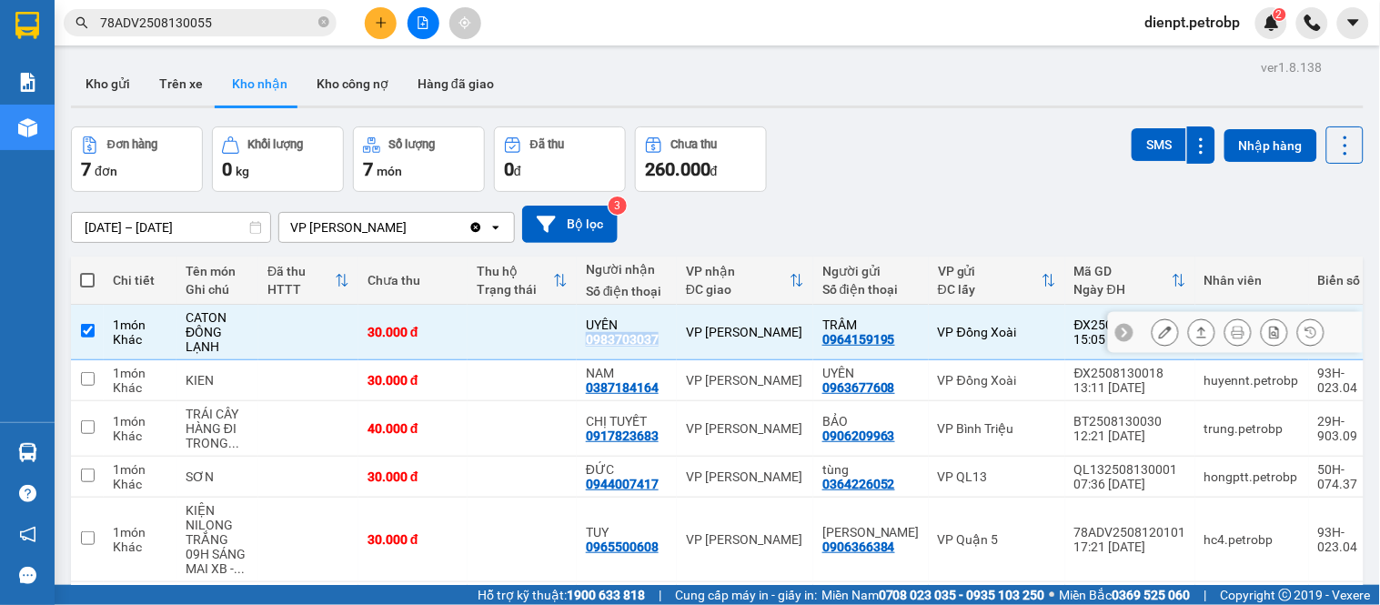
click at [583, 337] on td "UYÊN 0983703037" at bounding box center [627, 332] width 100 height 55
checkbox input "false"
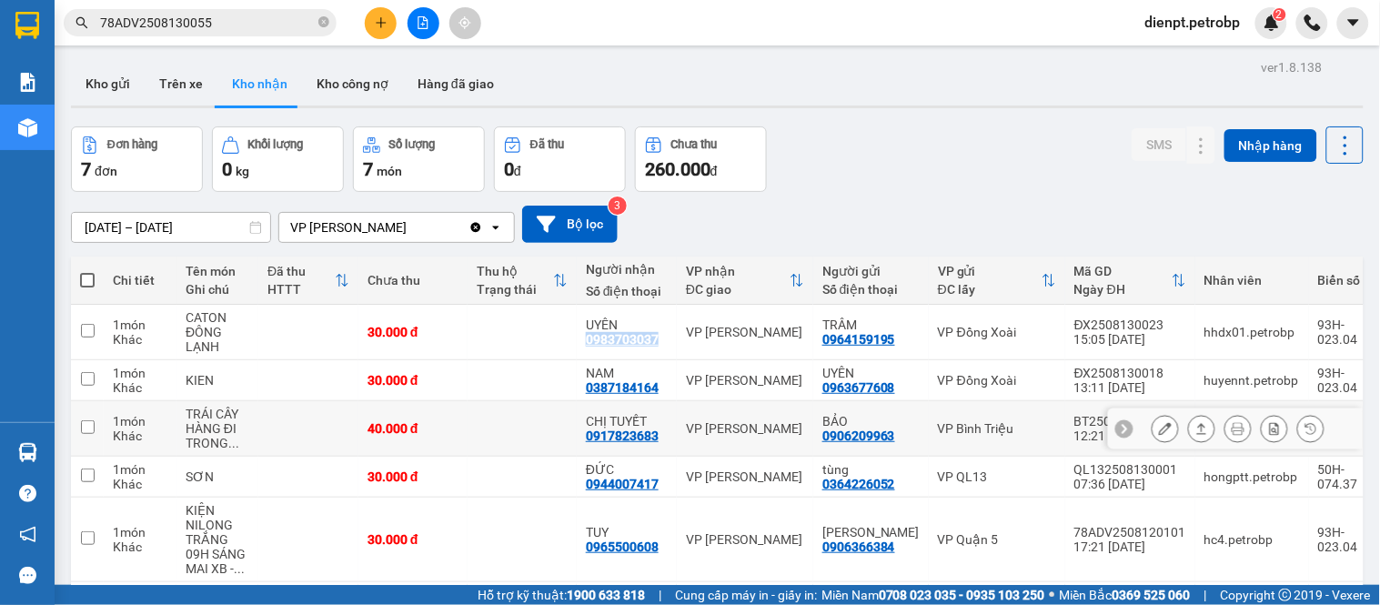
copy div "0983703037"
click at [1296, 180] on div "SMS Nhập hàng" at bounding box center [1248, 158] width 232 height 65
click at [630, 385] on div "0387184164" at bounding box center [622, 387] width 73 height 15
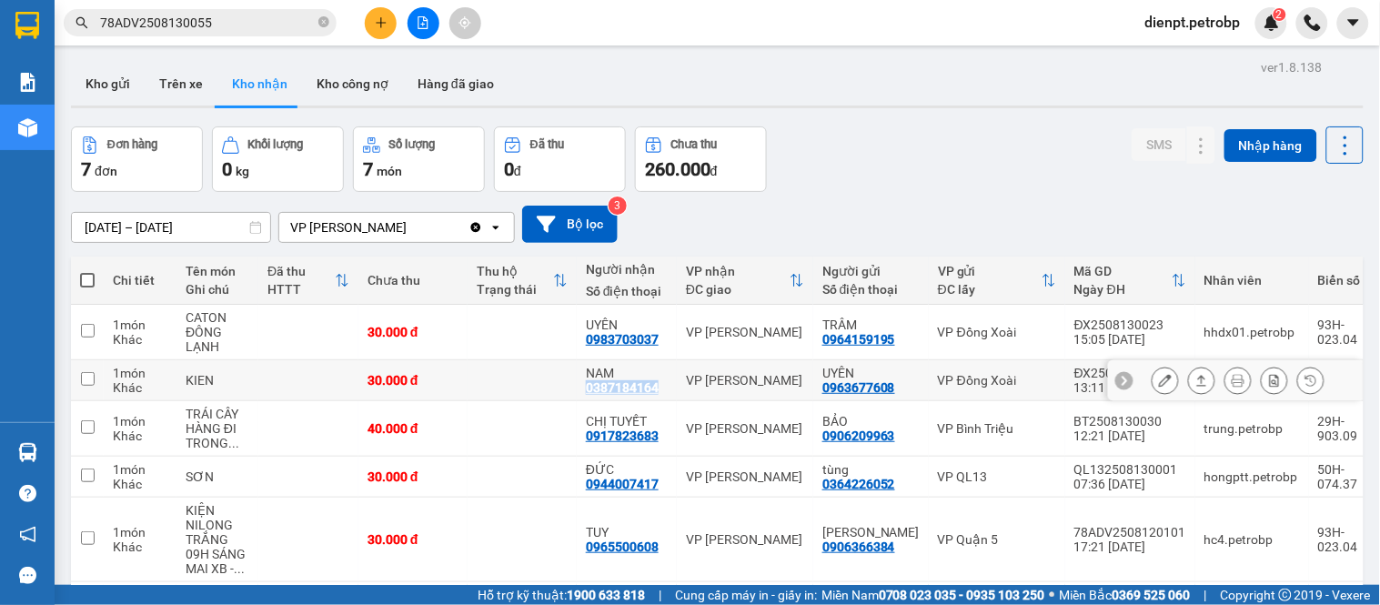
click at [630, 385] on div "0387184164" at bounding box center [622, 387] width 73 height 15
copy div "0387184164"
click at [1273, 215] on div "[DATE] – [DATE] Press the down arrow key to interact with the calendar and sele…" at bounding box center [717, 224] width 1293 height 37
click at [474, 235] on div "Clear value open" at bounding box center [490, 227] width 45 height 29
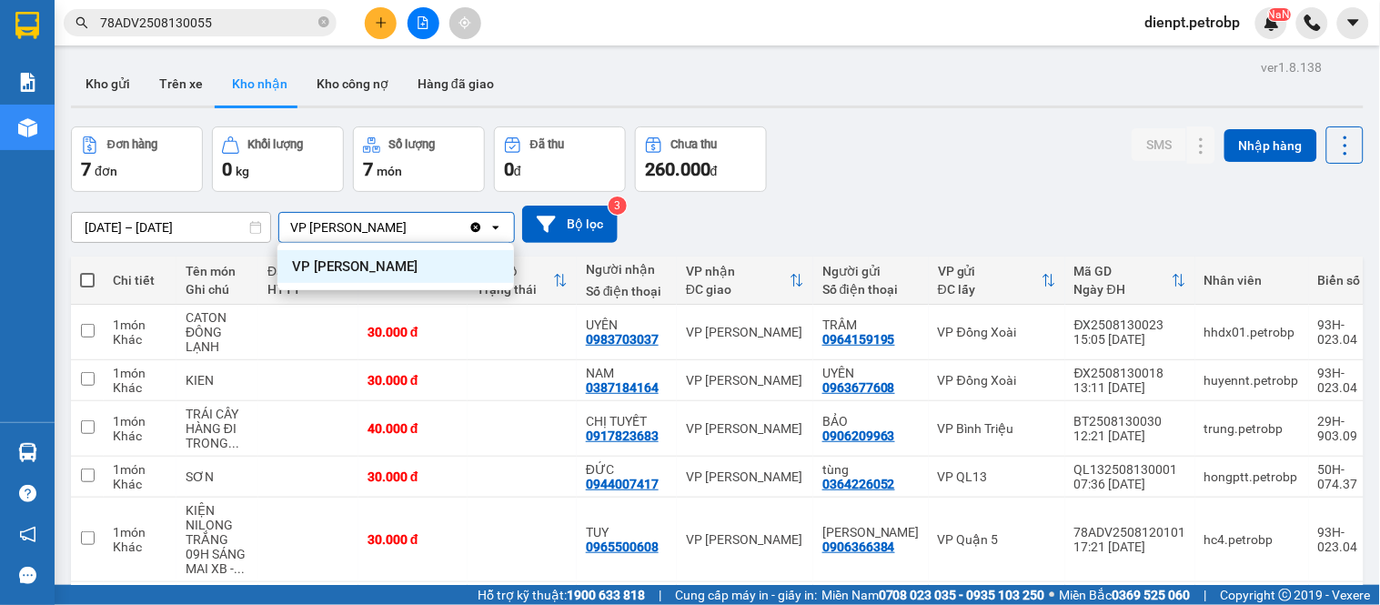
click at [984, 156] on div "Đơn hàng 7 đơn Khối lượng 0 kg Số lượng 7 món Đã thu 0 đ Chưa thu 260.000 đ SMS…" at bounding box center [717, 158] width 1293 height 65
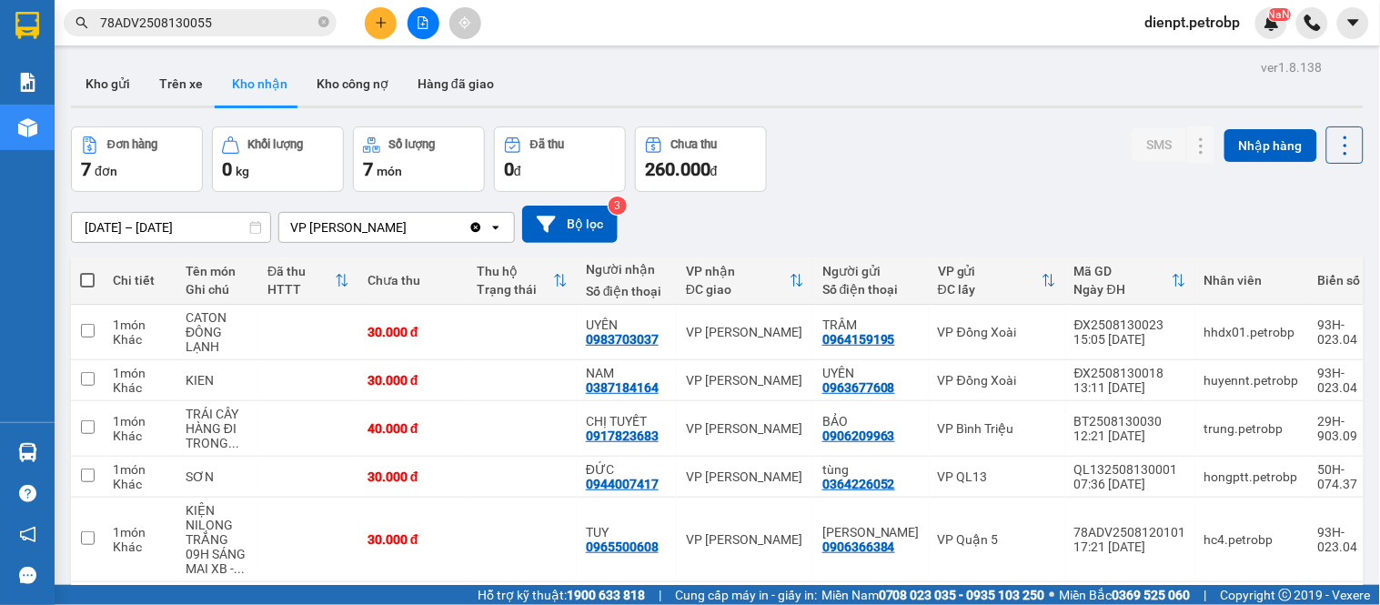
click at [1017, 170] on div "Đơn hàng 7 đơn Khối lượng 0 kg Số lượng 7 món Đã thu 0 đ Chưa thu 260.000 đ SMS…" at bounding box center [717, 158] width 1293 height 65
click at [1016, 174] on div "Đơn hàng 7 đơn Khối lượng 0 kg Số lượng 7 món Đã thu 0 đ Chưa thu 260.000 đ SMS…" at bounding box center [717, 158] width 1293 height 65
click at [1278, 216] on div "[DATE] – [DATE] Press the down arrow key to interact with the calendar and sele…" at bounding box center [717, 224] width 1293 height 37
click at [894, 220] on div "[DATE] – [DATE] Press the down arrow key to interact with the calendar and sele…" at bounding box center [717, 224] width 1293 height 37
drag, startPoint x: 1057, startPoint y: 151, endPoint x: 1023, endPoint y: 29, distance: 126.4
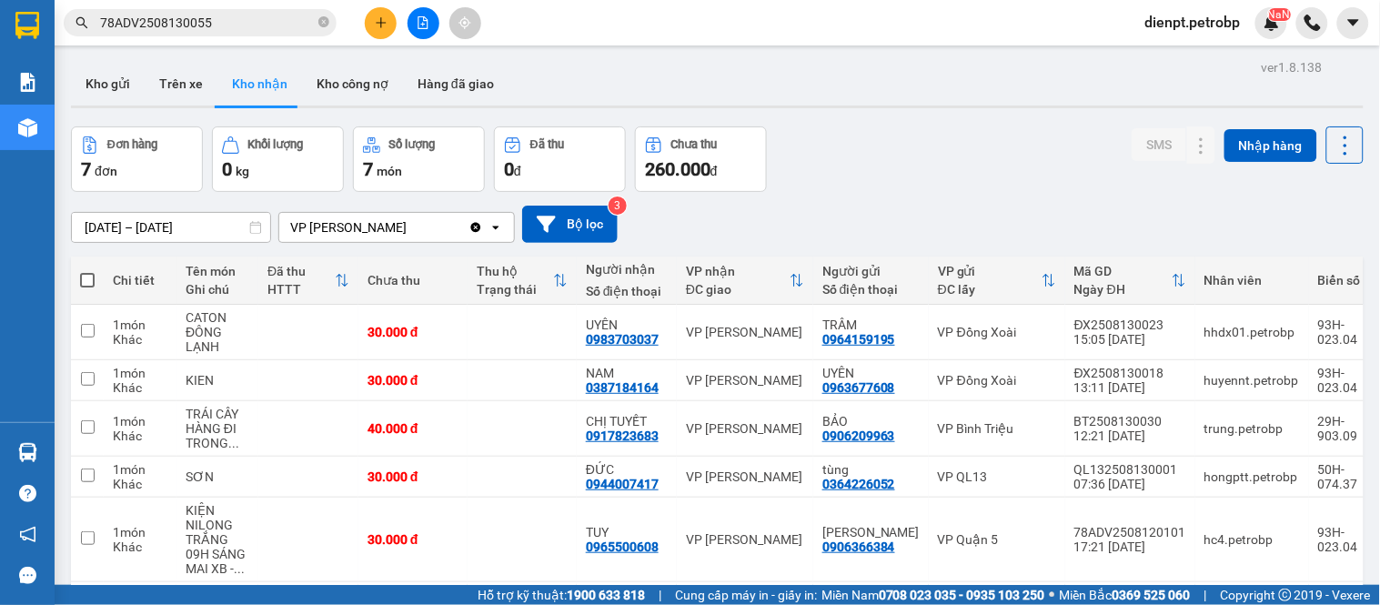
click at [1050, 118] on div "ver 1.8.138 Kho gửi Trên xe Kho nhận Kho công nợ Hàng đã giao Đơn hàng 7 đơn Kh…" at bounding box center [717, 414] width 1307 height 719
click at [934, 179] on div "Đơn hàng 7 đơn Khối lượng 0 kg Số lượng 7 món Đã thu 0 đ Chưa thu 260.000 đ SMS…" at bounding box center [717, 158] width 1293 height 65
click at [1270, 216] on div "[DATE] – [DATE] Press the down arrow key to interact with the calendar and sele…" at bounding box center [717, 224] width 1293 height 37
click at [922, 153] on div "Đơn hàng 7 đơn Khối lượng 0 kg Số lượng 7 món Đã thu 0 đ Chưa thu 260.000 đ SMS…" at bounding box center [717, 158] width 1293 height 65
click at [962, 201] on div "[DATE] – [DATE] Press the down arrow key to interact with the calendar and sele…" at bounding box center [717, 224] width 1293 height 65
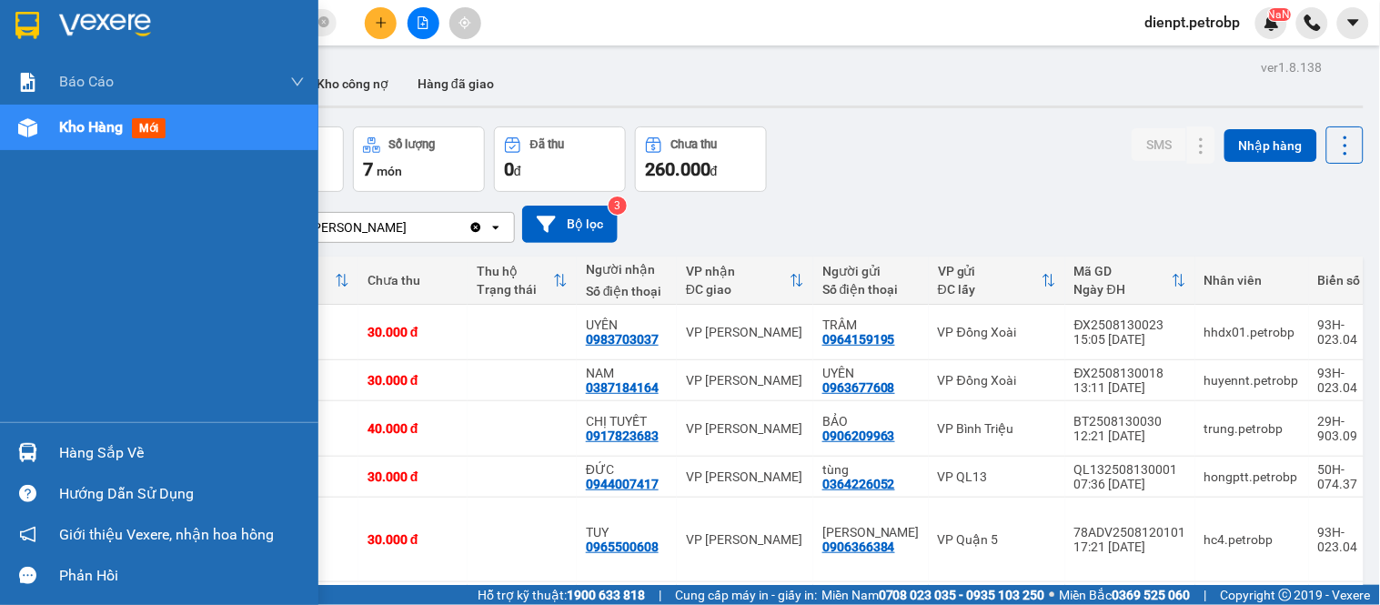
click at [84, 335] on div "Báo cáo BC tiền tận nơi (trưởng trạm) Báo cáo 1 (nv): Số tiền đã thu của văn ph…" at bounding box center [159, 240] width 318 height 363
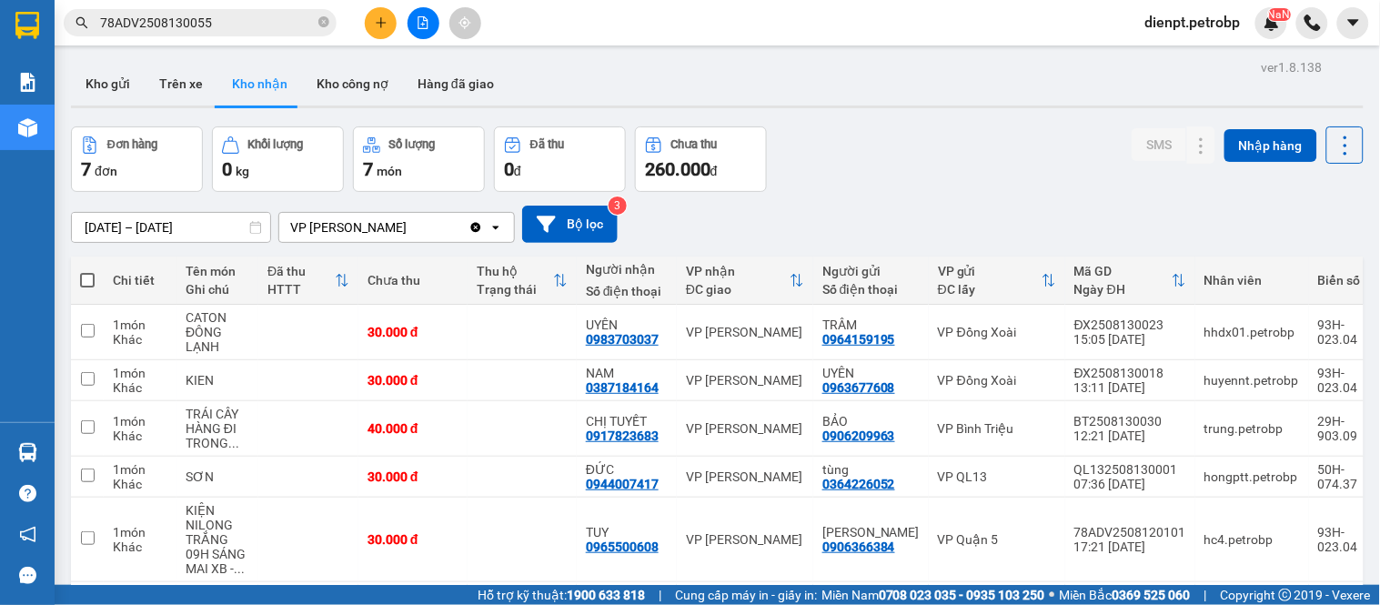
click at [894, 111] on div "ver 1.8.138 Kho gửi Trên xe Kho nhận Kho công nợ Hàng đã giao Đơn hàng 7 đơn Kh…" at bounding box center [717, 414] width 1307 height 719
click at [1197, 332] on button at bounding box center [1201, 333] width 25 height 32
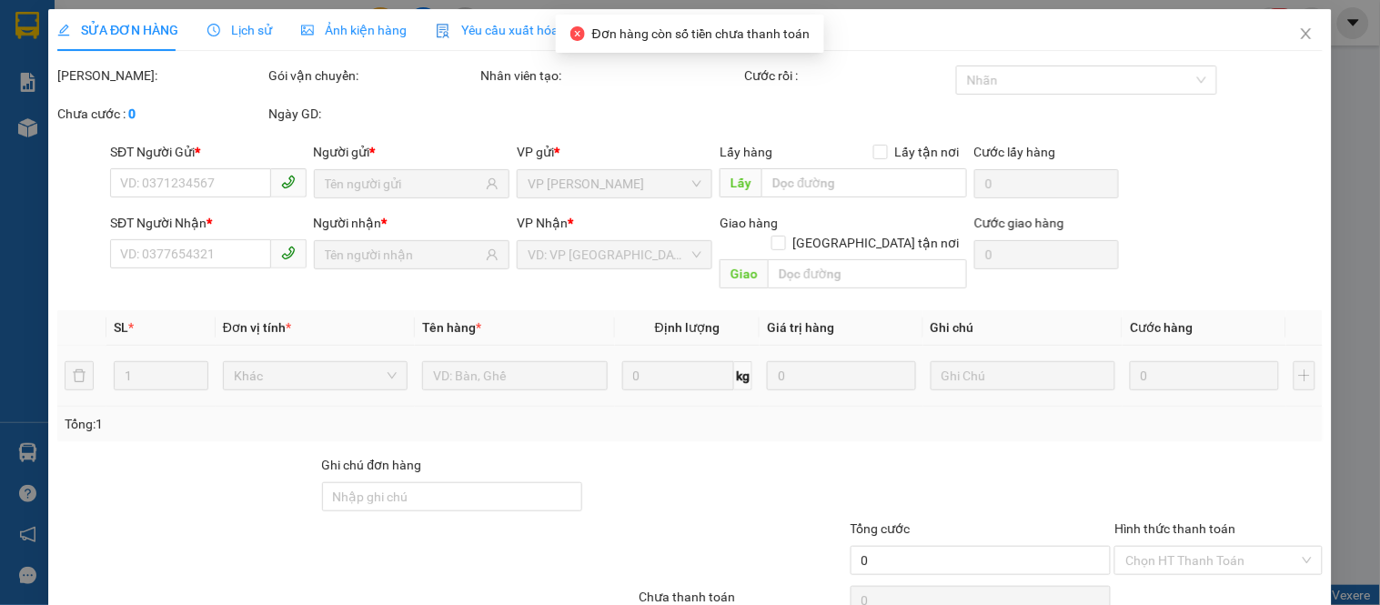
type input "0964159195"
type input "TRÂM"
type input "0983703037"
type input "UYÊN"
type input "30.000"
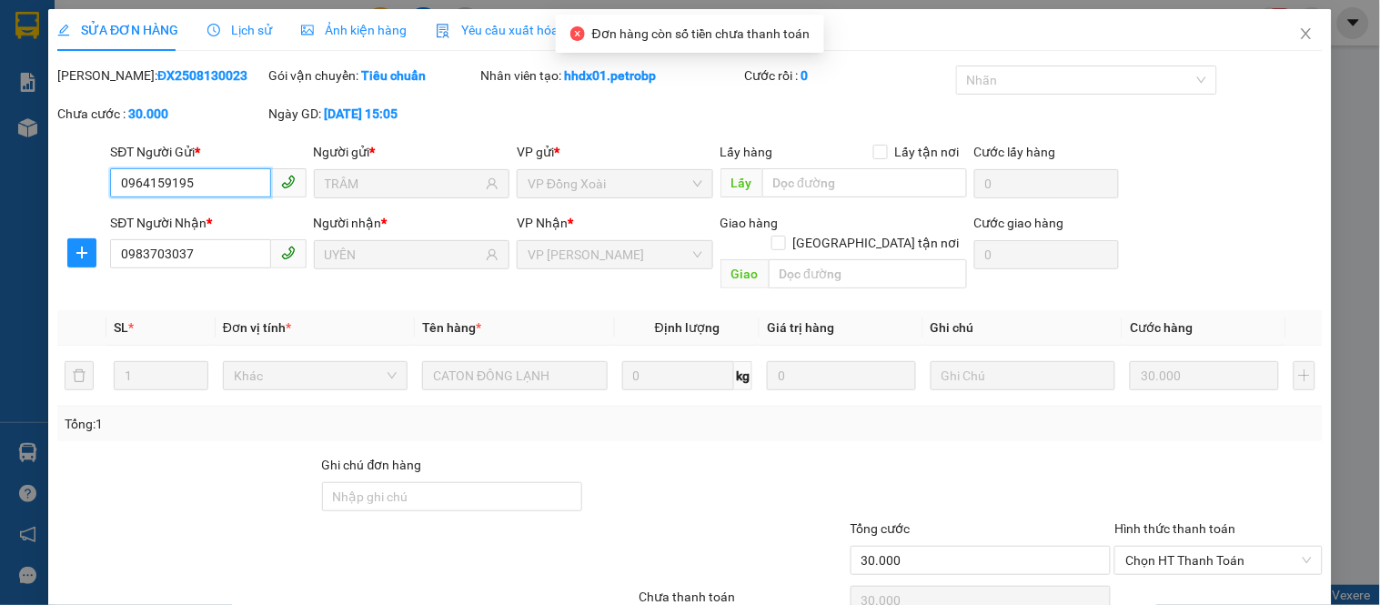
scroll to position [71, 0]
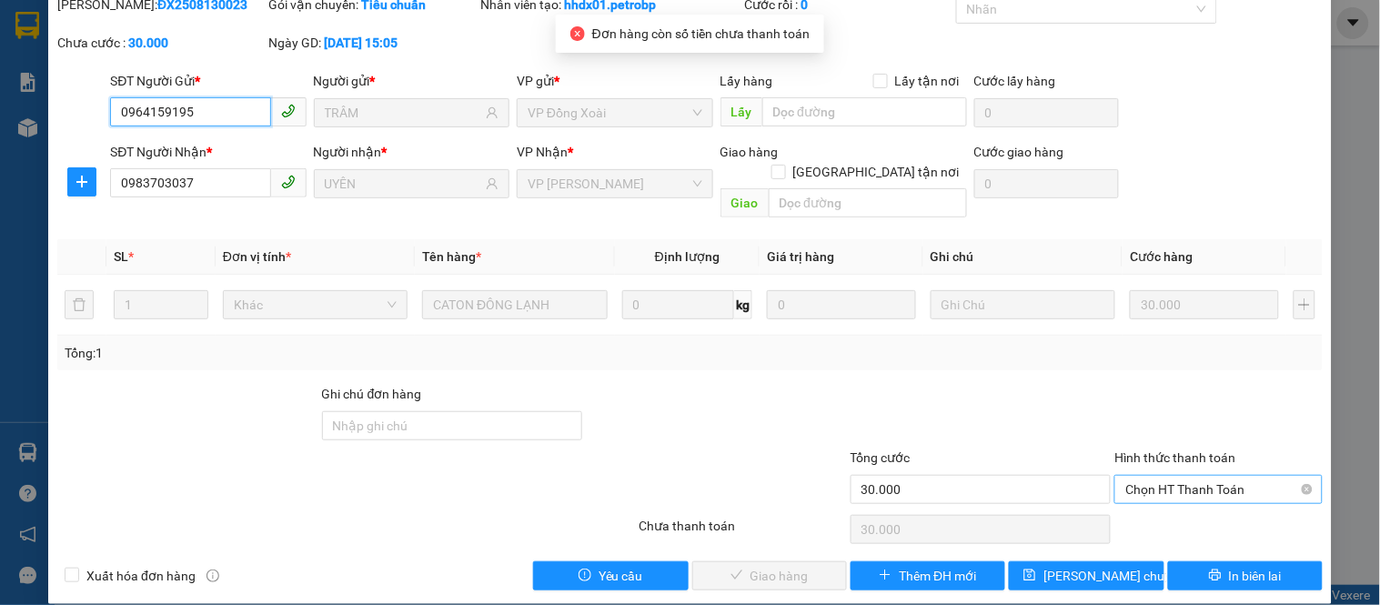
click at [1223, 476] on span "Chọn HT Thanh Toán" at bounding box center [1218, 489] width 186 height 27
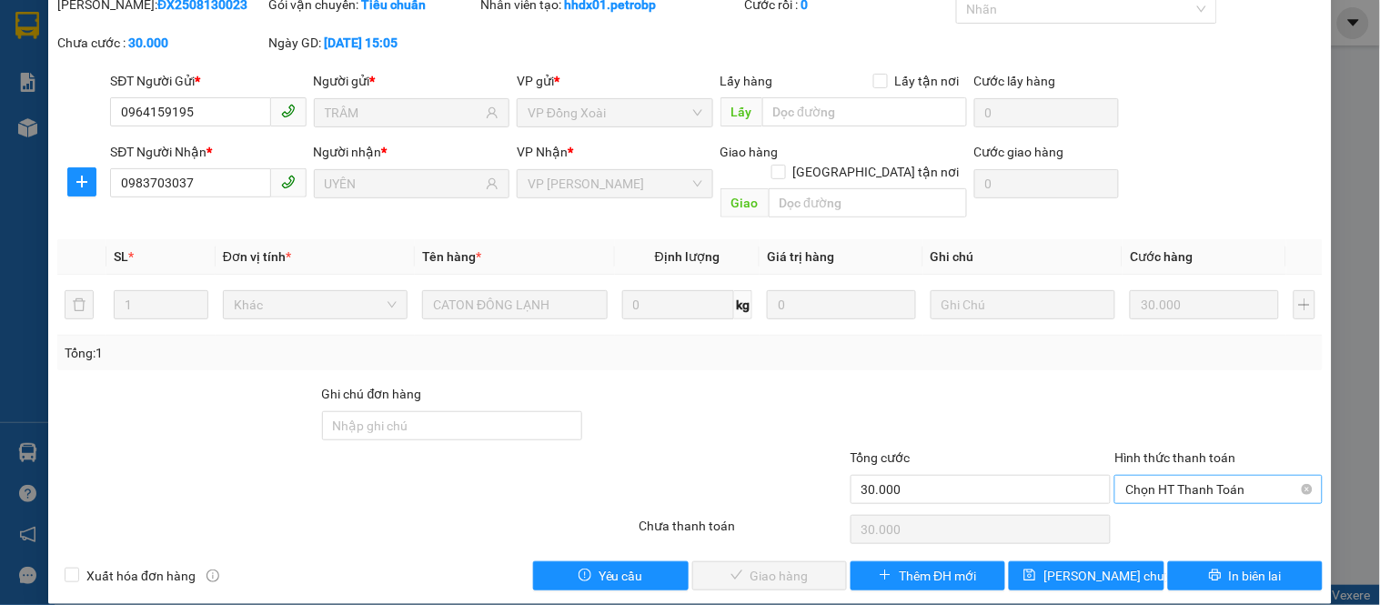
click at [1183, 476] on span "Chọn HT Thanh Toán" at bounding box center [1218, 489] width 186 height 27
click at [1181, 498] on div "Tại văn phòng" at bounding box center [1207, 506] width 184 height 20
type input "0"
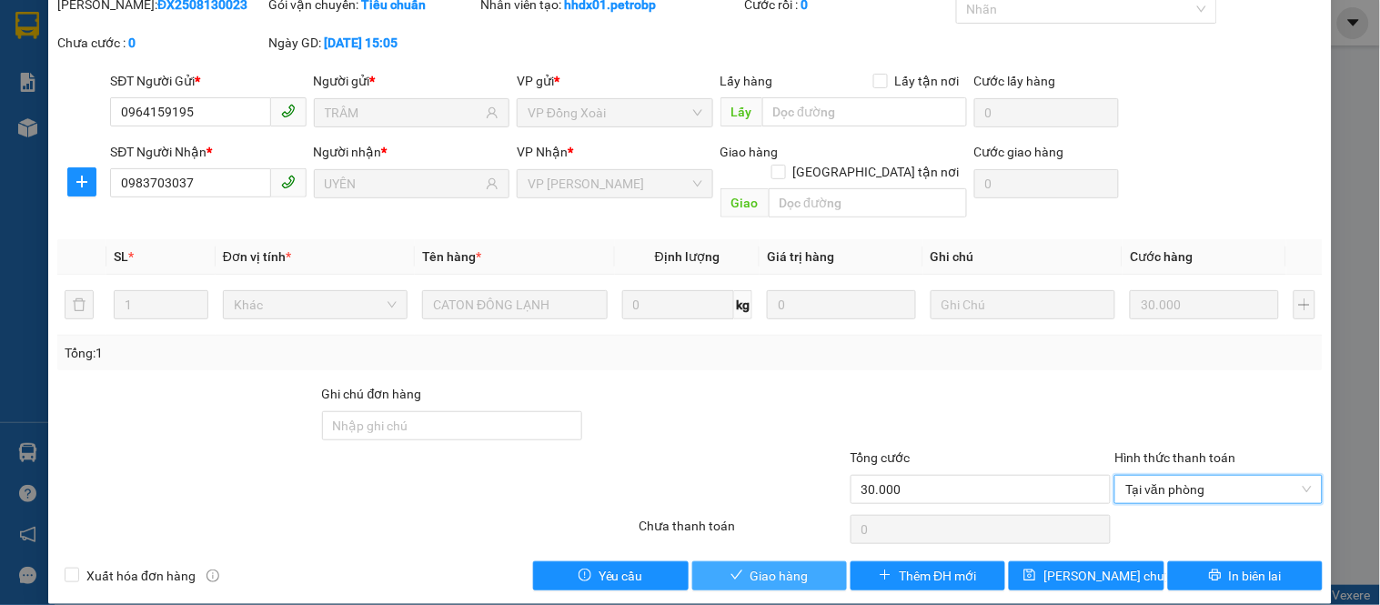
click at [753, 566] on span "Giao hàng" at bounding box center [779, 576] width 58 height 20
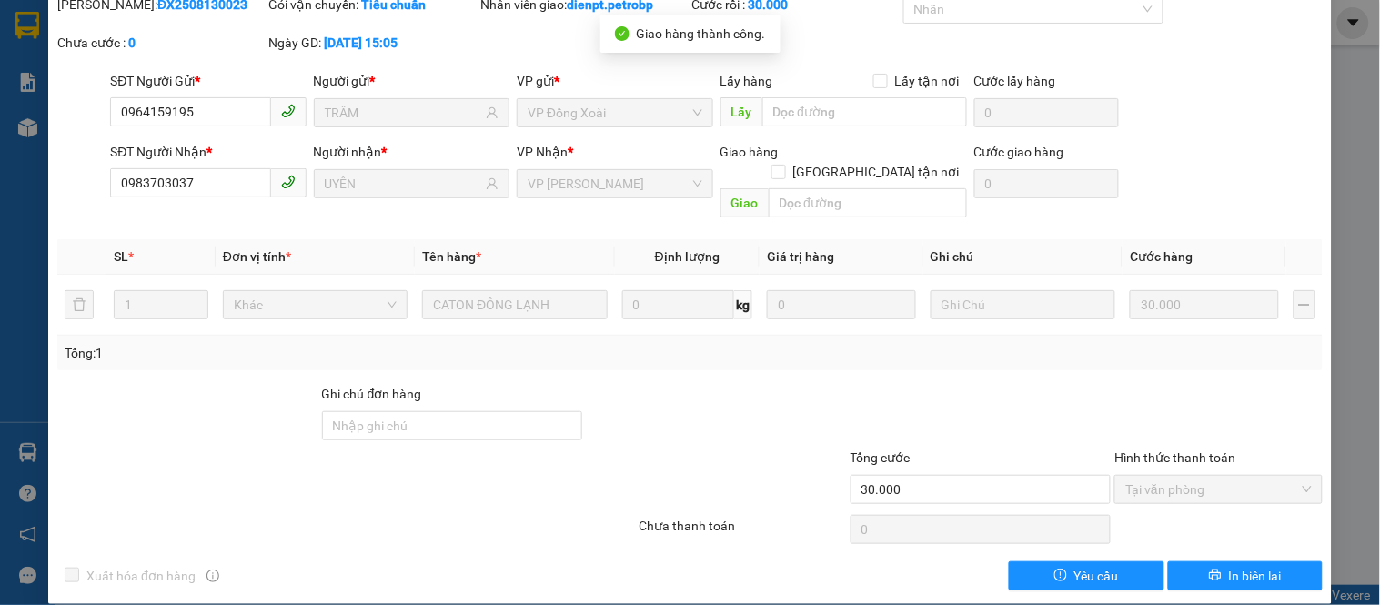
click at [176, 13] on div "Mã ĐH: ĐX2508130023" at bounding box center [160, 5] width 207 height 20
click at [176, 11] on b "ĐX2508130023" at bounding box center [202, 4] width 90 height 15
copy b "ĐX2508130023"
click at [1180, 107] on div "SĐT Người Gửi * 0964159195 Người gửi * TRÂM VP gửi * VP Đồng Xoài Lấy hàng Lấy …" at bounding box center [716, 103] width 1220 height 64
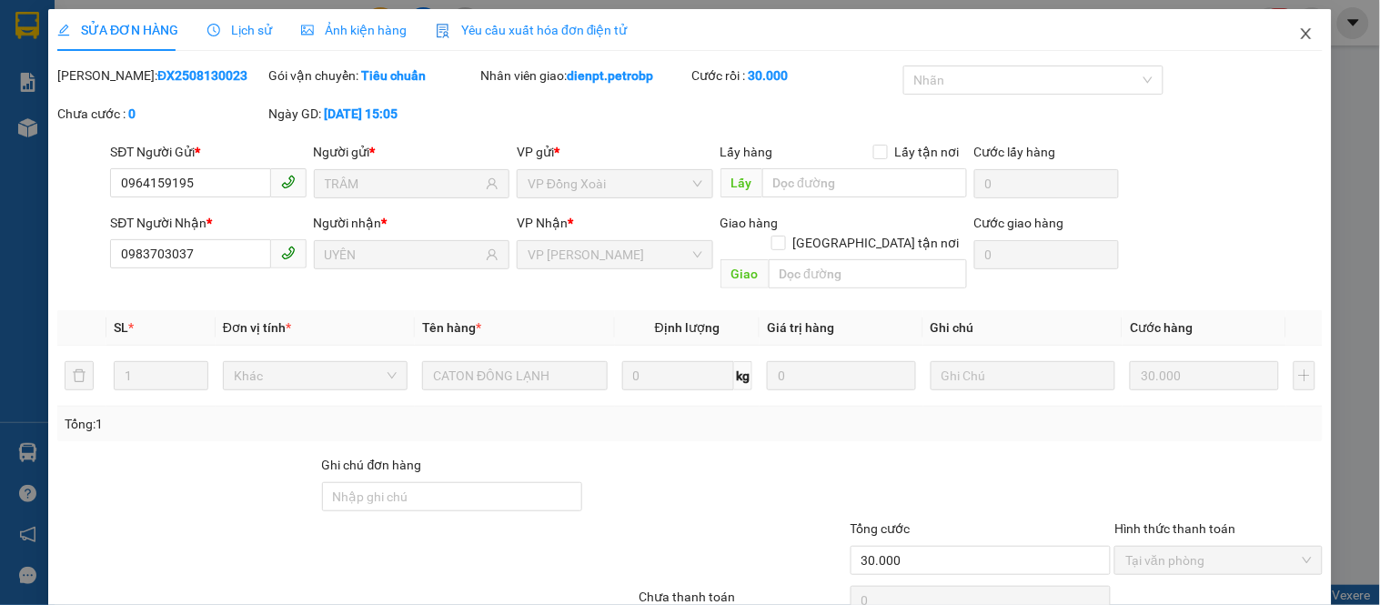
click at [1299, 34] on icon "close" at bounding box center [1306, 33] width 15 height 15
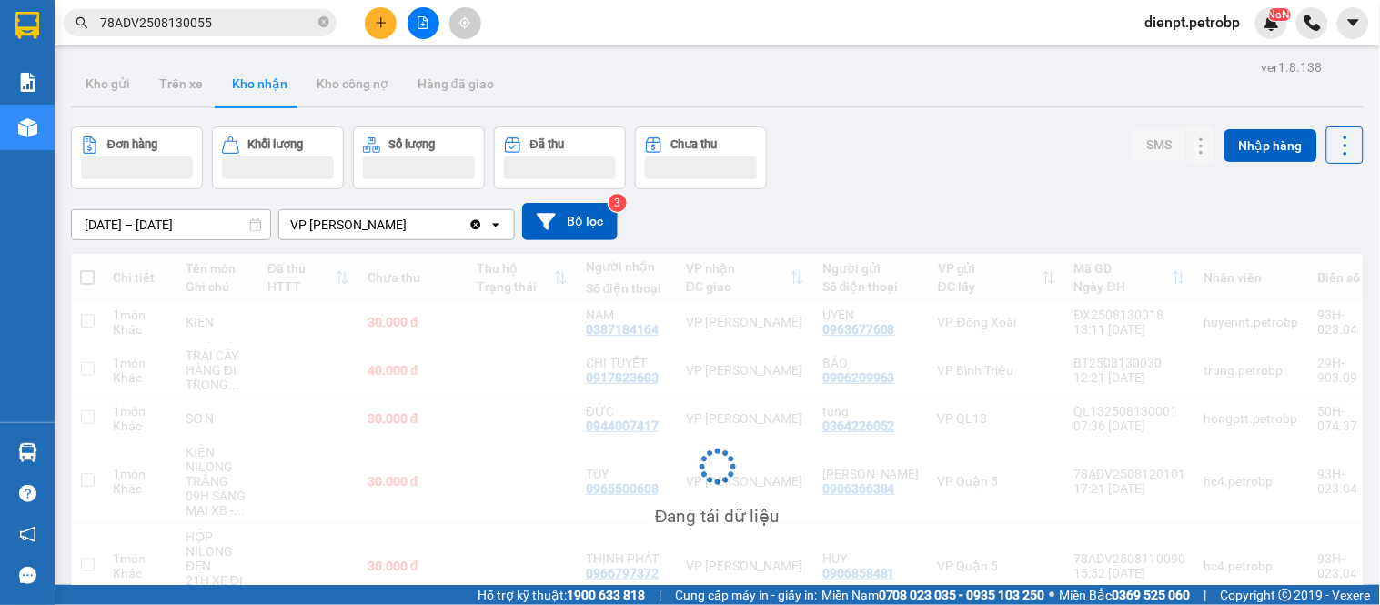
click at [921, 147] on div "Đơn hàng Khối lượng Số lượng Đã thu Chưa thu SMS Nhập hàng" at bounding box center [717, 157] width 1293 height 63
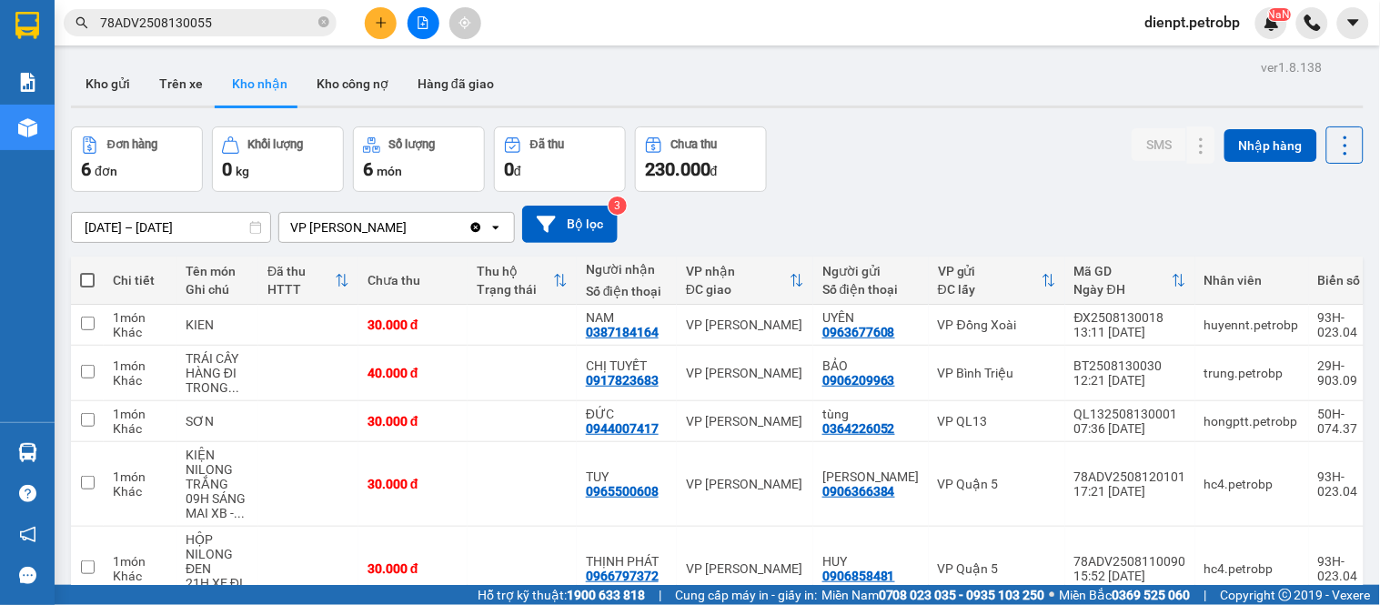
click at [830, 115] on div "ver 1.8.138 Kho gửi Trên xe Kho nhận Kho công nợ Hàng đã giao Đơn hàng 6 đơn Kh…" at bounding box center [717, 386] width 1307 height 663
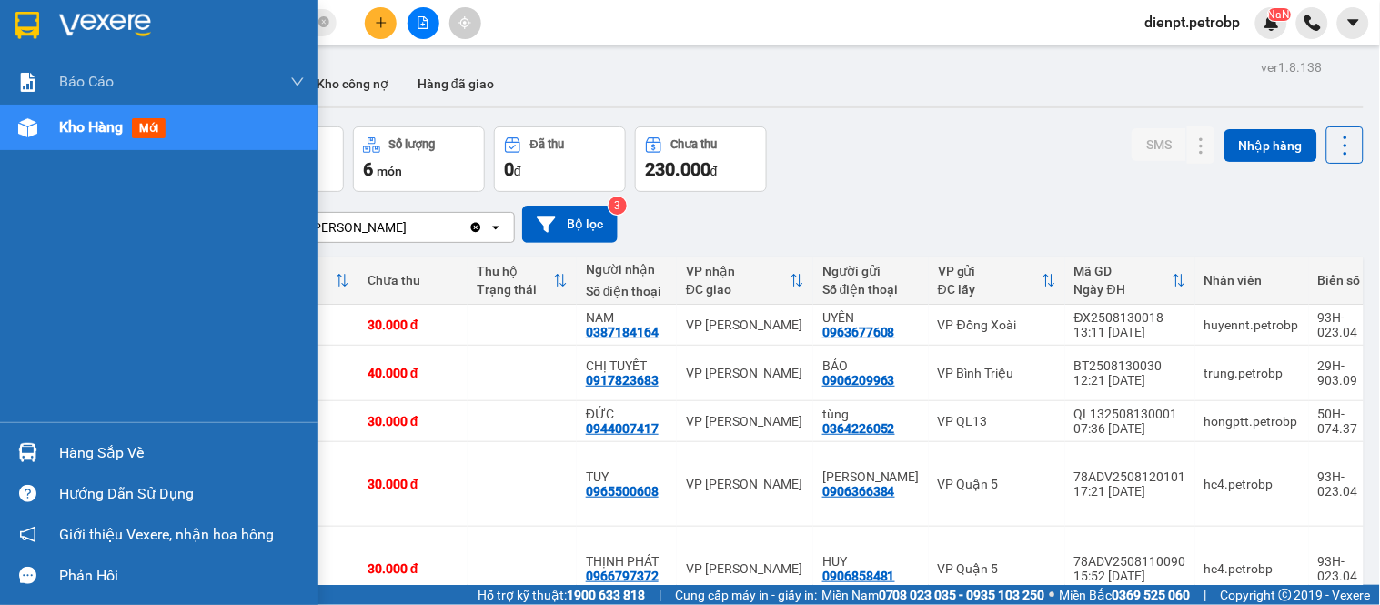
click at [39, 449] on div at bounding box center [28, 453] width 32 height 32
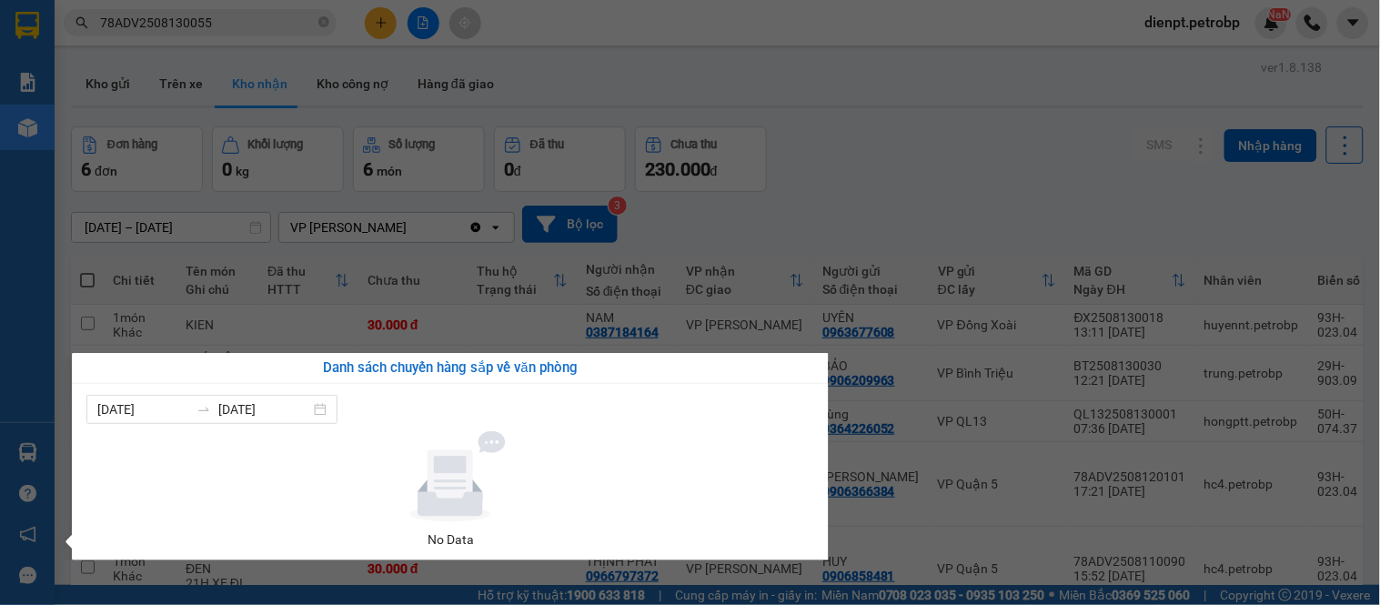
click at [1339, 92] on section "Kết quả tìm kiếm ( 1 ) Bộ lọc Mã ĐH Trạng thái Món hàng Tổng cước Chưa cước Ngư…" at bounding box center [690, 302] width 1380 height 605
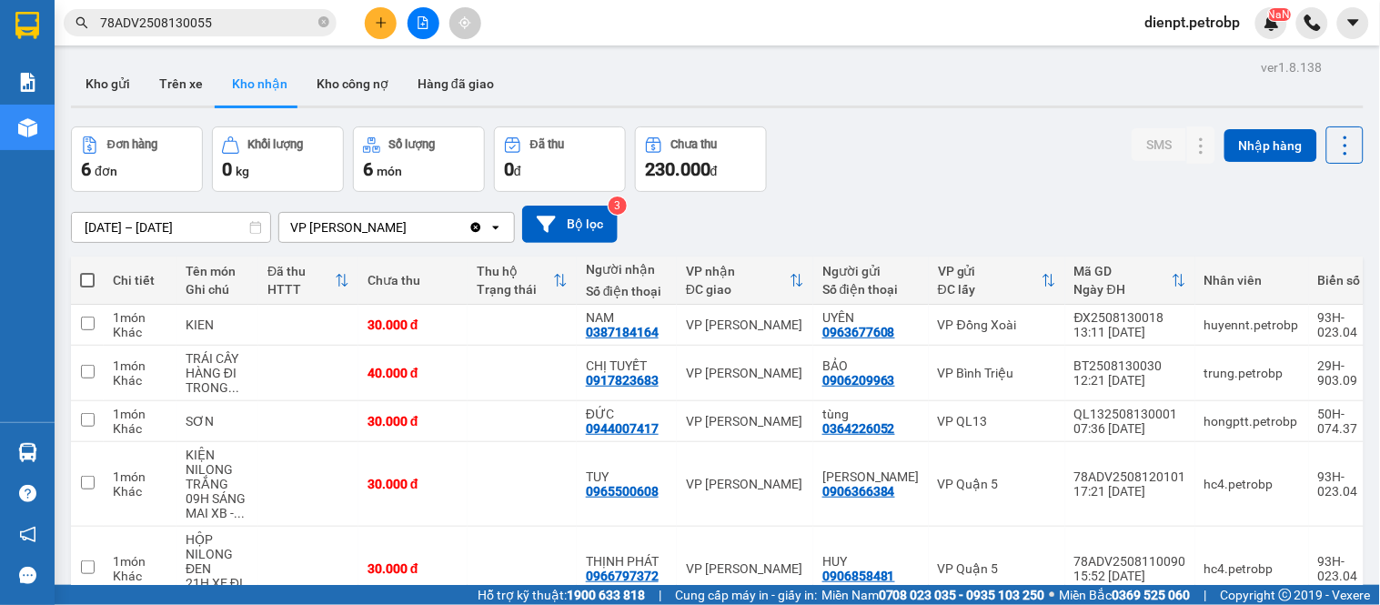
click at [1322, 211] on div "[DATE] – [DATE] Press the down arrow key to interact with the calendar and sele…" at bounding box center [717, 224] width 1293 height 37
click at [1361, 202] on main "ver 1.8.138 Kho gửi Trên xe Kho nhận Kho công nợ Hàng đã giao Đơn hàng 6 đơn Kh…" at bounding box center [690, 292] width 1380 height 585
click at [875, 139] on div "Đơn hàng 6 đơn Khối lượng 0 kg Số lượng 6 món Đã thu 0 đ Chưa thu 230.000 đ SMS…" at bounding box center [717, 158] width 1293 height 65
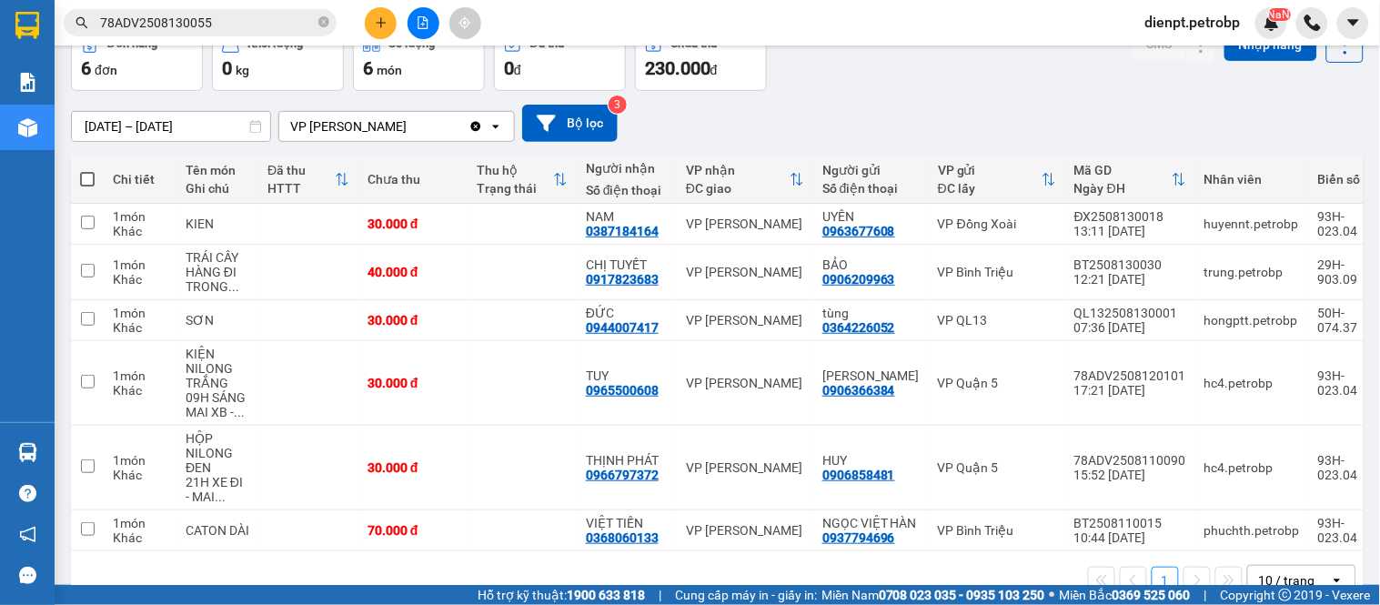
click at [1307, 116] on div "[DATE] – [DATE] Press the down arrow key to interact with the calendar and sele…" at bounding box center [717, 123] width 1293 height 37
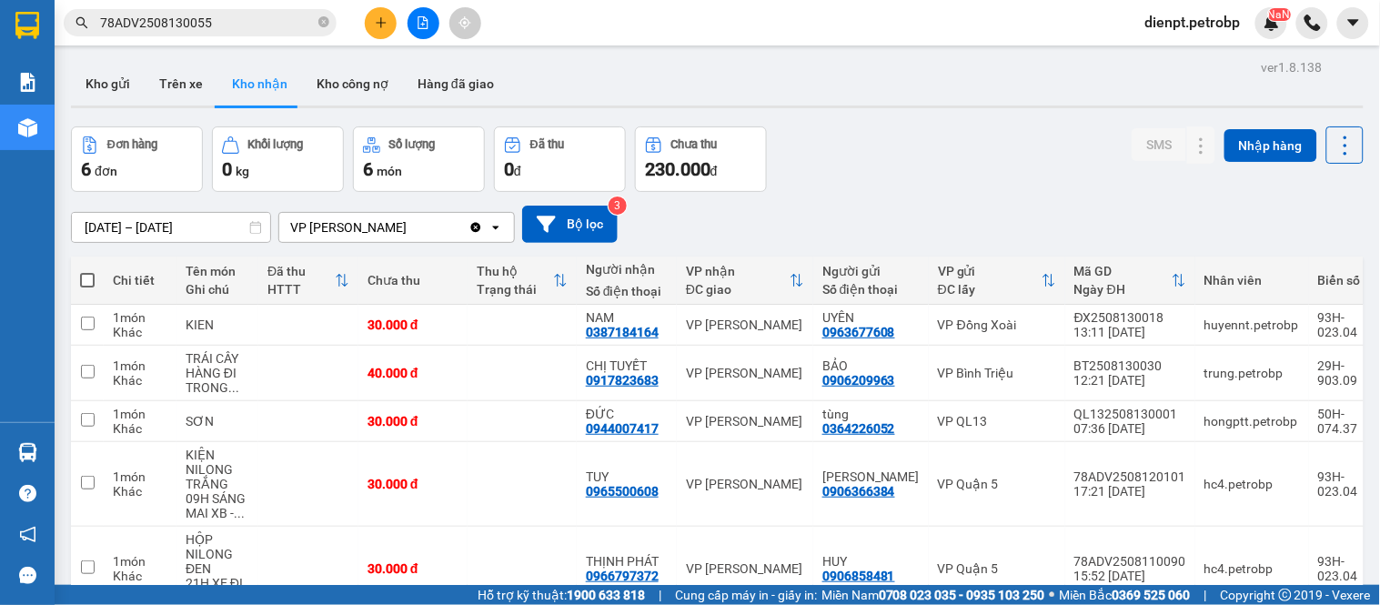
click at [899, 119] on div "ver 1.8.138 Kho gửi Trên xe Kho nhận Kho công nợ Hàng đã giao Đơn hàng 6 đơn Kh…" at bounding box center [717, 386] width 1307 height 663
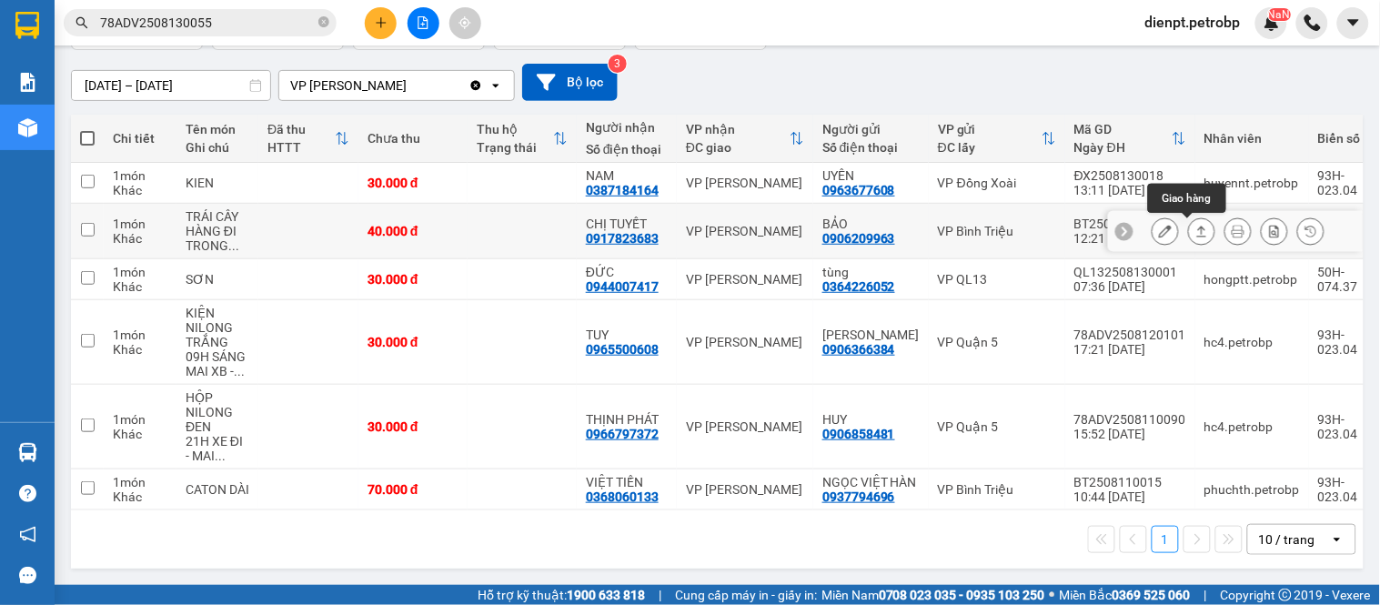
click at [1195, 225] on icon at bounding box center [1201, 231] width 13 height 13
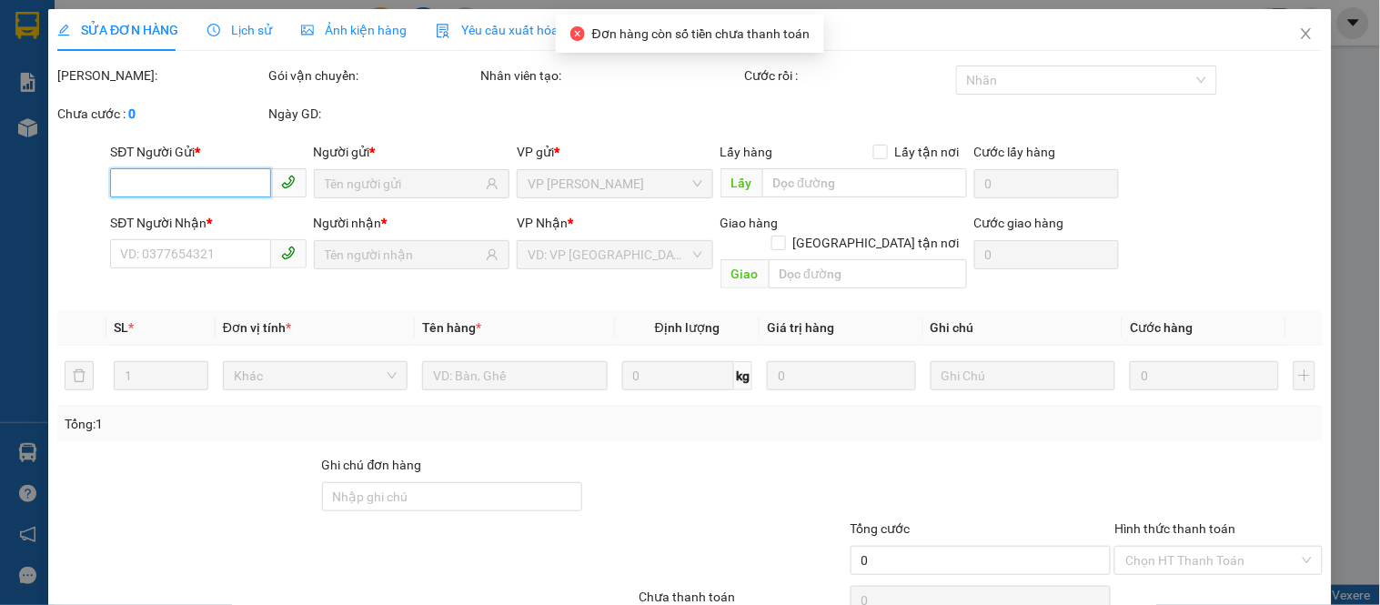
type input "0906209963"
type input "BẢO"
type input "0917823683"
type input "CHỊ TUYẾT"
type input "40.000"
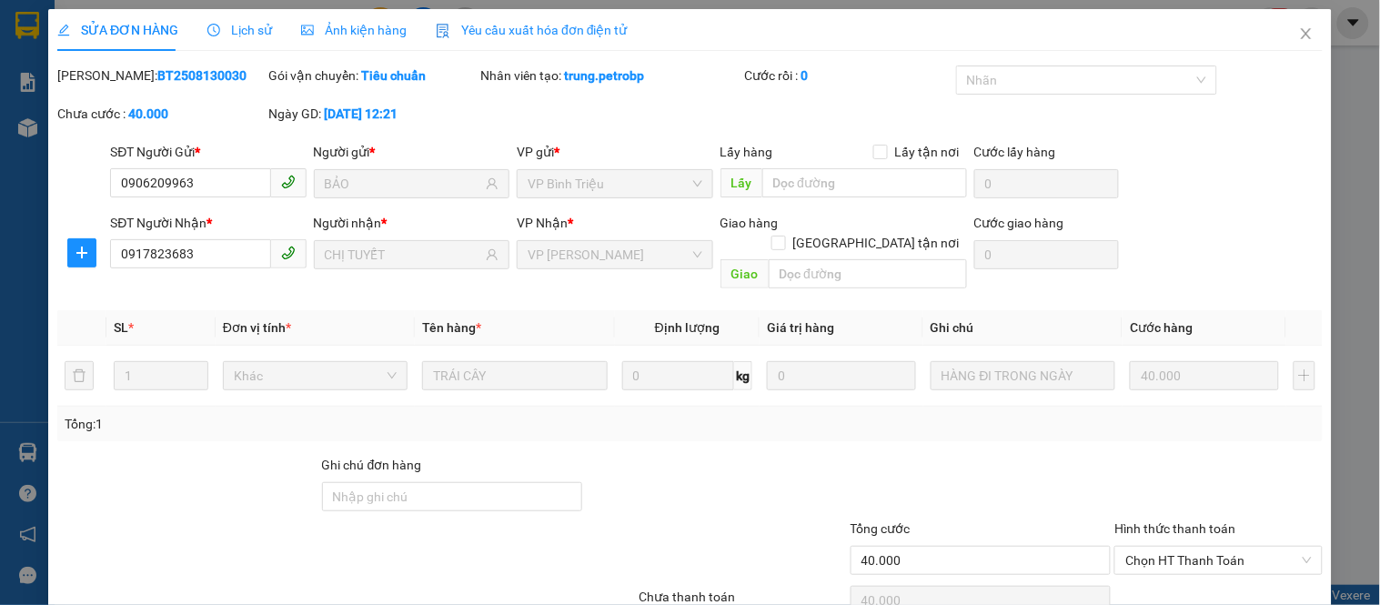
click at [778, 455] on div at bounding box center [716, 487] width 265 height 64
click at [157, 77] on b "BT2508130030" at bounding box center [201, 75] width 89 height 15
copy b "BT2508130030"
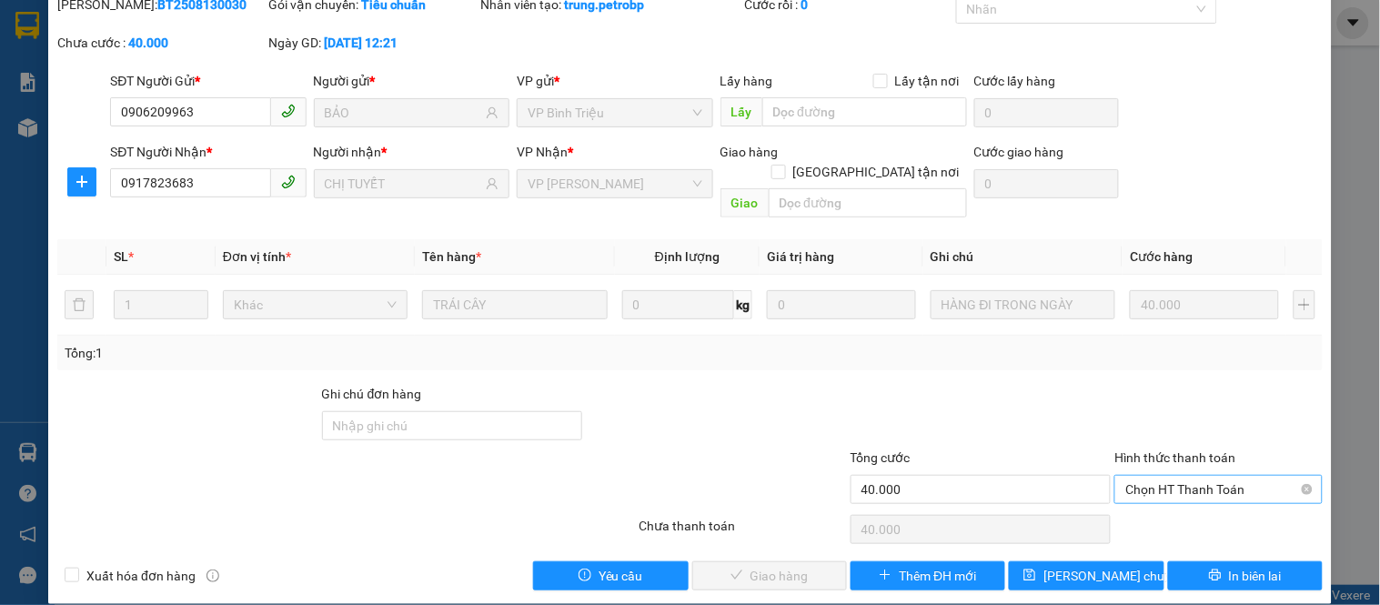
click at [1165, 476] on span "Chọn HT Thanh Toán" at bounding box center [1218, 489] width 186 height 27
click at [1166, 503] on div "Tại văn phòng" at bounding box center [1207, 506] width 184 height 20
type input "0"
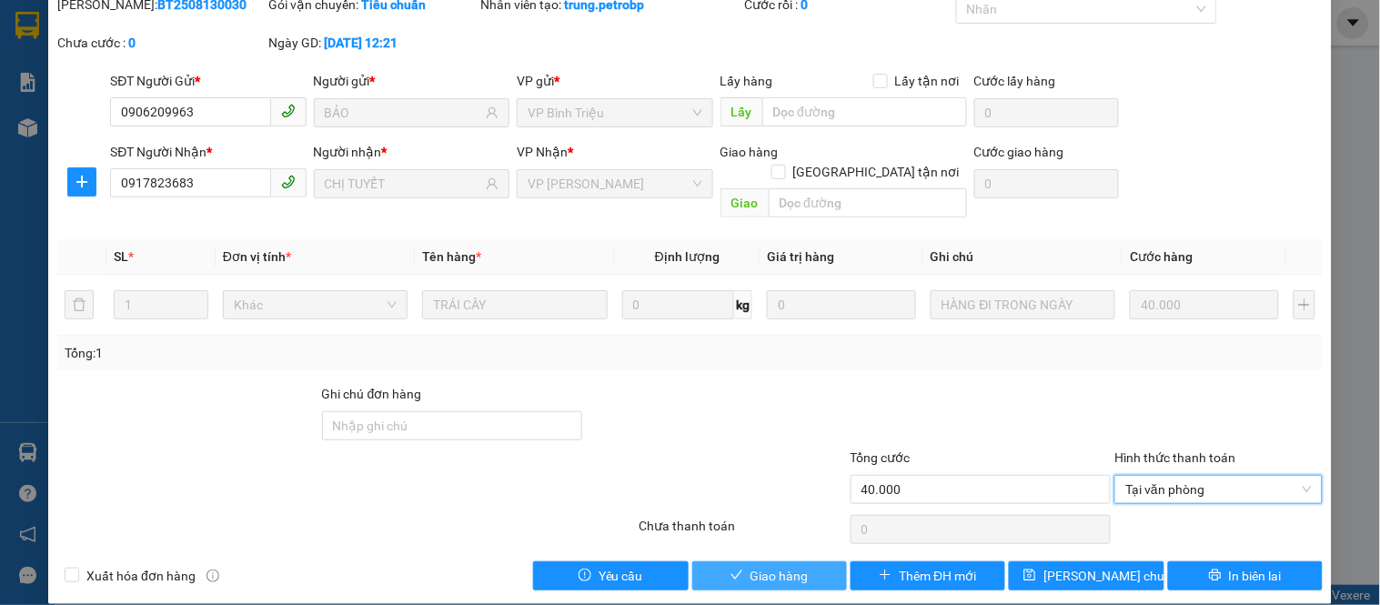
click at [771, 566] on span "Giao hàng" at bounding box center [779, 576] width 58 height 20
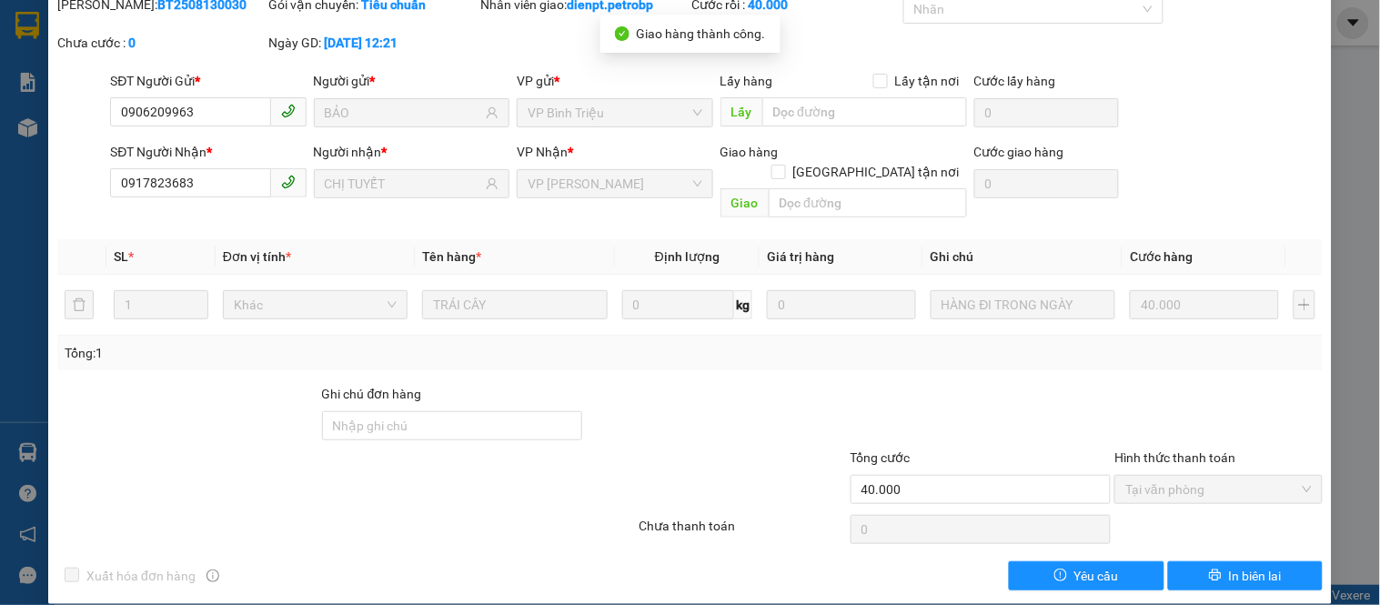
click at [157, 3] on b "BT2508130030" at bounding box center [201, 4] width 89 height 15
copy b "BT2508130030"
